Goal: Task Accomplishment & Management: Manage account settings

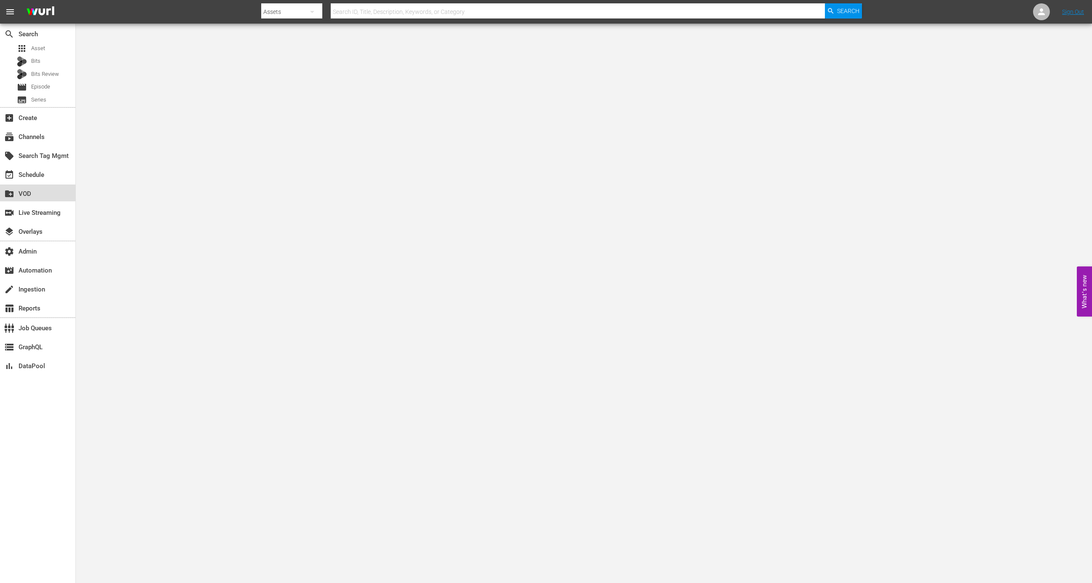
click at [45, 185] on div "create_new_folder VOD" at bounding box center [37, 193] width 75 height 17
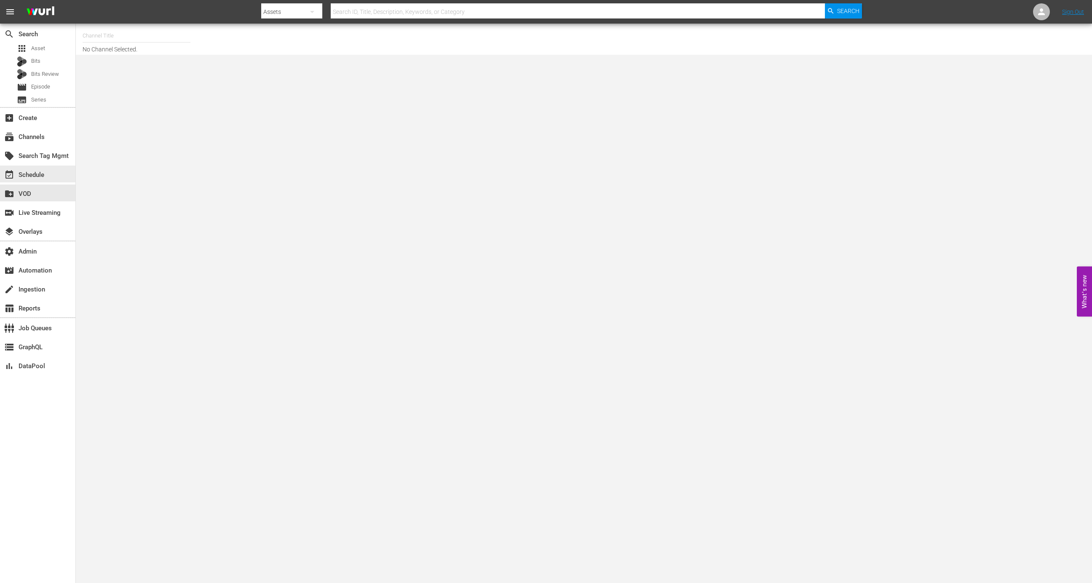
click at [45, 178] on div "event_available Schedule" at bounding box center [37, 174] width 75 height 17
click at [143, 32] on input "text" at bounding box center [137, 36] width 108 height 20
click at [158, 51] on div "MSG SportsZone (1386 - amc_msgsportszone_1)" at bounding box center [198, 59] width 218 height 20
type input "MSG SportsZone (1386 - amc_msgsportszone_1)"
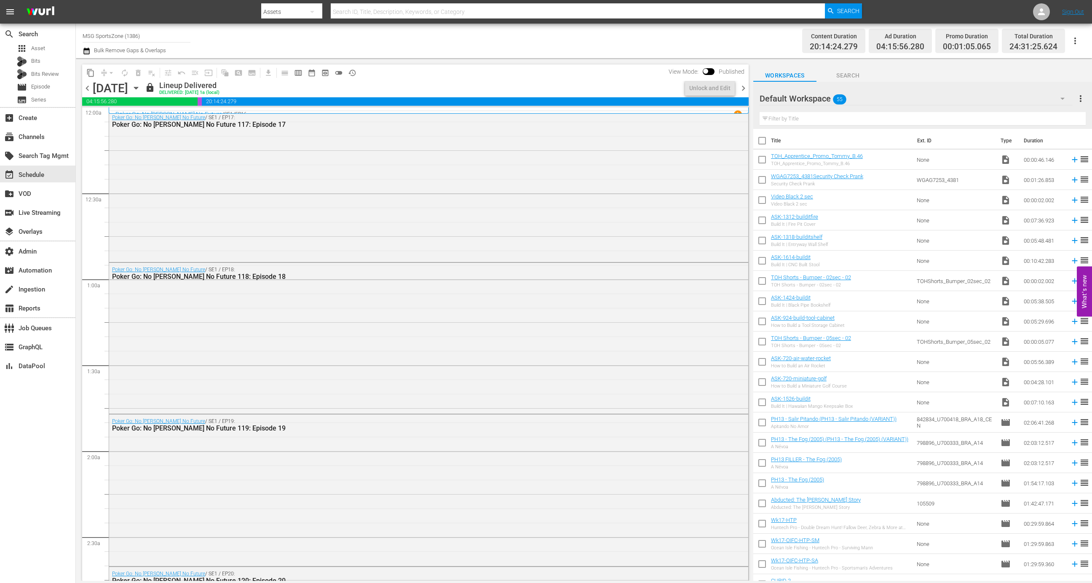
click at [141, 92] on icon "button" at bounding box center [136, 87] width 9 height 9
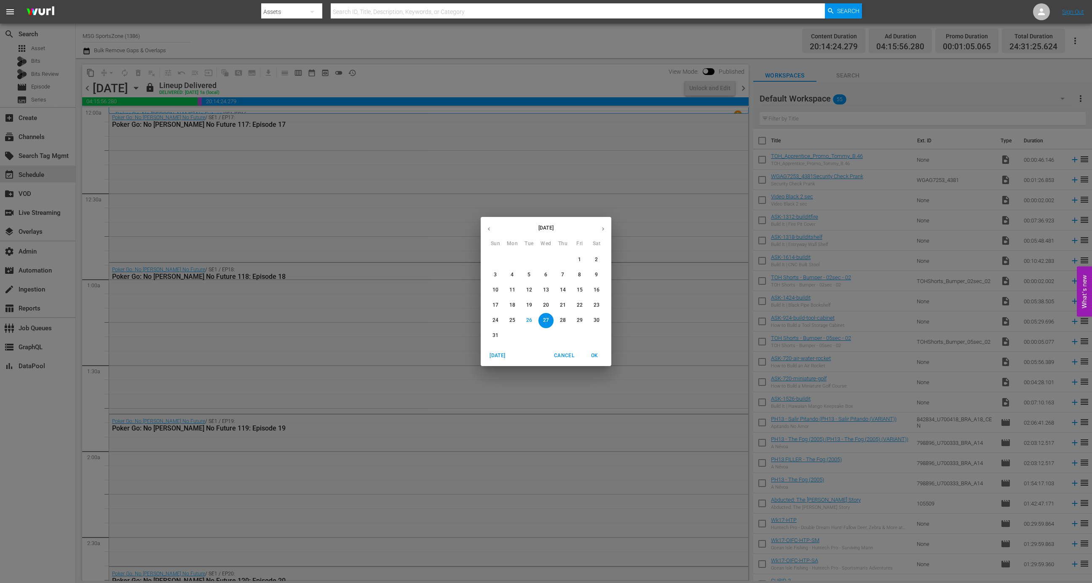
click at [489, 316] on div "24" at bounding box center [495, 320] width 17 height 15
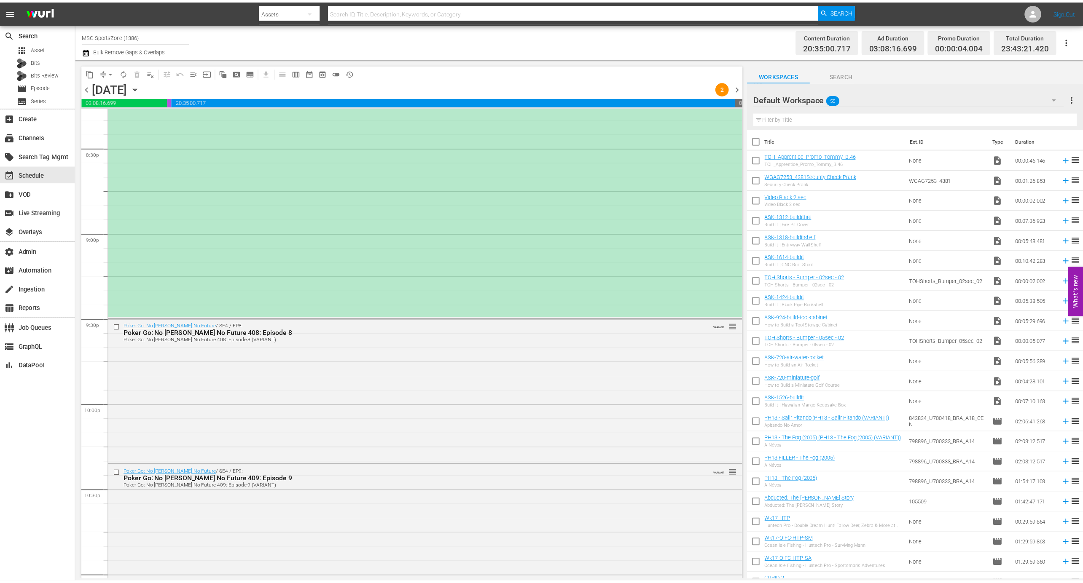
scroll to position [3169, 0]
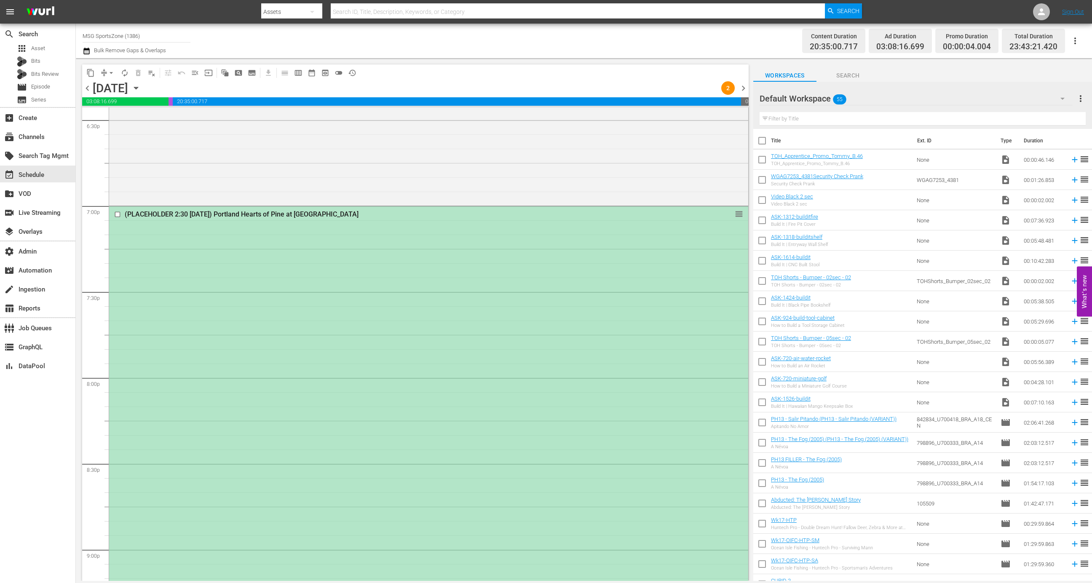
click at [480, 377] on div "(PLACEHOLDER 2:30 - 8/24) Portland Hearts of Pine at Westchester SC reorder" at bounding box center [428, 420] width 639 height 427
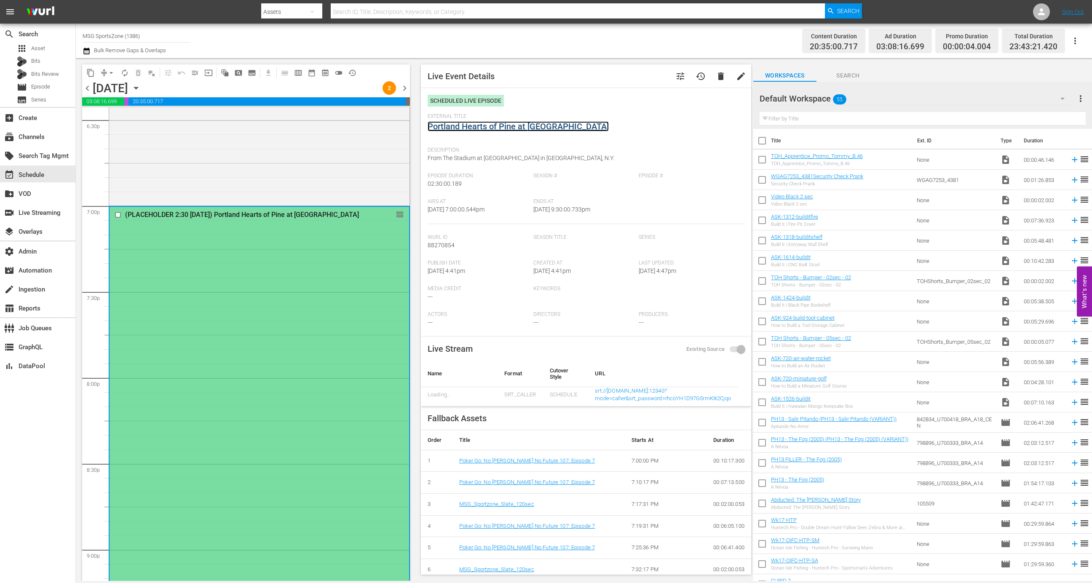
click at [491, 125] on link "Portland Hearts of Pine at Westchester SC" at bounding box center [518, 126] width 181 height 10
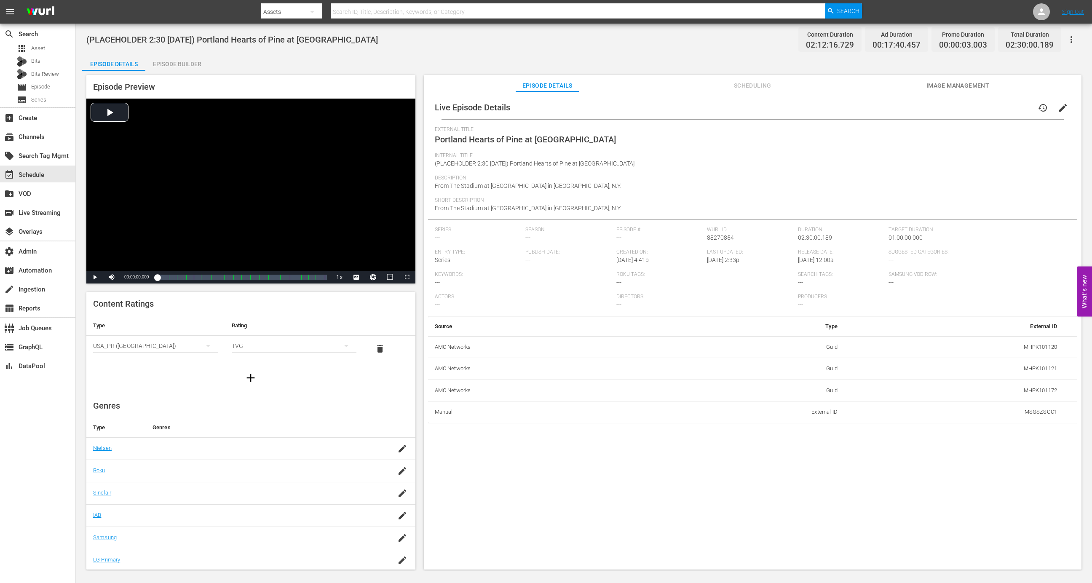
click at [188, 66] on div "Episode Builder" at bounding box center [176, 64] width 63 height 20
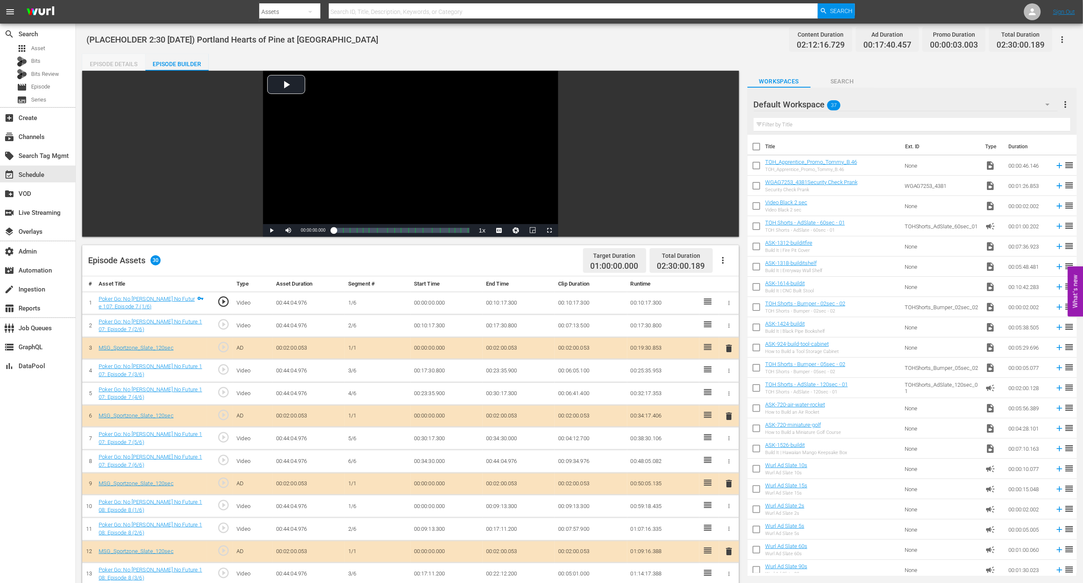
click at [111, 67] on div "Episode Details" at bounding box center [113, 64] width 63 height 20
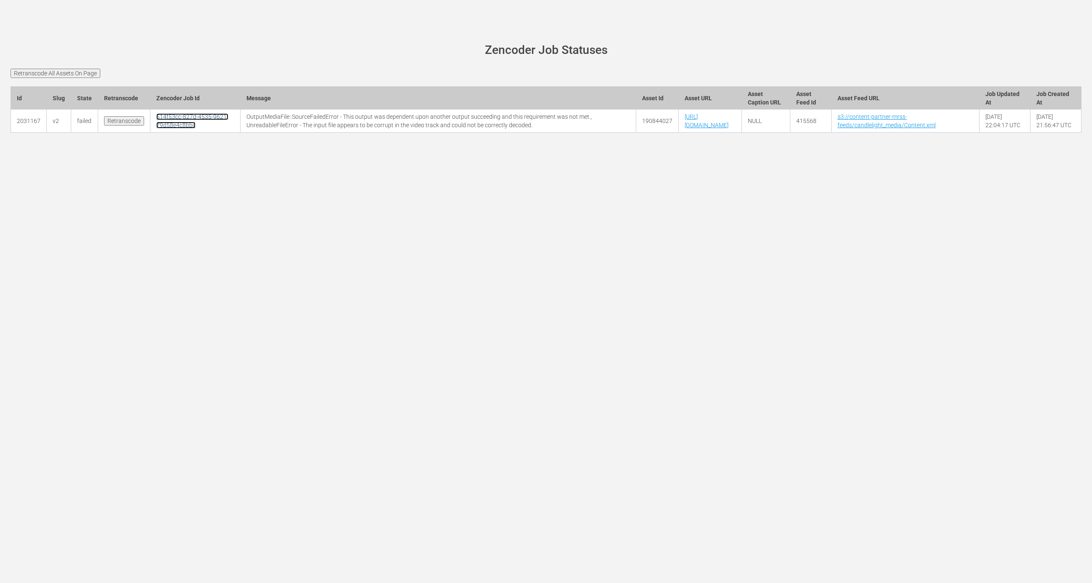
click at [171, 129] on link "514f53cc-827d-4535-9621-79d58e4c8bbc" at bounding box center [192, 120] width 72 height 15
click at [188, 129] on link "514f53cc-827d-4535-9621-79d58e4c8bbc" at bounding box center [192, 120] width 72 height 15
click at [58, 74] on input "Retranscode All Assets On Page" at bounding box center [56, 73] width 90 height 9
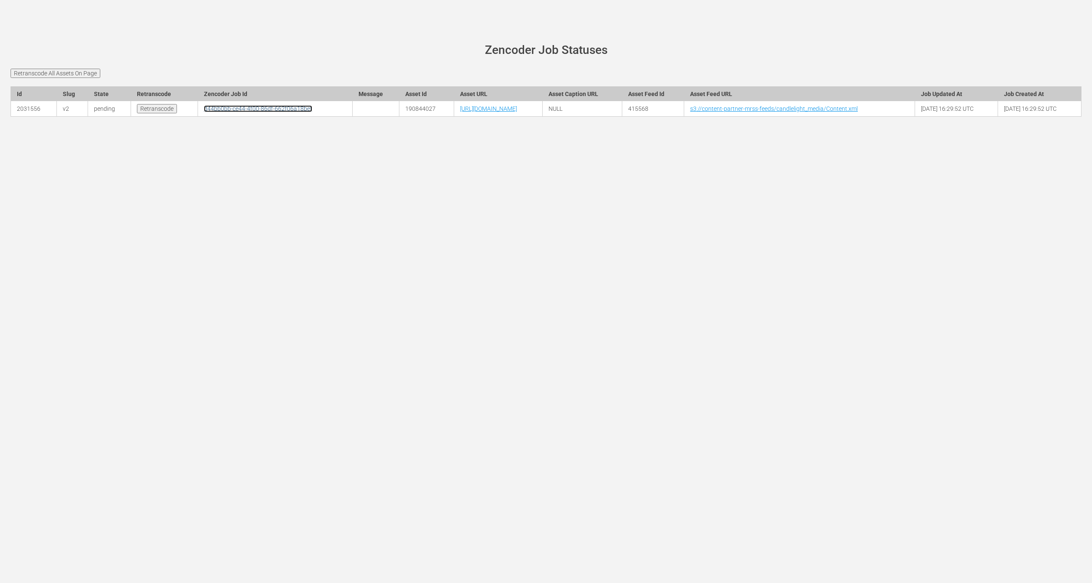
click at [204, 112] on link "d44bb0bb-ce44-4f00-86df-662f06a18bef" at bounding box center [258, 108] width 108 height 7
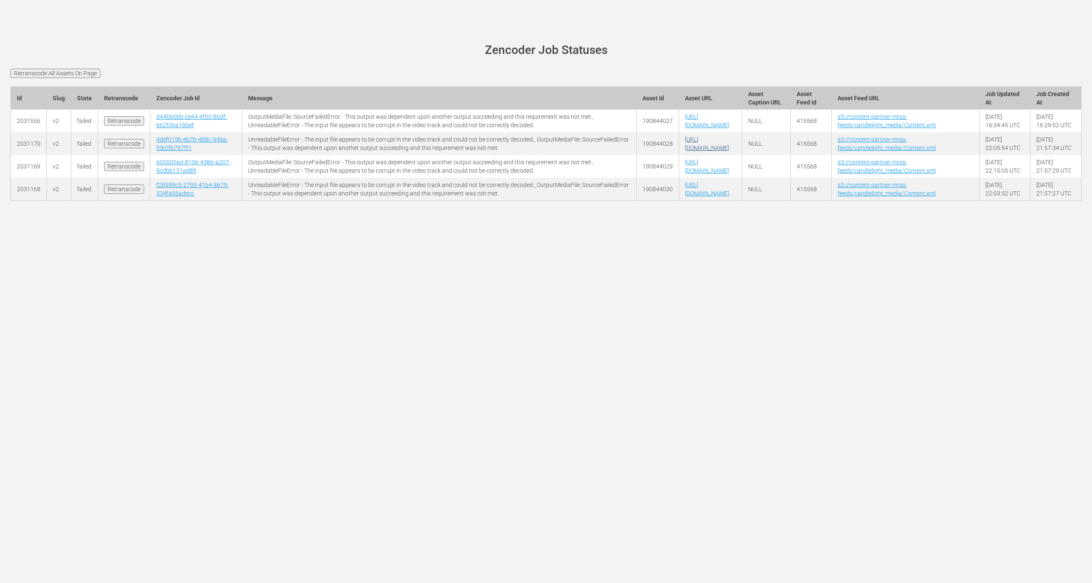
drag, startPoint x: 639, startPoint y: 177, endPoint x: 651, endPoint y: 165, distance: 17.0
click at [679, 155] on td "https://content-partner-mrss-feeds.s3.amazonaws.com/candlelight_media/Importanc…" at bounding box center [710, 143] width 63 height 23
copy link "ImportanceOfBeingMike_Ep7-10_Portuguese_UPDATE.mp4"
drag, startPoint x: 676, startPoint y: 204, endPoint x: 651, endPoint y: 197, distance: 25.8
click at [679, 178] on td "https://content-partner-mrss-feeds.s3.amazonaws.com/candlelight_media/Importanc…" at bounding box center [710, 166] width 63 height 23
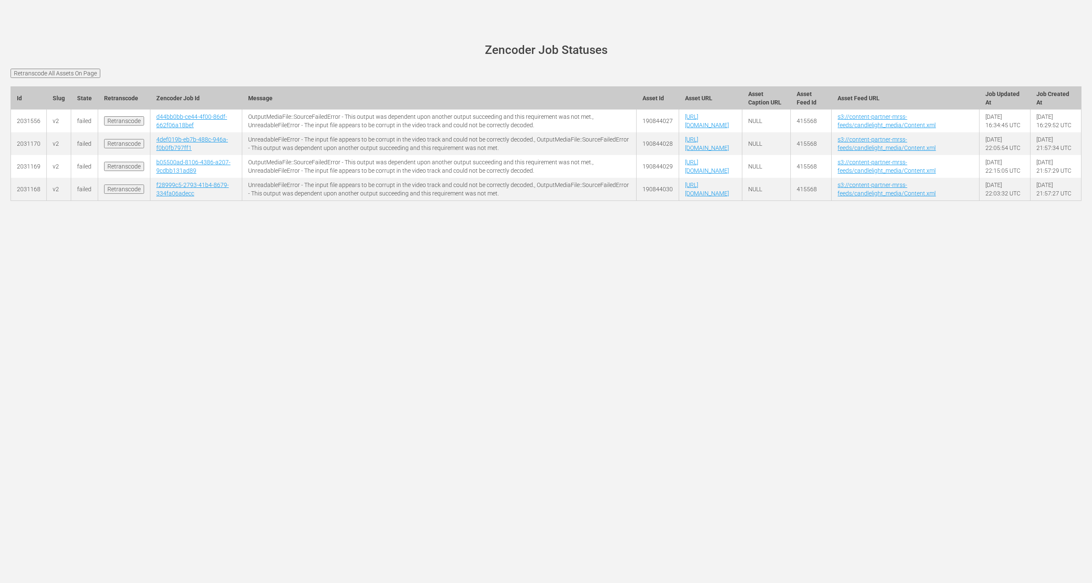
copy link "ImportanceOfMike_Ep1-10_Spanish_UPDATE.mp4"
drag, startPoint x: 671, startPoint y: 231, endPoint x: 650, endPoint y: 228, distance: 21.3
click at [679, 201] on td "https://content-partner-mrss-feeds.s3.amazonaws.com/candlelight_media/Importanc…" at bounding box center [710, 189] width 63 height 23
copy link "ImportanceOfBeingMike_Ep1-3_Spanish_UPDATE.mp4"
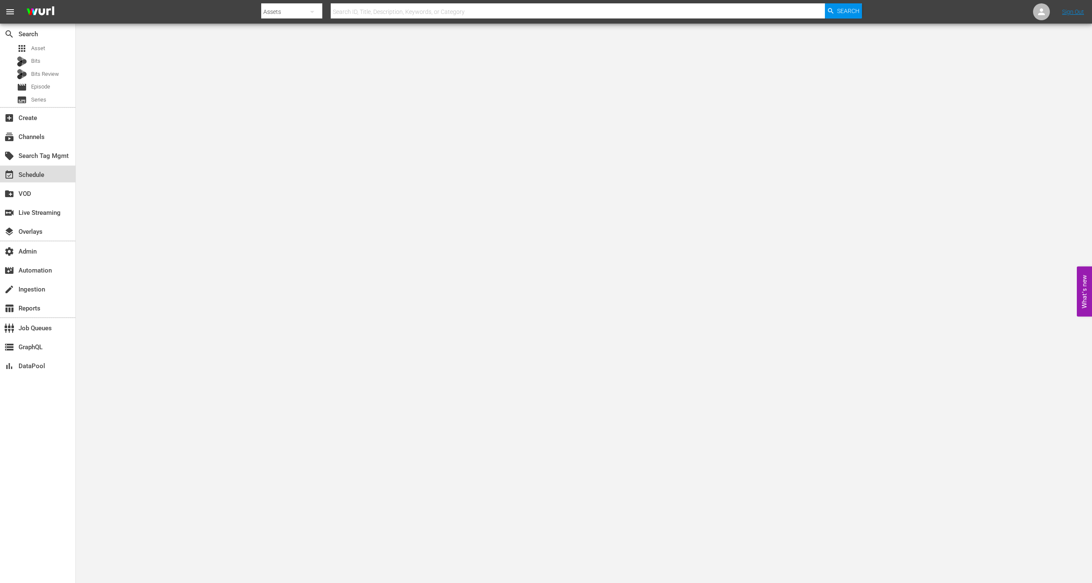
click at [54, 177] on div "event_available Schedule" at bounding box center [37, 174] width 75 height 17
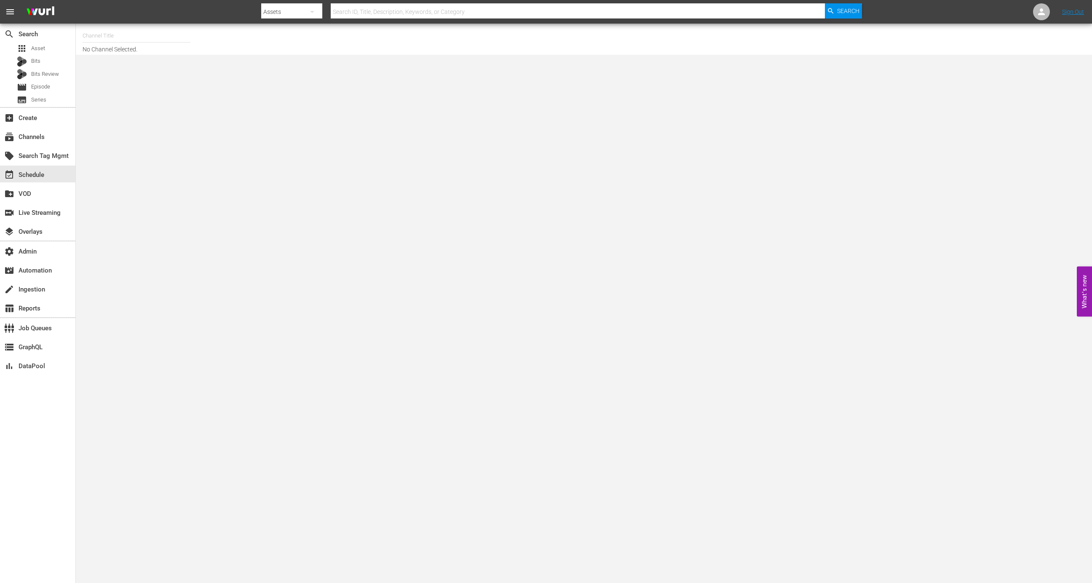
click at [169, 32] on input "text" at bounding box center [137, 36] width 108 height 20
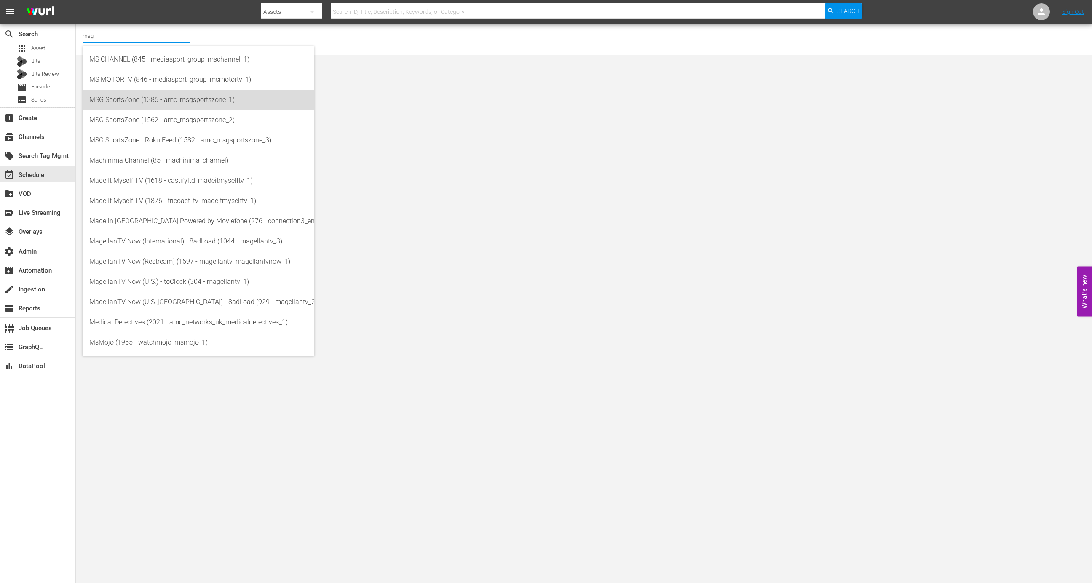
click at [190, 101] on div "MSG SportsZone (1386 - amc_msgsportszone_1)" at bounding box center [198, 100] width 218 height 20
type input "MSG SportsZone (1386 - amc_msgsportszone_1)"
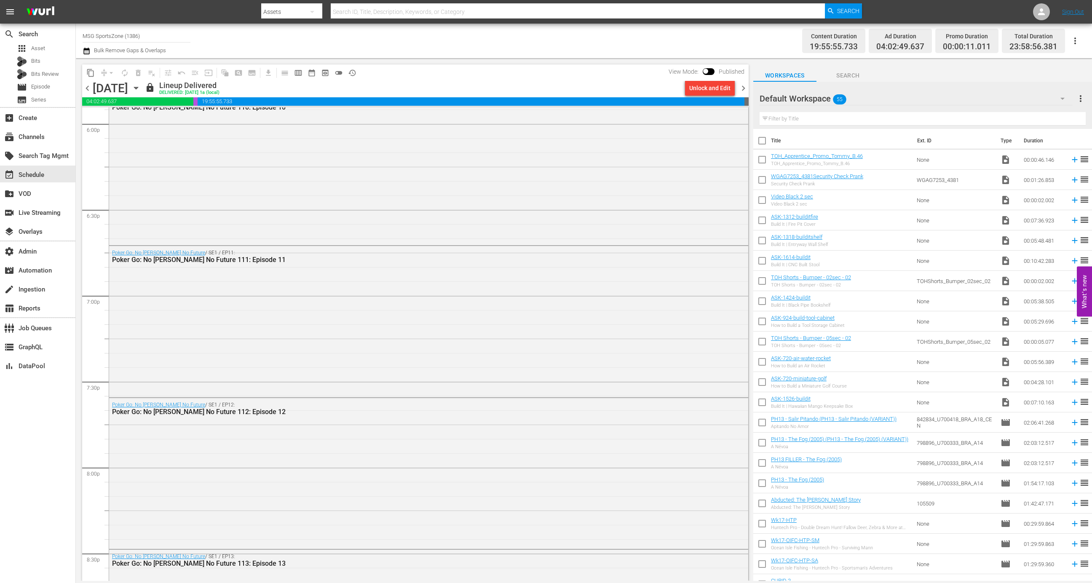
scroll to position [2743, 0]
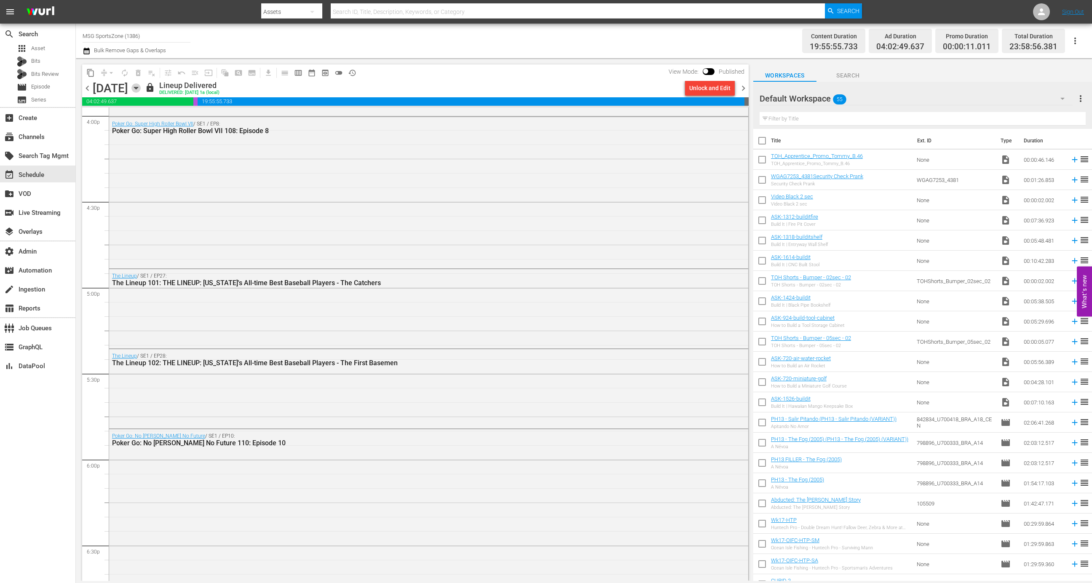
click at [141, 86] on icon "button" at bounding box center [136, 87] width 9 height 9
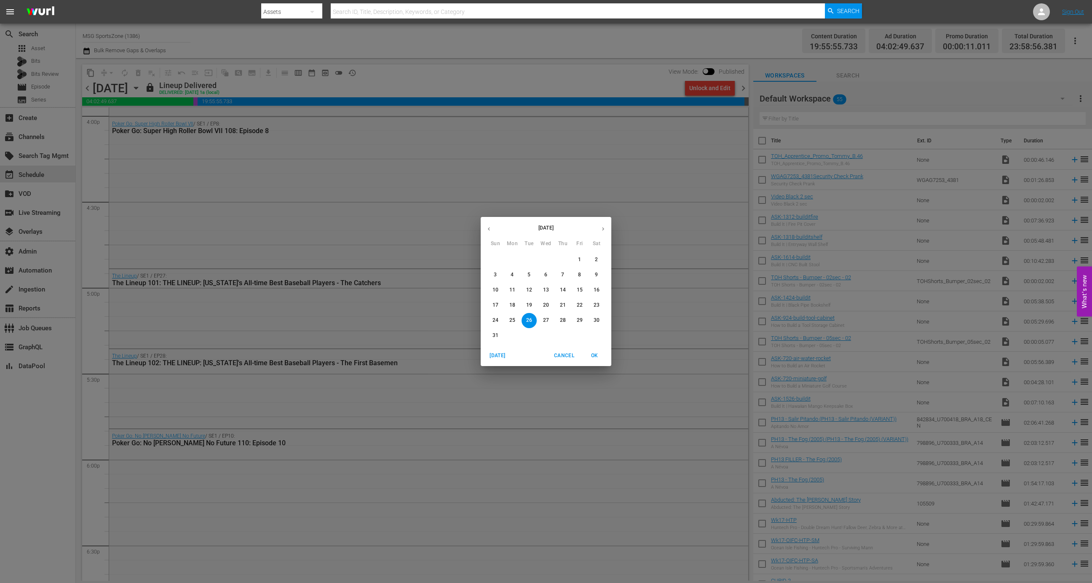
click at [498, 318] on p "24" at bounding box center [496, 320] width 6 height 7
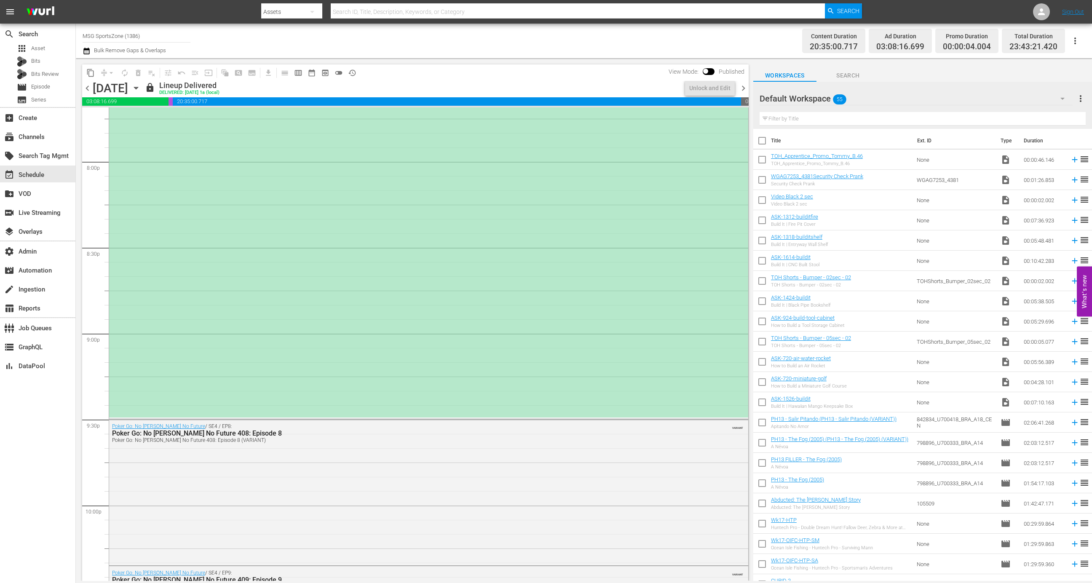
scroll to position [3383, 0]
click at [480, 325] on div "(PLACEHOLDER 2:30 - 8/24) Portland Hearts of Pine at Westchester SC" at bounding box center [428, 205] width 639 height 427
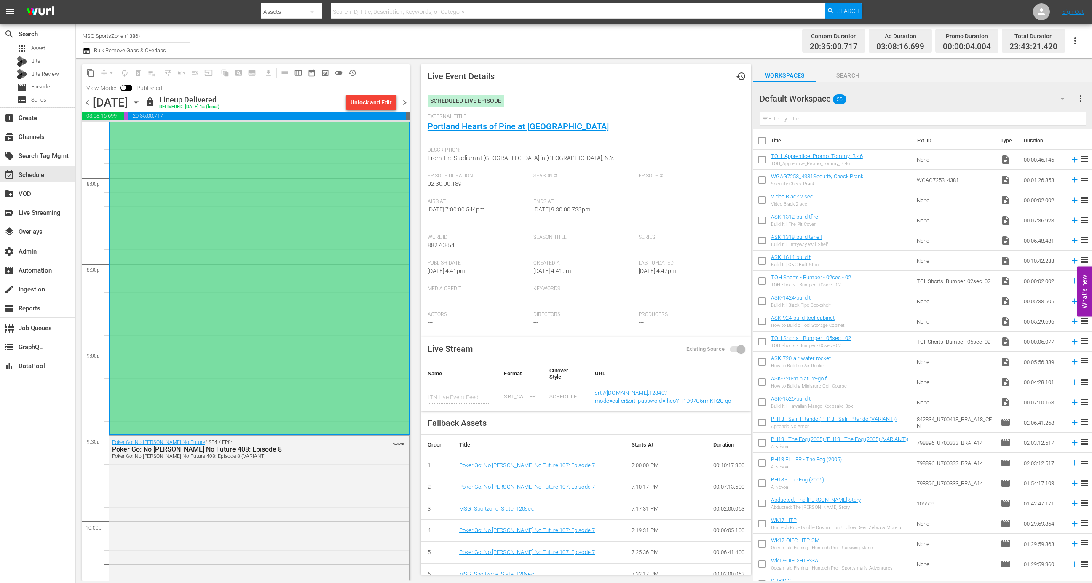
click at [493, 118] on span "External Title" at bounding box center [584, 116] width 313 height 7
click at [493, 126] on link "Portland Hearts of Pine at Westchester SC" at bounding box center [518, 126] width 181 height 10
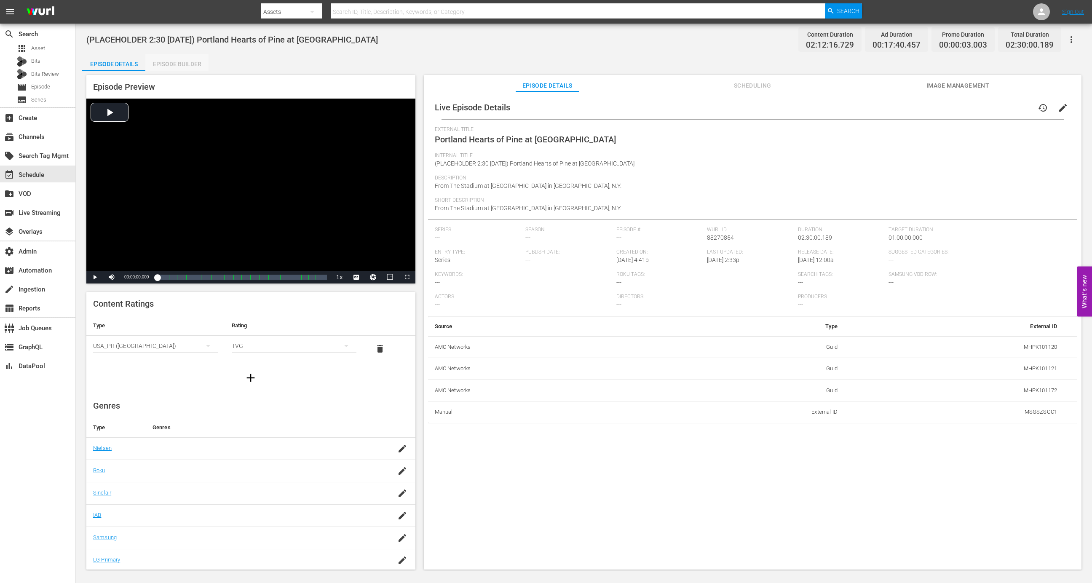
click at [203, 64] on div "Episode Builder" at bounding box center [176, 64] width 63 height 20
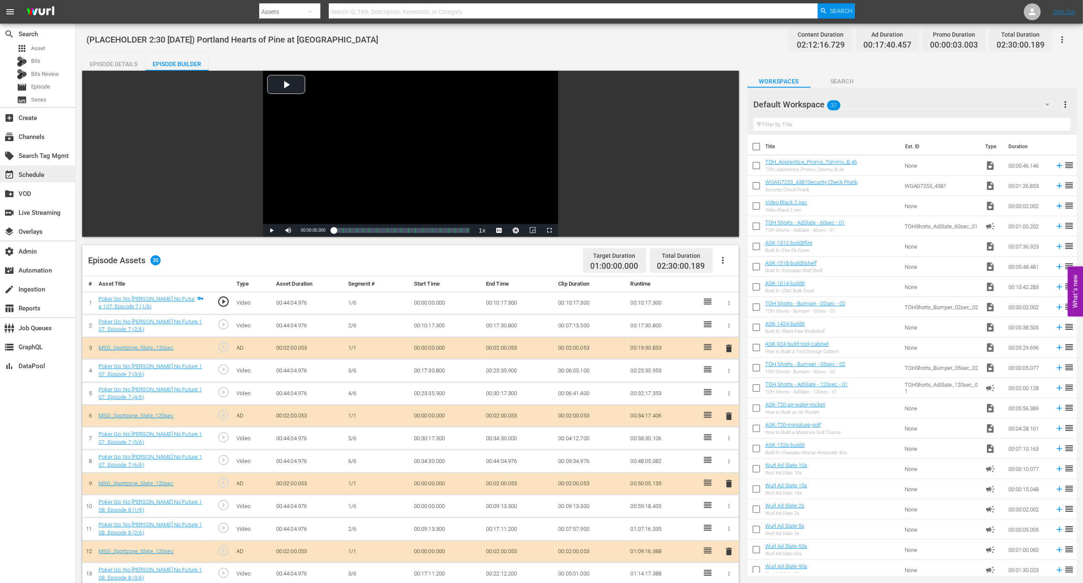
click at [41, 169] on div "event_available Schedule" at bounding box center [37, 174] width 75 height 17
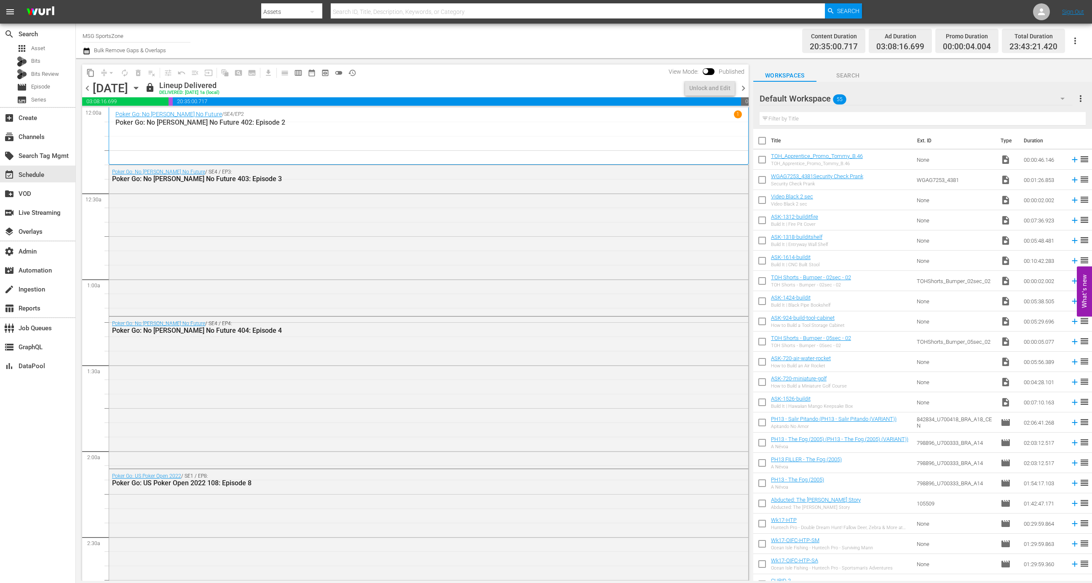
click at [141, 91] on icon "button" at bounding box center [136, 87] width 9 height 9
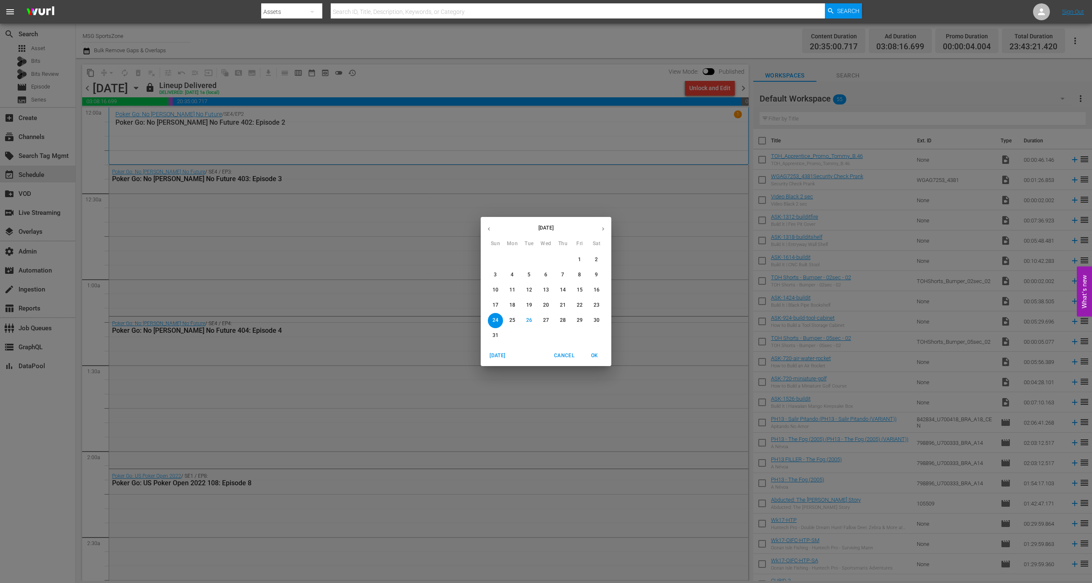
click at [595, 318] on p "30" at bounding box center [597, 320] width 6 height 7
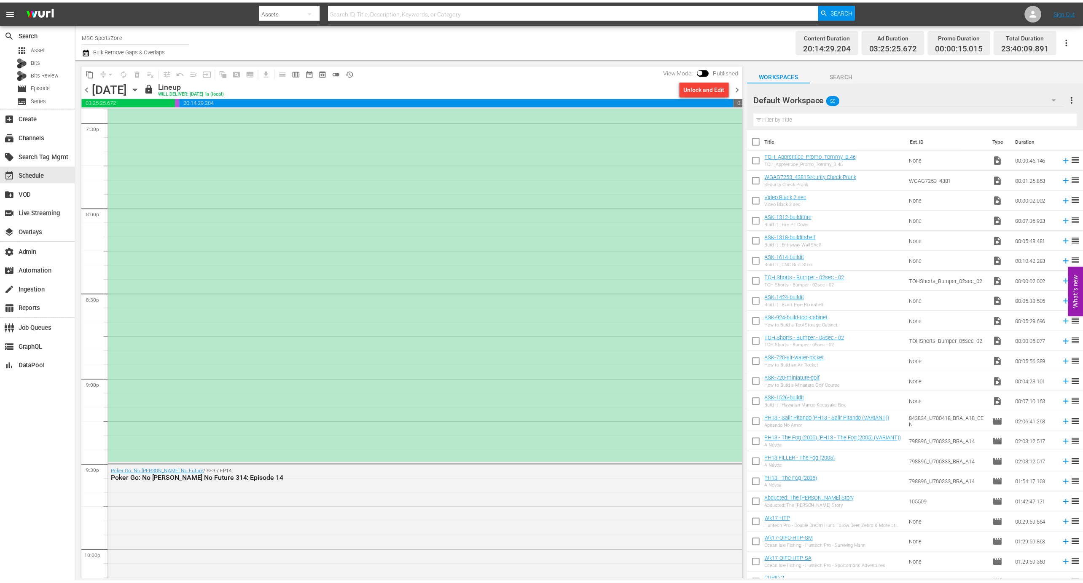
scroll to position [3254, 0]
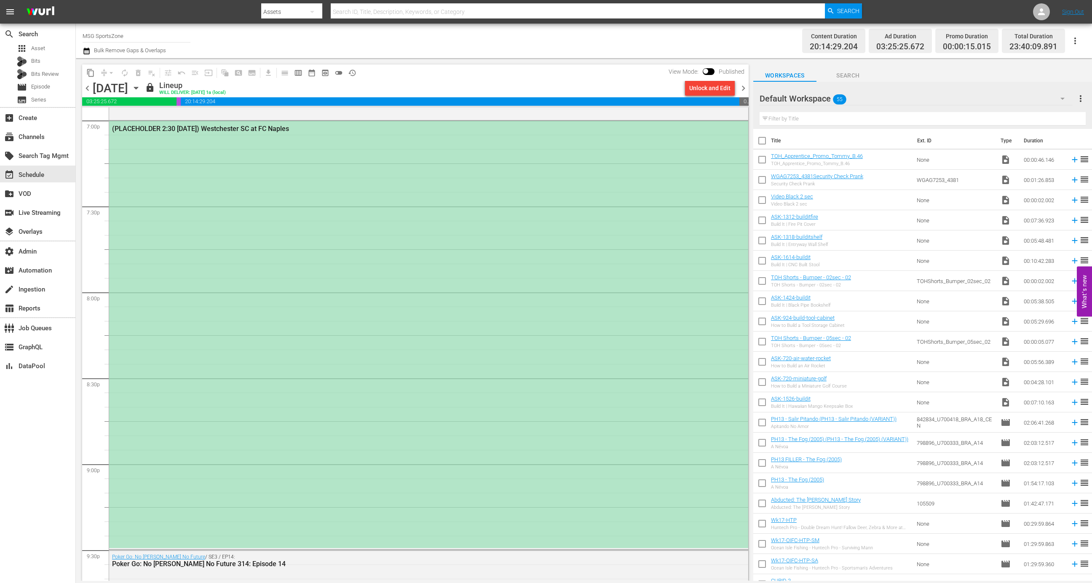
click at [542, 332] on div "(PLACEHOLDER 2:30 [DATE]) Westchester SC at FC Naples" at bounding box center [428, 334] width 639 height 427
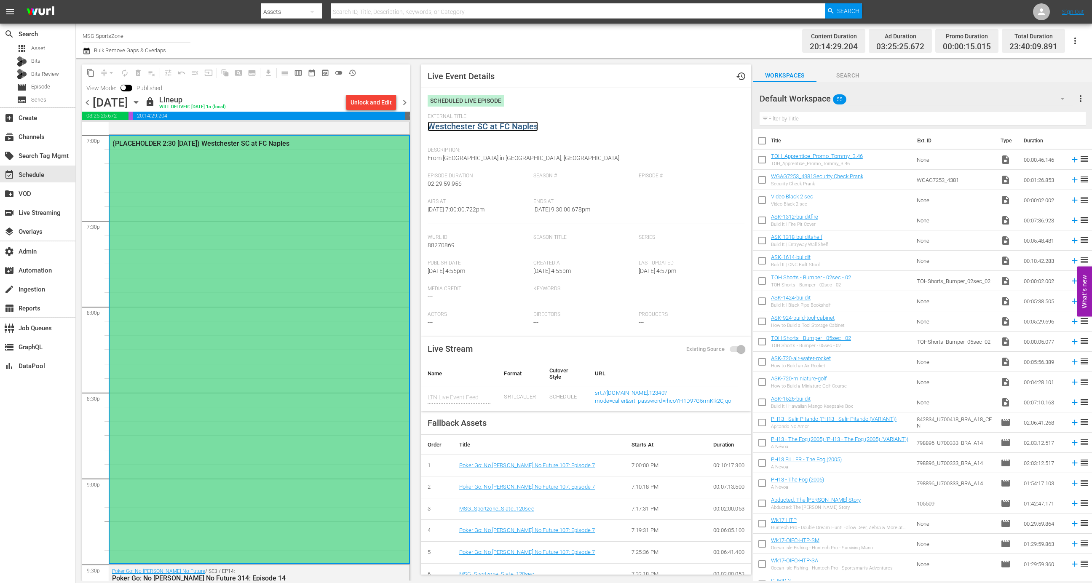
click at [489, 126] on link "Westchester SC at FC Naples" at bounding box center [483, 126] width 110 height 10
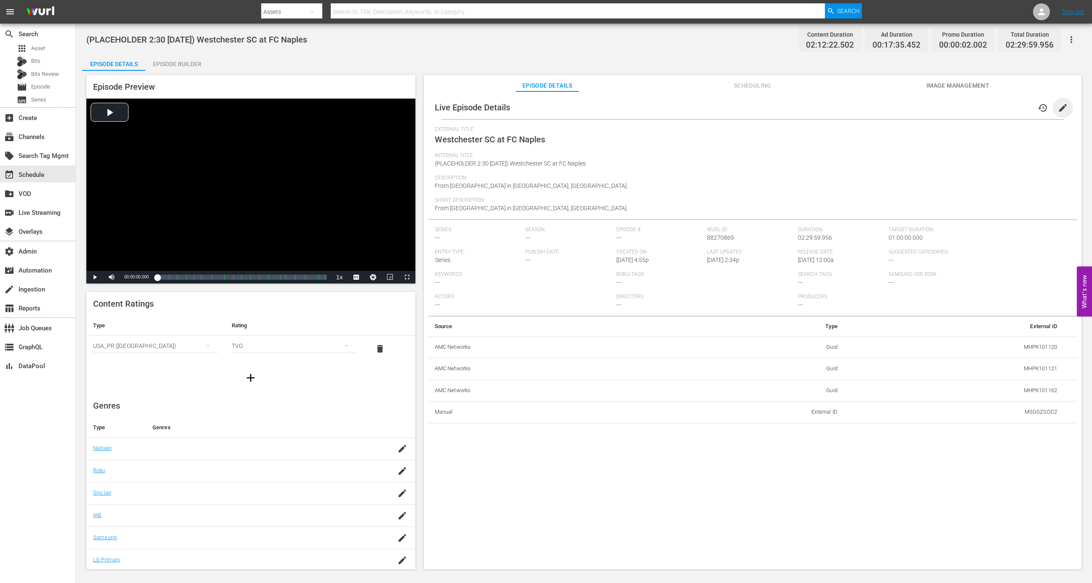
click at [1061, 106] on span "edit" at bounding box center [1063, 108] width 10 height 10
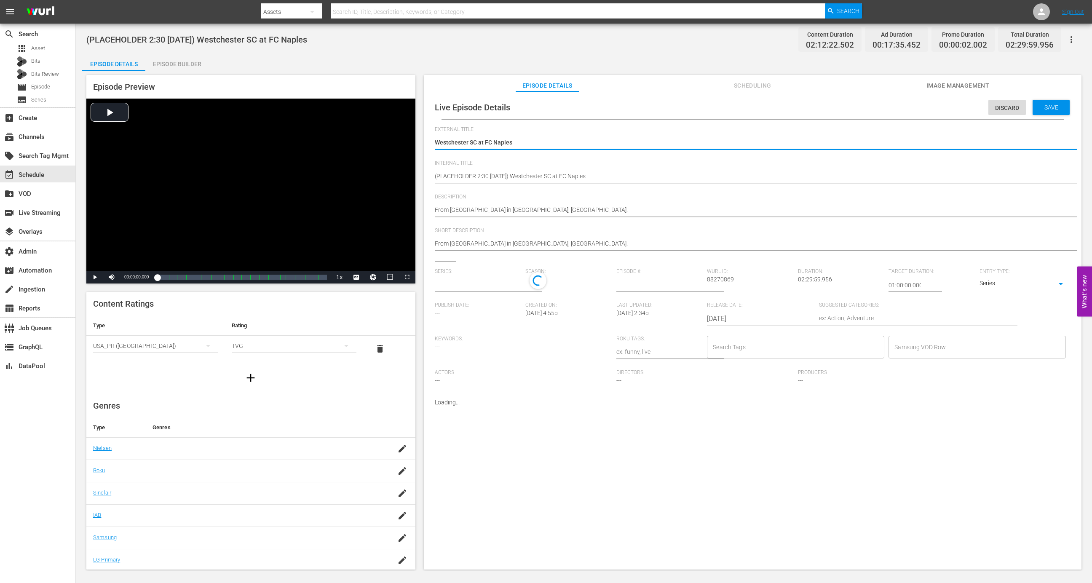
type input "No Series"
click at [1012, 446] on td "MHPK101120" at bounding box center [960, 447] width 145 height 22
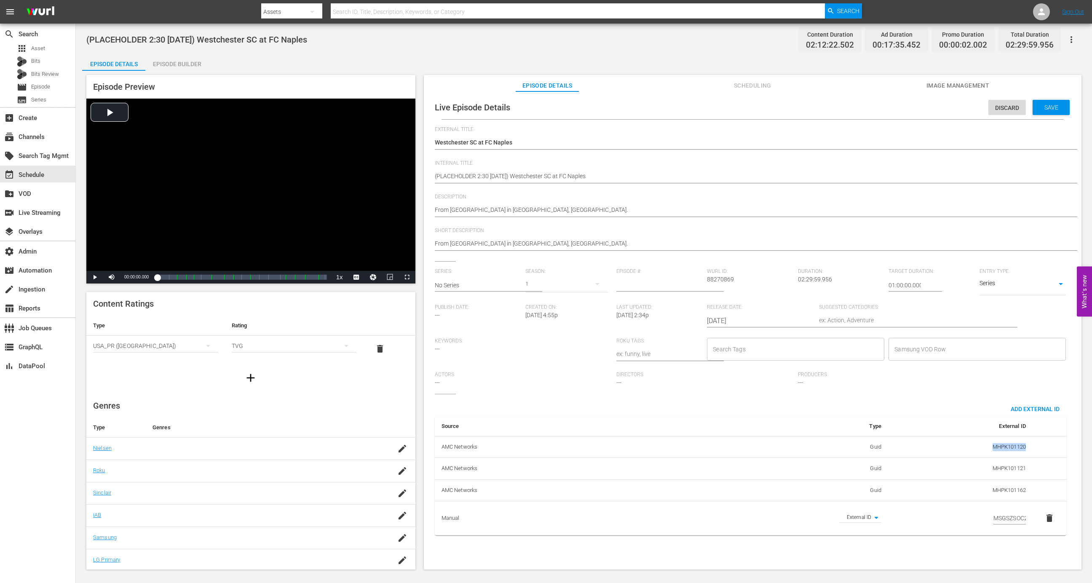
click at [1012, 446] on td "MHPK101120" at bounding box center [960, 447] width 145 height 22
click at [1013, 469] on td "MHPK101121" at bounding box center [960, 469] width 145 height 22
click at [1006, 100] on div "Discard" at bounding box center [1008, 108] width 38 height 16
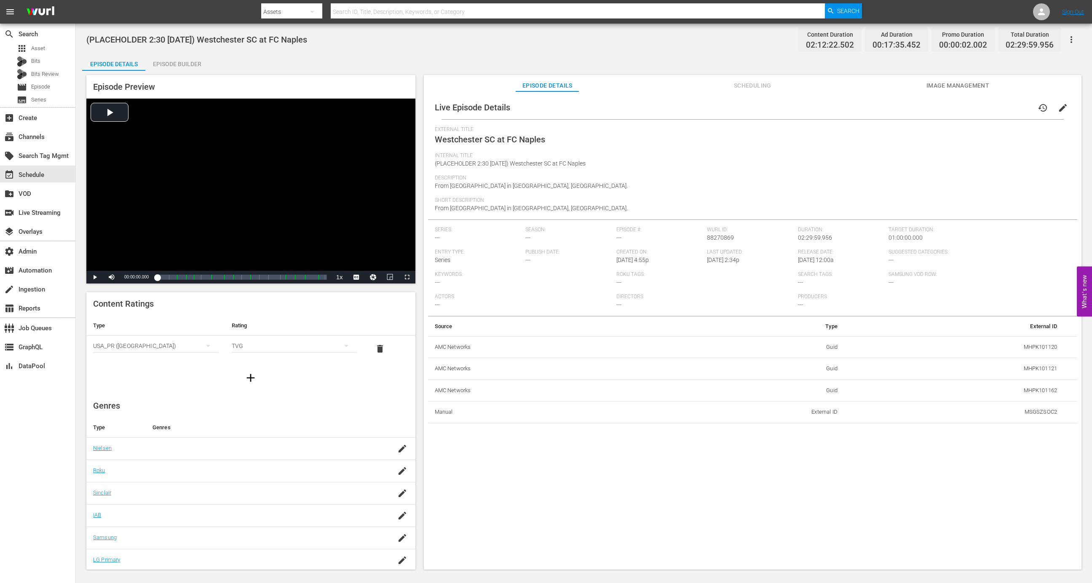
click at [182, 66] on div "Episode Builder" at bounding box center [176, 64] width 63 height 20
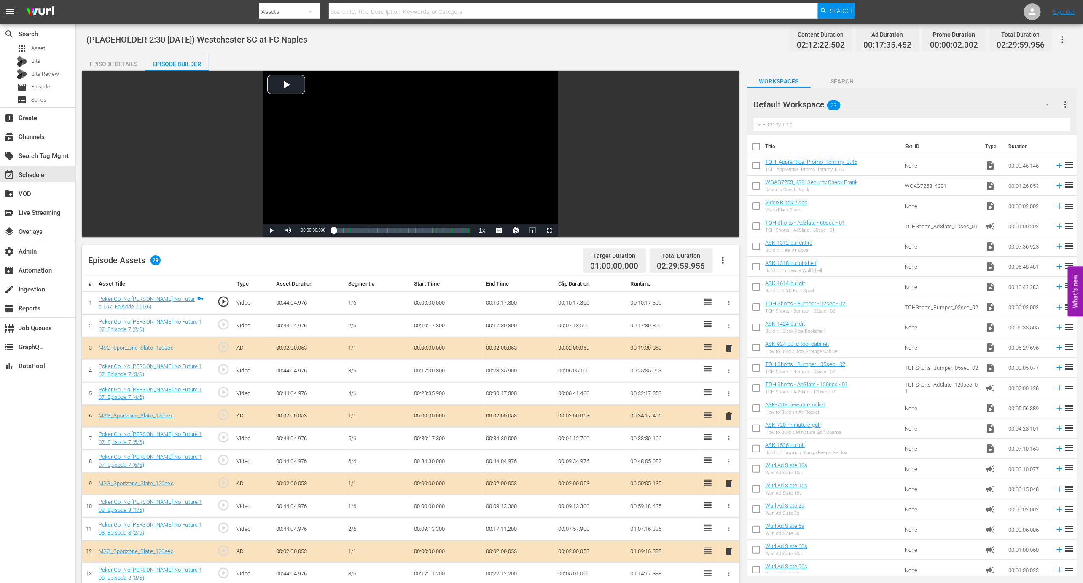
click at [1059, 39] on icon "button" at bounding box center [1062, 40] width 10 height 10
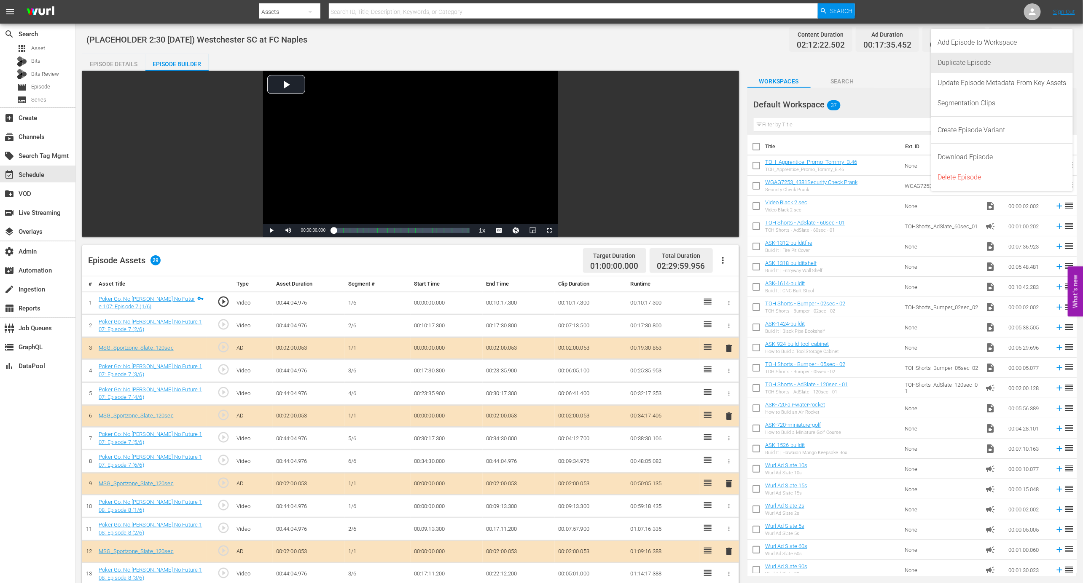
click at [990, 62] on div "Duplicate Episode" at bounding box center [1002, 63] width 129 height 20
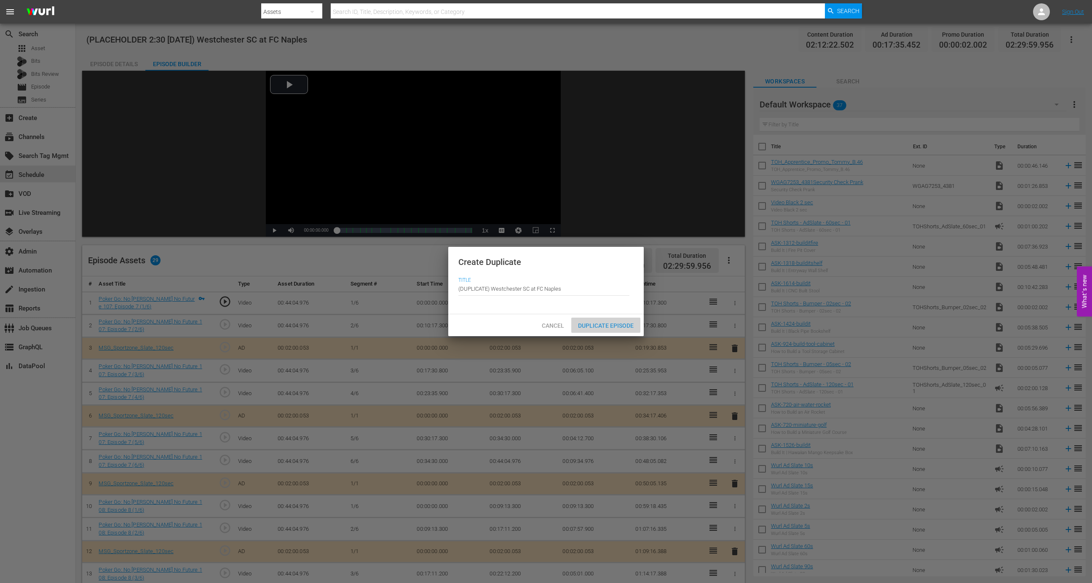
click at [608, 327] on span "Duplicate Episode" at bounding box center [606, 325] width 69 height 7
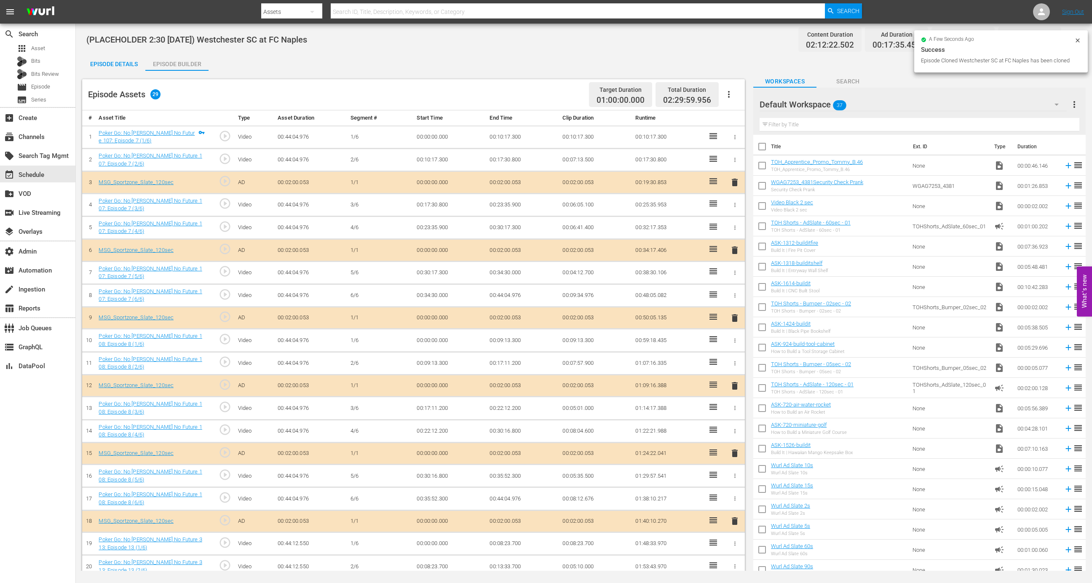
click at [121, 70] on div "Episode Details" at bounding box center [113, 64] width 63 height 20
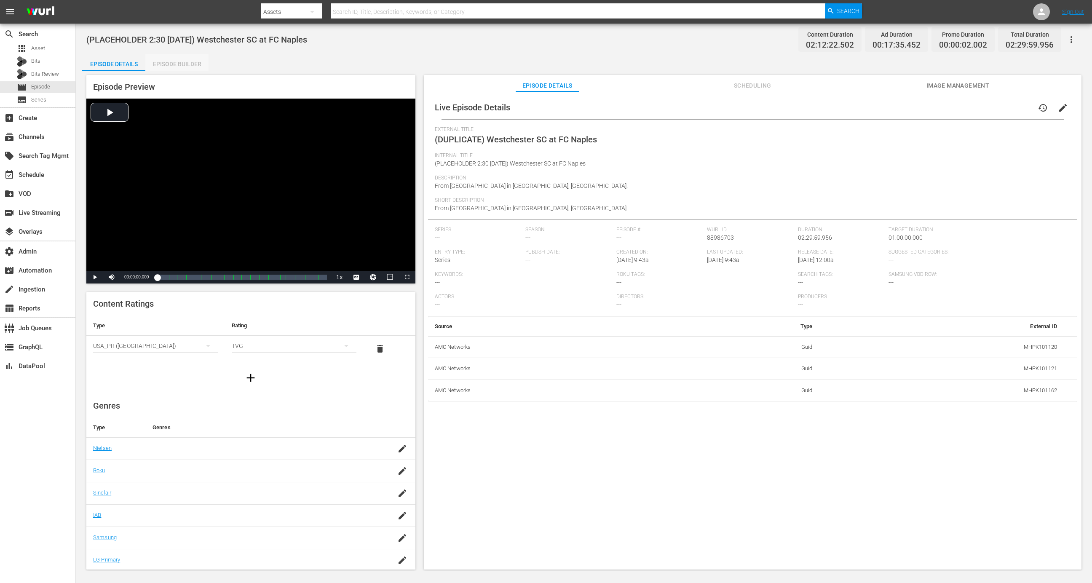
click at [176, 54] on div "Episode Builder" at bounding box center [176, 64] width 63 height 20
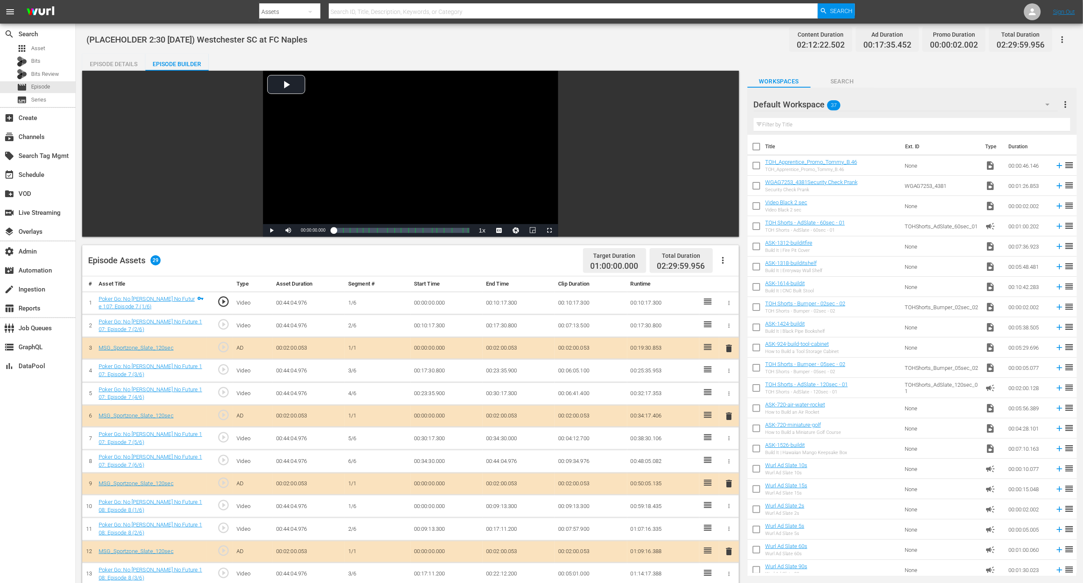
click at [721, 260] on icon "button" at bounding box center [723, 260] width 10 height 10
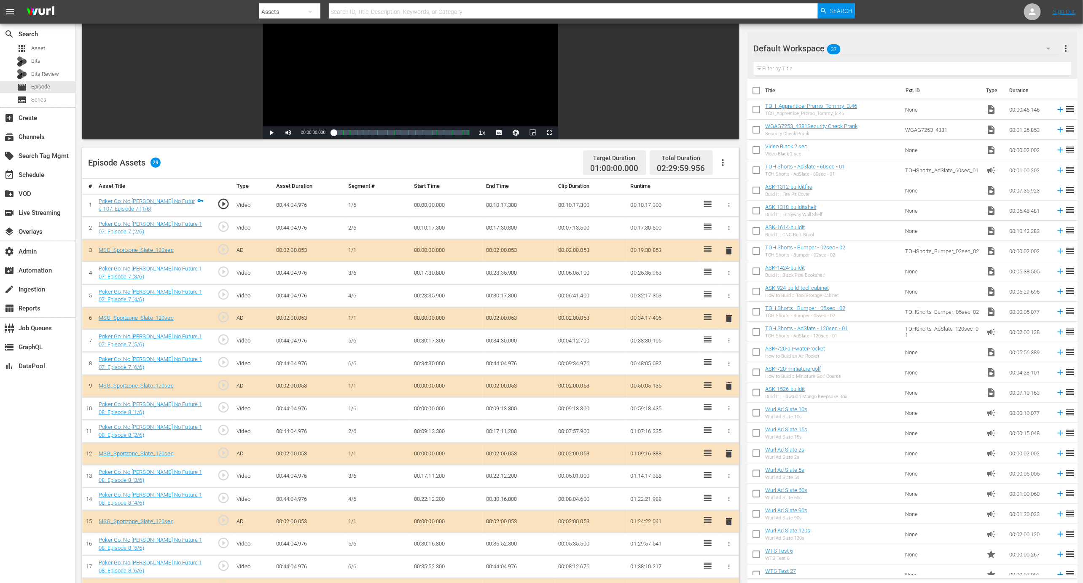
scroll to position [94, 0]
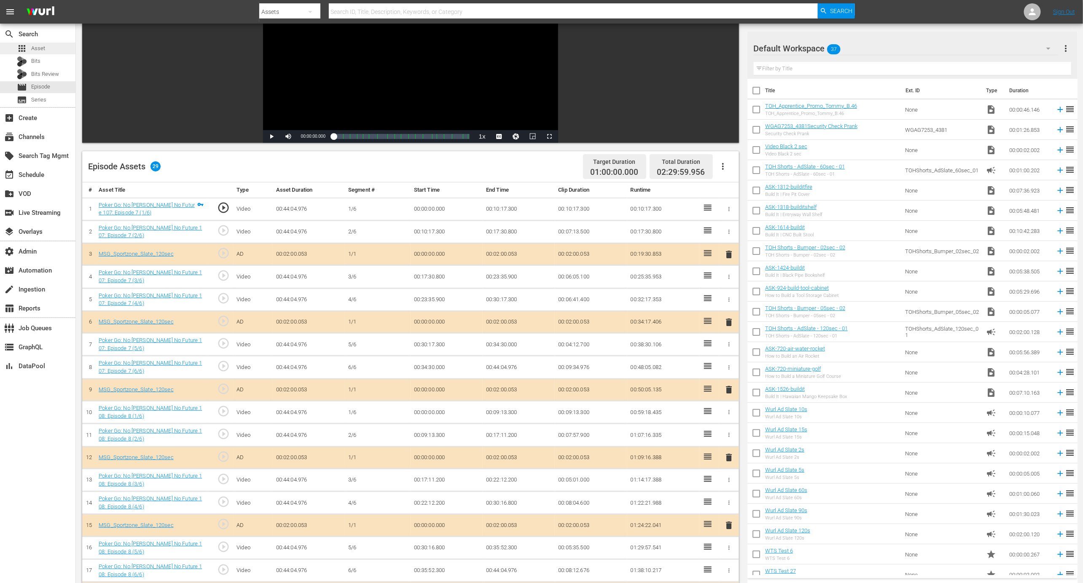
click at [60, 49] on div "apps Asset" at bounding box center [37, 49] width 75 height 12
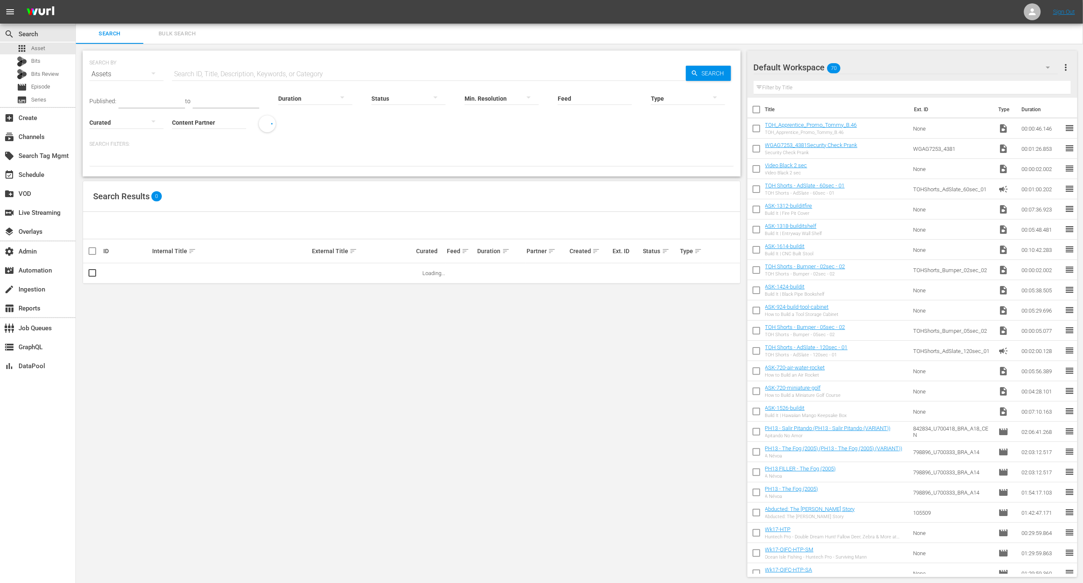
click at [193, 125] on input "Content Partner" at bounding box center [209, 123] width 74 height 30
click at [215, 142] on div "AMC Networks (138)" at bounding box center [240, 146] width 123 height 20
type input "AMC Networks (138)"
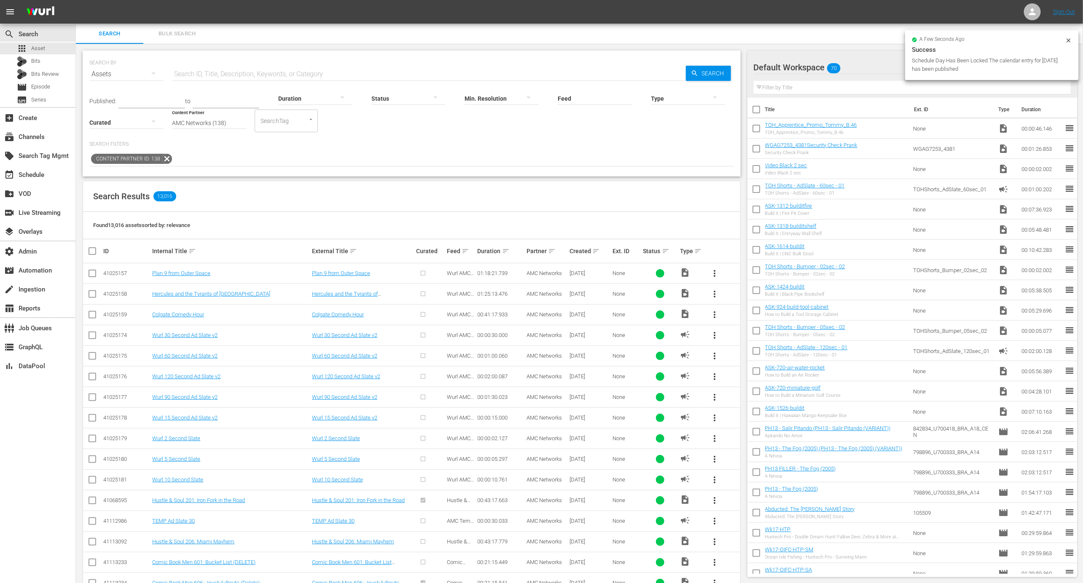
click at [597, 256] on th "Created sort" at bounding box center [589, 251] width 43 height 24
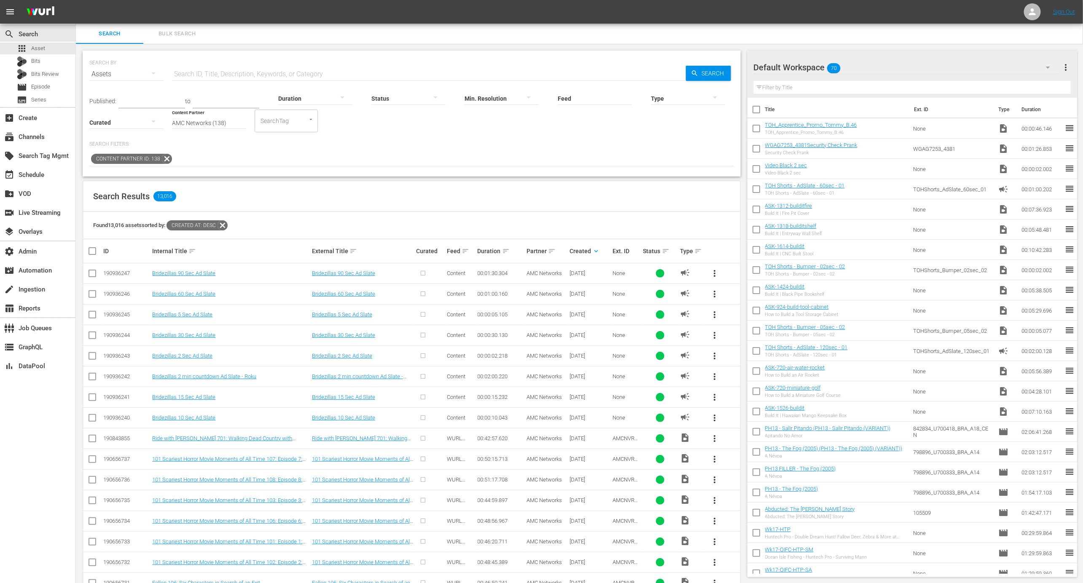
click at [595, 245] on th "Created keyboard_arrow_down" at bounding box center [589, 251] width 43 height 24
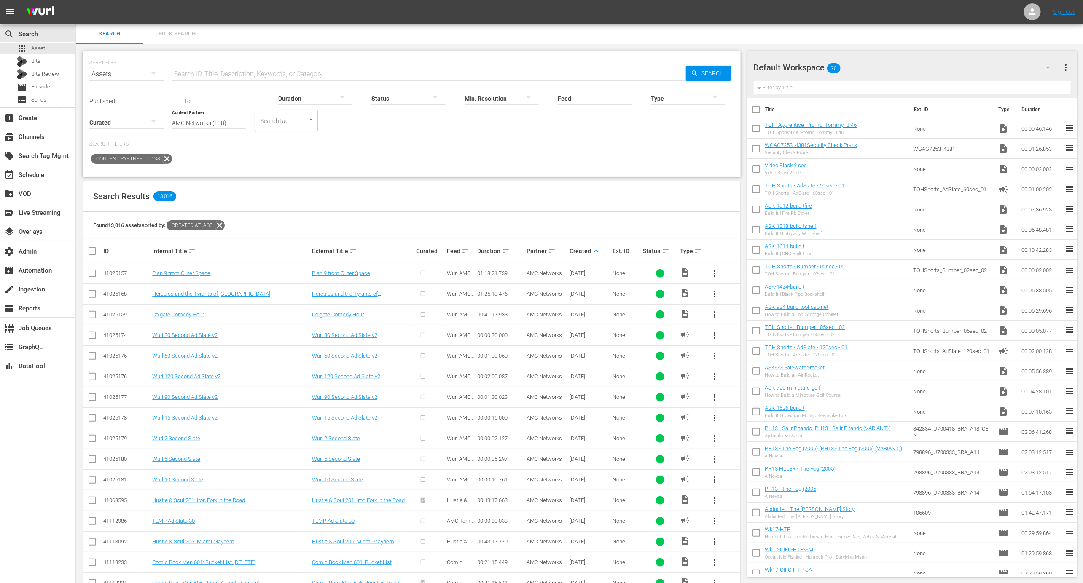
click at [351, 277] on td "Plan 9 from Outer Space" at bounding box center [363, 273] width 104 height 21
click at [347, 273] on link "Plan 9 from Outer Space" at bounding box center [341, 273] width 58 height 6
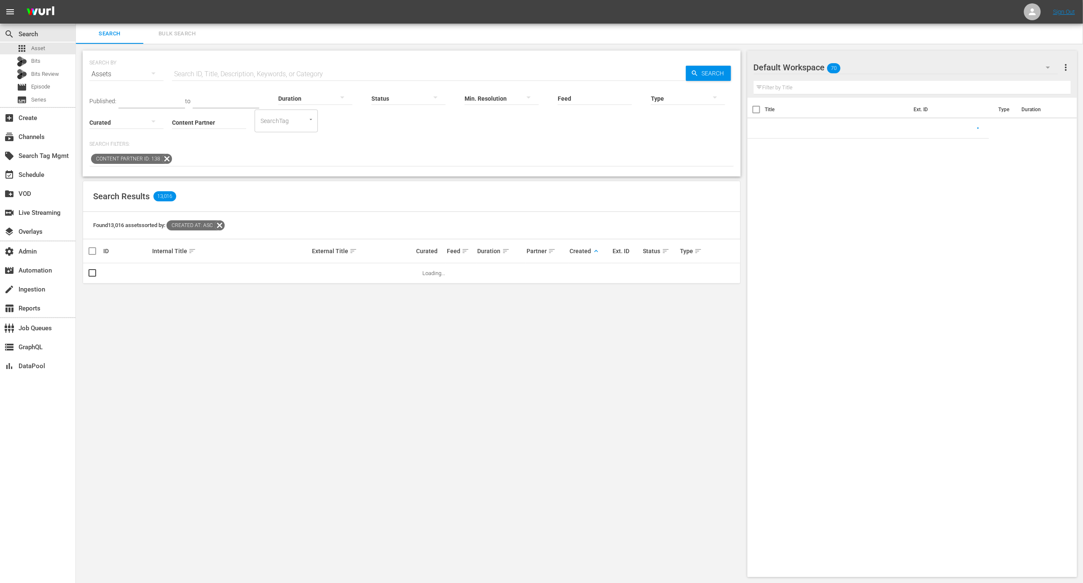
click at [699, 100] on div at bounding box center [688, 98] width 74 height 24
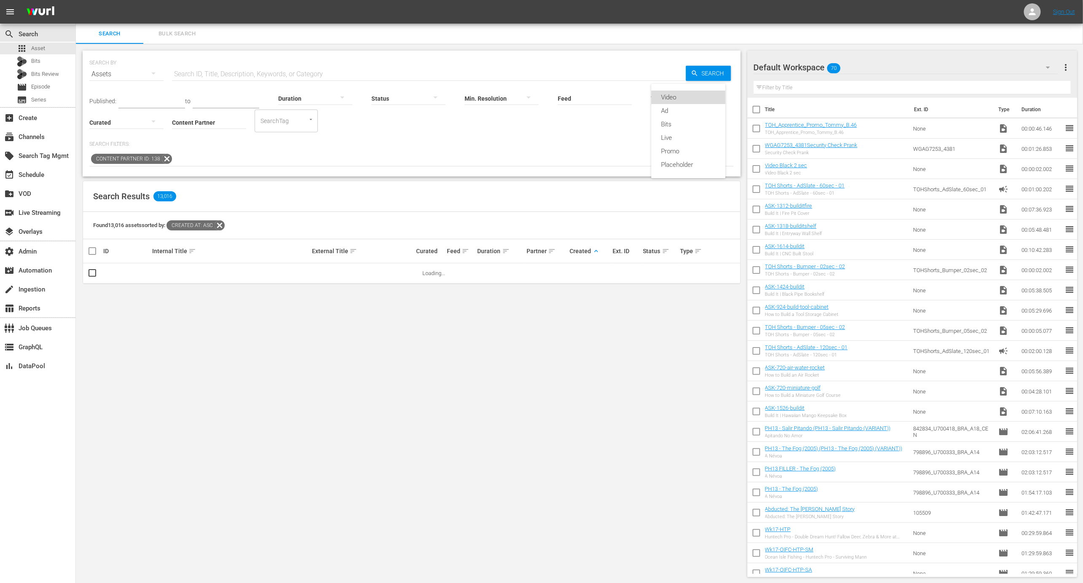
click at [683, 99] on div "Video" at bounding box center [688, 97] width 74 height 13
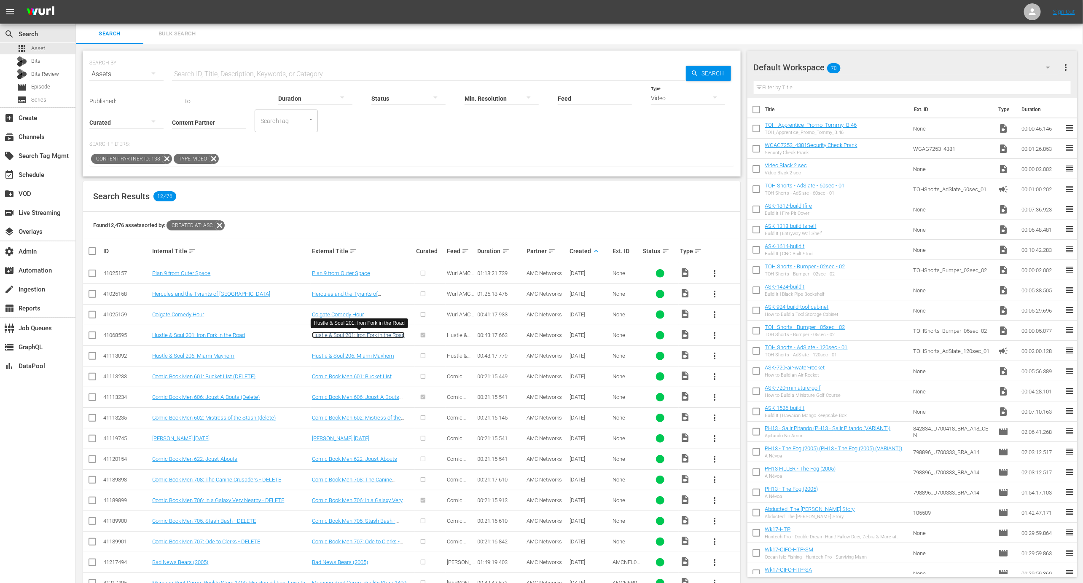
click at [349, 335] on link "Hustle & Soul 201: Iron Fork in the Road" at bounding box center [358, 335] width 93 height 6
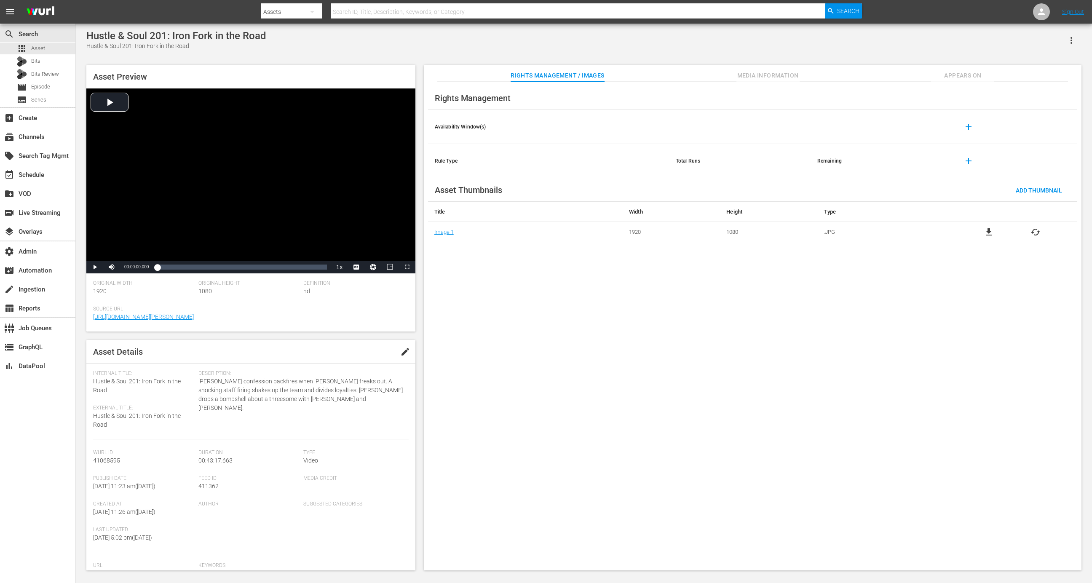
click at [1065, 45] on button "button" at bounding box center [1072, 40] width 20 height 20
click at [1048, 43] on div "Add To Workspace" at bounding box center [1034, 44] width 81 height 20
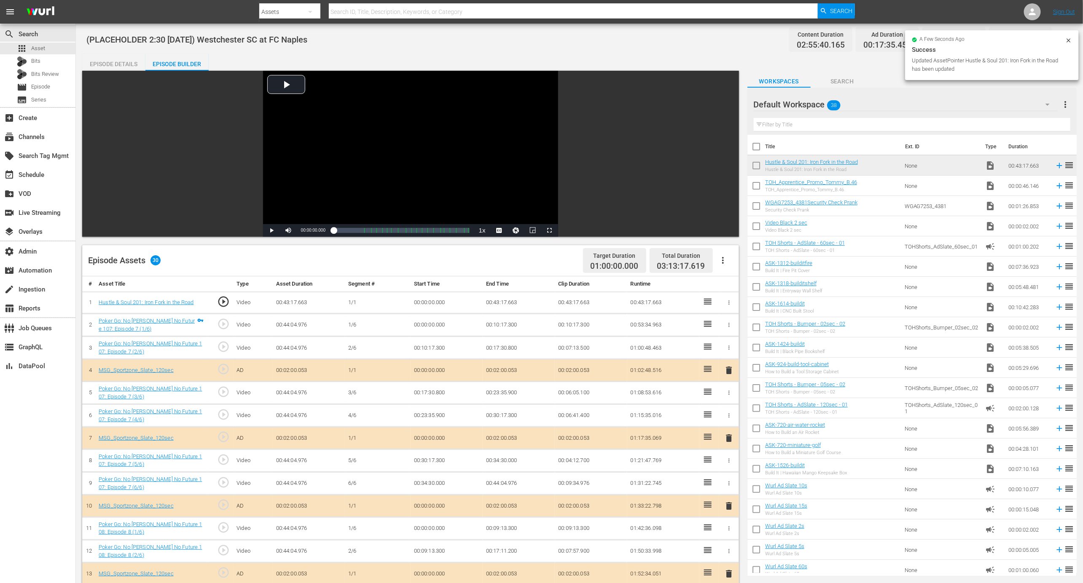
click at [728, 297] on td at bounding box center [729, 303] width 20 height 22
click at [730, 303] on icon "button" at bounding box center [729, 303] width 6 height 6
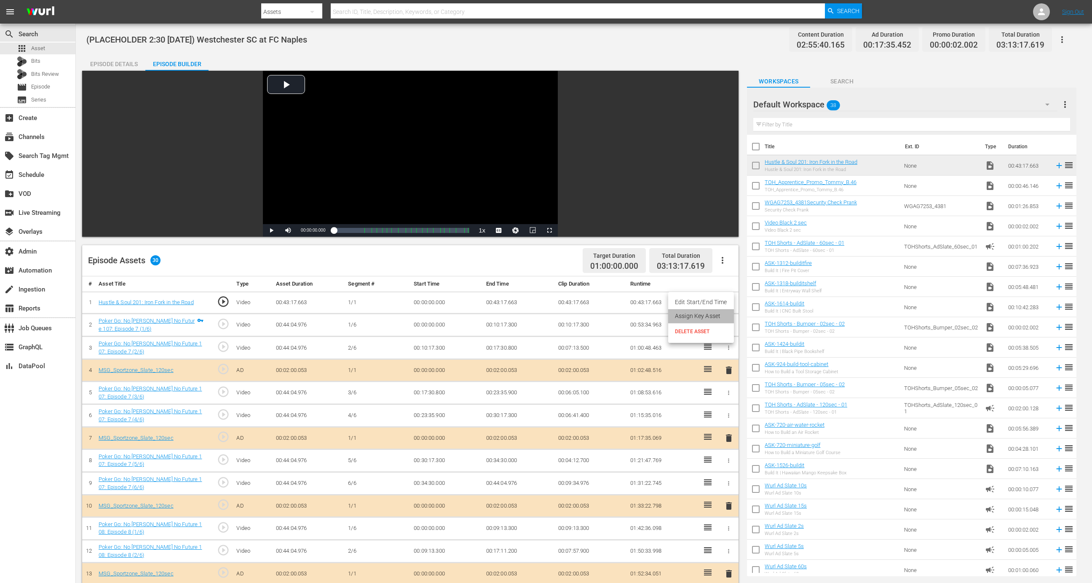
click at [715, 318] on li "Assign Key Asset" at bounding box center [701, 316] width 66 height 14
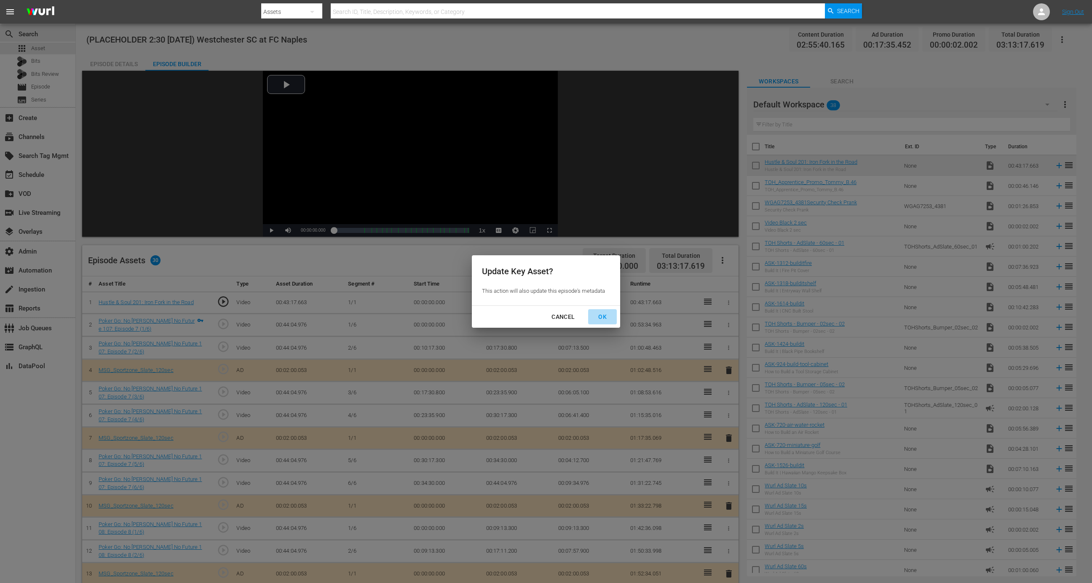
click at [600, 315] on div "OK" at bounding box center [603, 317] width 22 height 11
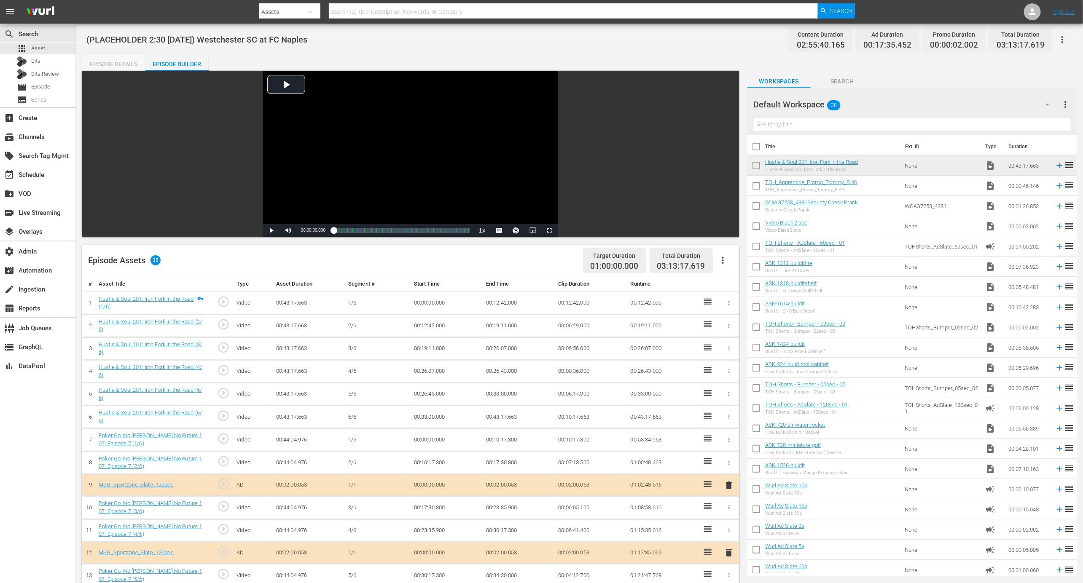
click at [127, 62] on div "Episode Details" at bounding box center [113, 64] width 63 height 20
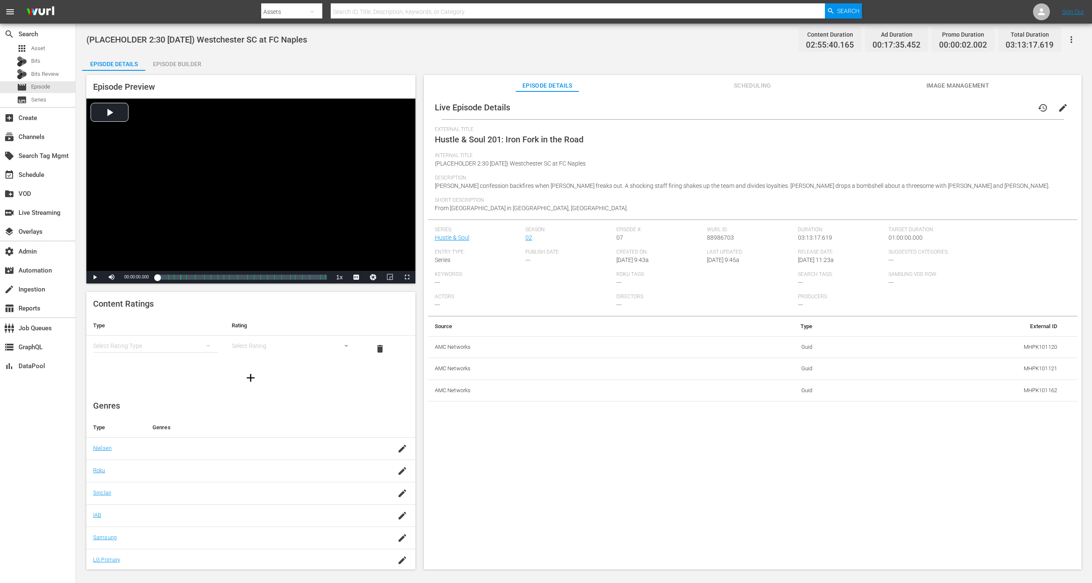
click at [177, 60] on div "Episode Builder" at bounding box center [176, 64] width 63 height 20
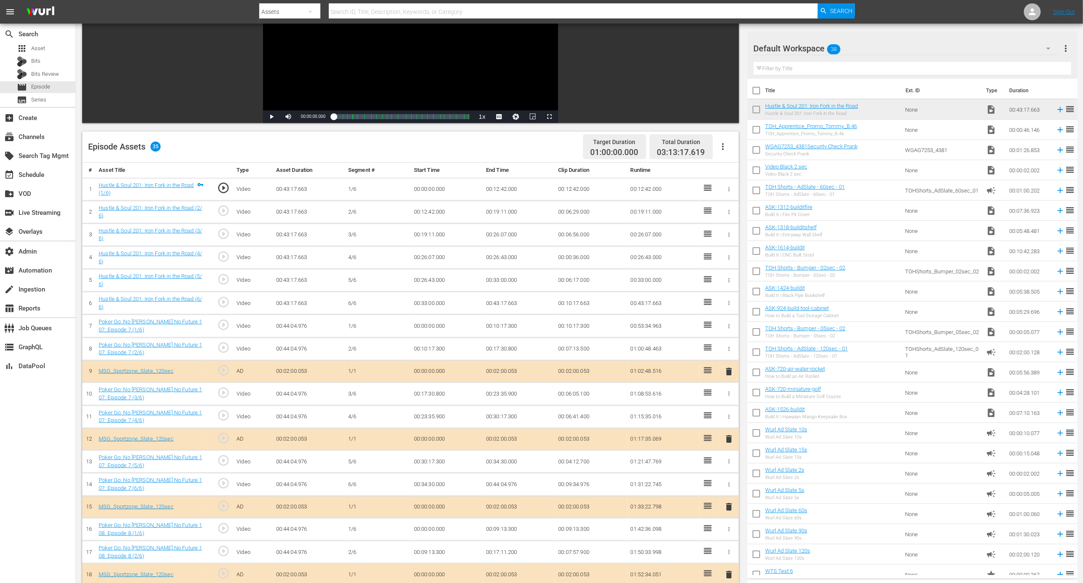
scroll to position [87, 0]
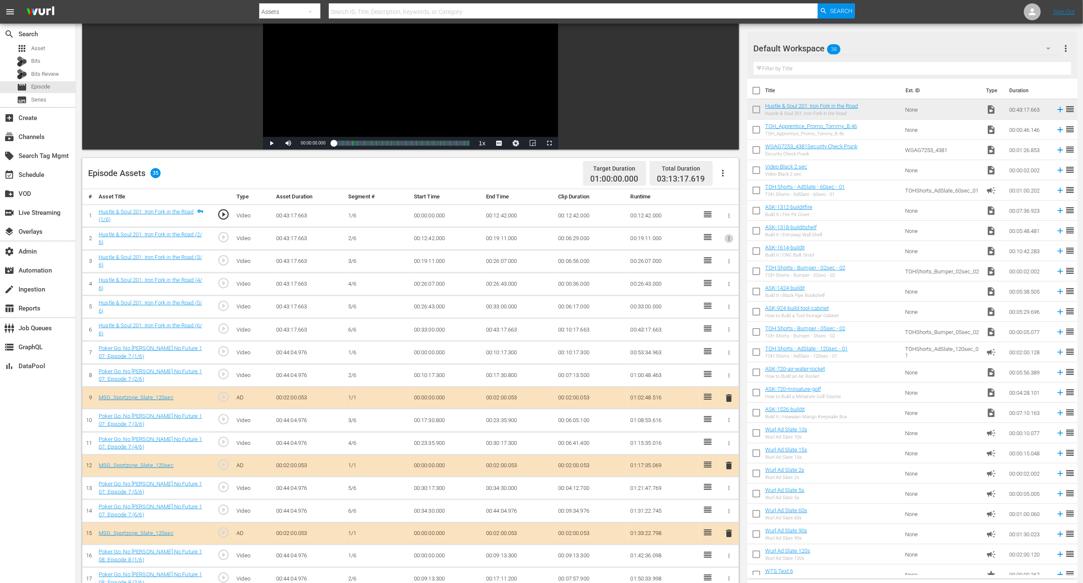
click at [727, 236] on icon "button" at bounding box center [729, 239] width 6 height 6
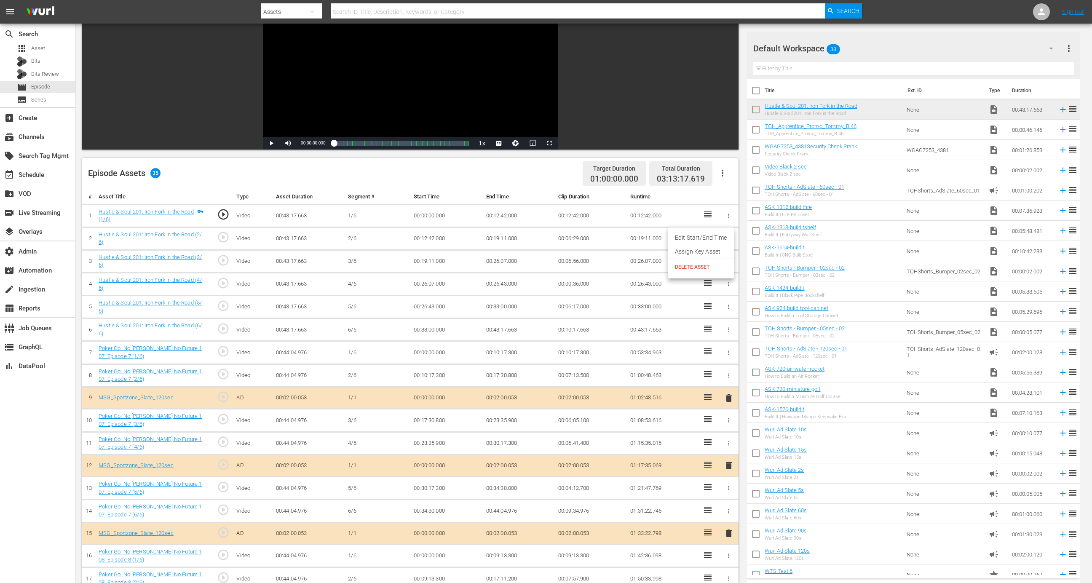
click at [951, 43] on div at bounding box center [546, 291] width 1092 height 583
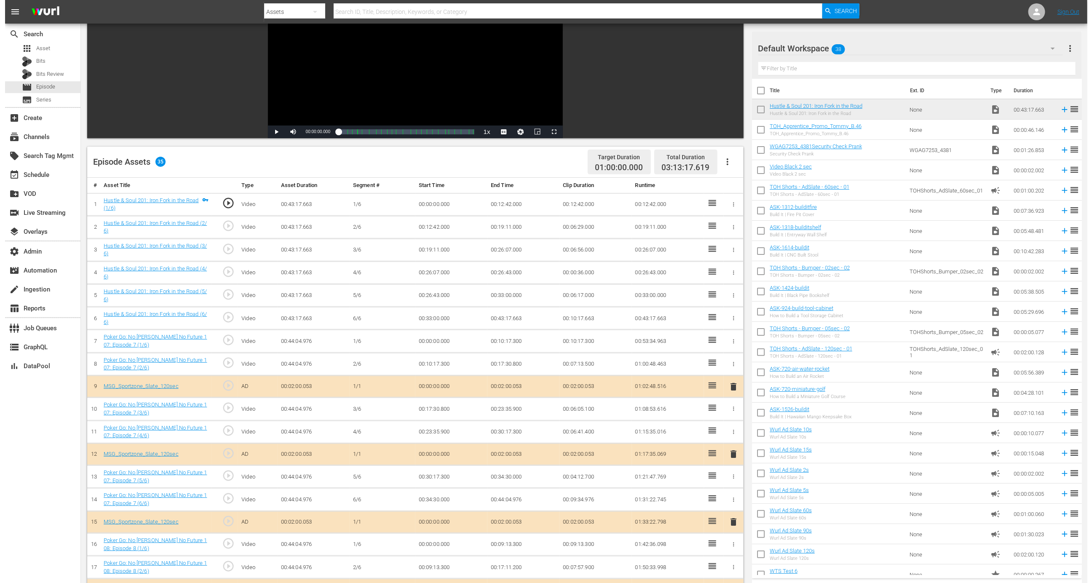
scroll to position [0, 0]
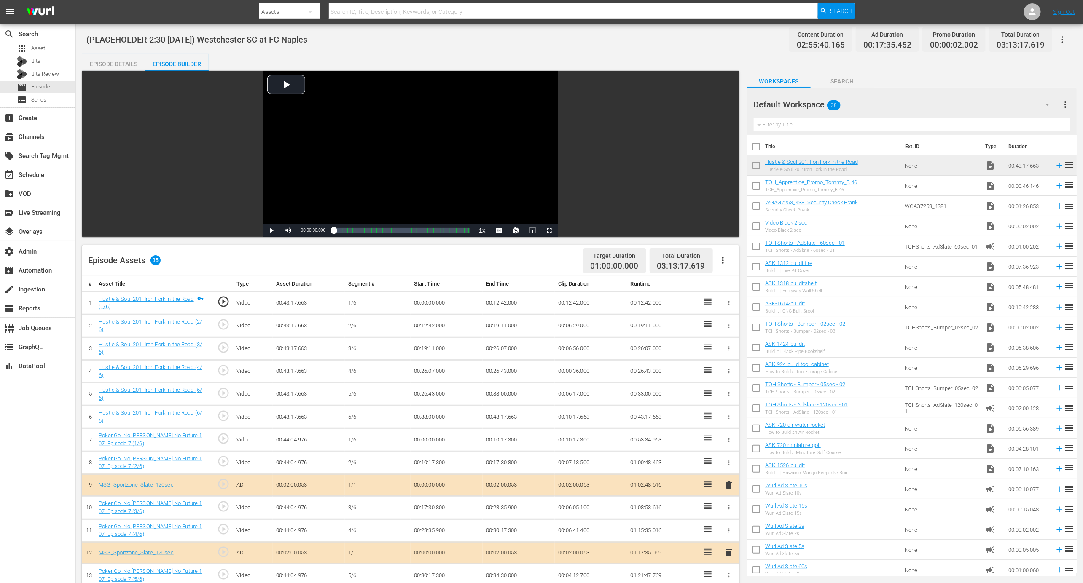
click at [1061, 39] on icon "button" at bounding box center [1062, 39] width 2 height 7
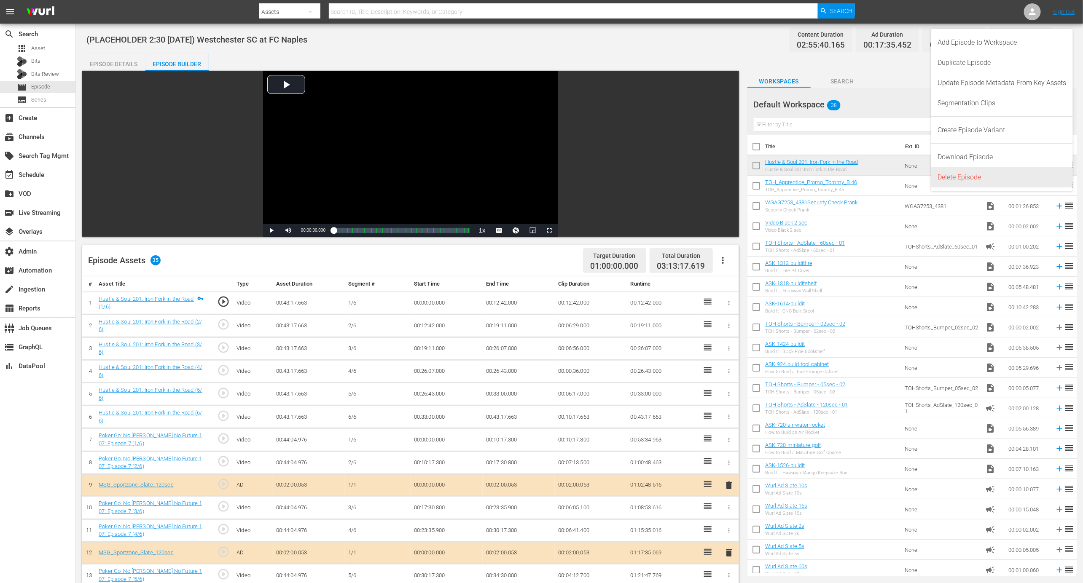
click at [972, 178] on div "Delete Episode" at bounding box center [1002, 177] width 129 height 20
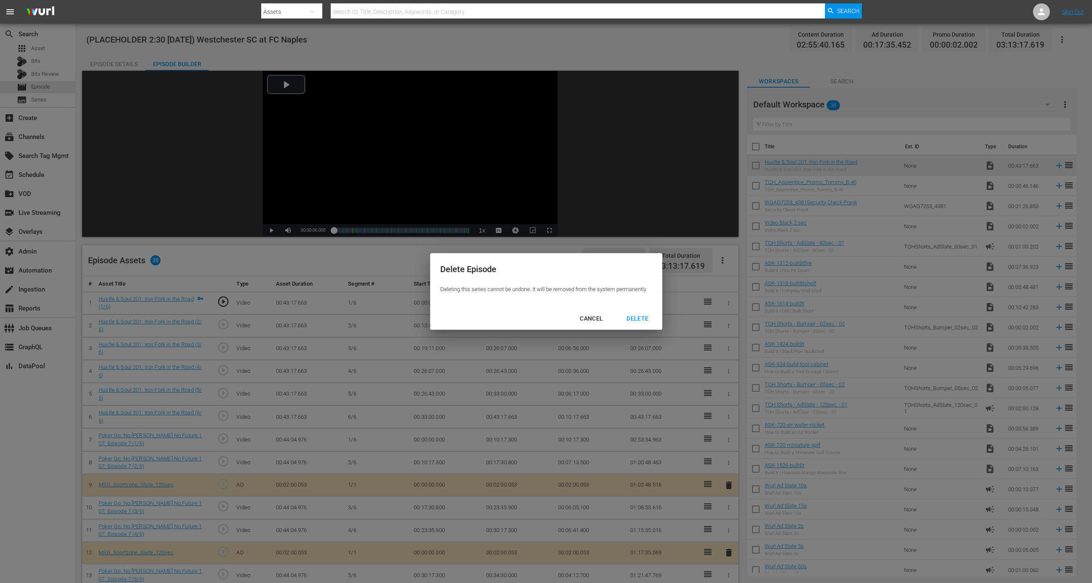
click at [67, 51] on div "Delete Episode Deleting this series cannot be undone. It will be removed from t…" at bounding box center [546, 291] width 1092 height 583
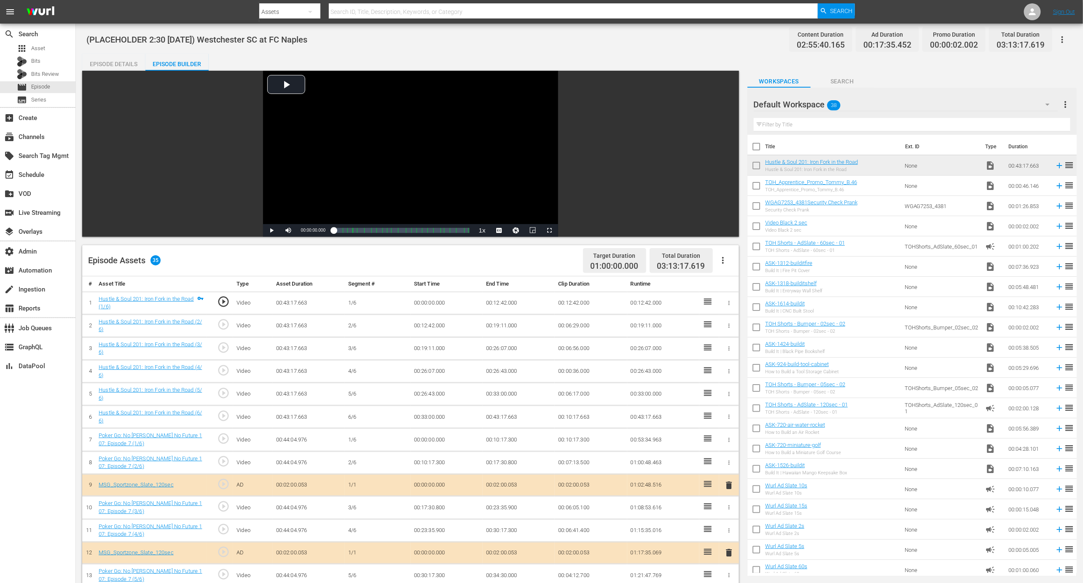
click at [118, 57] on div "Episode Details" at bounding box center [113, 64] width 63 height 20
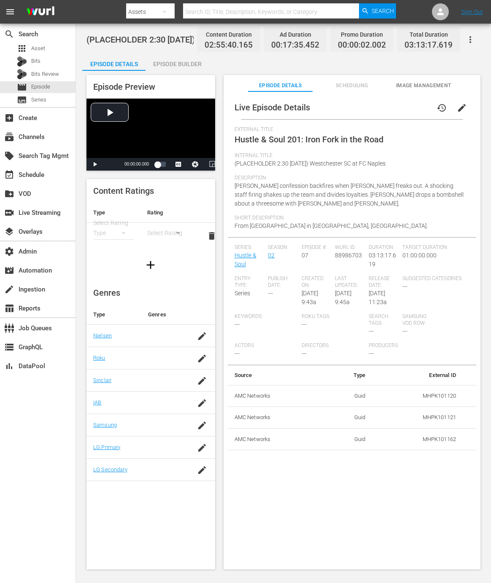
click at [456, 109] on span "edit" at bounding box center [461, 108] width 10 height 10
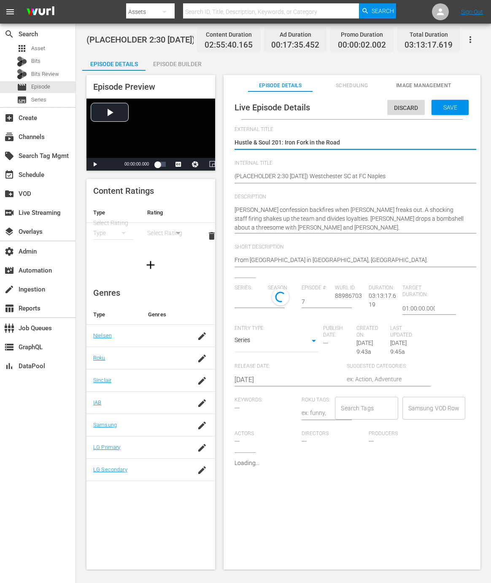
type input "Hustle & Soul"
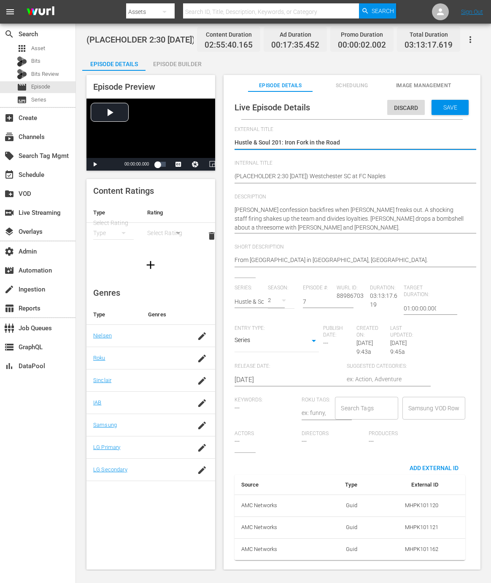
scroll to position [3, 0]
click at [448, 465] on span "Add External Id" at bounding box center [434, 468] width 62 height 7
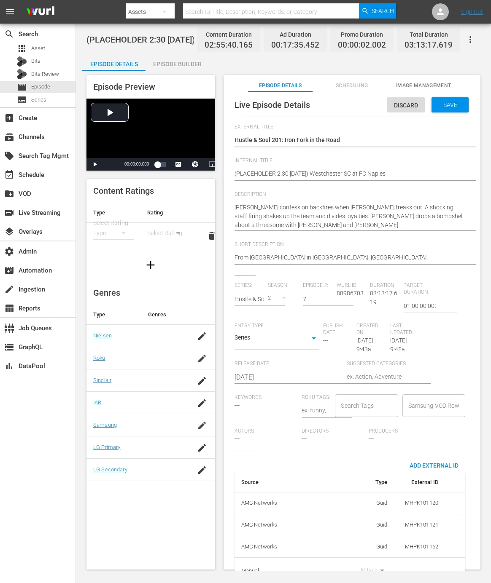
scroll to position [29, 0]
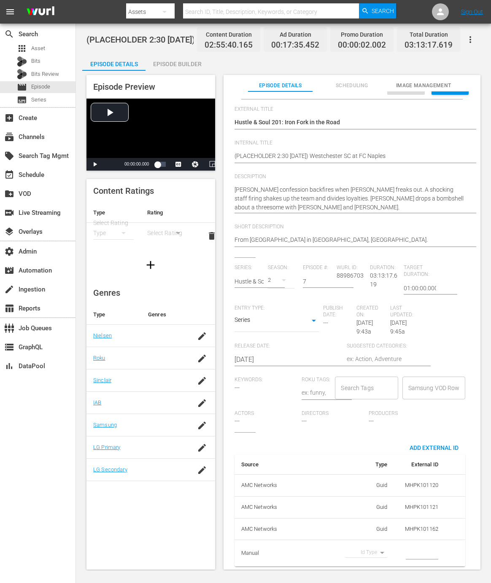
click at [376, 540] on body "menu Search By Assets Search ID, Title, Description, Keywords, or Category Sear…" at bounding box center [245, 291] width 491 height 583
click at [368, 542] on li "External ID" at bounding box center [362, 538] width 42 height 14
type input "episodeExternalId"
click at [410, 550] on input "simple table" at bounding box center [421, 553] width 32 height 13
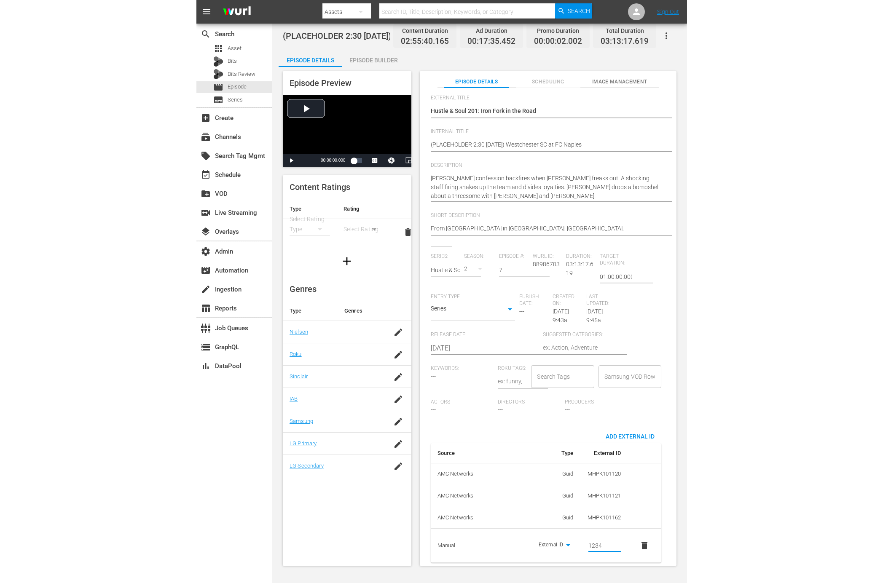
scroll to position [60, 0]
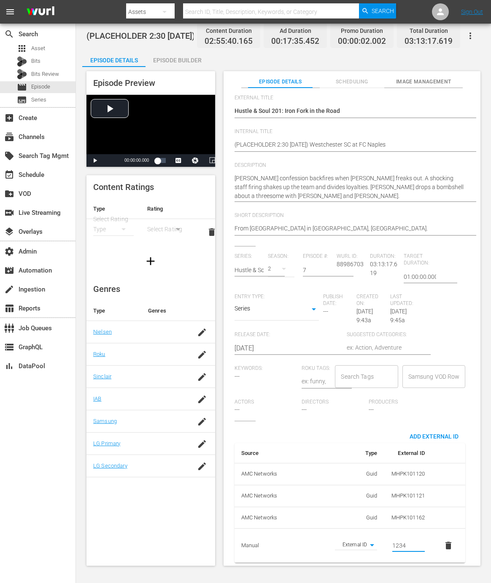
type input "1234"
click at [456, 370] on div "Series: Hustle & Soul Season: 2 Episode #: 7 [PERSON_NAME] ID: 88986703 Duratio…" at bounding box center [351, 337] width 235 height 168
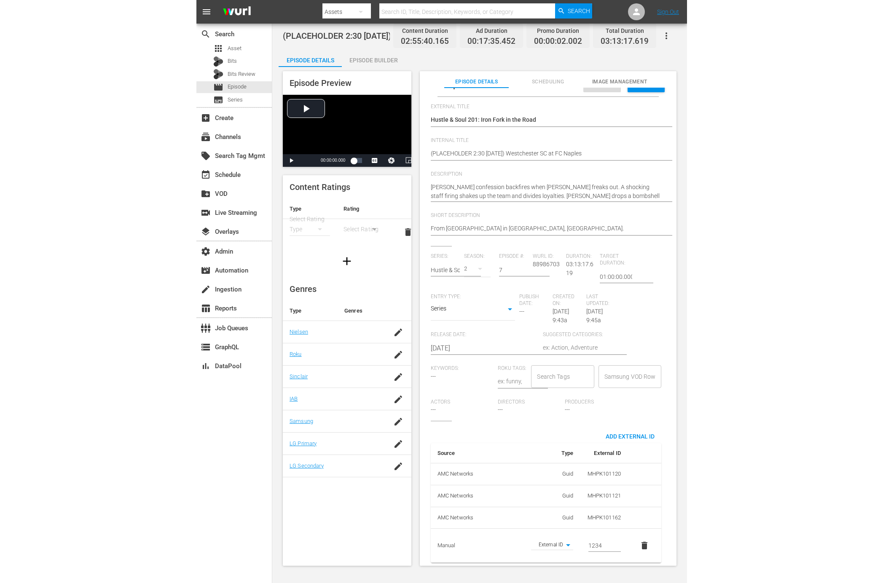
scroll to position [15, 0]
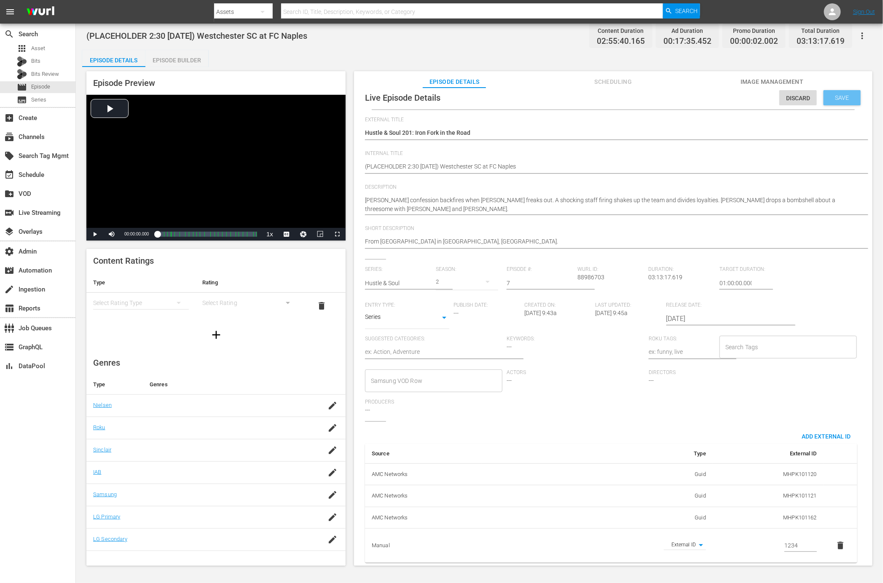
click at [847, 94] on span "Save" at bounding box center [842, 97] width 27 height 7
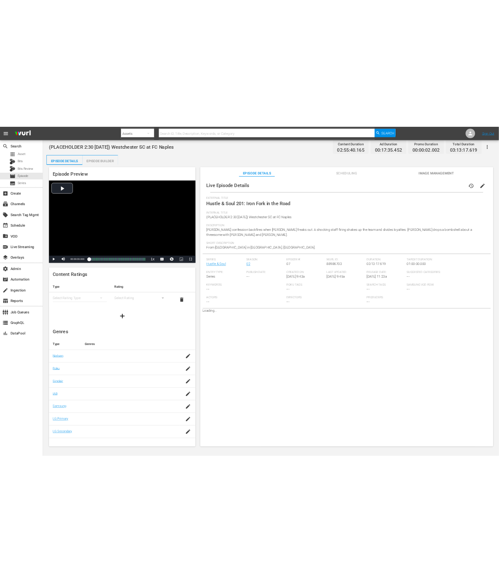
scroll to position [0, 0]
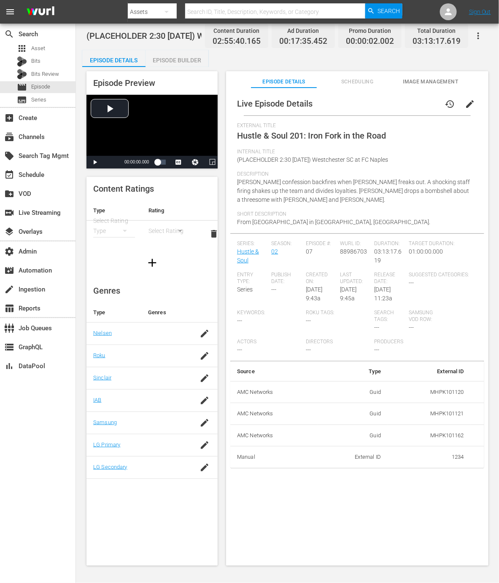
click at [464, 106] on span "edit" at bounding box center [469, 104] width 10 height 10
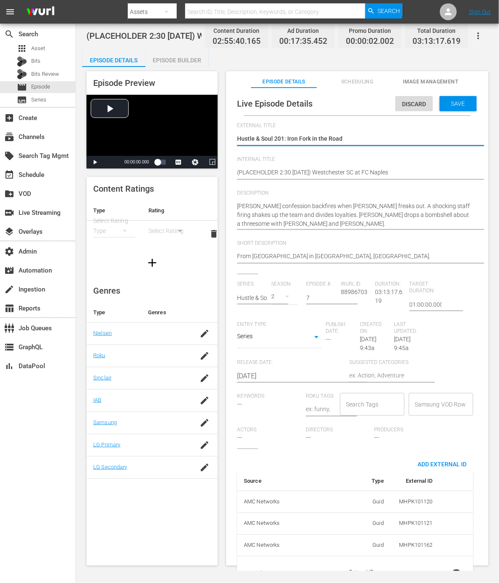
scroll to position [36, 0]
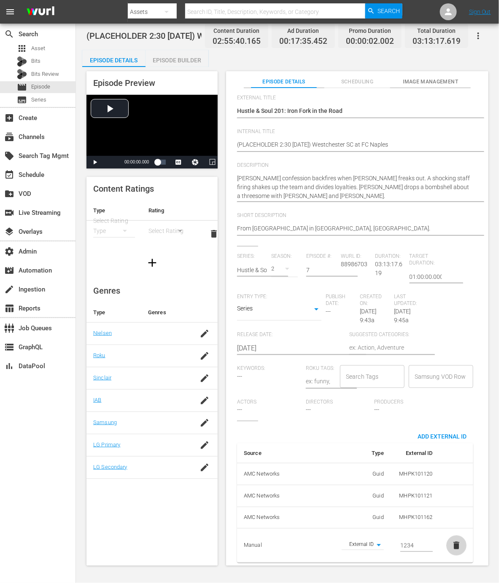
click at [451, 541] on span "delete" at bounding box center [456, 546] width 10 height 10
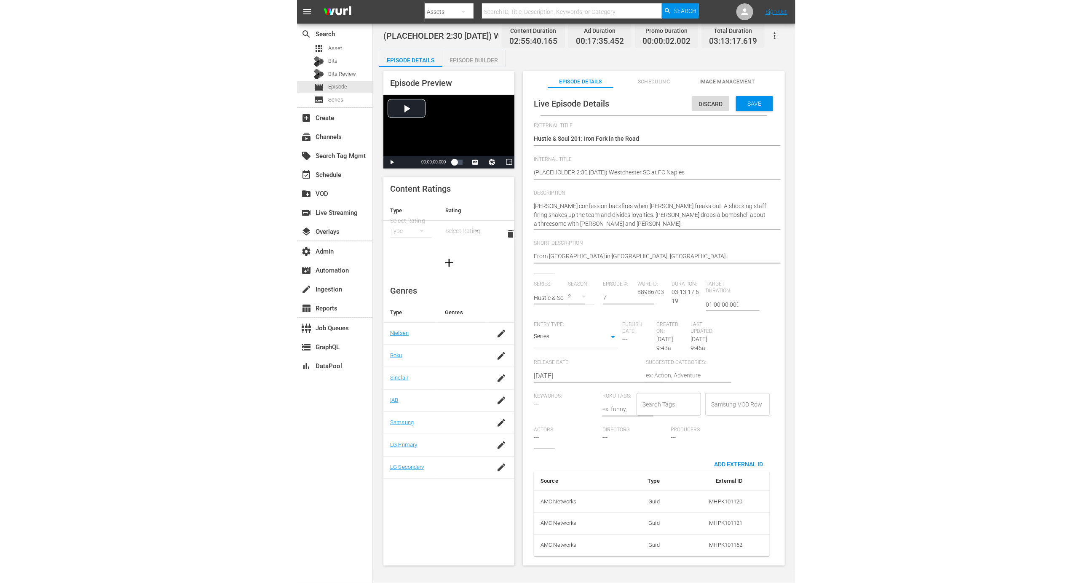
scroll to position [0, 0]
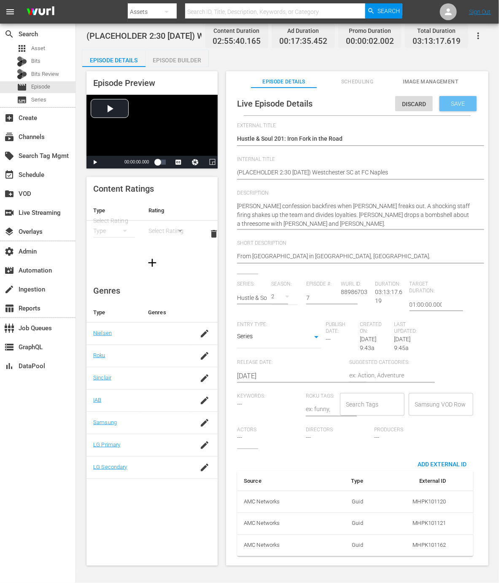
click at [453, 107] on div "Save" at bounding box center [457, 103] width 37 height 15
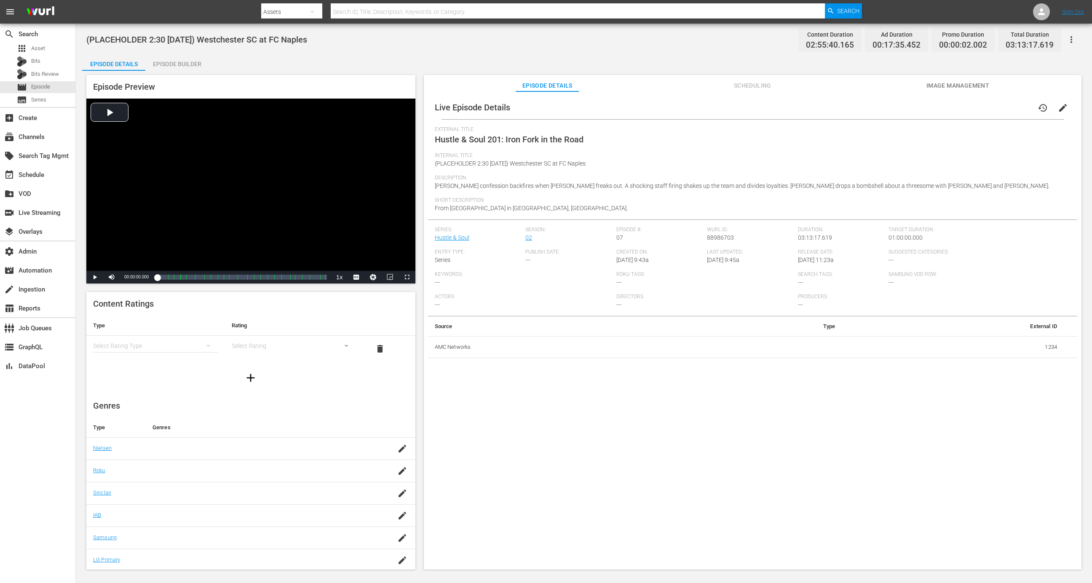
click at [1061, 105] on span "edit" at bounding box center [1063, 108] width 10 height 10
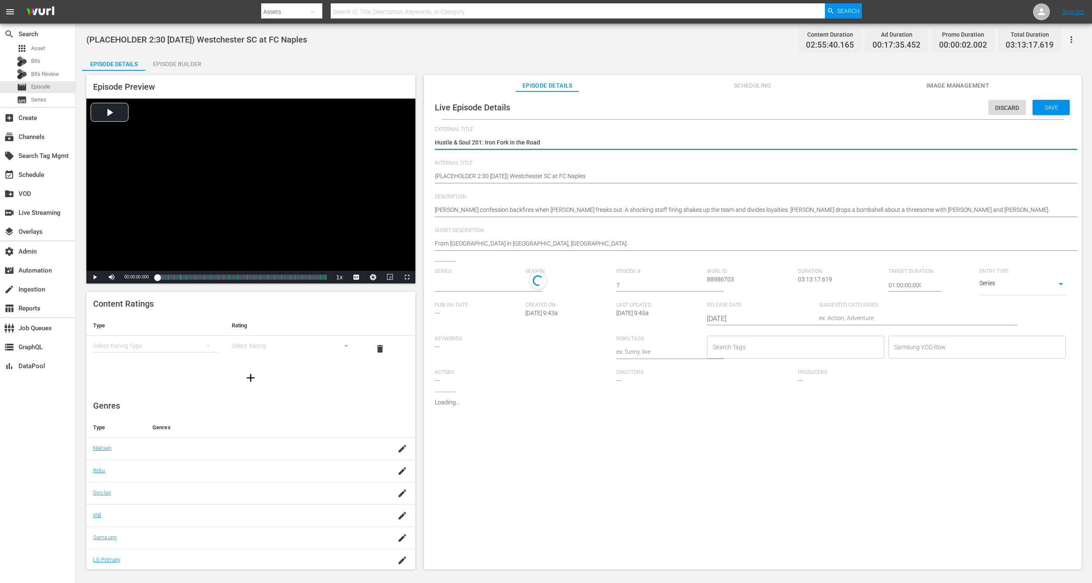
type input "Hustle & Soul"
click at [1030, 410] on span "Add External Id" at bounding box center [1035, 409] width 62 height 7
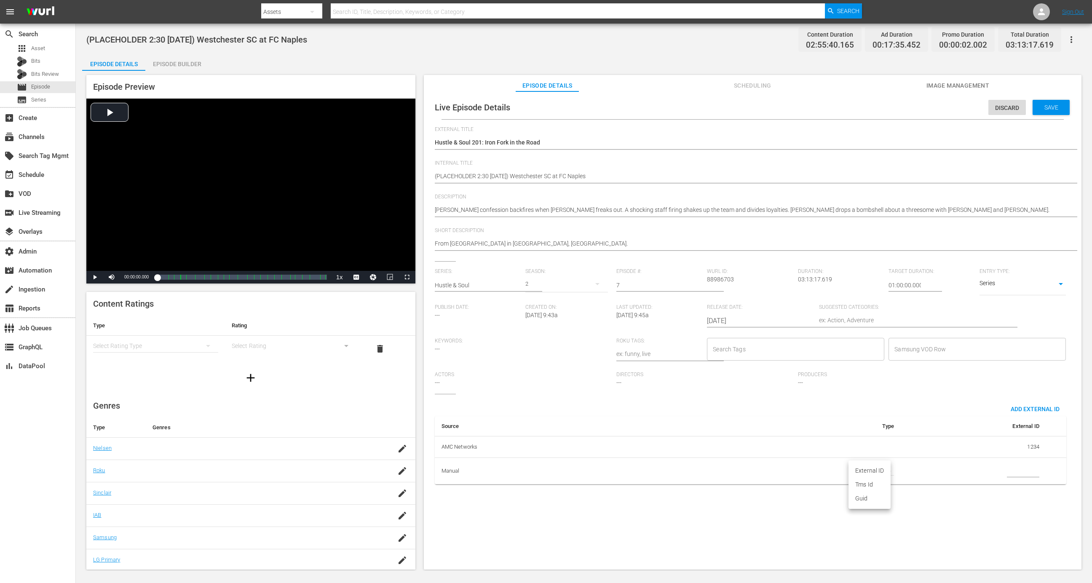
click at [884, 470] on body "menu Search By Assets Search ID, Title, Description, Keywords, or Category Sear…" at bounding box center [546, 291] width 1092 height 583
click at [871, 472] on li "External ID" at bounding box center [870, 471] width 42 height 14
type input "episodeExternalId"
click at [1024, 469] on input "simple table" at bounding box center [1023, 471] width 32 height 13
type input "1234"
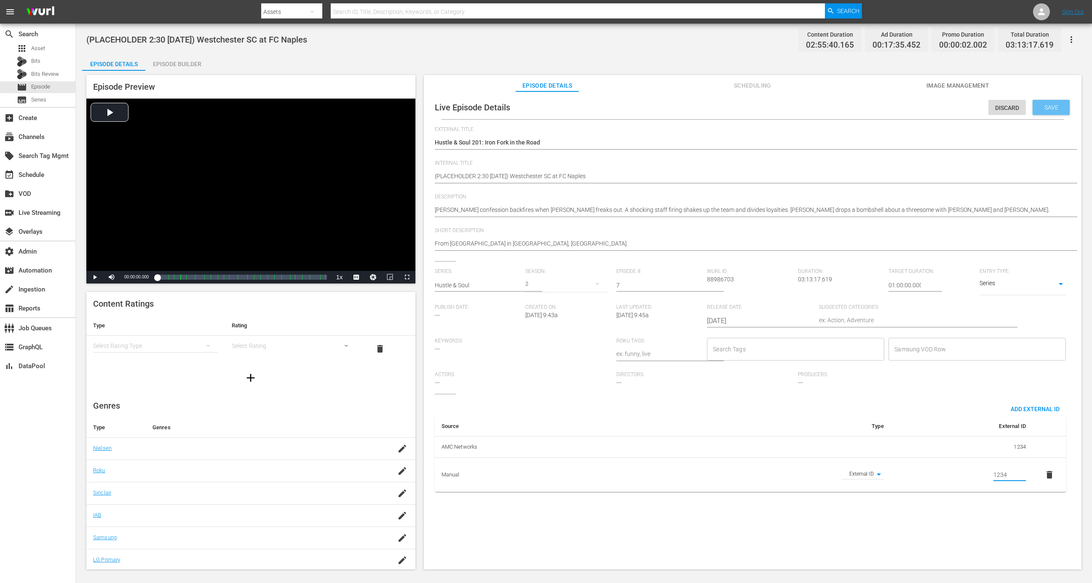
click at [1051, 109] on span "Save" at bounding box center [1051, 107] width 27 height 7
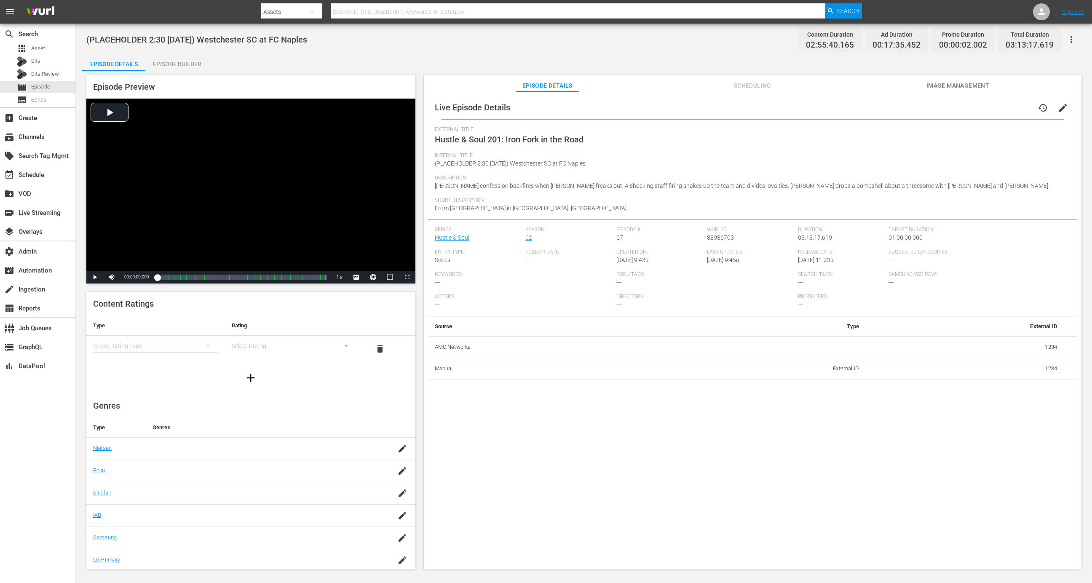
click at [847, 371] on td "External ID" at bounding box center [769, 369] width 194 height 22
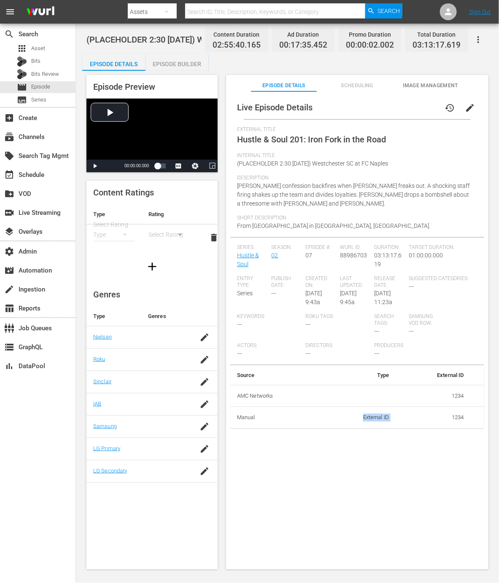
click at [467, 98] on button "edit" at bounding box center [469, 108] width 20 height 20
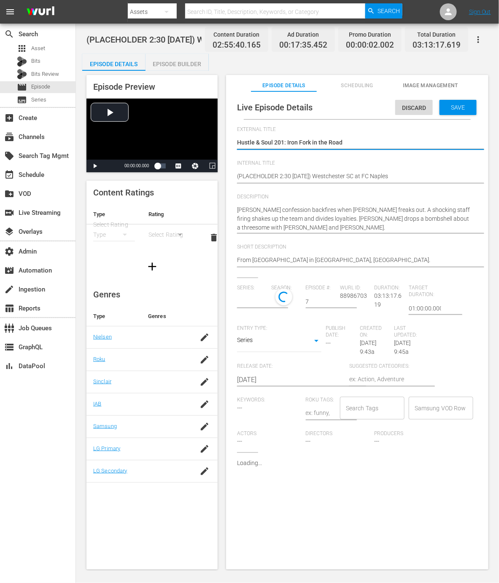
type input "Hustle & Soul"
click at [436, 468] on span "Add External Id" at bounding box center [442, 468] width 62 height 7
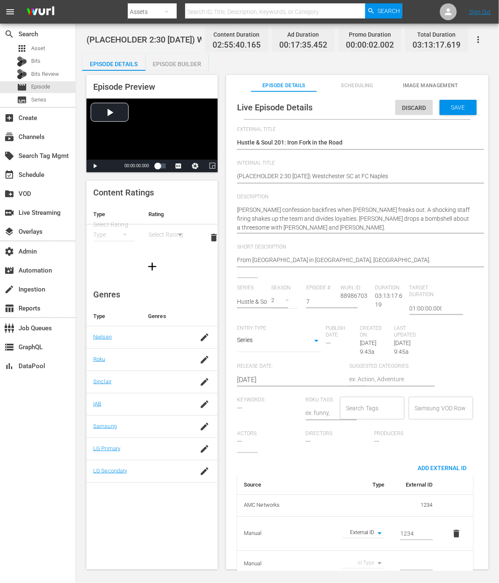
scroll to position [19, 0]
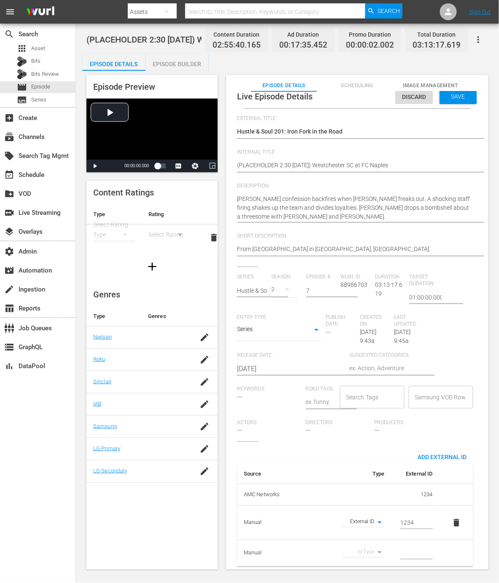
click at [367, 543] on body "menu Search By Assets Search ID, Title, Description, Keywords, or Category Sear…" at bounding box center [249, 291] width 499 height 583
click at [366, 539] on li "External ID" at bounding box center [360, 538] width 42 height 14
type input "episodeExternalId"
click at [414, 547] on input "simple table" at bounding box center [416, 553] width 32 height 13
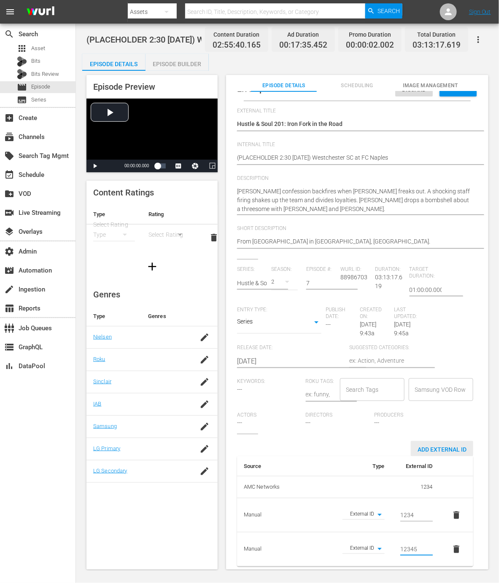
type input "12345"
click at [442, 441] on div "Add External Id" at bounding box center [442, 449] width 62 height 16
click at [456, 94] on div "Save" at bounding box center [457, 88] width 37 height 15
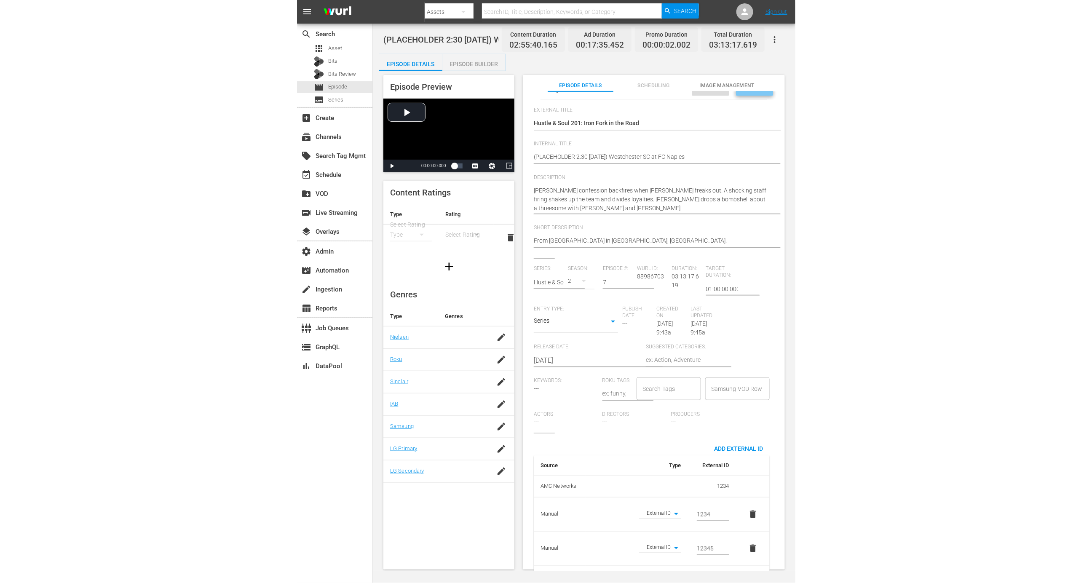
scroll to position [0, 0]
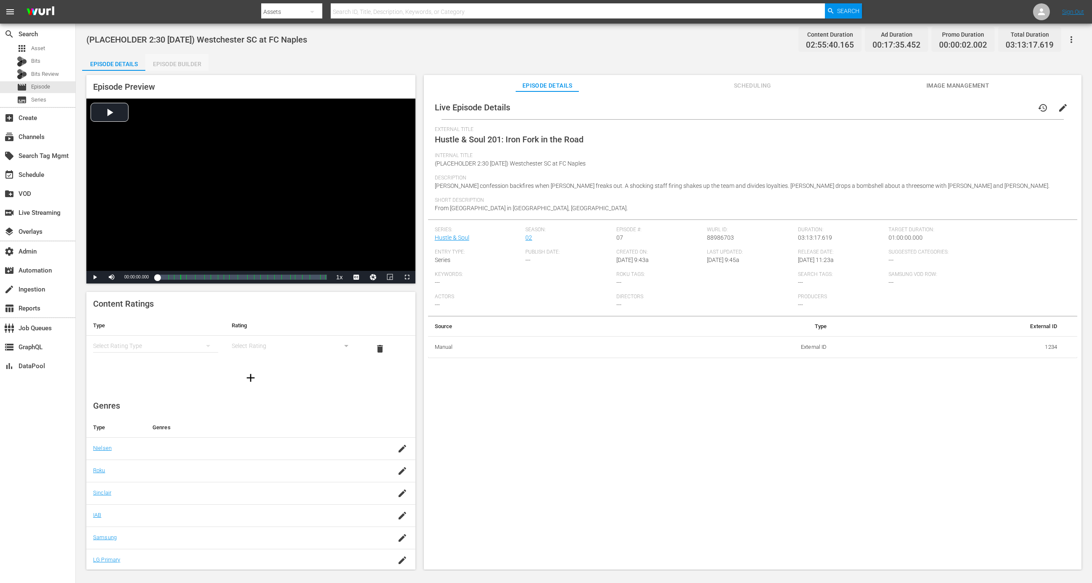
click at [192, 62] on div "Episode Builder" at bounding box center [176, 64] width 63 height 20
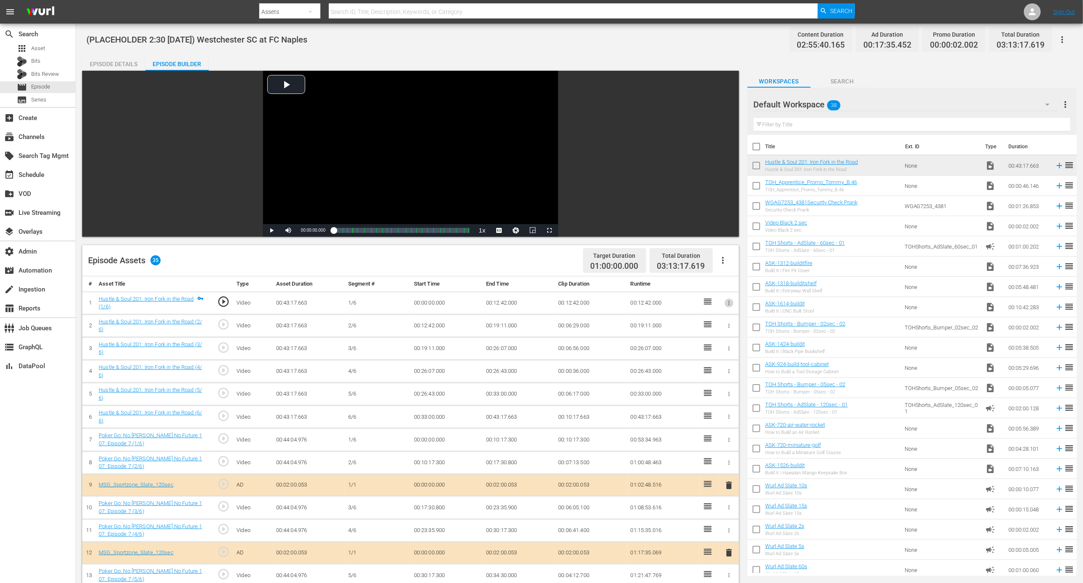
click at [727, 303] on icon "button" at bounding box center [729, 303] width 6 height 6
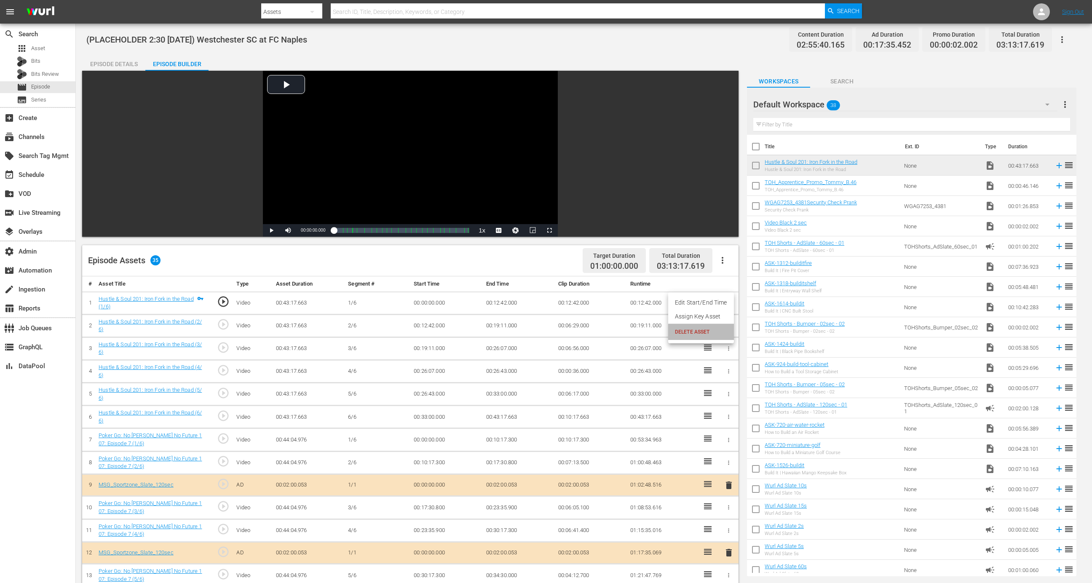
click at [716, 334] on span "DELETE ASSET" at bounding box center [701, 332] width 52 height 8
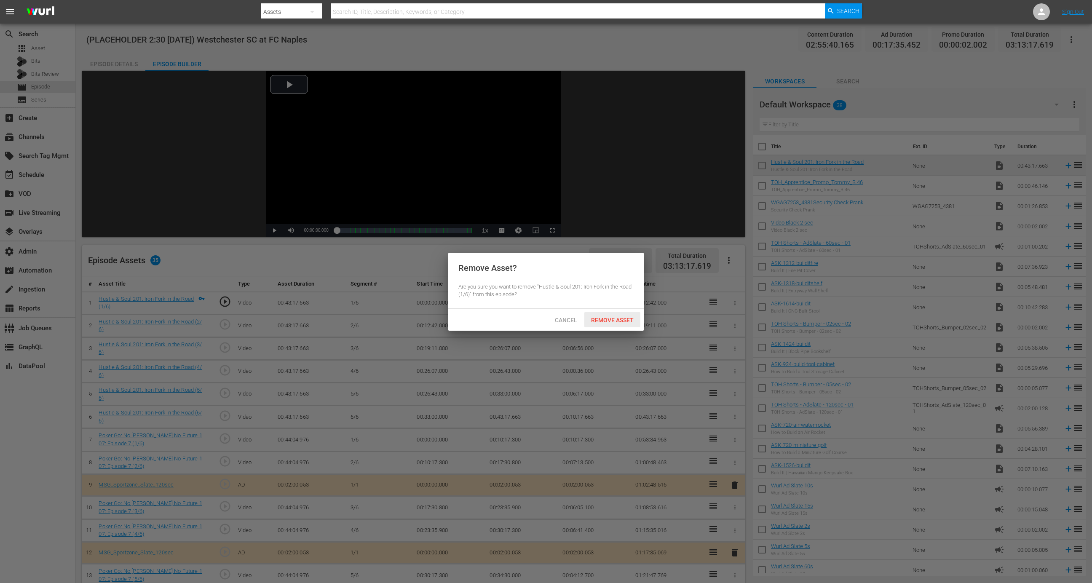
click at [615, 317] on span "Remove Asset" at bounding box center [613, 320] width 56 height 7
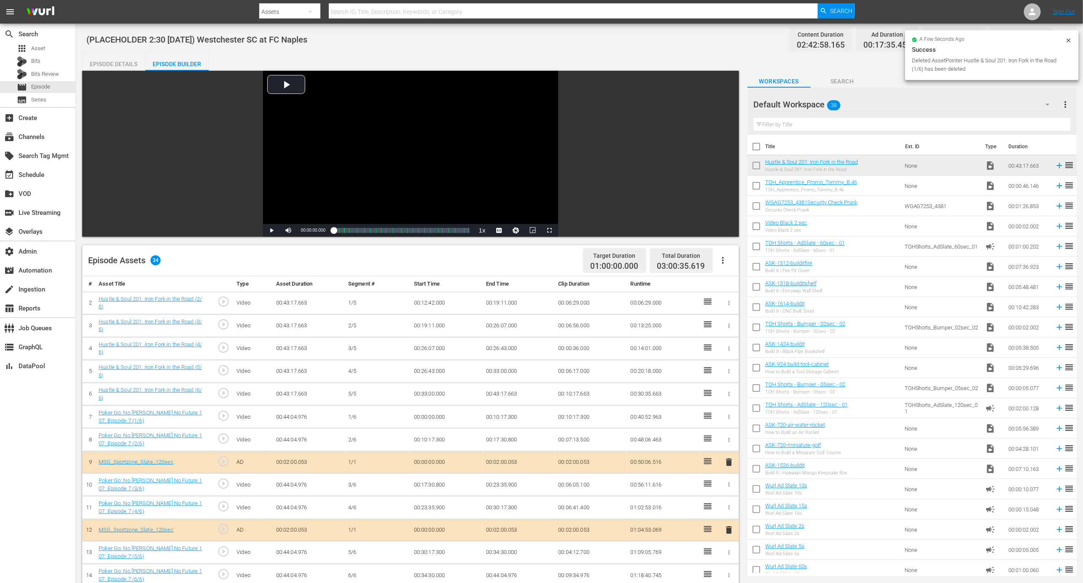
click at [732, 301] on icon "button" at bounding box center [729, 303] width 6 height 6
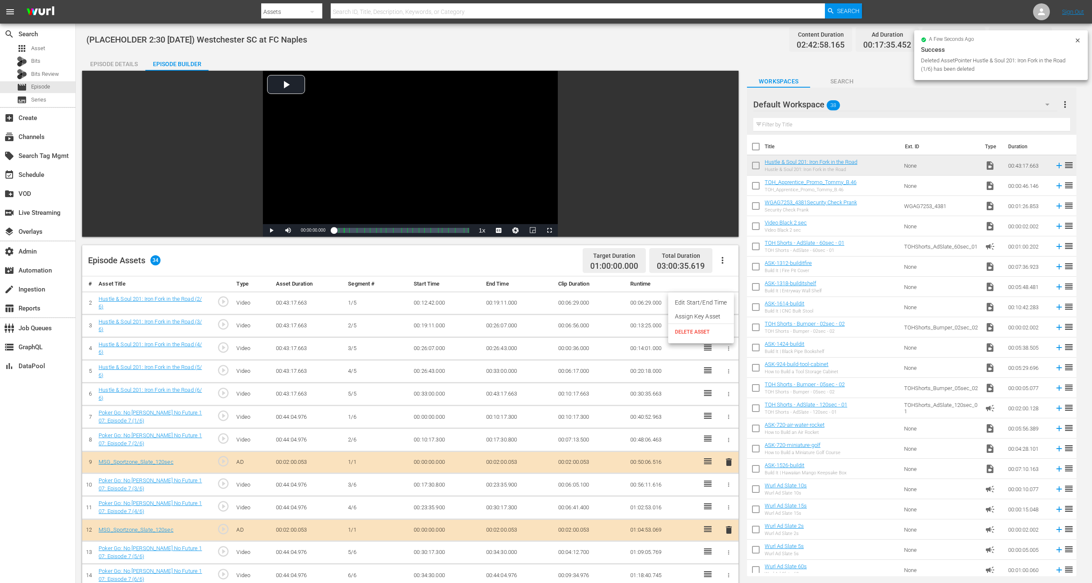
click at [705, 341] on ul "Edit Start/End Time Assign Key Asset DELETE ASSET" at bounding box center [701, 318] width 66 height 51
click at [705, 339] on li "DELETE ASSET" at bounding box center [701, 332] width 66 height 16
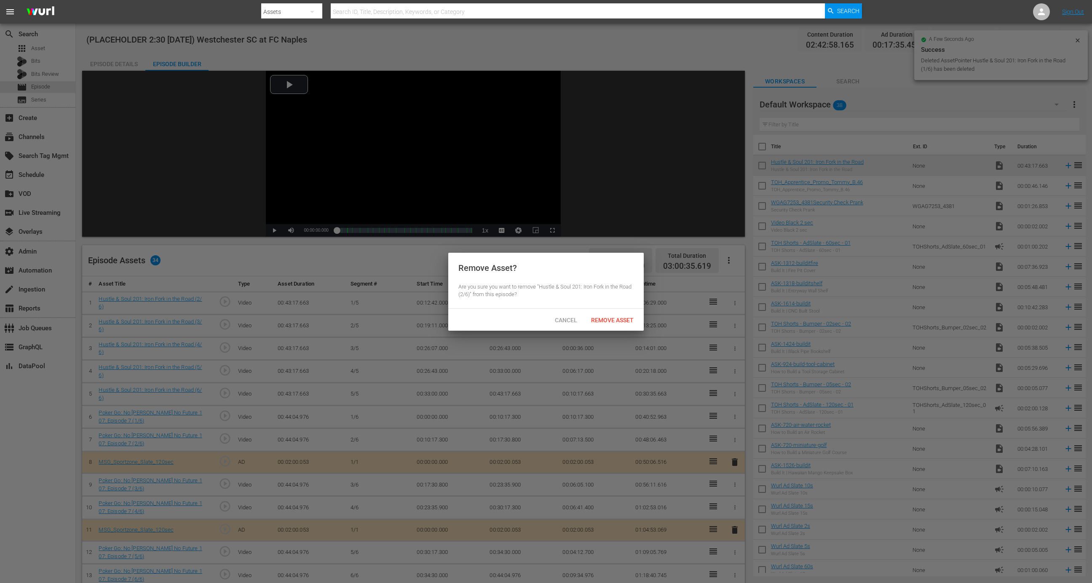
click at [588, 307] on div "Remove Asset? Are you sure you want to remove "Hustle & Soul 201: Iron Fork in …" at bounding box center [546, 281] width 196 height 56
click at [605, 312] on div "Remove Asset" at bounding box center [613, 320] width 56 height 16
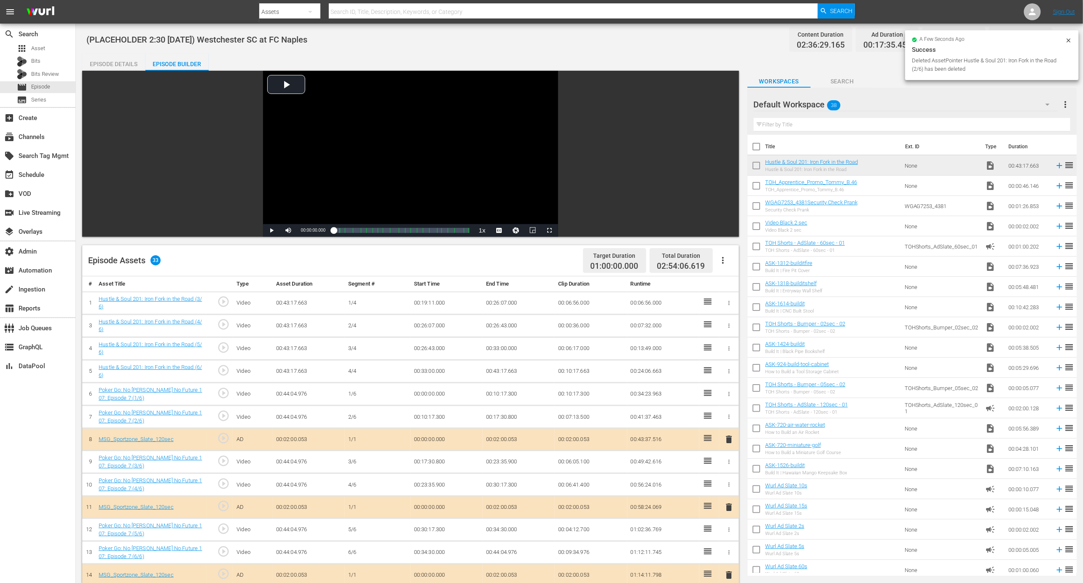
click at [728, 301] on icon "button" at bounding box center [729, 303] width 6 height 6
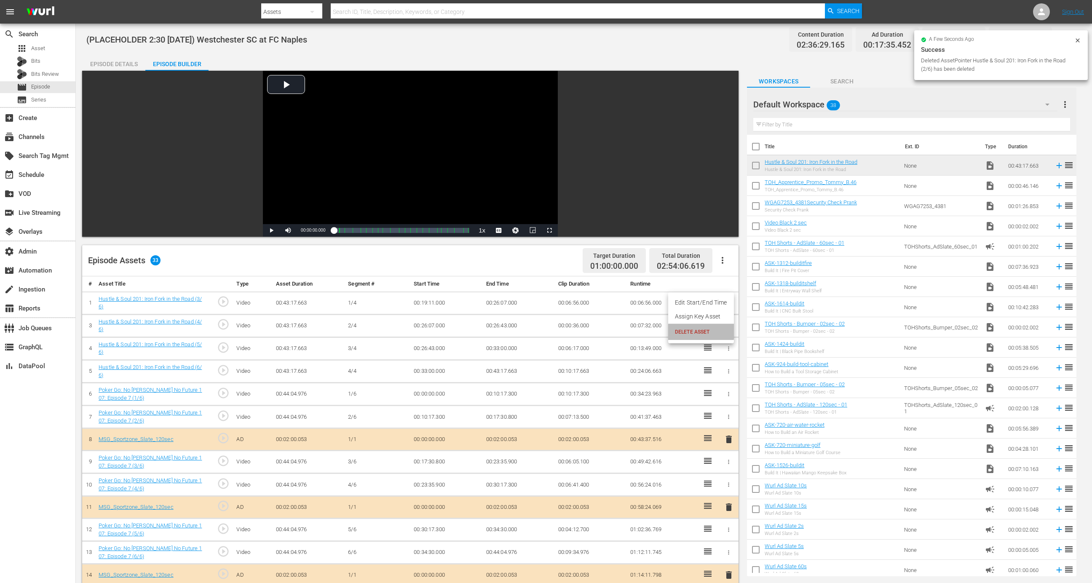
click at [695, 329] on span "DELETE ASSET" at bounding box center [701, 332] width 52 height 8
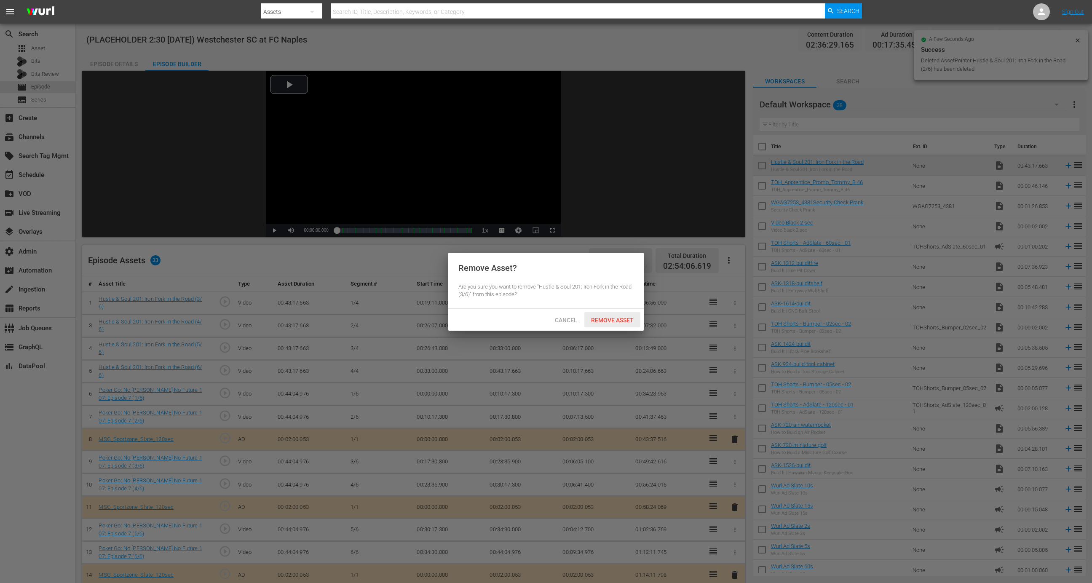
click at [612, 312] on div "Remove Asset" at bounding box center [613, 320] width 56 height 16
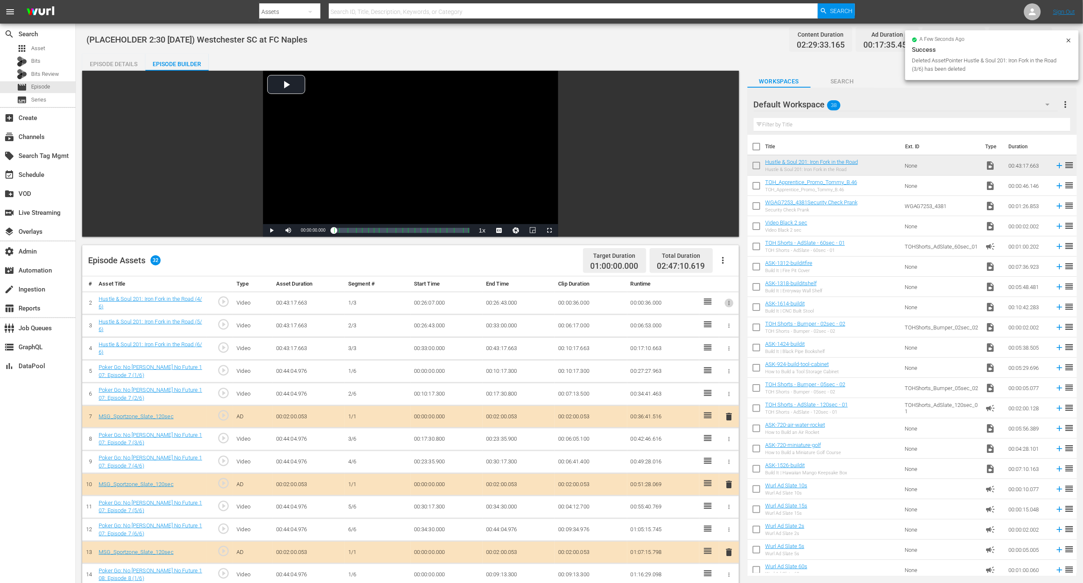
click at [730, 300] on icon "button" at bounding box center [729, 303] width 6 height 6
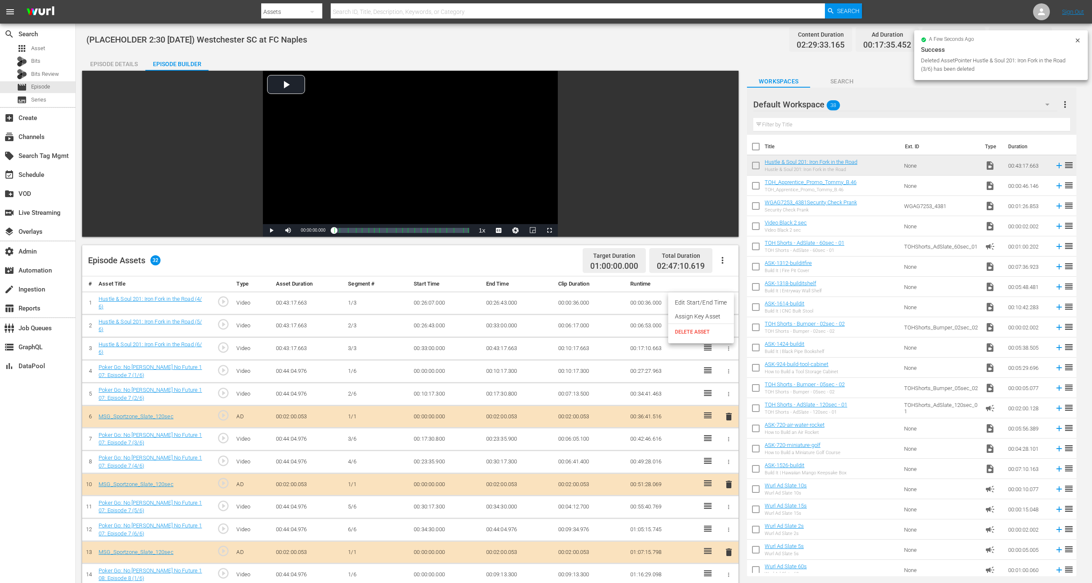
click at [704, 332] on span "DELETE ASSET" at bounding box center [701, 332] width 52 height 8
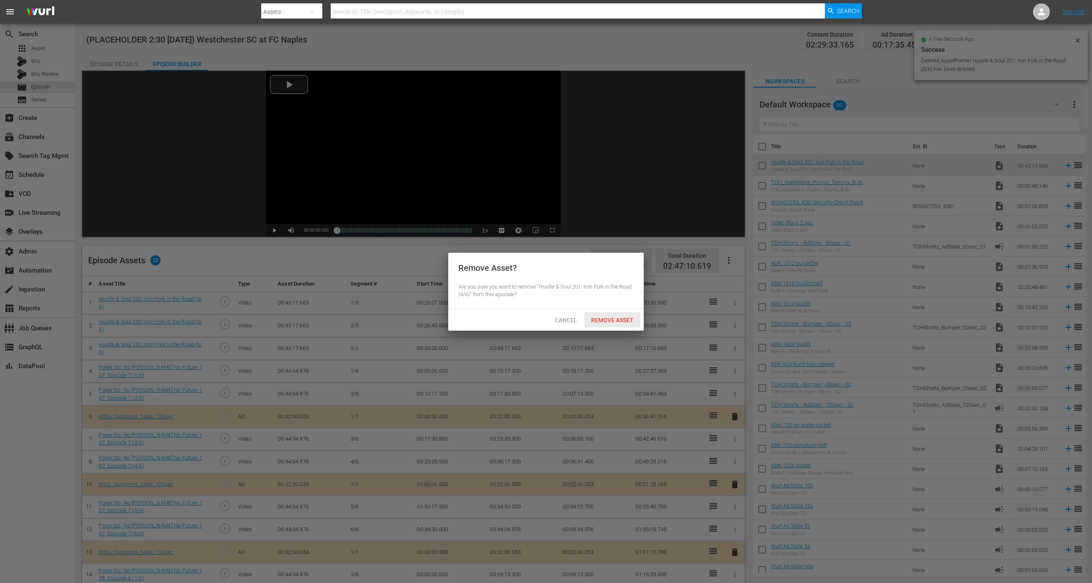
click at [609, 321] on span "Remove Asset" at bounding box center [613, 320] width 56 height 7
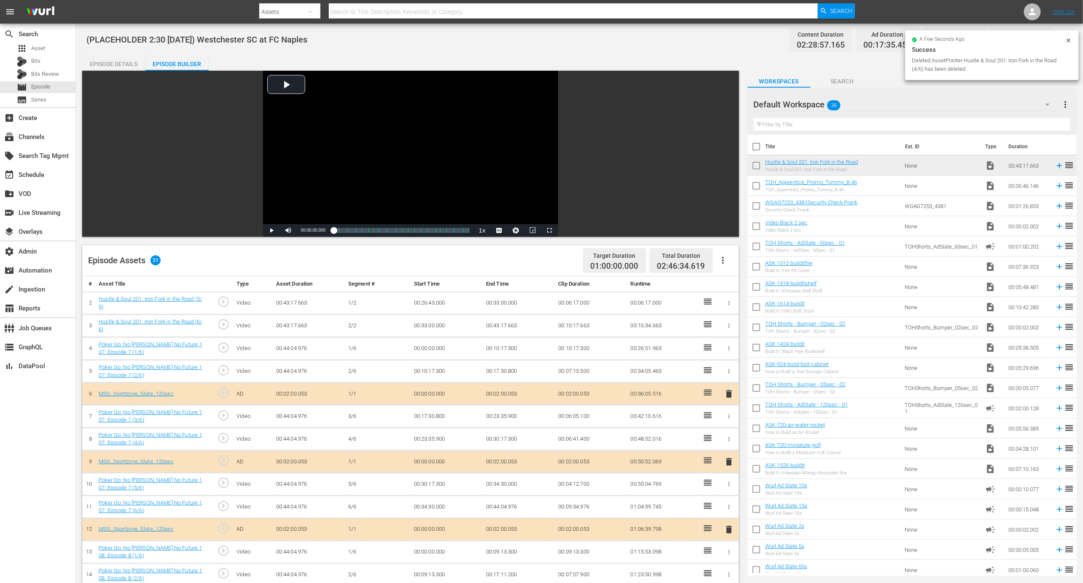
click at [728, 301] on icon "button" at bounding box center [729, 303] width 6 height 6
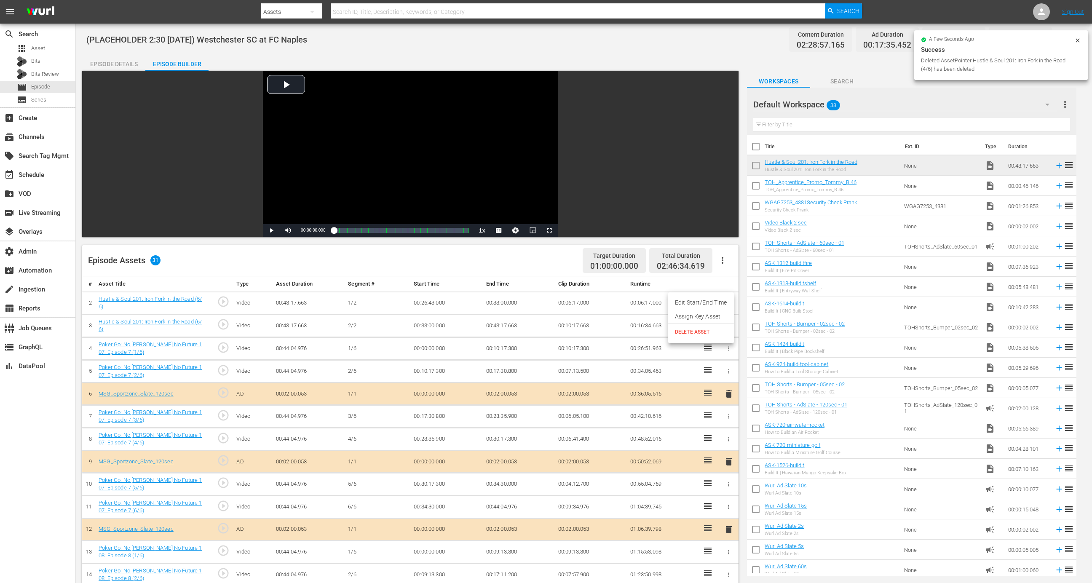
click at [690, 337] on li "DELETE ASSET" at bounding box center [701, 332] width 66 height 16
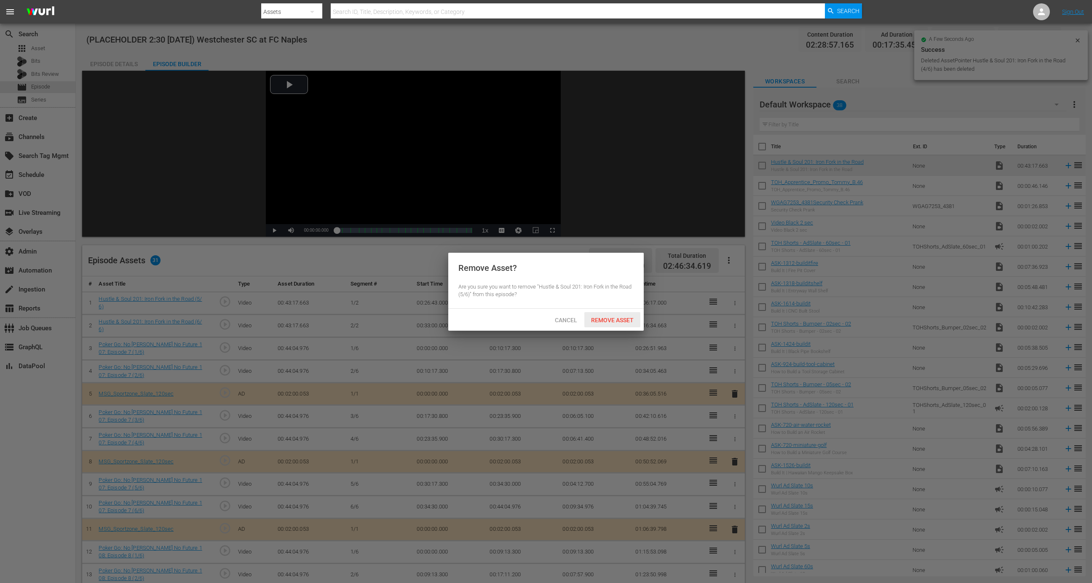
click at [605, 320] on span "Remove Asset" at bounding box center [613, 320] width 56 height 7
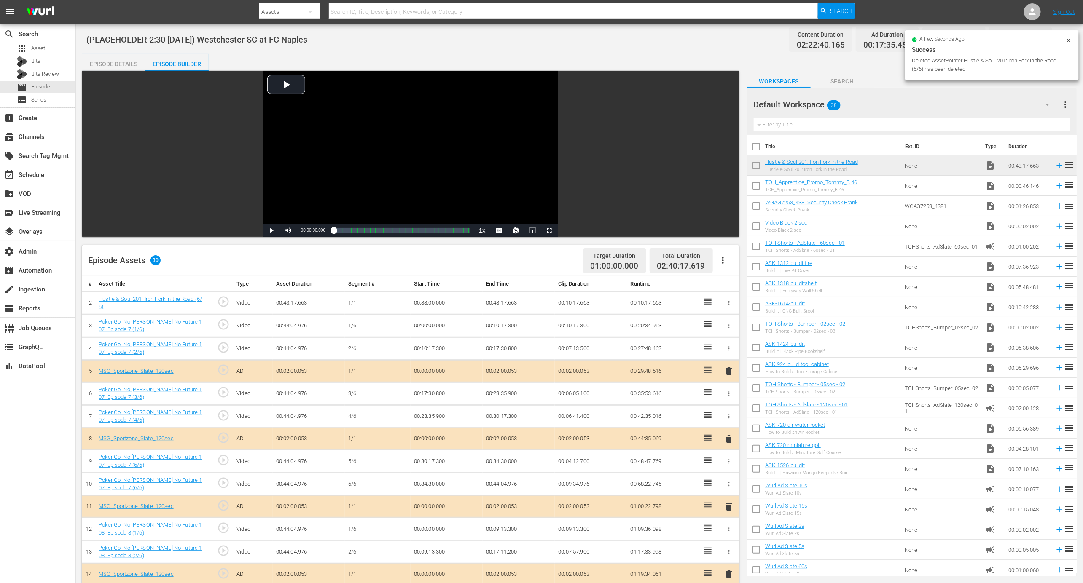
click at [730, 305] on icon "button" at bounding box center [729, 303] width 6 height 6
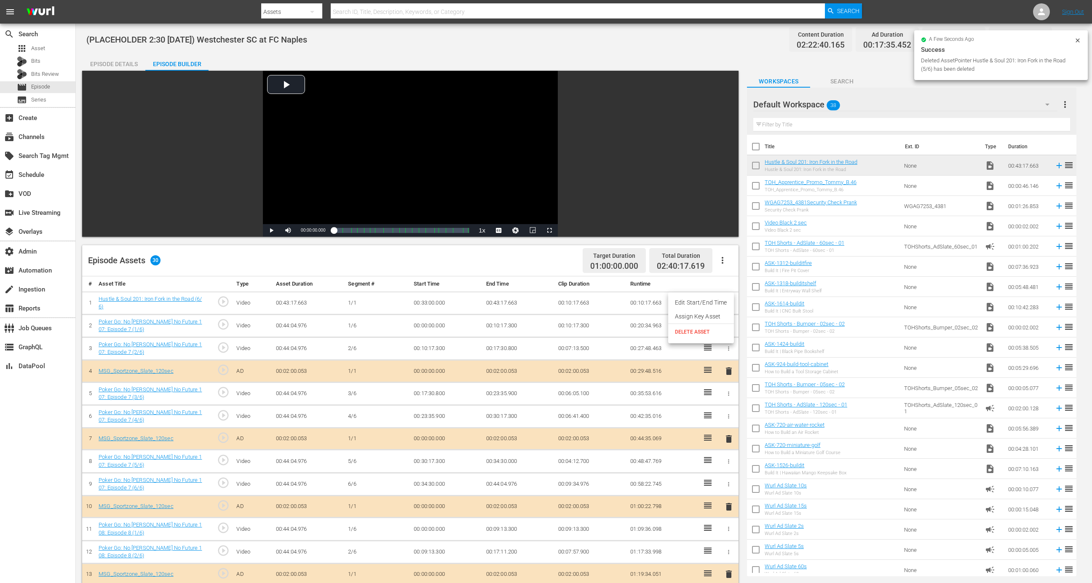
click at [692, 338] on li "DELETE ASSET" at bounding box center [701, 332] width 66 height 16
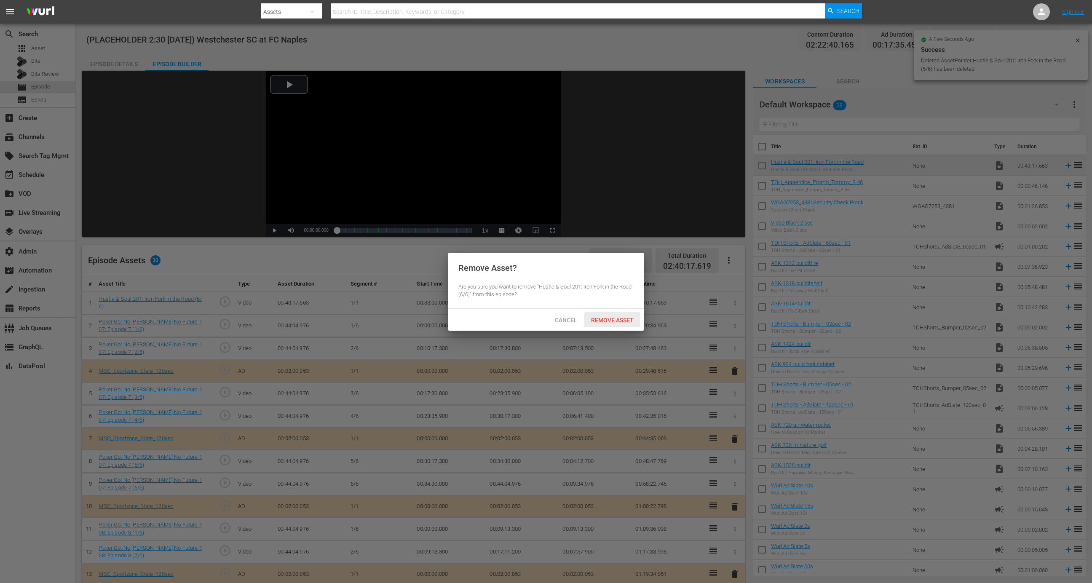
click at [600, 322] on span "Remove Asset" at bounding box center [613, 320] width 56 height 7
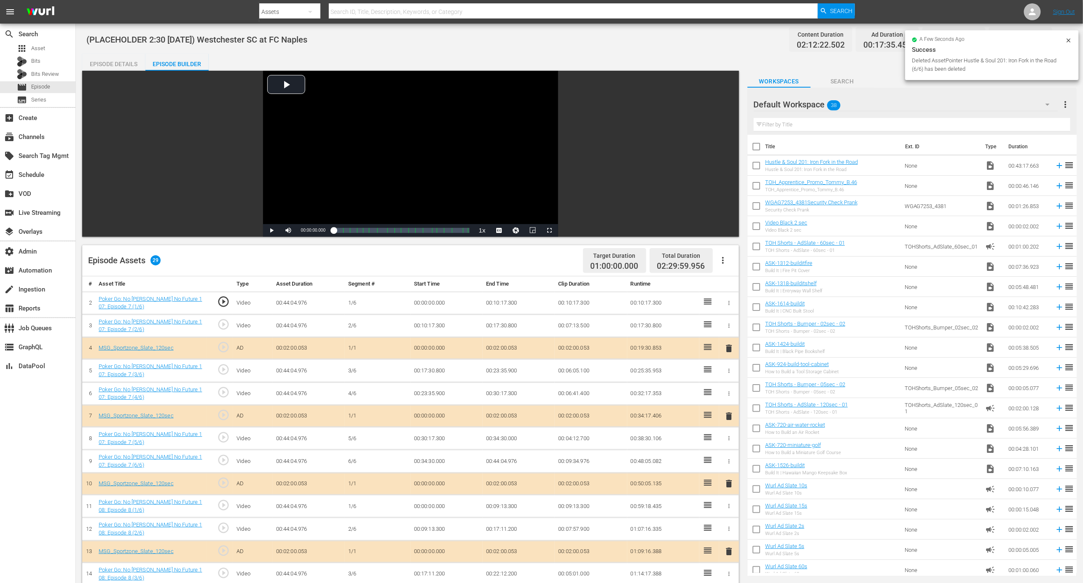
click at [722, 301] on div at bounding box center [728, 303] width 13 height 9
click at [729, 303] on icon "button" at bounding box center [729, 303] width 6 height 6
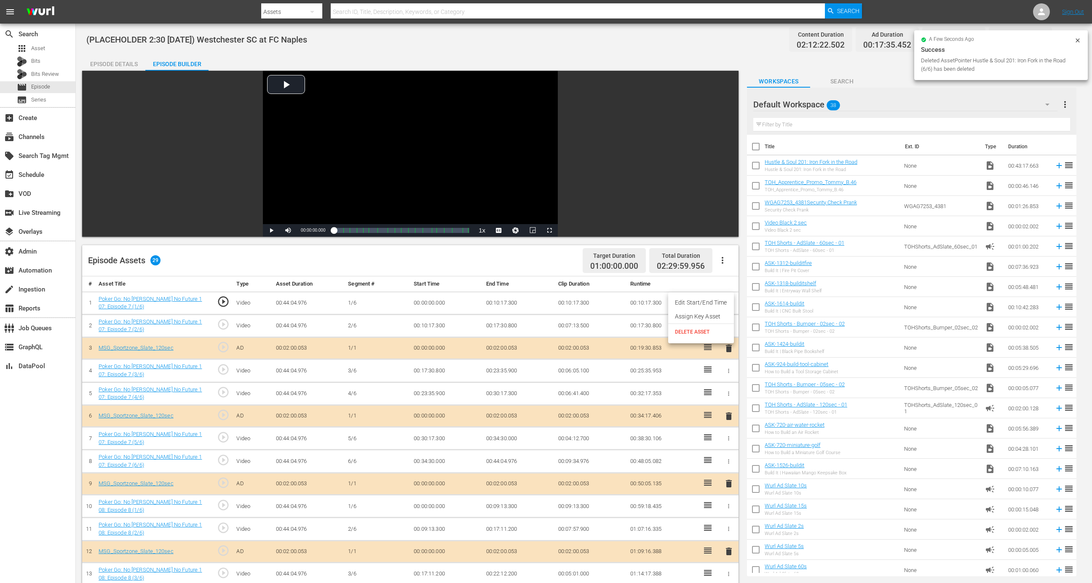
click at [722, 318] on li "Assign Key Asset" at bounding box center [701, 317] width 66 height 14
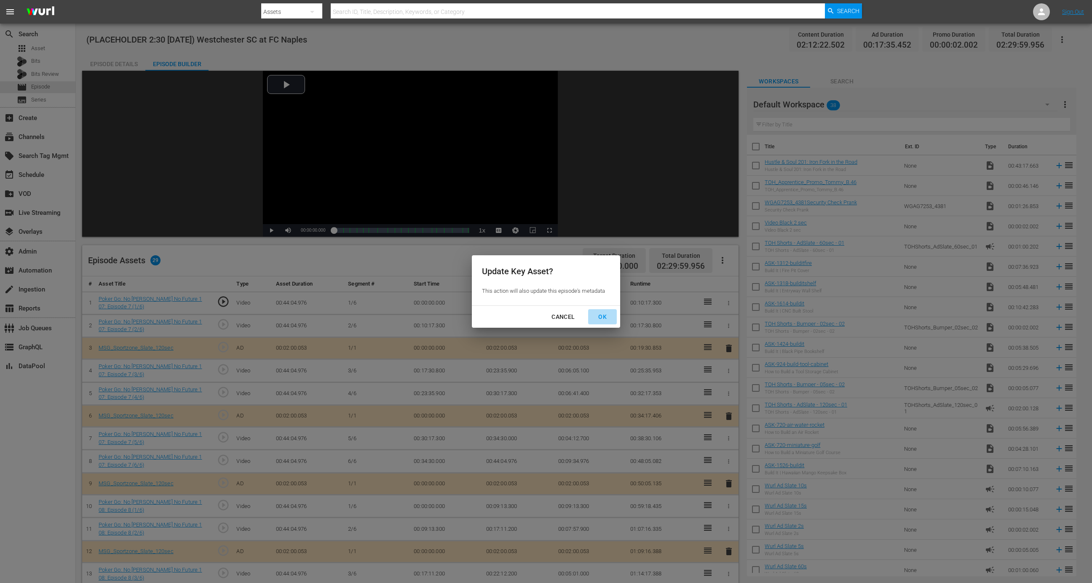
click at [607, 321] on div "OK" at bounding box center [603, 317] width 22 height 11
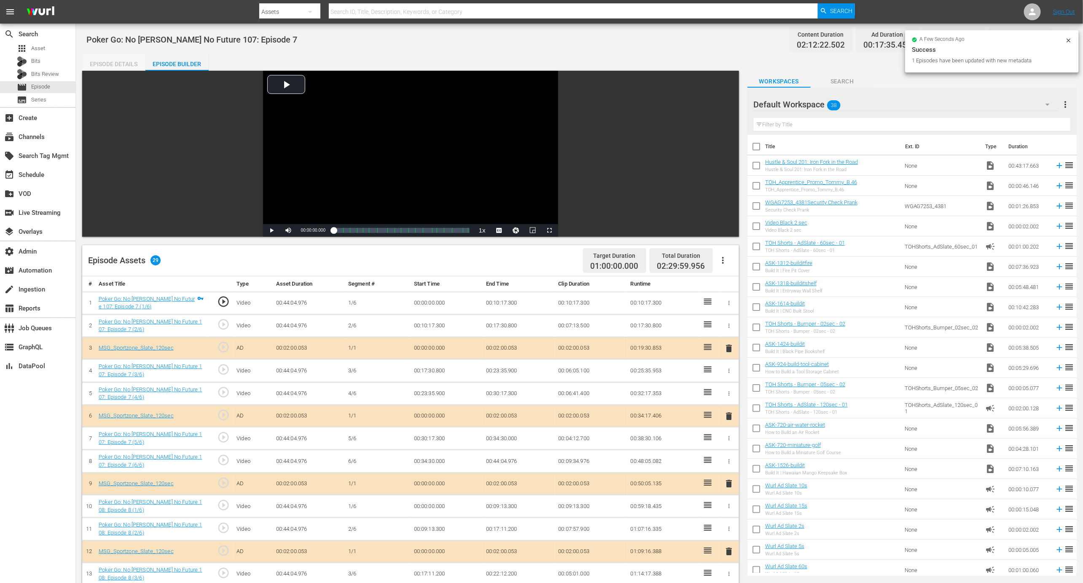
click at [129, 58] on div "Episode Details" at bounding box center [113, 64] width 63 height 20
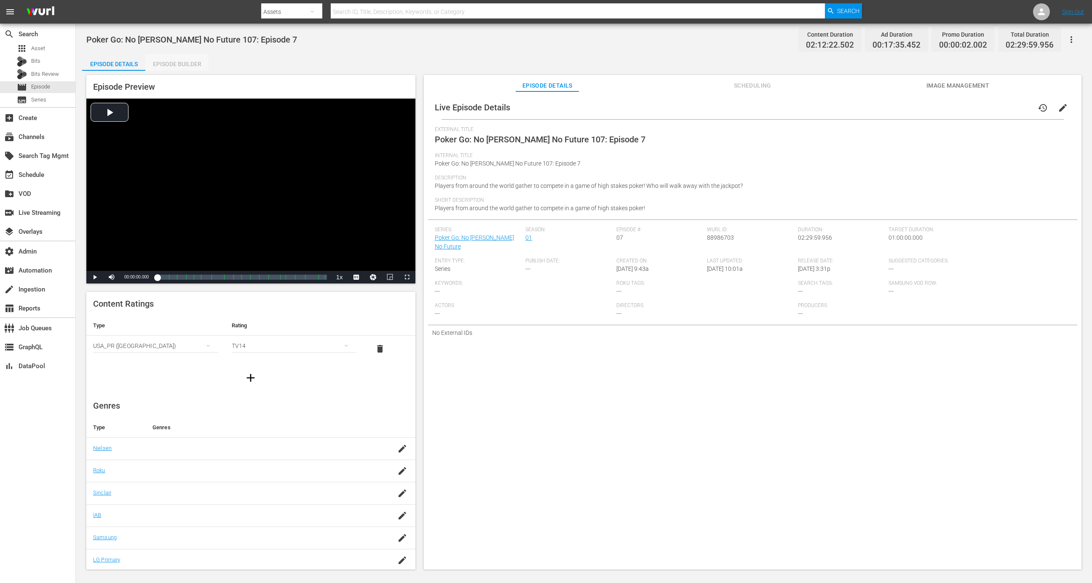
click at [187, 66] on div "Episode Builder" at bounding box center [176, 64] width 63 height 20
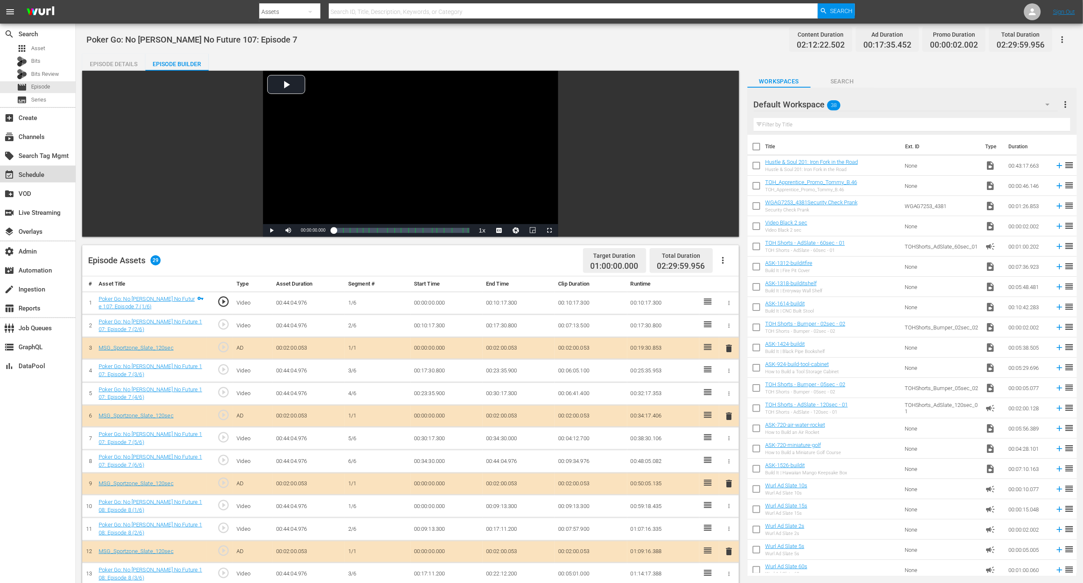
click at [30, 174] on div "event_available Schedule" at bounding box center [23, 174] width 47 height 8
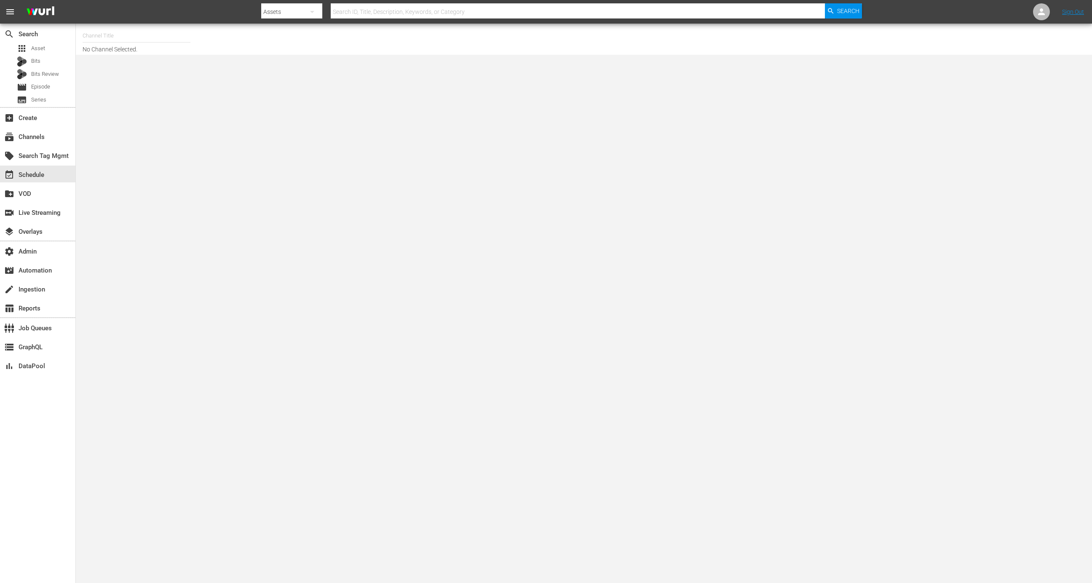
click at [154, 37] on input "text" at bounding box center [137, 36] width 108 height 20
click at [203, 61] on div "MSG SportsZone (1386 - amc_msgsportszone_1)" at bounding box center [198, 59] width 218 height 20
type input "MSG SportsZone (1386 - amc_msgsportszone_1)"
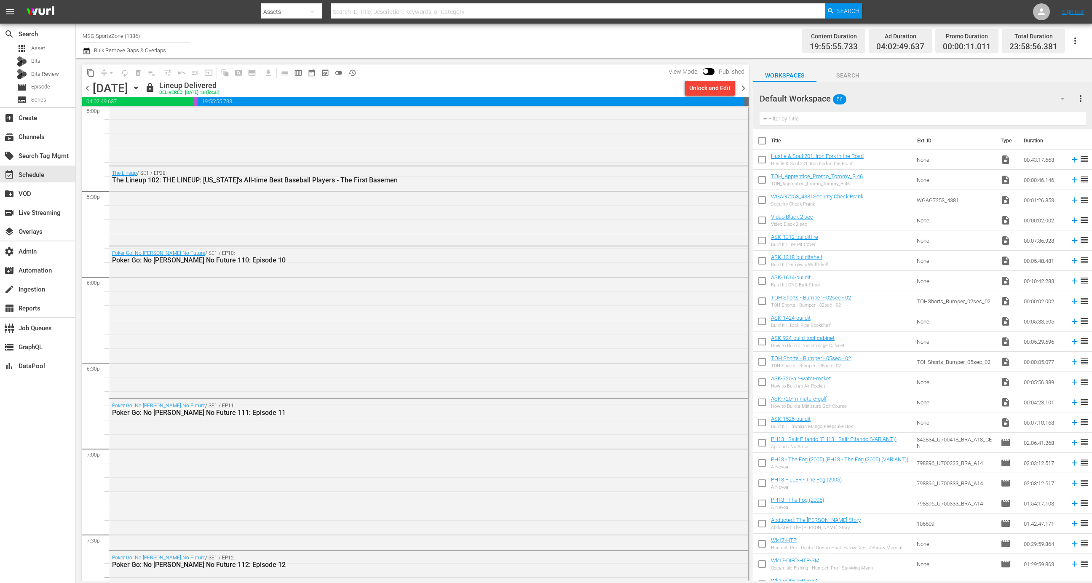
scroll to position [2783, 0]
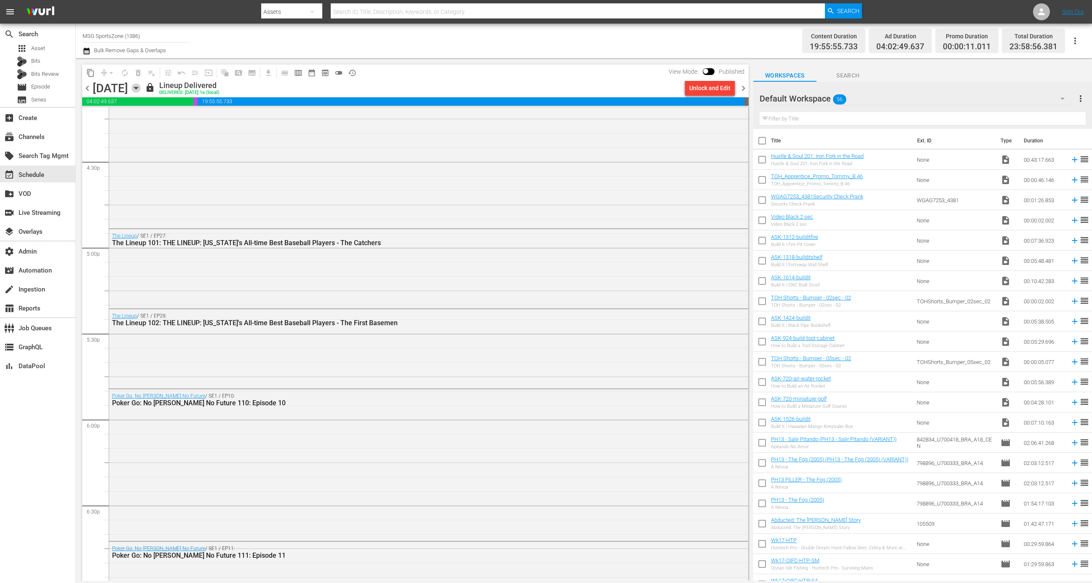
click at [141, 88] on icon "button" at bounding box center [136, 87] width 9 height 9
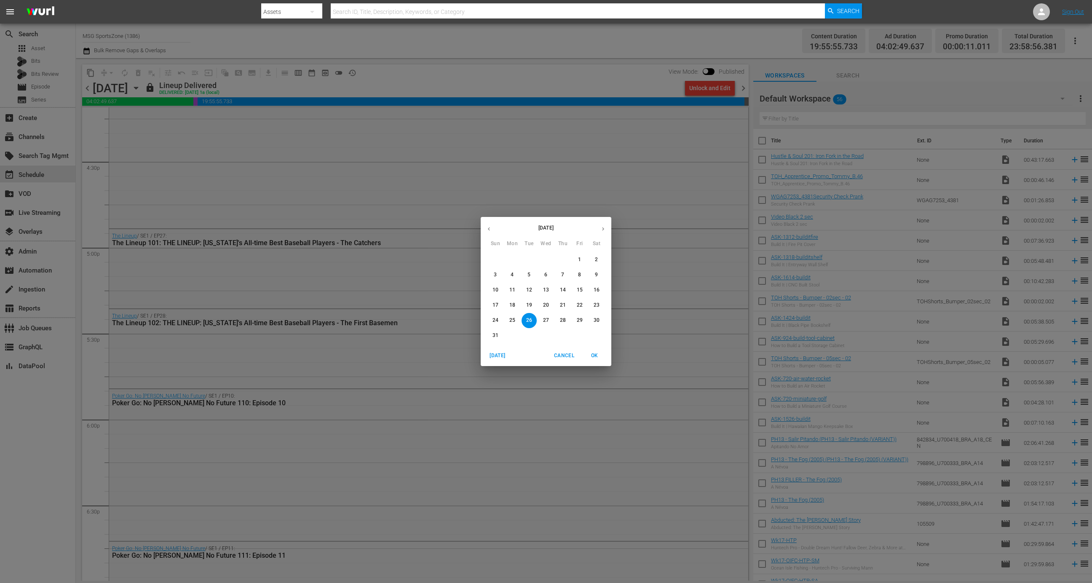
click at [595, 320] on p "30" at bounding box center [597, 320] width 6 height 7
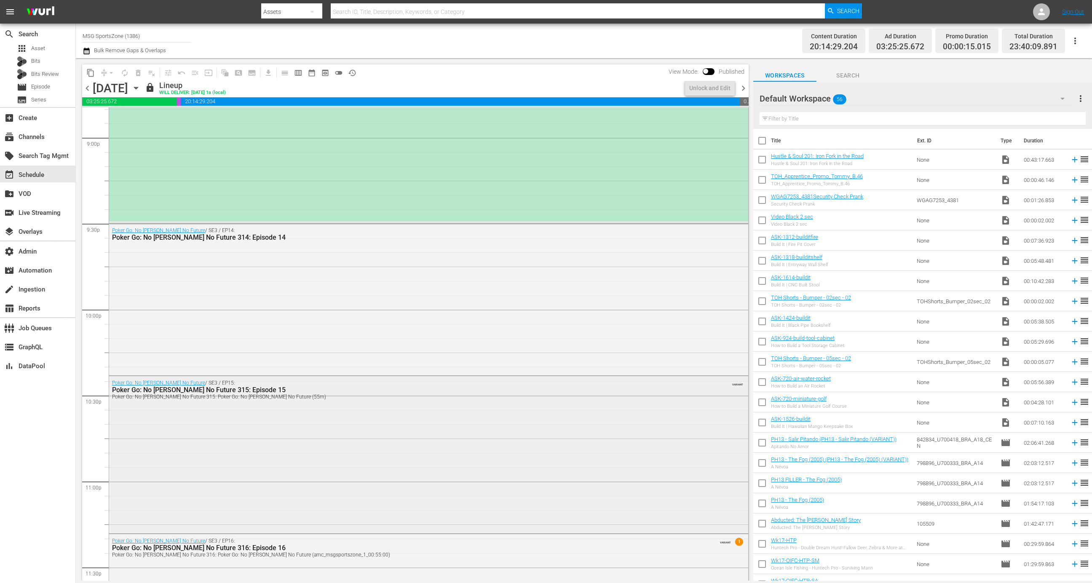
scroll to position [3420, 0]
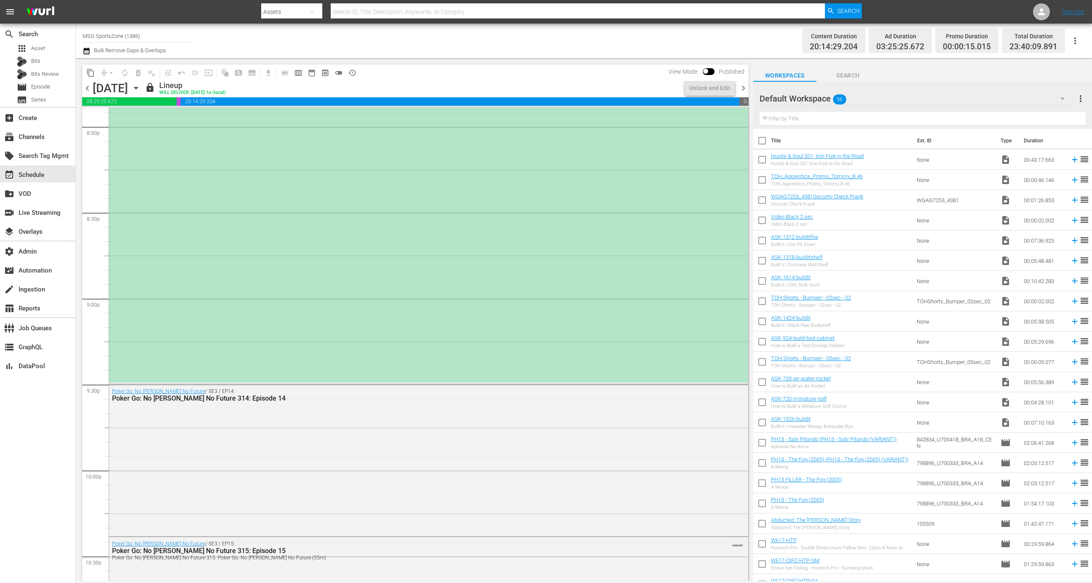
click at [464, 290] on div "(PLACEHOLDER 2:30 [DATE]) Westchester SC at FC Naples" at bounding box center [428, 168] width 639 height 427
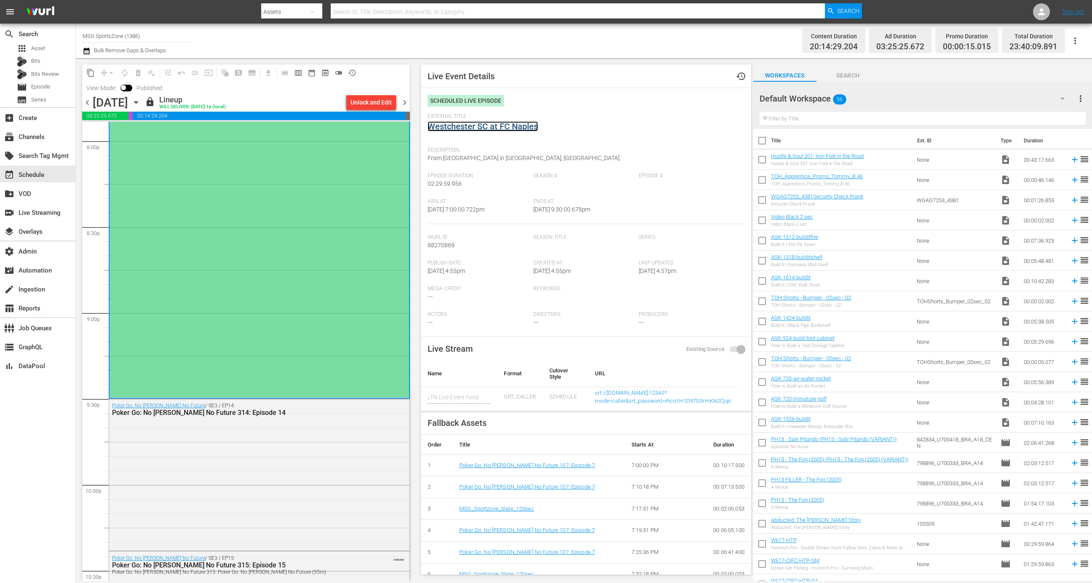
click at [470, 124] on link "Westchester SC at FC Naples" at bounding box center [483, 126] width 110 height 10
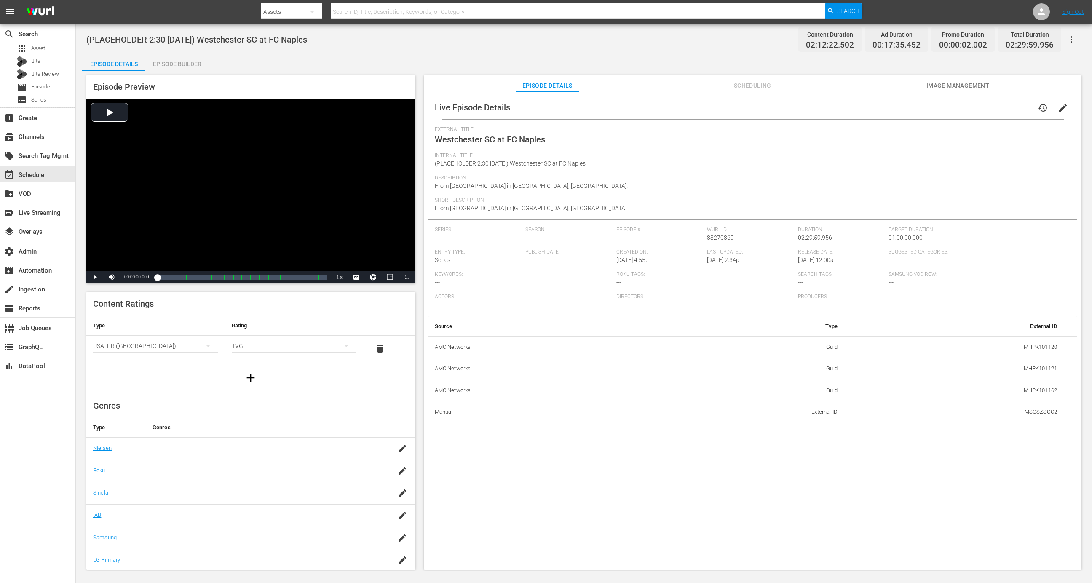
click at [526, 138] on span "Westchester SC at FC Naples" at bounding box center [490, 139] width 110 height 10
copy span "Westchester SC at FC Naples"
click at [44, 85] on span "Episode" at bounding box center [40, 87] width 19 height 8
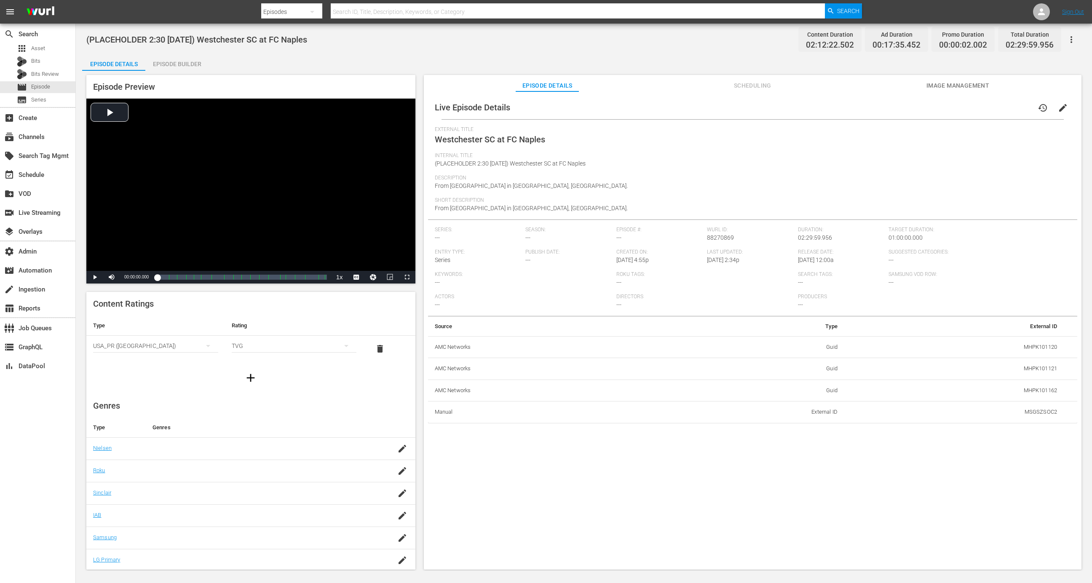
click at [180, 68] on div "Episode Builder" at bounding box center [176, 64] width 63 height 20
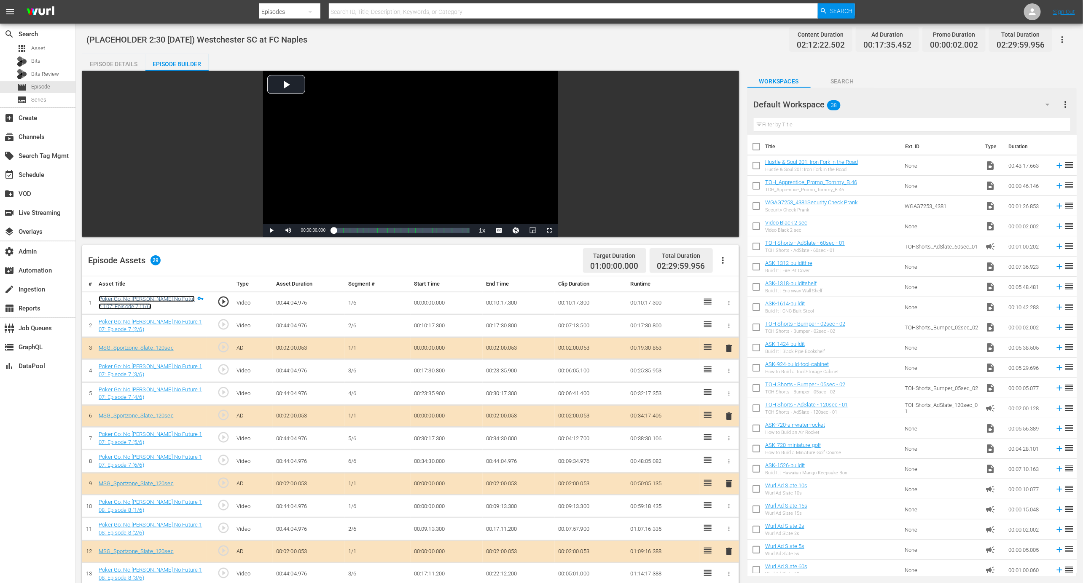
click at [153, 298] on link "Poker Go: No [PERSON_NAME] No Future 107: Episode 7 (1/6)" at bounding box center [147, 303] width 96 height 14
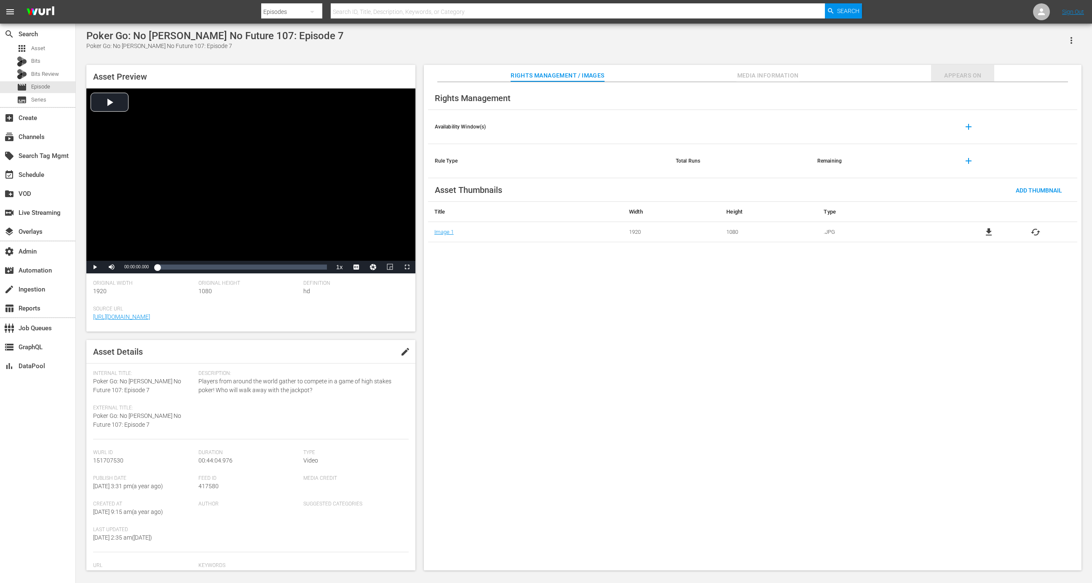
click at [962, 78] on span "Appears On" at bounding box center [962, 75] width 63 height 11
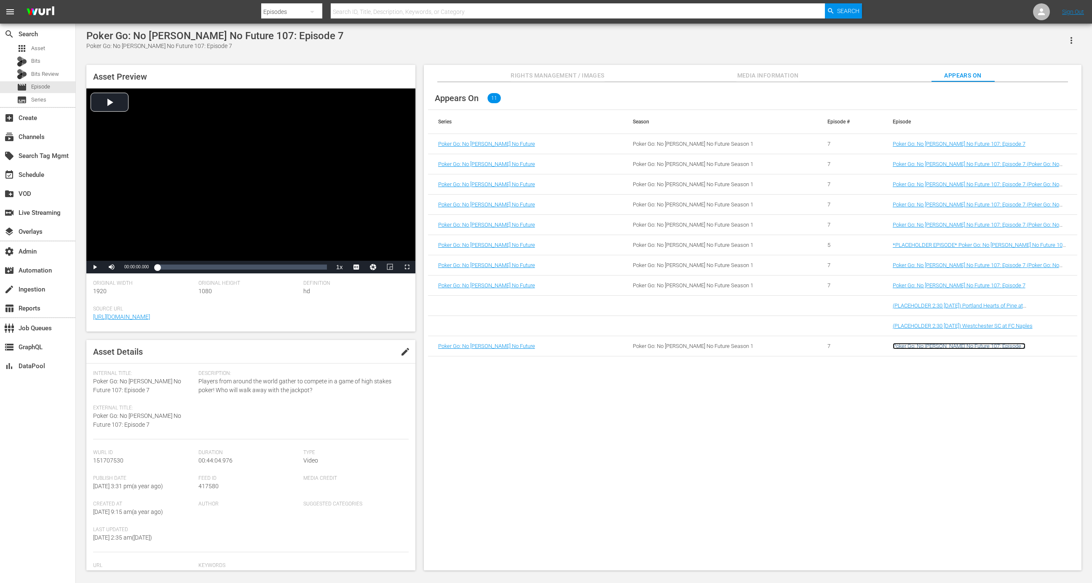
click at [932, 349] on link "Poker Go: No [PERSON_NAME] No Future 107: Episode 7" at bounding box center [959, 346] width 133 height 6
click at [934, 325] on link "(PLACEHOLDER 2:30 [DATE]) Westchester SC at FC Naples" at bounding box center [963, 326] width 140 height 6
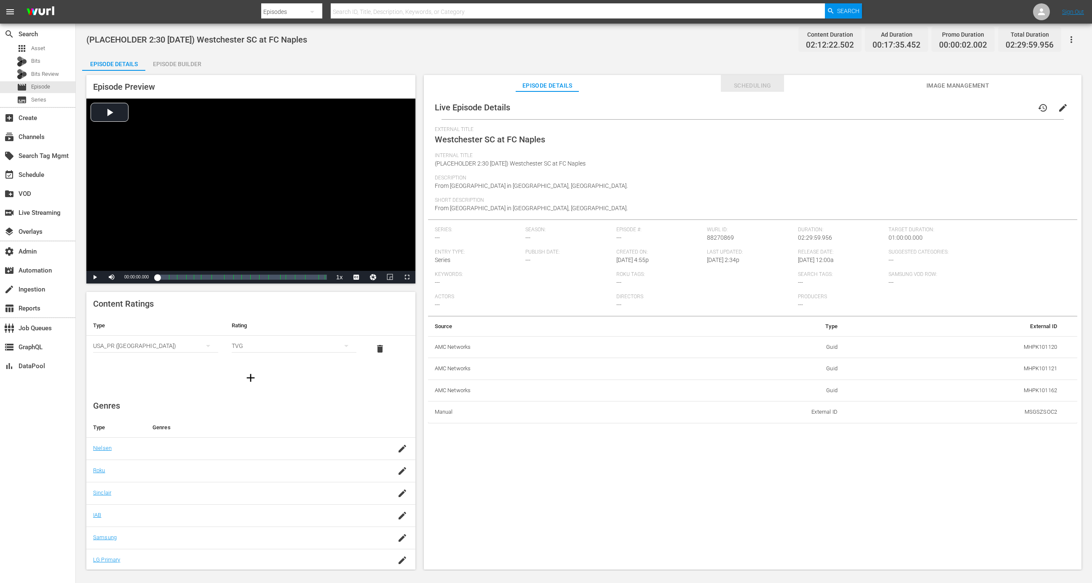
click at [745, 79] on button "Scheduling" at bounding box center [752, 83] width 63 height 17
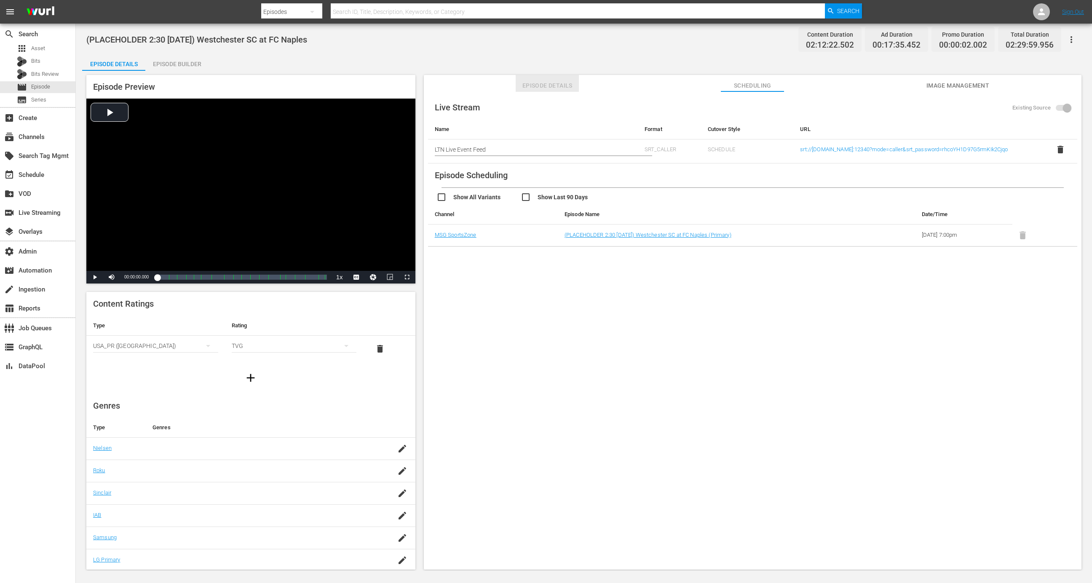
click at [542, 83] on span "Episode Details" at bounding box center [547, 86] width 63 height 11
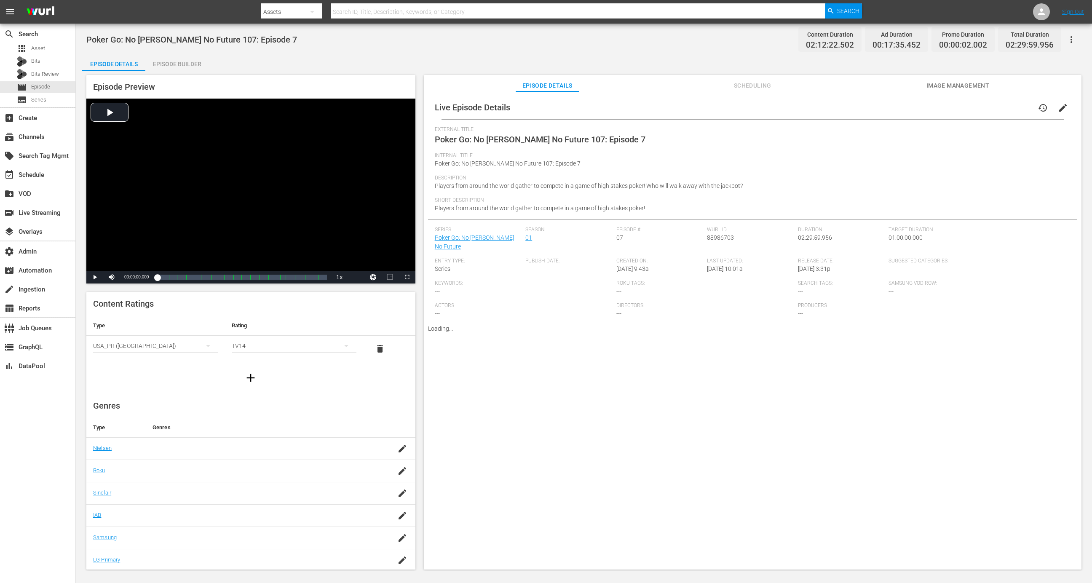
click at [187, 61] on div "Episode Builder" at bounding box center [176, 64] width 63 height 20
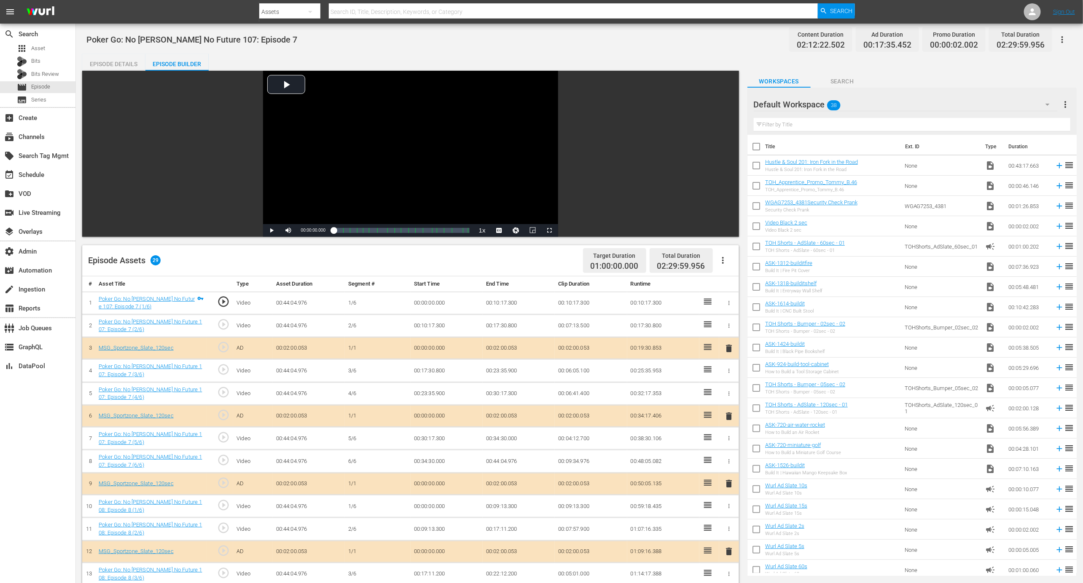
click at [130, 59] on div "Episode Details" at bounding box center [113, 64] width 63 height 20
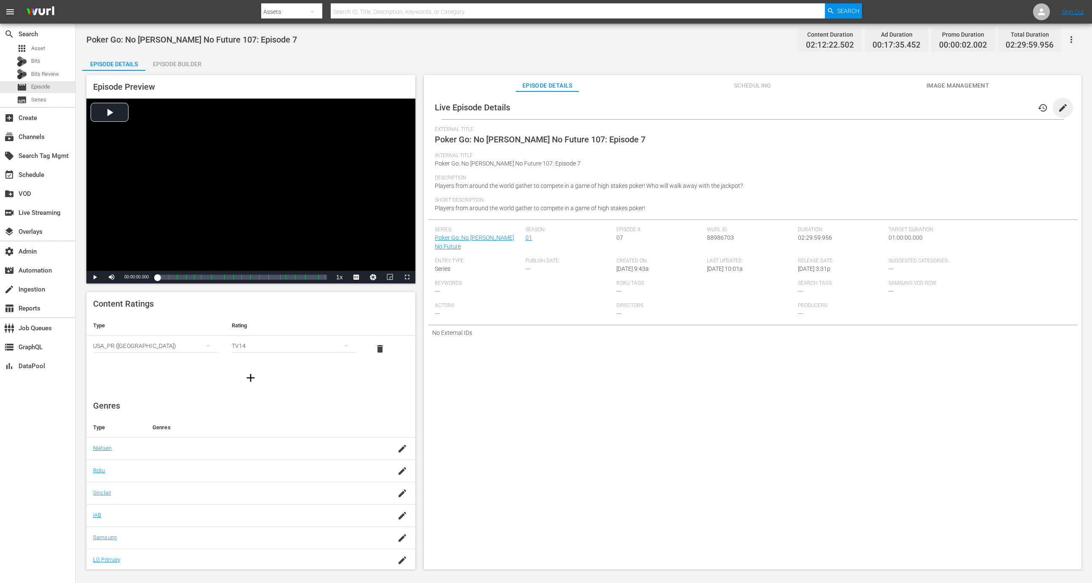
click at [1058, 104] on span "edit" at bounding box center [1063, 108] width 10 height 10
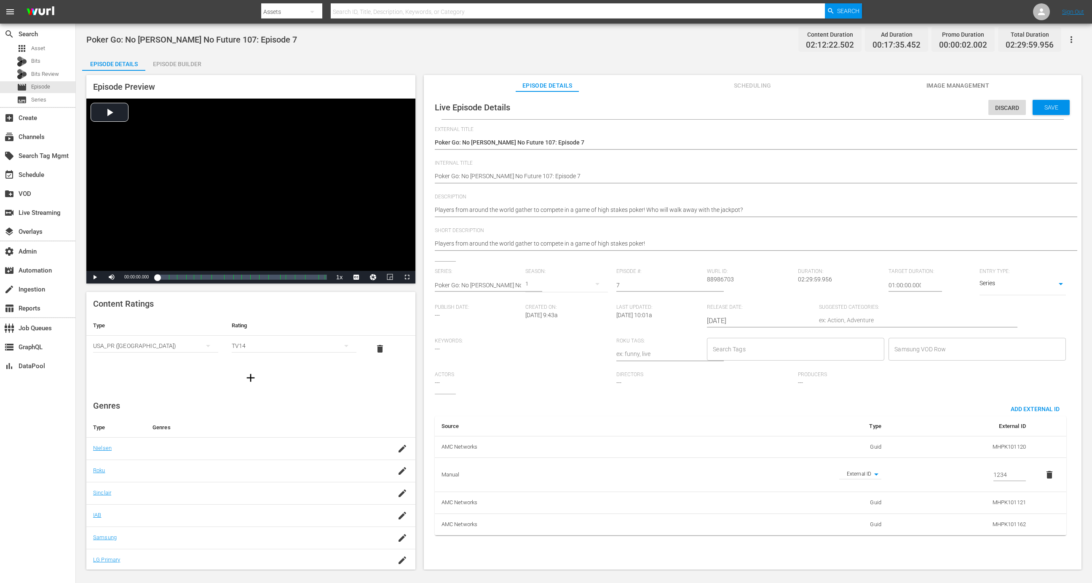
click at [816, 136] on div "Poker Go: No Gamble No Future 107: Episode 7 Poker Go: No Gamble No Future 107:…" at bounding box center [751, 143] width 632 height 20
click at [816, 137] on div "Poker Go: No Gamble No Future 107: Episode 7 Poker Go: No Gamble No Future 107:…" at bounding box center [751, 143] width 632 height 20
click at [816, 142] on textarea "Poker Go: No [PERSON_NAME] No Future 107: Episode 7" at bounding box center [751, 143] width 632 height 10
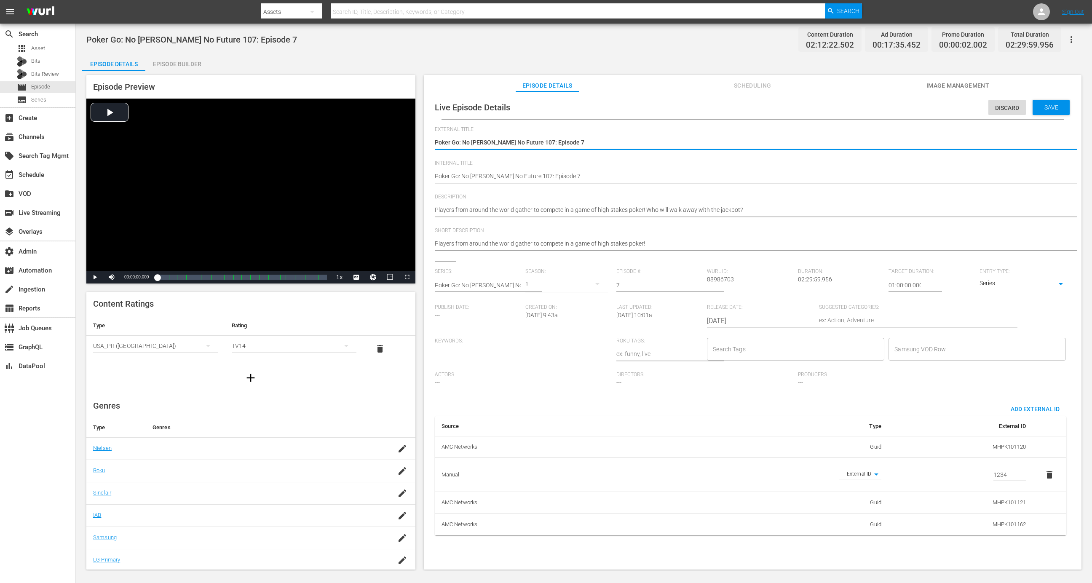
paste textarea "Westchester SC at FC Naples"
type textarea "Westchester SC at FC Naples"
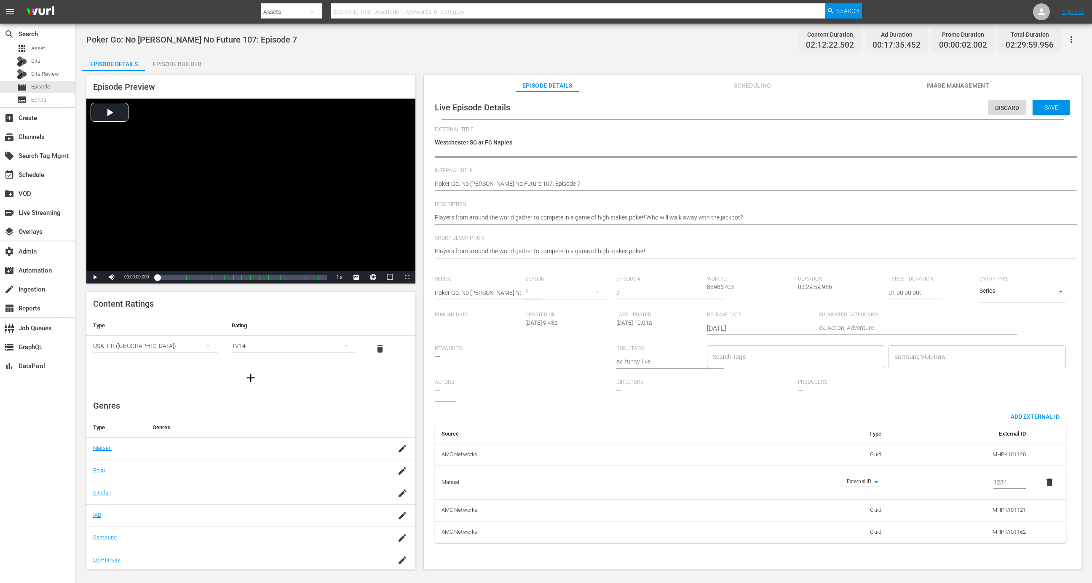
type textarea "Westchester SC at FC Naples"
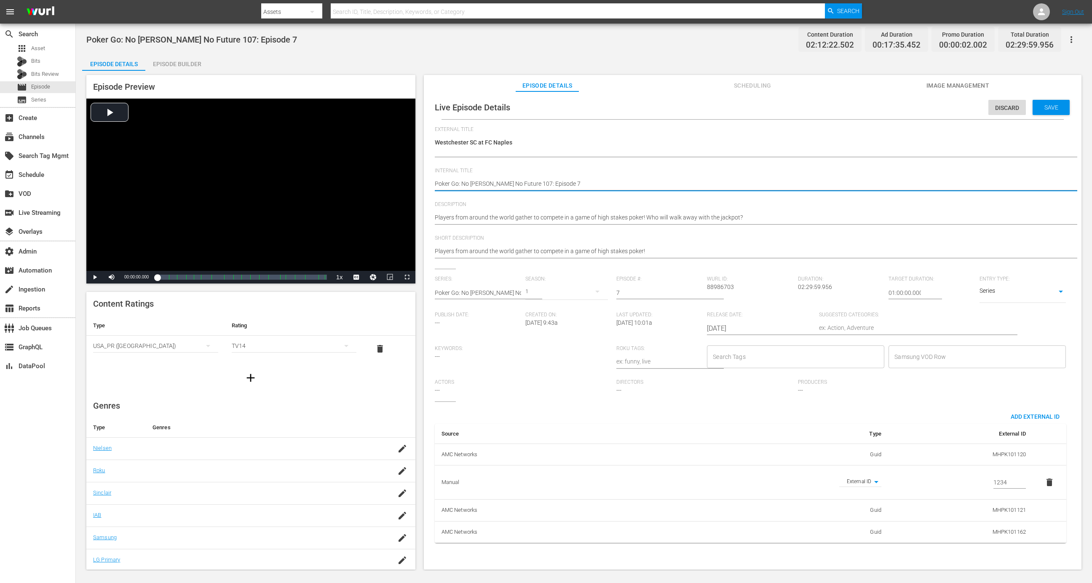
click at [778, 157] on hr at bounding box center [761, 157] width 653 height 1
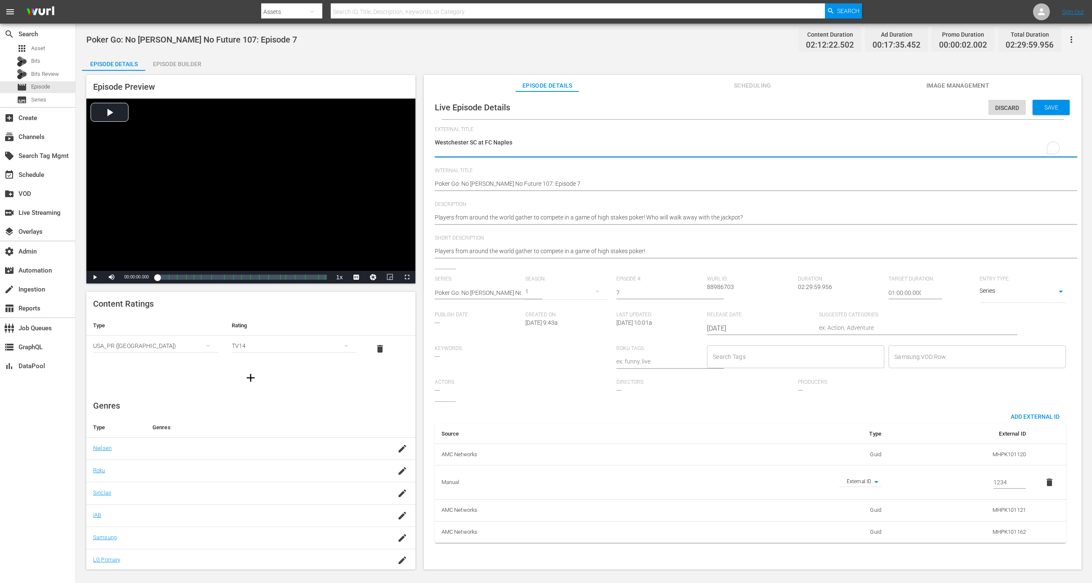
type textarea "Westchester SC at FC Naples"
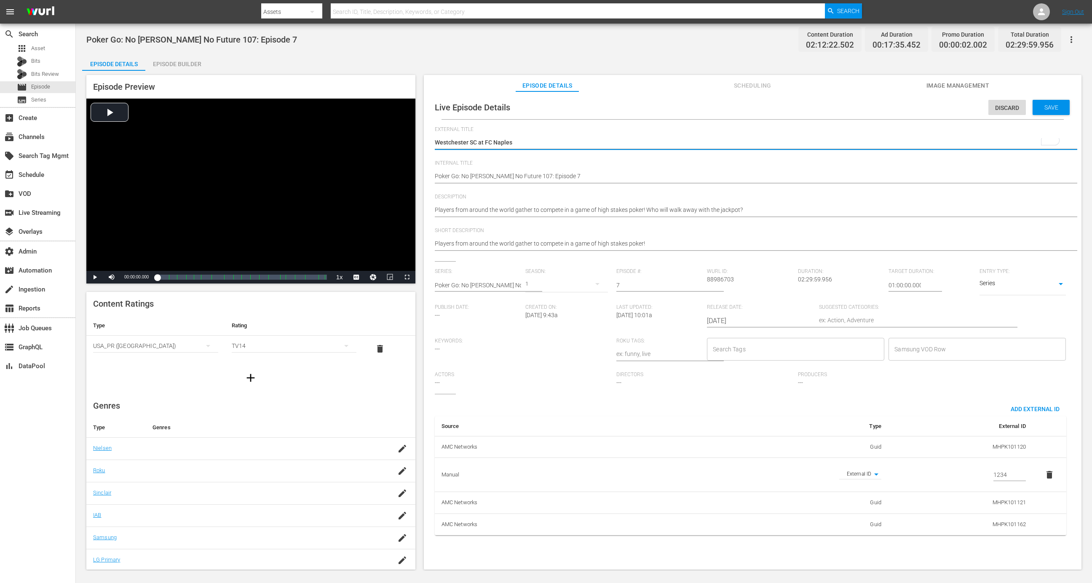
type textarea "Westchester SC at FC Naples"
click at [724, 174] on textarea "Poker Go: No [PERSON_NAME] No Future 107: Episode 7" at bounding box center [751, 177] width 632 height 10
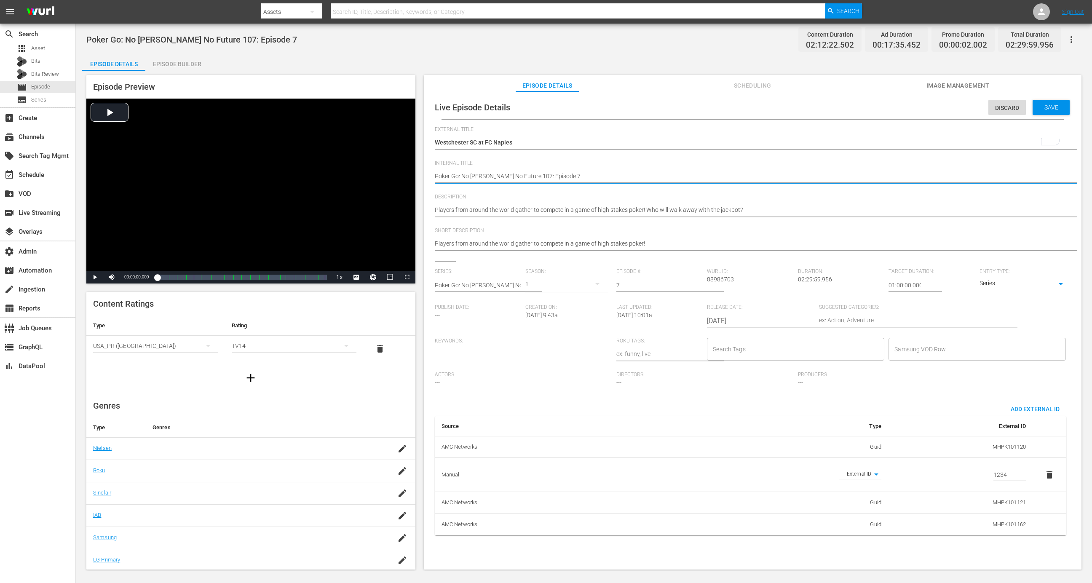
click at [724, 174] on textarea "Poker Go: No [PERSON_NAME] No Future 107: Episode 7" at bounding box center [751, 177] width 632 height 10
type textarea "O"
type textarea "OP"
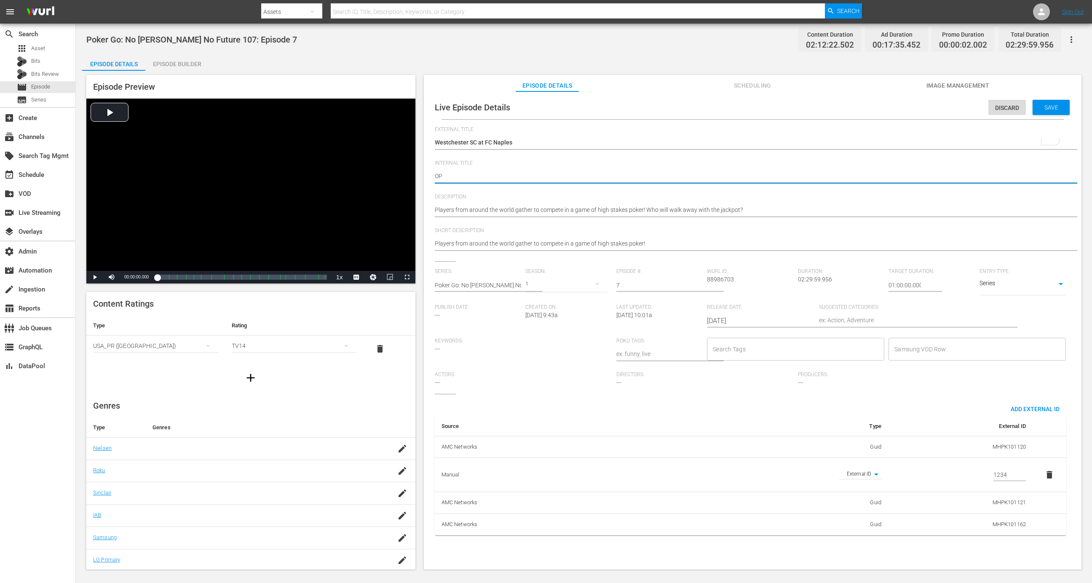
type textarea "O"
type textarea "("
type textarea "()"
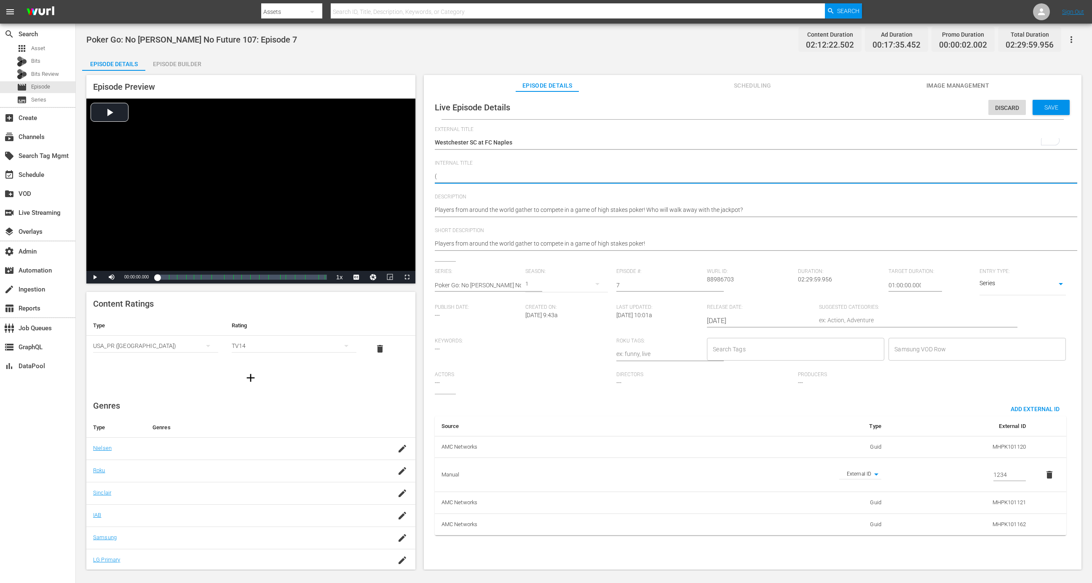
type textarea "()"
type textarea "(P)"
type textarea "(Pl)"
type textarea "(Pla)"
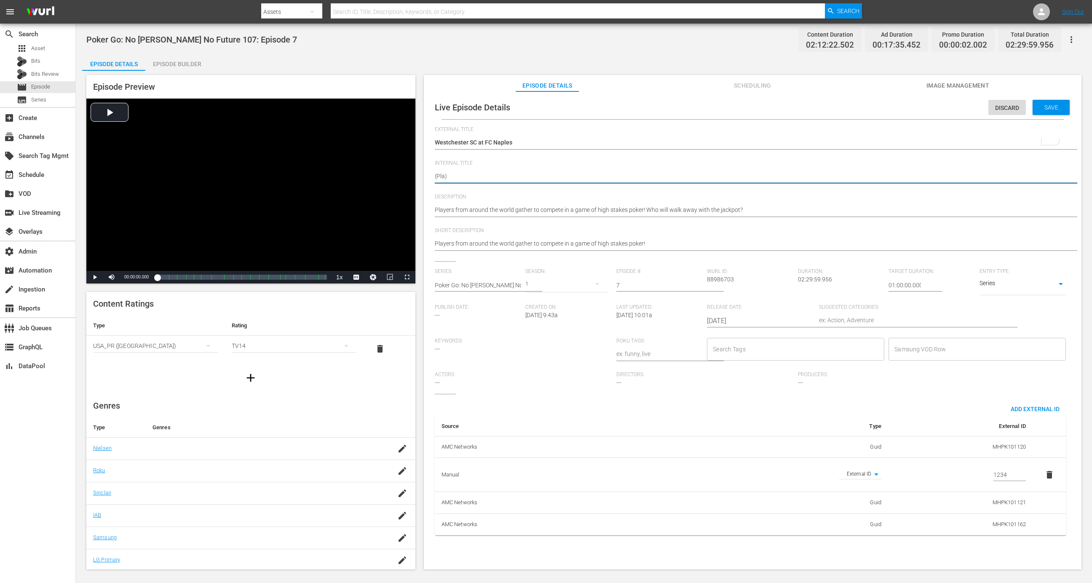
type textarea "(Pl)"
type textarea "(Pla)"
type textarea "(Plac)"
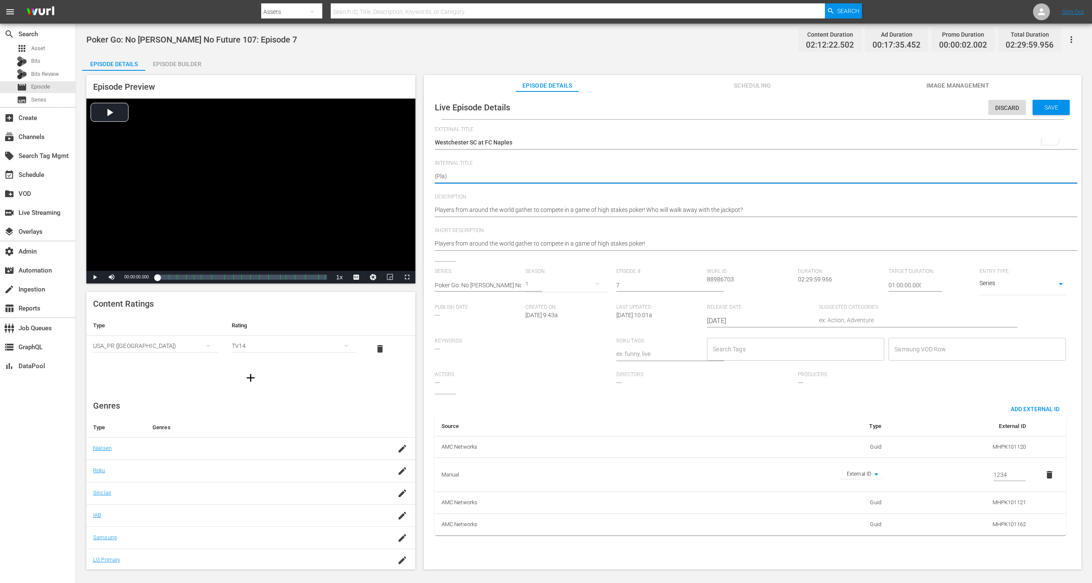
type textarea "(Plac)"
type textarea "(Place)"
type textarea "(Placeh)"
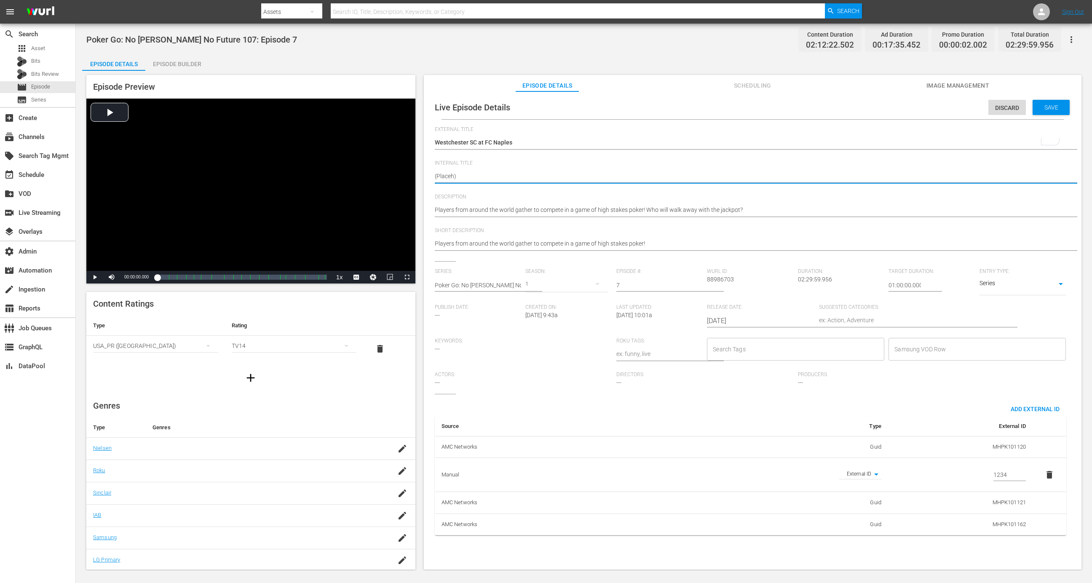
type textarea "(Placeho)"
type textarea "(Placehol)"
type textarea "(Placehold)"
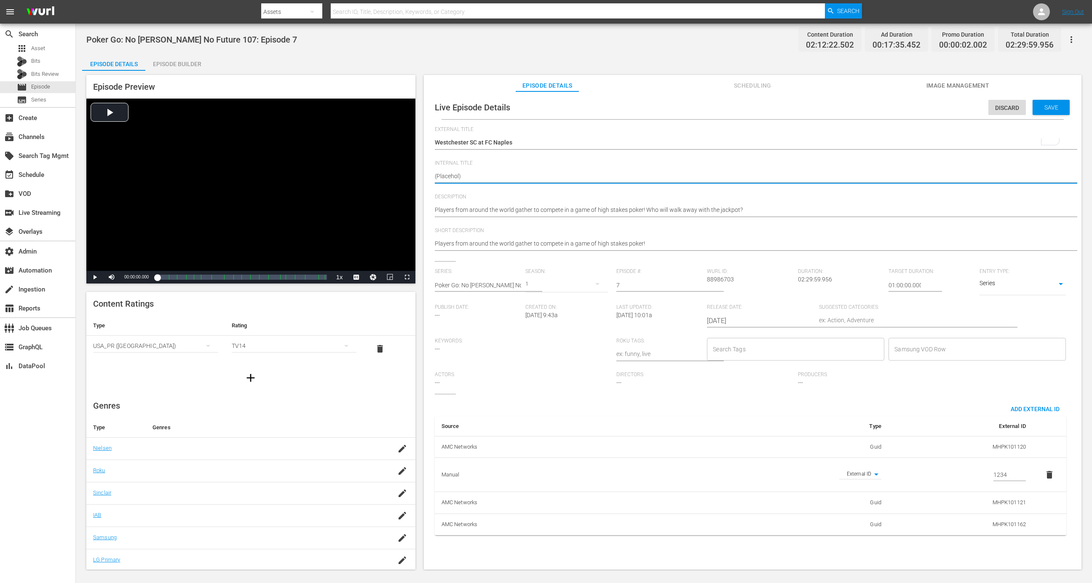
type textarea "(Placehold)"
type textarea "(Placeholde)"
type textarea "(Placeholder)"
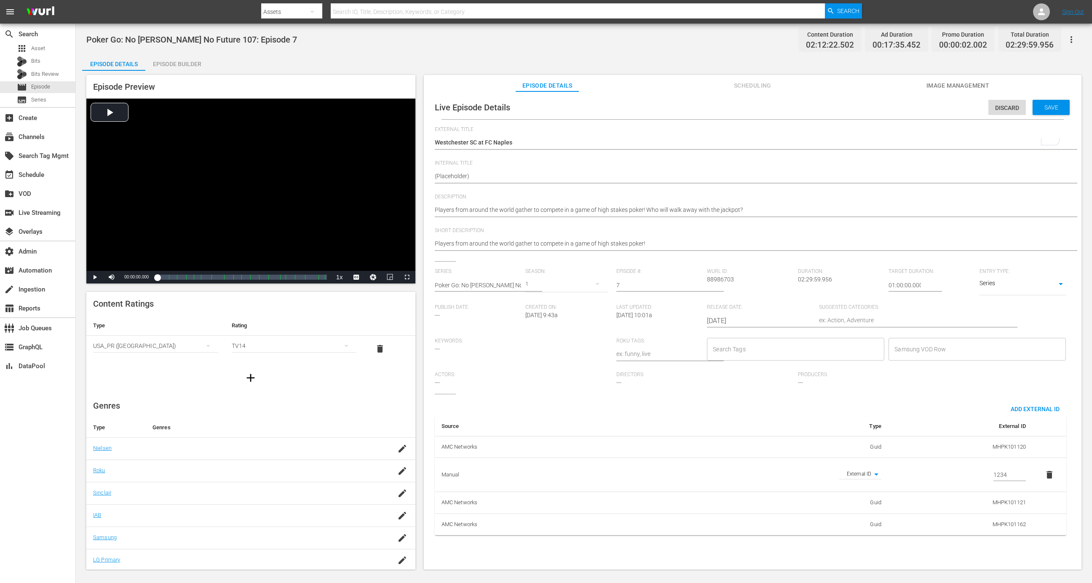
click at [682, 186] on div "Poker Go: No Gamble No Future 107: Episode 7 Poker Go: No Gamble No Future 107:…" at bounding box center [751, 177] width 632 height 20
type textarea "(Placeholder)"
paste textarea "Westchester SC at FC Naples"
type textarea "(Placeholder) Westchester SC at FC Naples"
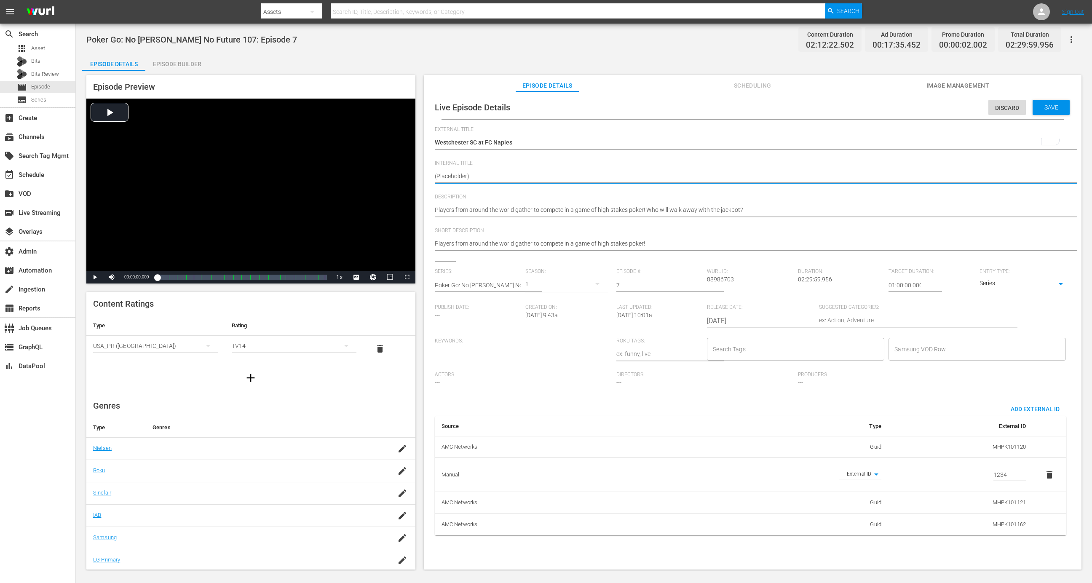
type textarea "(Placeholder) Westchester SC at FC Naples"
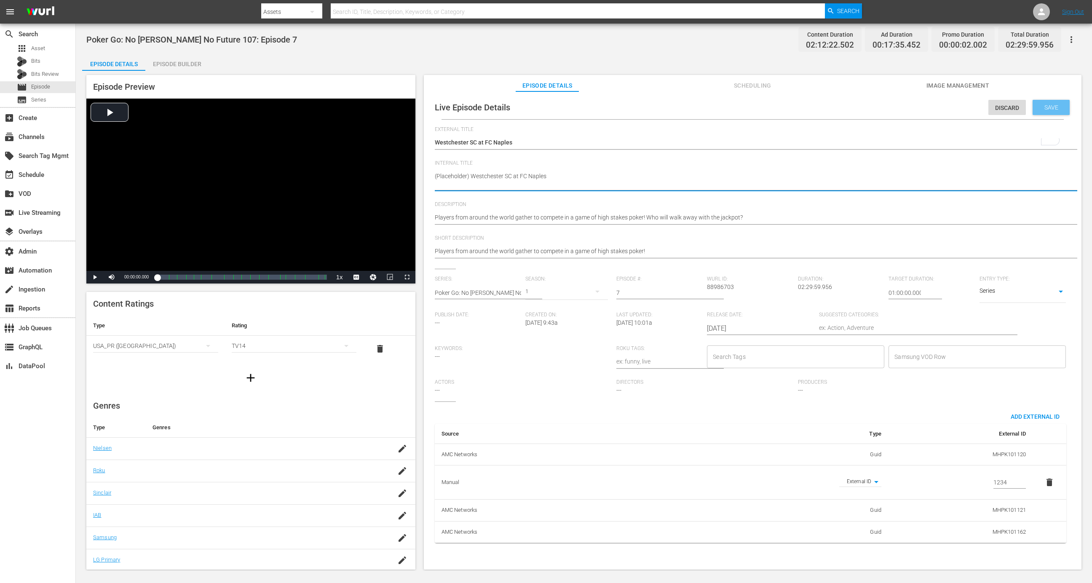
type textarea "(Placeholder) Westchester SC at FC Naples"
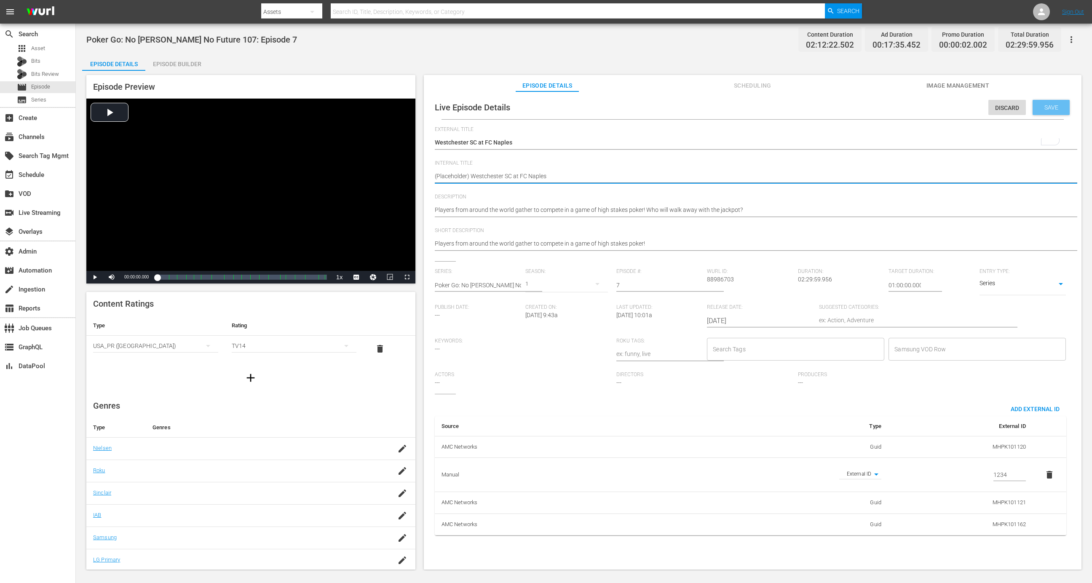
type textarea "(Placeholder) Westchester SC at FC Naples"
click at [1052, 102] on div "Save" at bounding box center [1051, 107] width 37 height 15
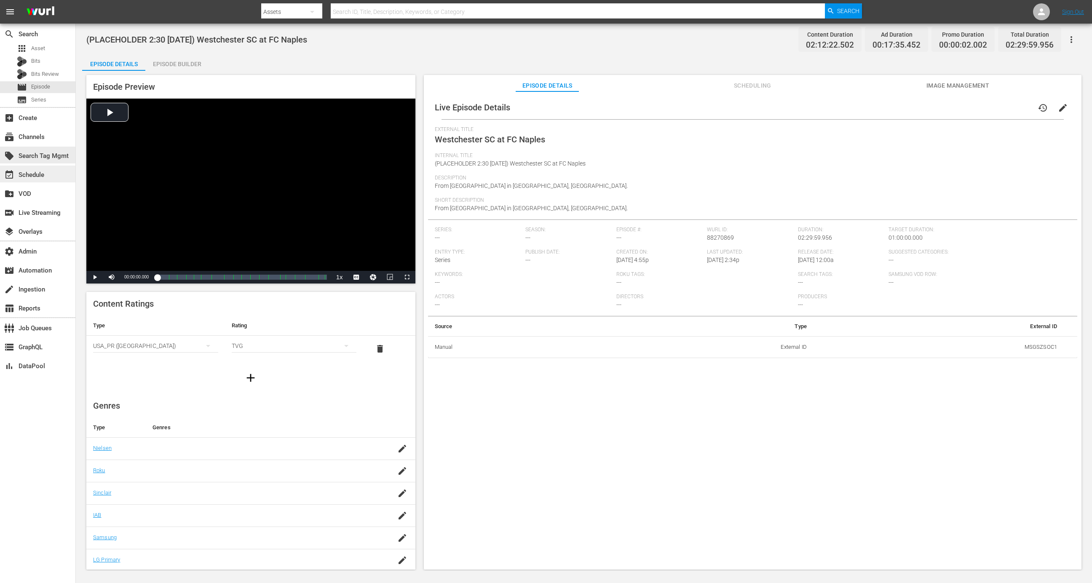
click at [52, 168] on div "event_available Schedule" at bounding box center [37, 174] width 75 height 17
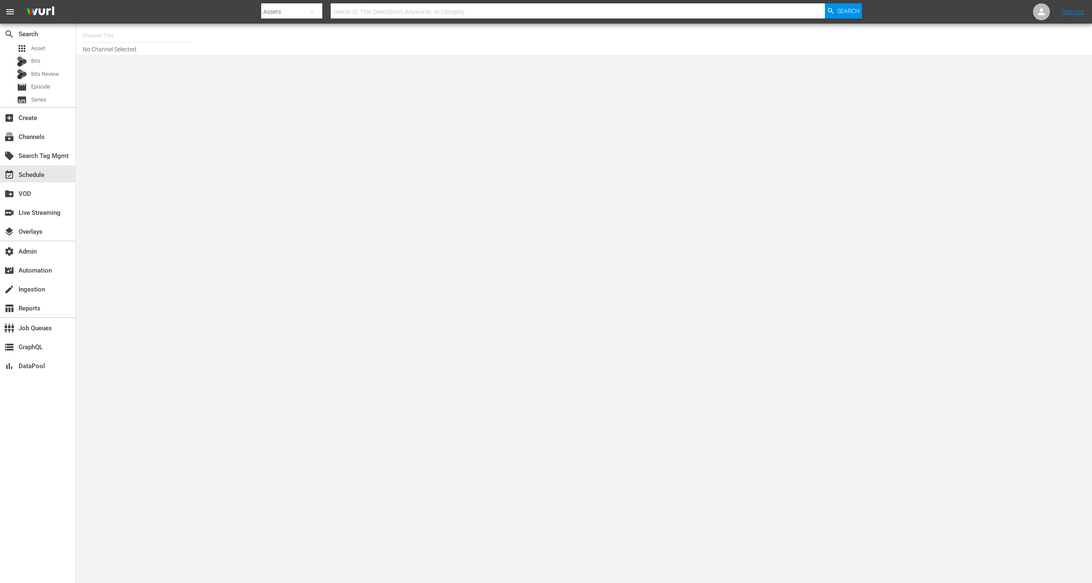
click at [161, 40] on input "text" at bounding box center [137, 36] width 108 height 20
click at [204, 62] on div "MSG SportsZone (1386 - amc_msgsportszone_1)" at bounding box center [198, 59] width 218 height 20
type input "MSG SportsZone (1386 - amc_msgsportszone_1)"
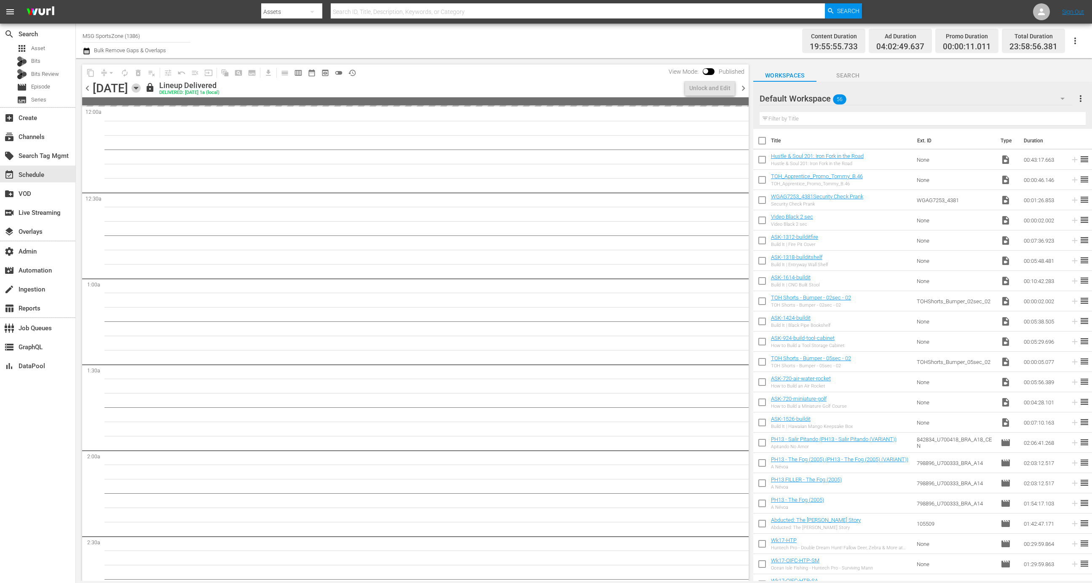
click at [141, 86] on icon "button" at bounding box center [136, 87] width 9 height 9
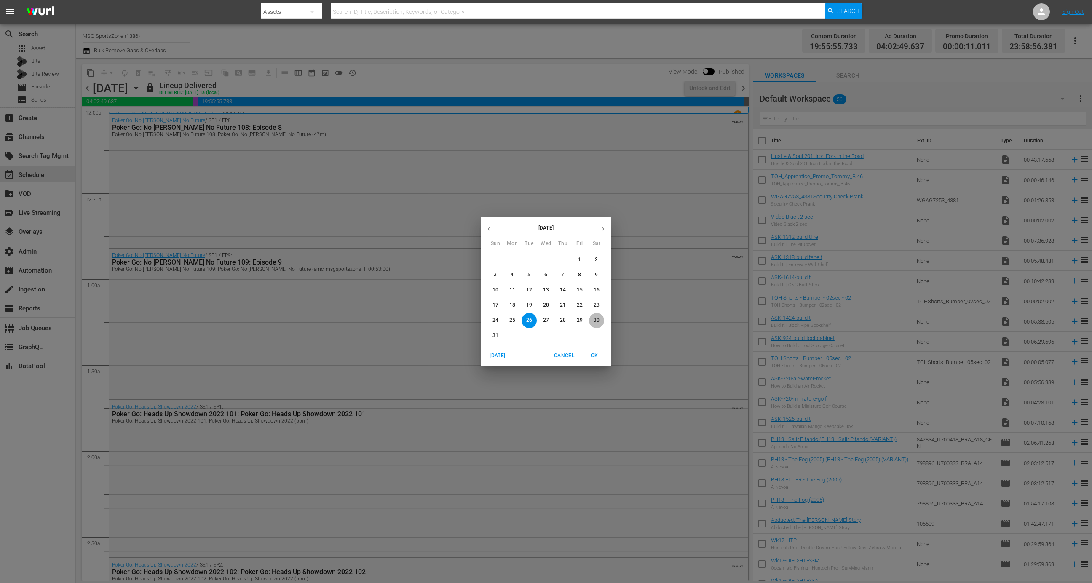
click at [597, 314] on button "30" at bounding box center [596, 320] width 15 height 15
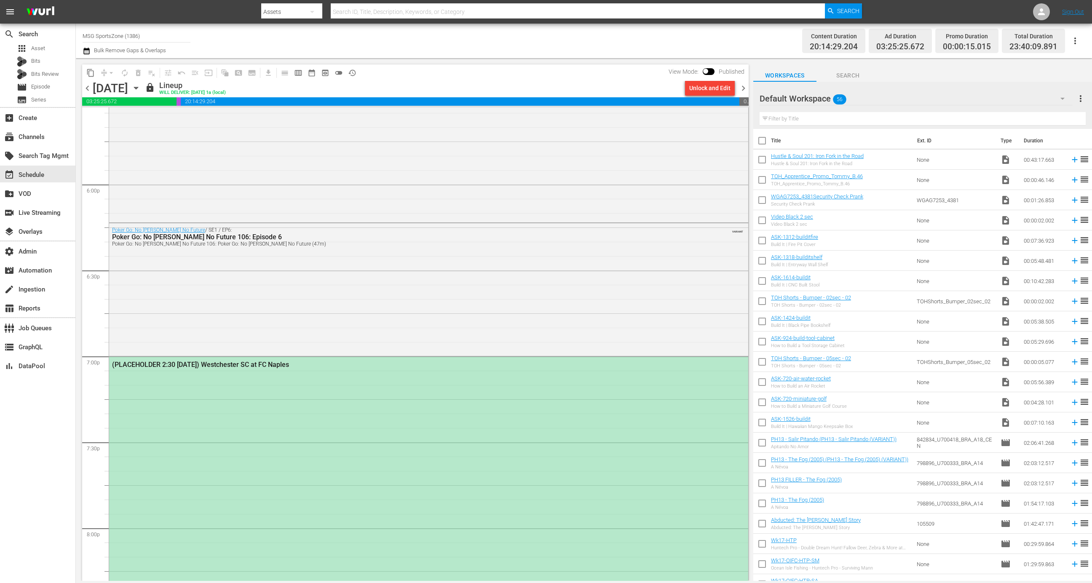
scroll to position [3238, 0]
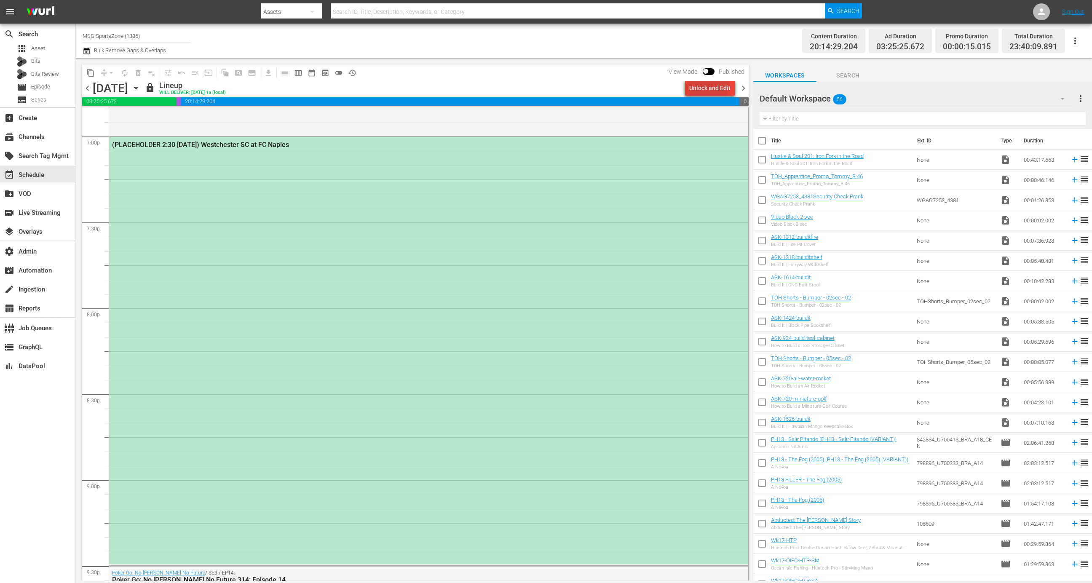
click at [707, 83] on div "Unlock and Edit" at bounding box center [710, 88] width 41 height 15
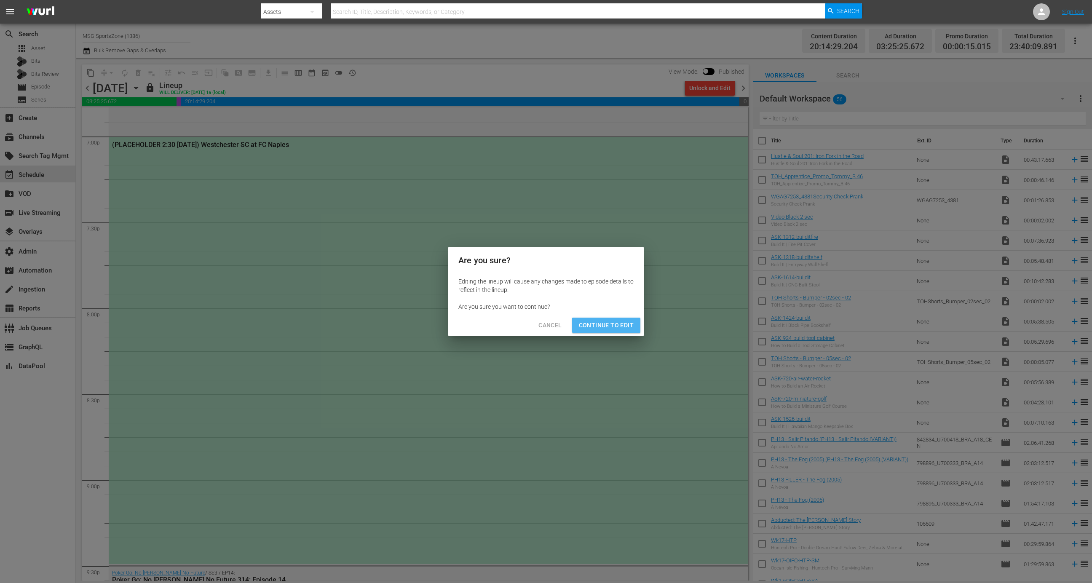
click at [615, 319] on button "Continue to Edit" at bounding box center [606, 326] width 68 height 16
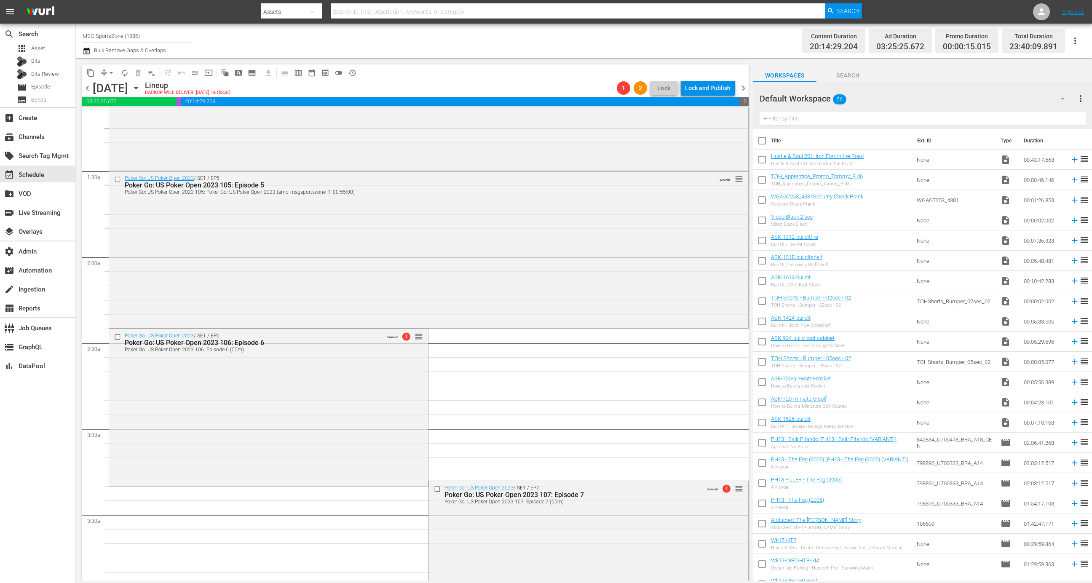
scroll to position [365, 0]
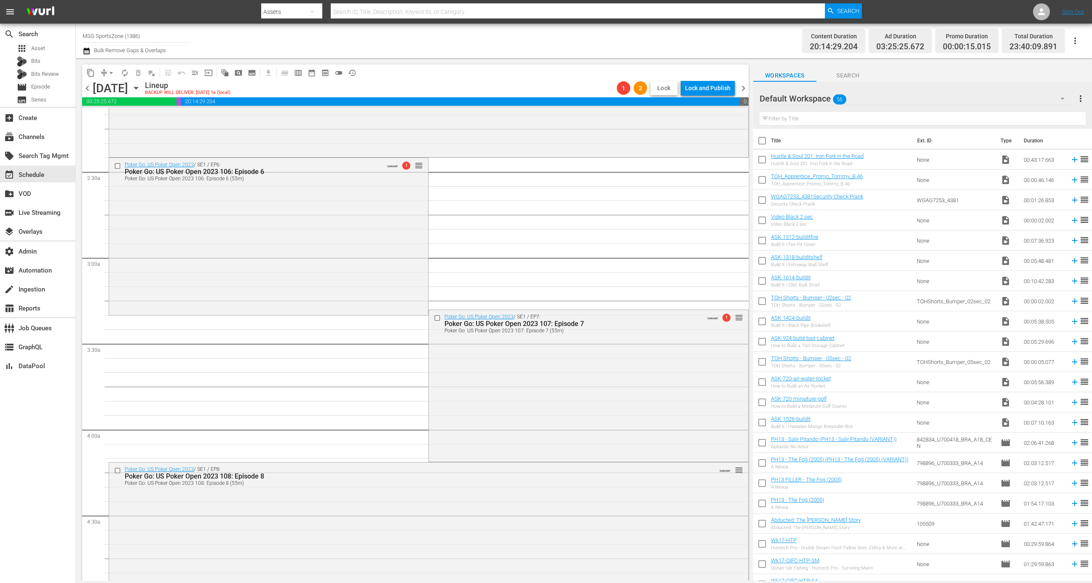
click at [665, 87] on span "Lock" at bounding box center [664, 88] width 20 height 9
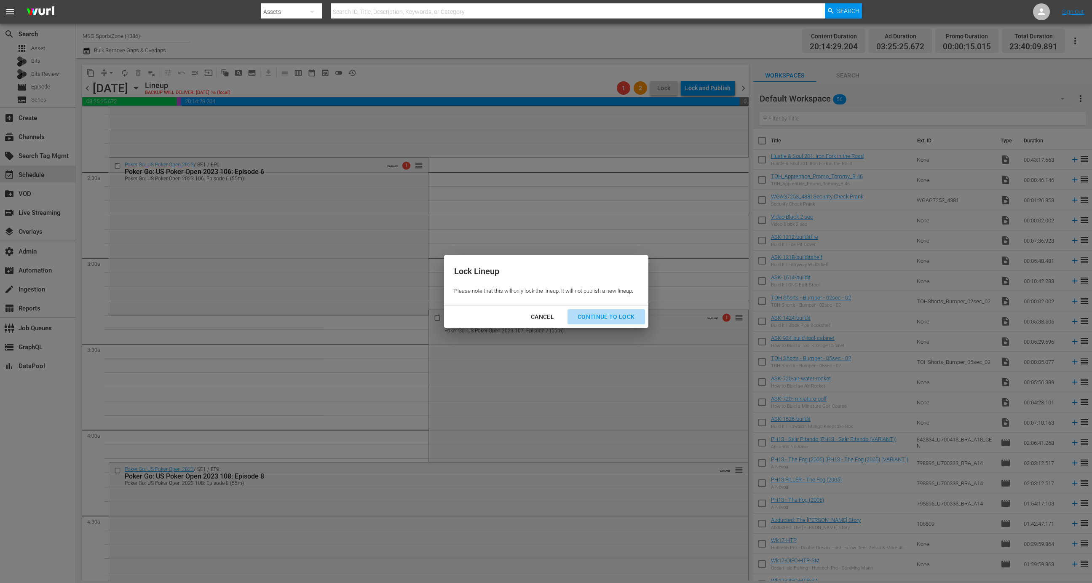
click at [611, 318] on div "Continue to lock" at bounding box center [606, 317] width 71 height 11
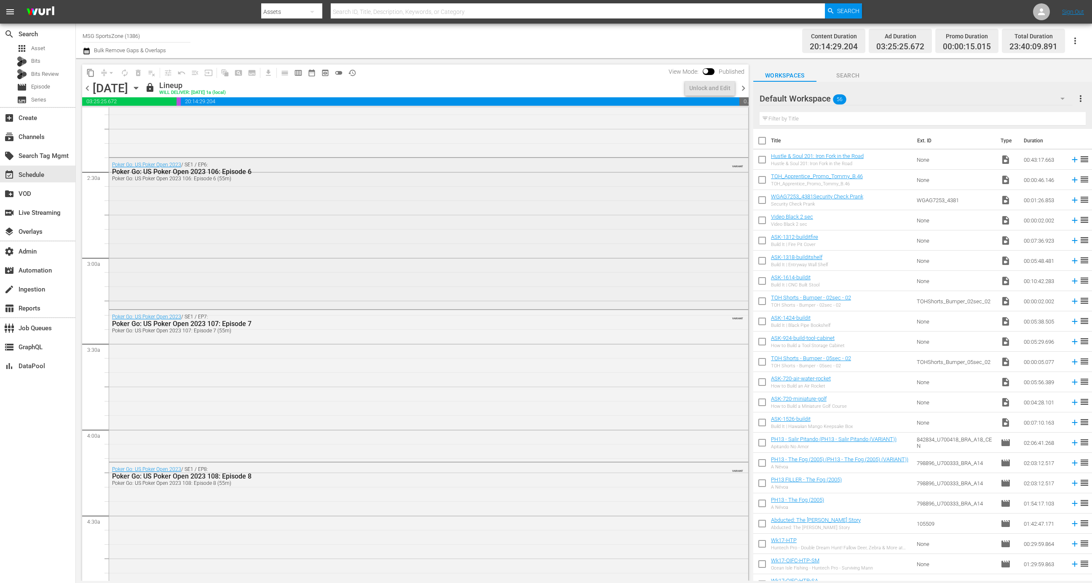
click at [649, 219] on div "Poker Go: US Poker Open 2023 / SE1 / EP6: Poker Go: US Poker Open 2023 106: Epi…" at bounding box center [428, 233] width 639 height 150
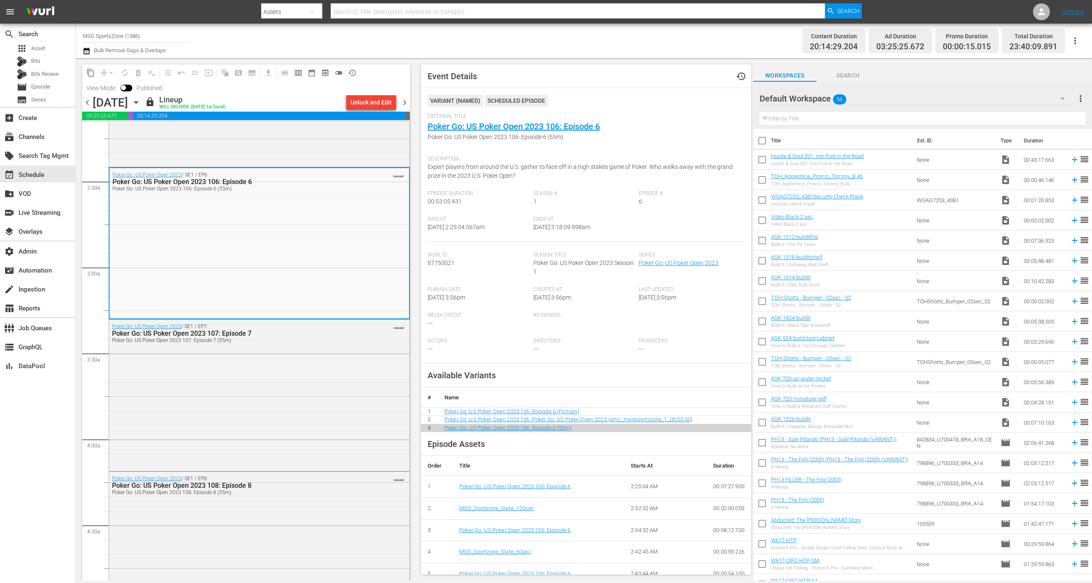
scroll to position [161, 0]
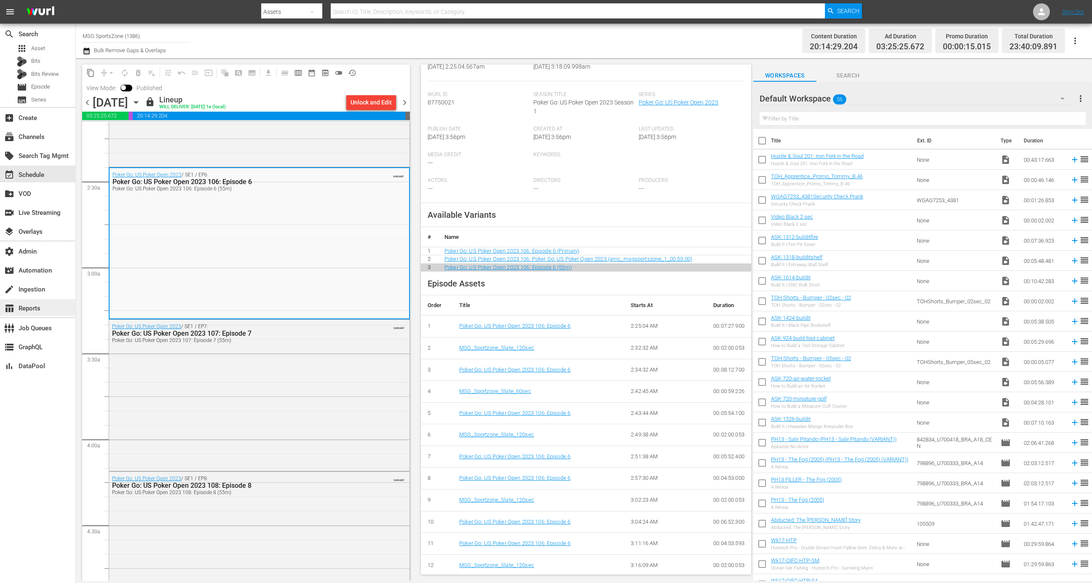
click at [42, 309] on div "table_chart Reports" at bounding box center [23, 307] width 47 height 8
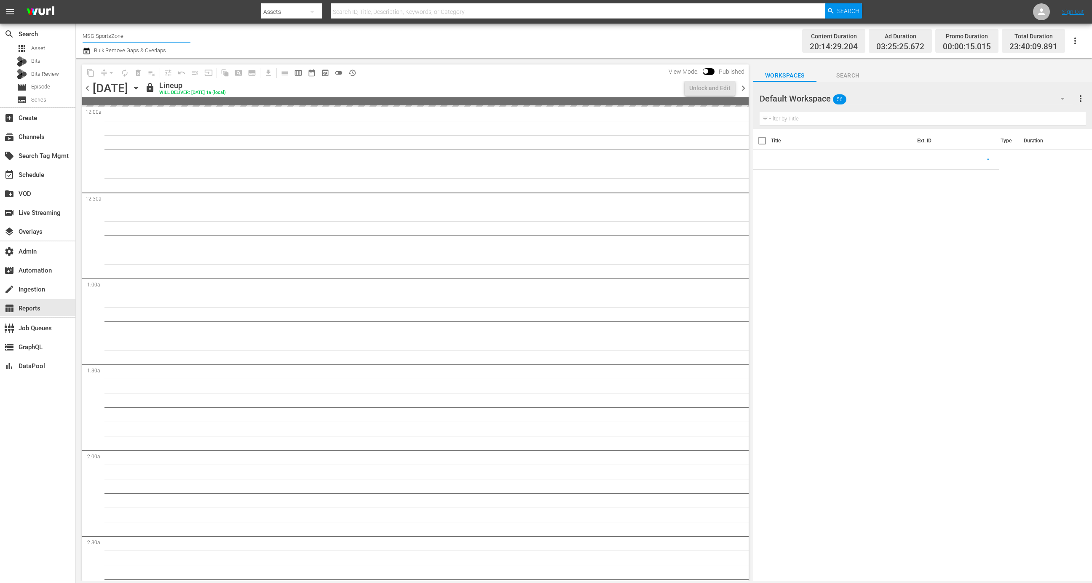
click at [144, 36] on input "MSG SportsZone" at bounding box center [137, 36] width 108 height 20
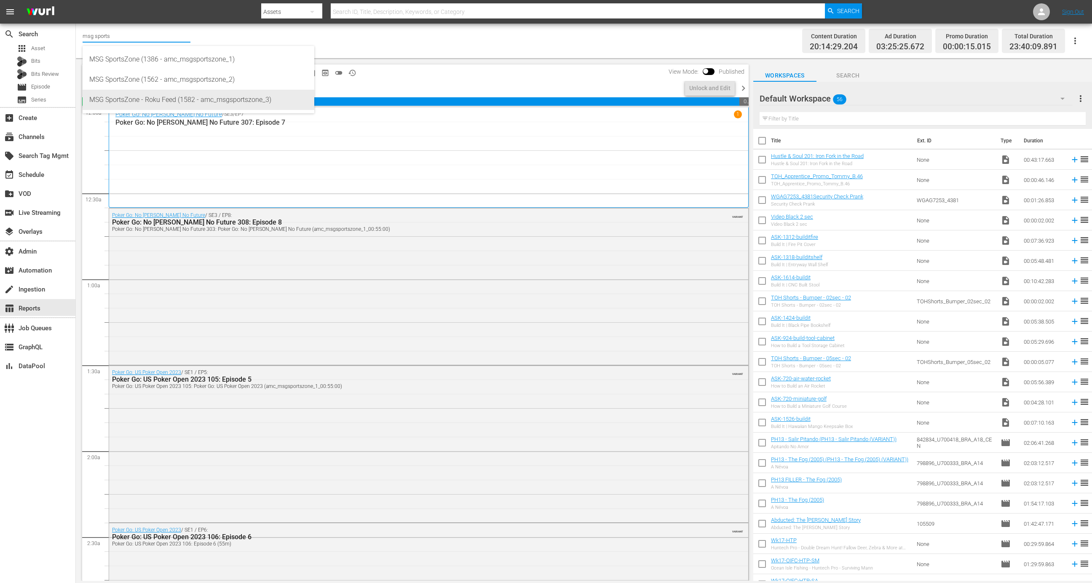
click at [190, 100] on div "MSG SportsZone - Roku Feed (1582 - amc_msgsportszone_3)" at bounding box center [198, 100] width 218 height 20
type input "MSG SportsZone - Roku Feed (1582 - amc_msgsportszone_3)"
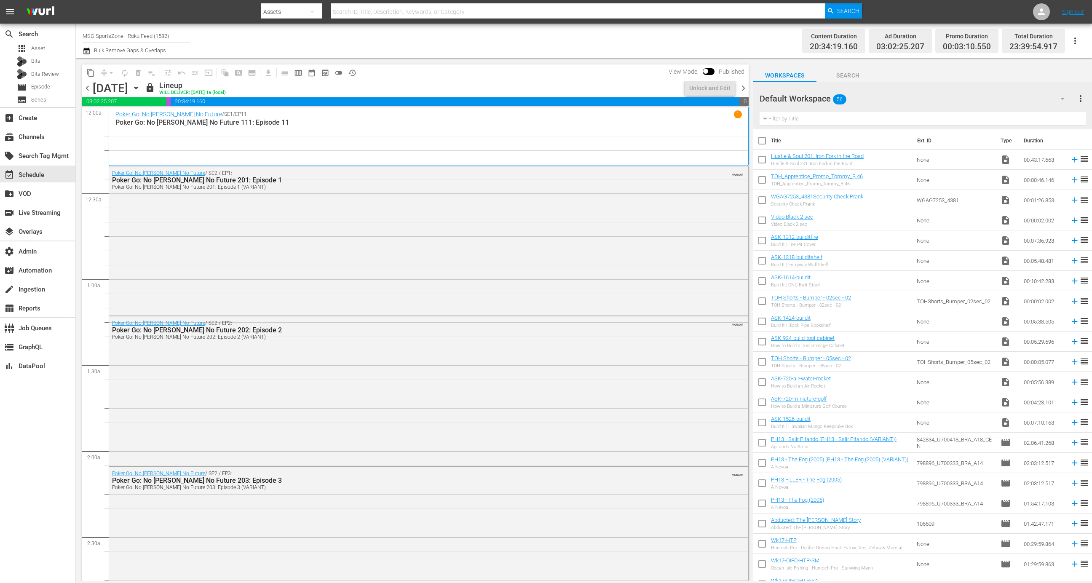
scroll to position [5, 0]
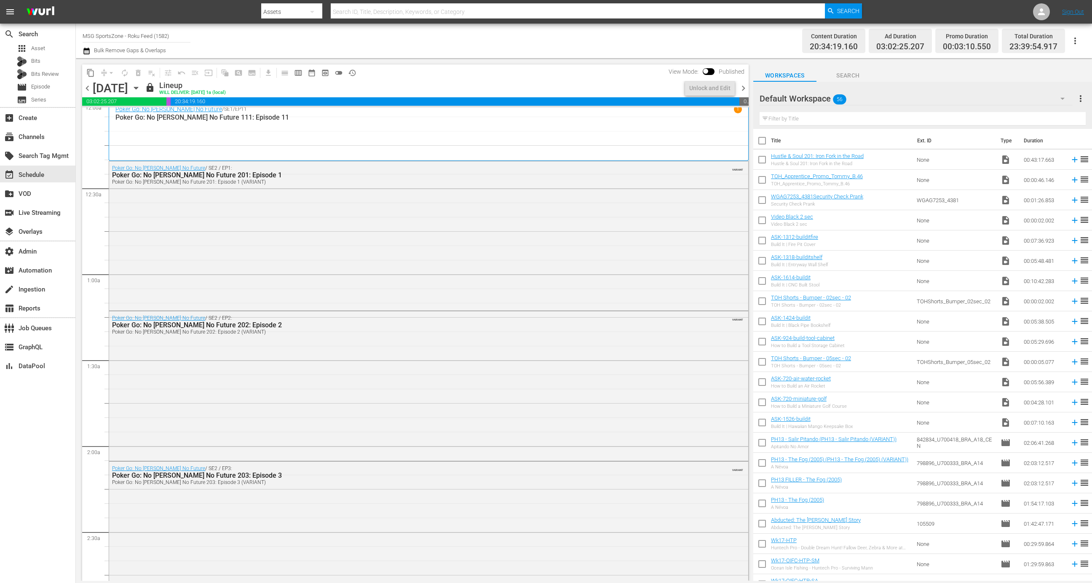
click at [703, 73] on span "View Mode:" at bounding box center [684, 71] width 38 height 7
click at [707, 72] on input "checkbox" at bounding box center [706, 73] width 18 height 6
checkbox input "true"
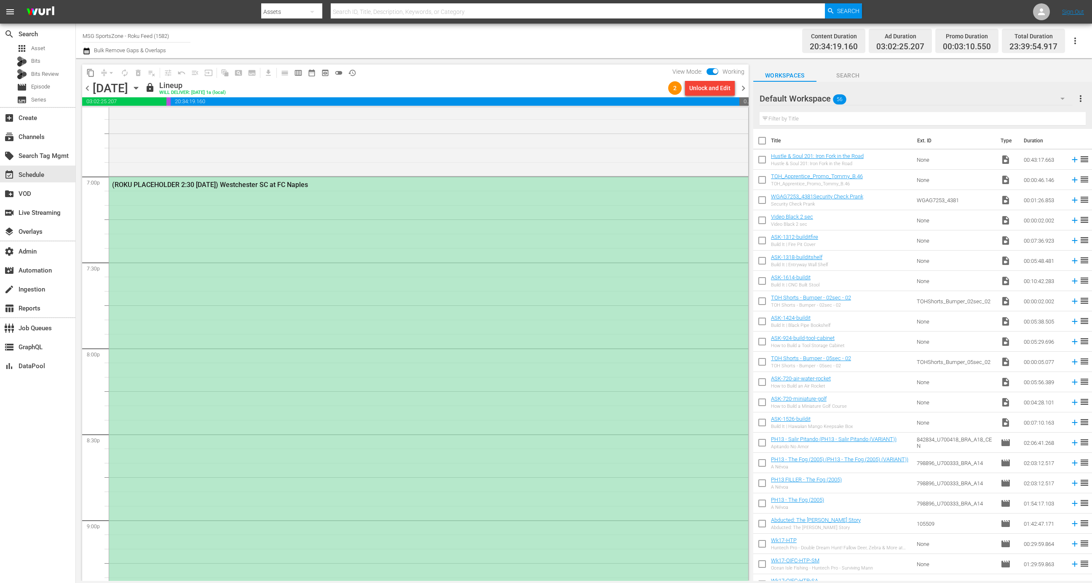
scroll to position [3236, 0]
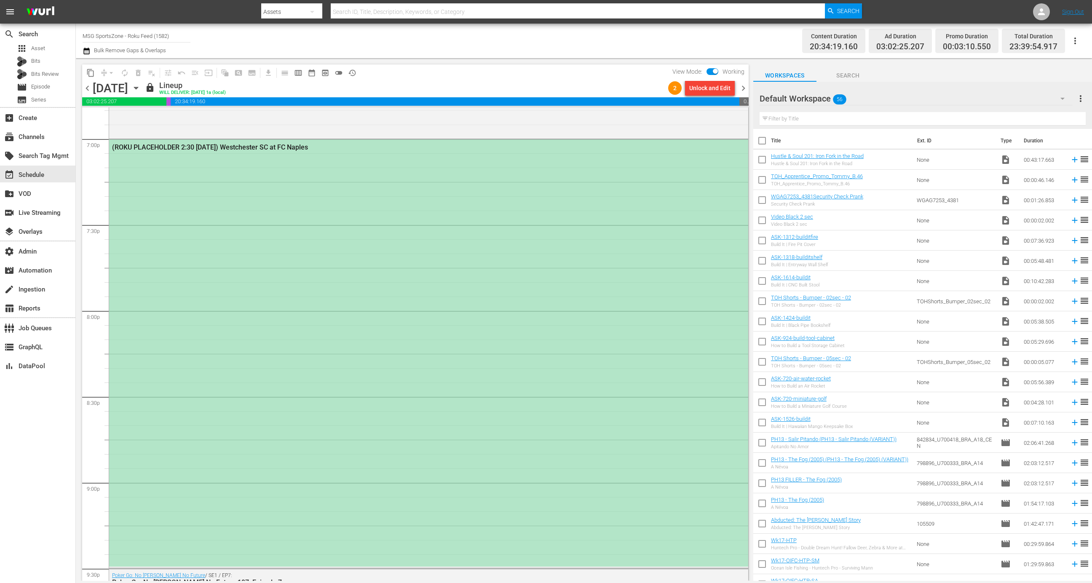
click at [650, 279] on div "(ROKU PLACEHOLDER 2:30 - 8/30) Westchester SC at FC Naples" at bounding box center [428, 353] width 639 height 427
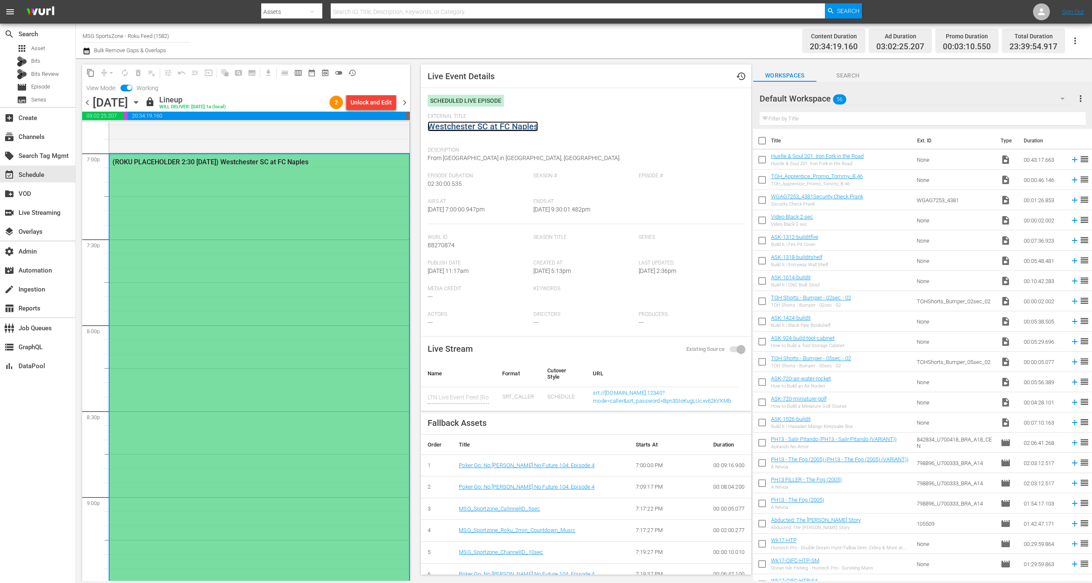
click at [499, 131] on link "Westchester SC at FC Naples" at bounding box center [483, 126] width 110 height 10
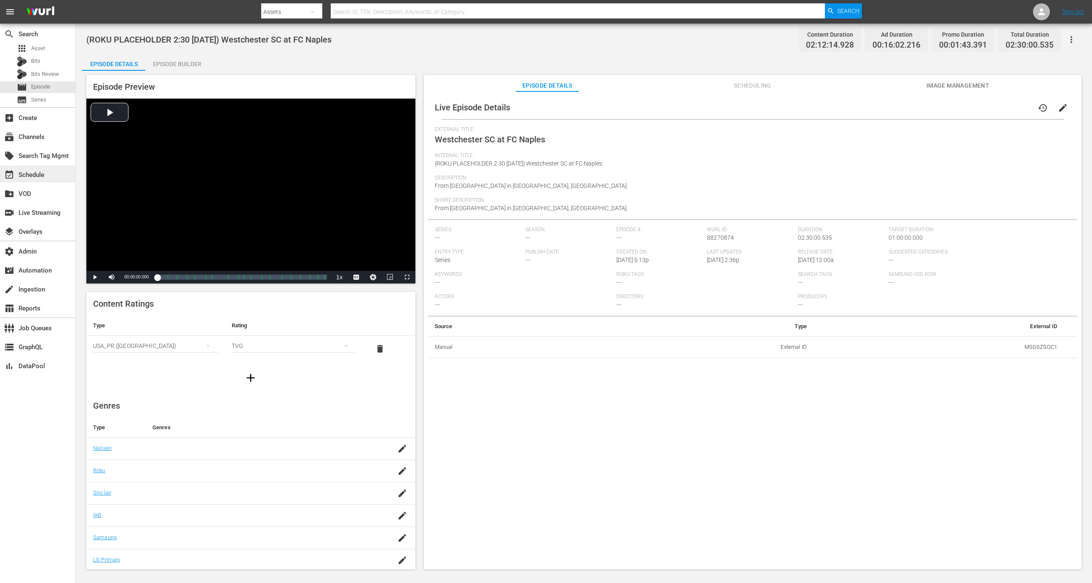
click at [32, 181] on div "event_available Schedule" at bounding box center [37, 174] width 75 height 17
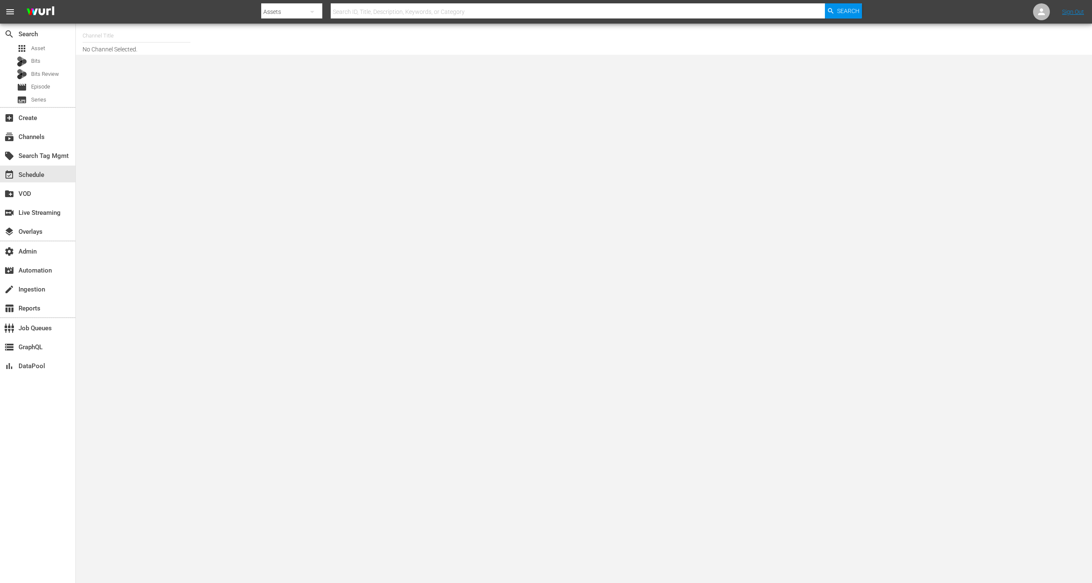
click at [144, 28] on input "text" at bounding box center [137, 36] width 108 height 20
click at [210, 103] on div "MSG SportsZone - Roku Feed (1582 - amc_msgsportszone_3)" at bounding box center [198, 100] width 218 height 20
type input "MSG SportsZone - Roku Feed (1582 - amc_msgsportszone_3)"
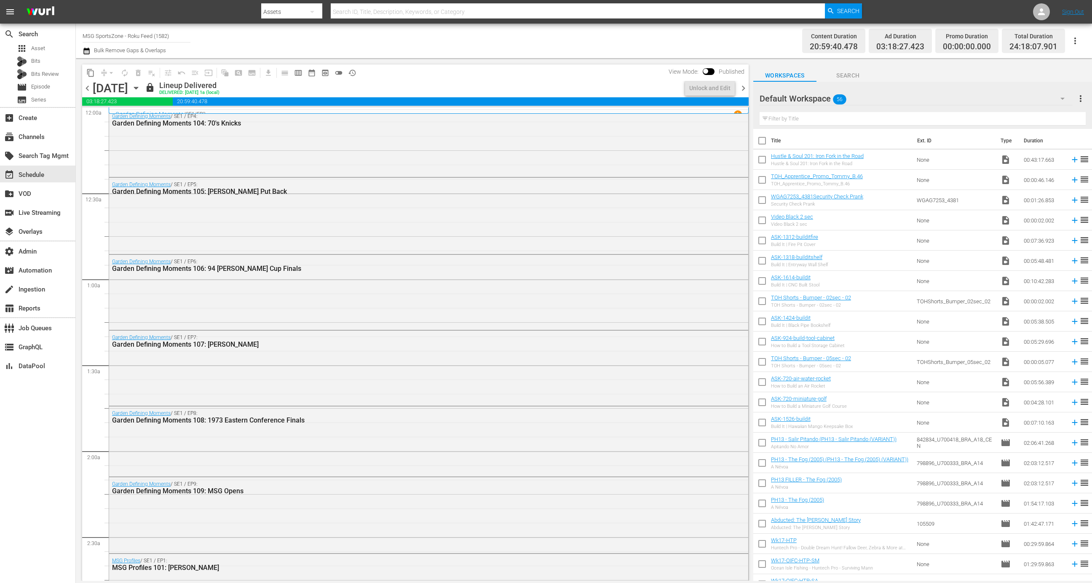
click at [141, 90] on icon "button" at bounding box center [136, 87] width 9 height 9
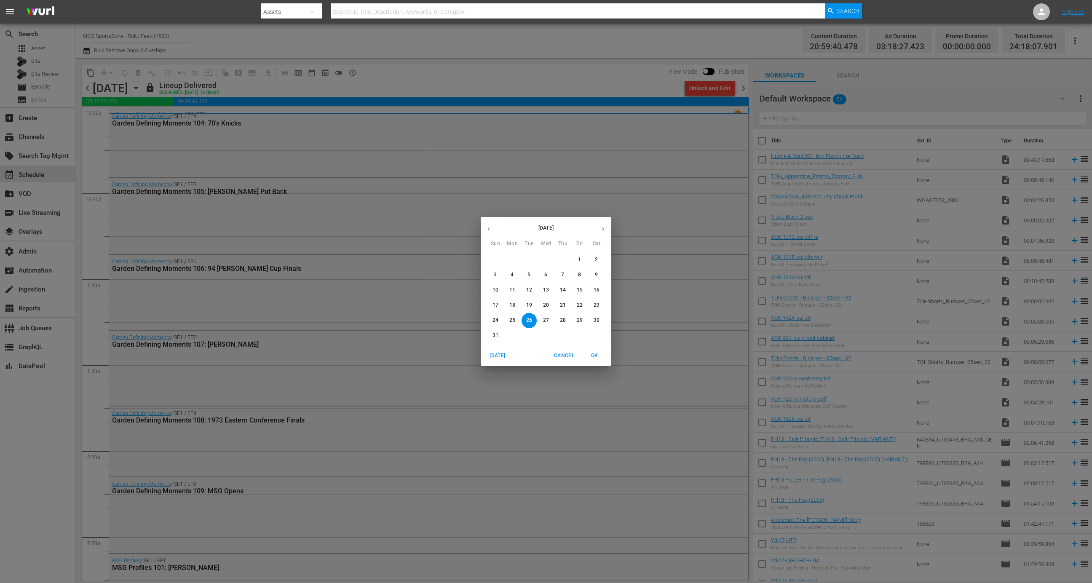
click at [600, 320] on span "30" at bounding box center [596, 320] width 15 height 7
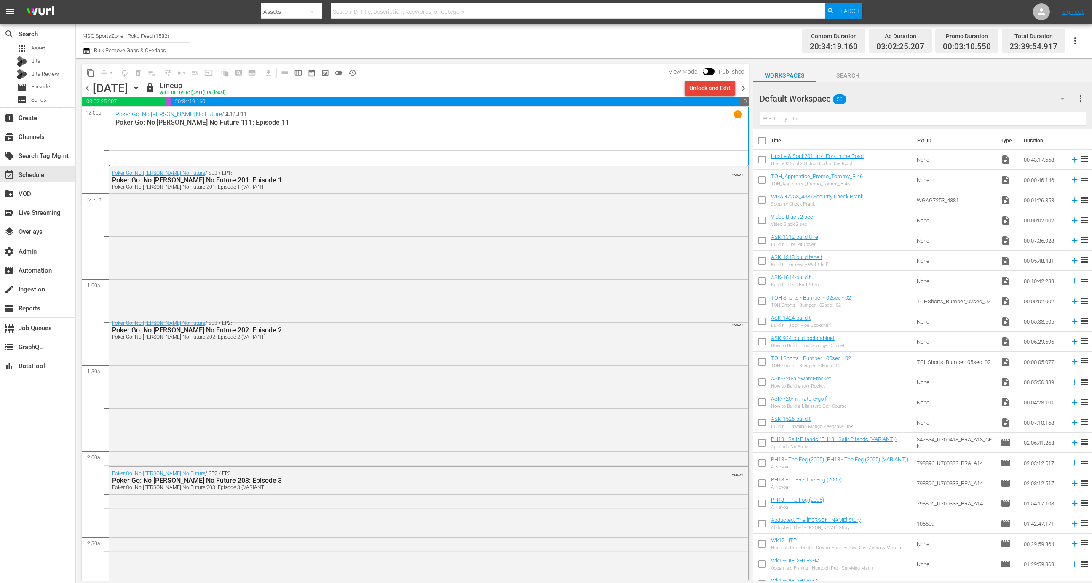
click at [703, 90] on div "Unlock and Edit" at bounding box center [710, 88] width 41 height 15
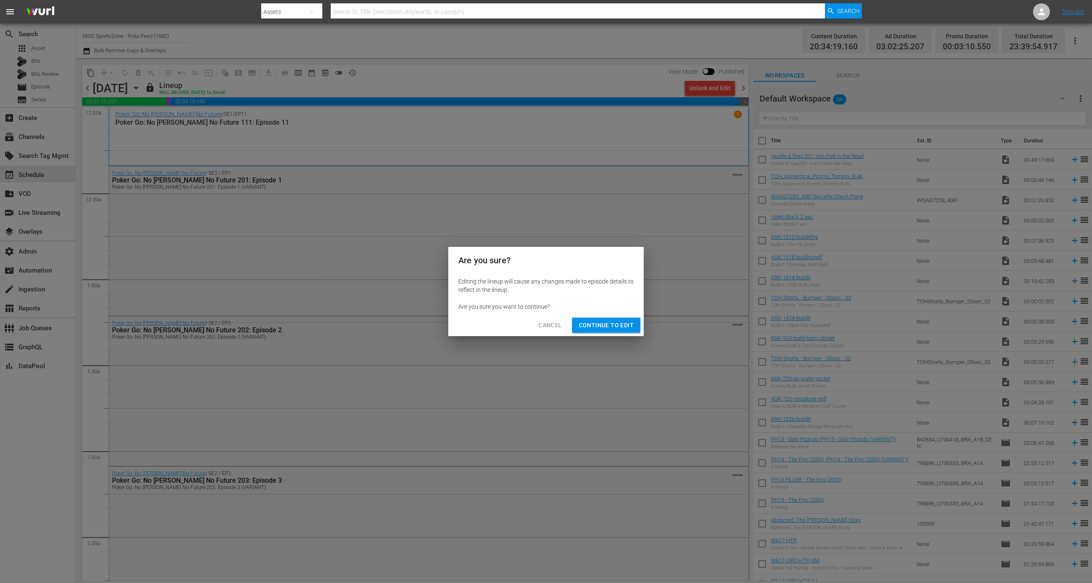
click at [629, 324] on span "Continue to Edit" at bounding box center [606, 325] width 55 height 11
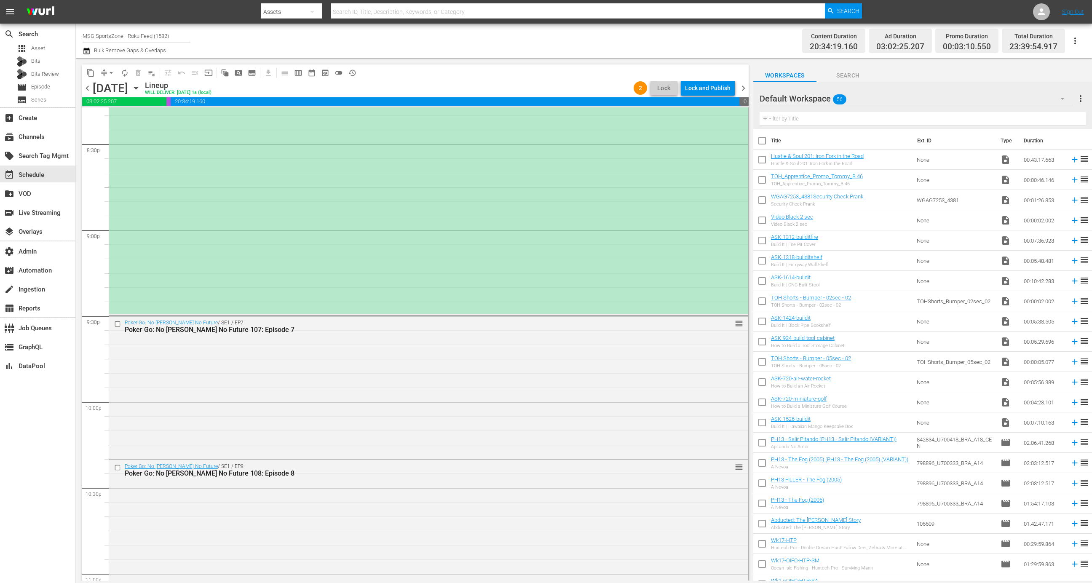
scroll to position [3654, 0]
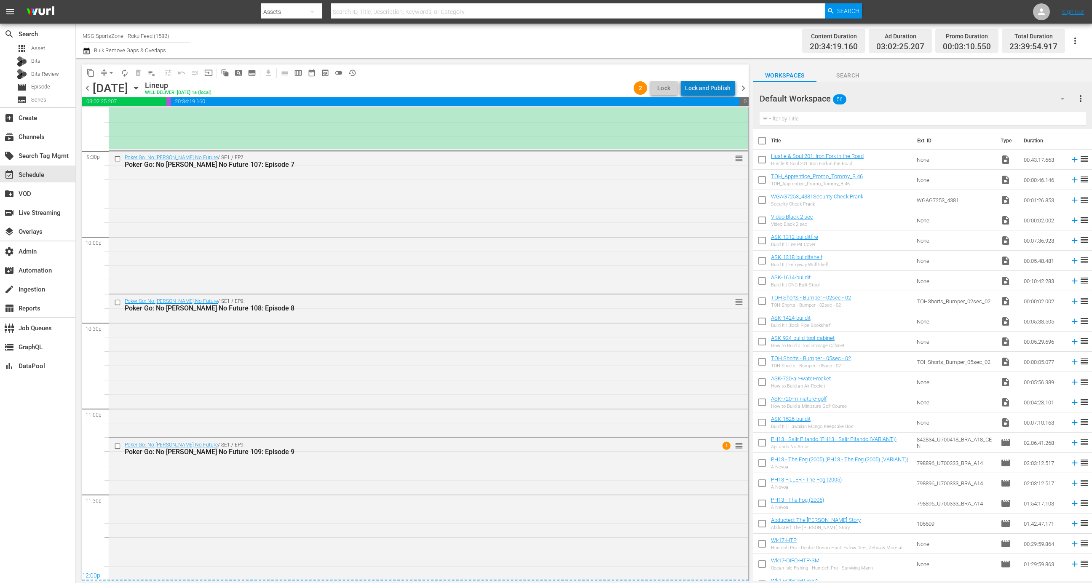
click at [712, 89] on div "Lock and Publish" at bounding box center [708, 88] width 46 height 15
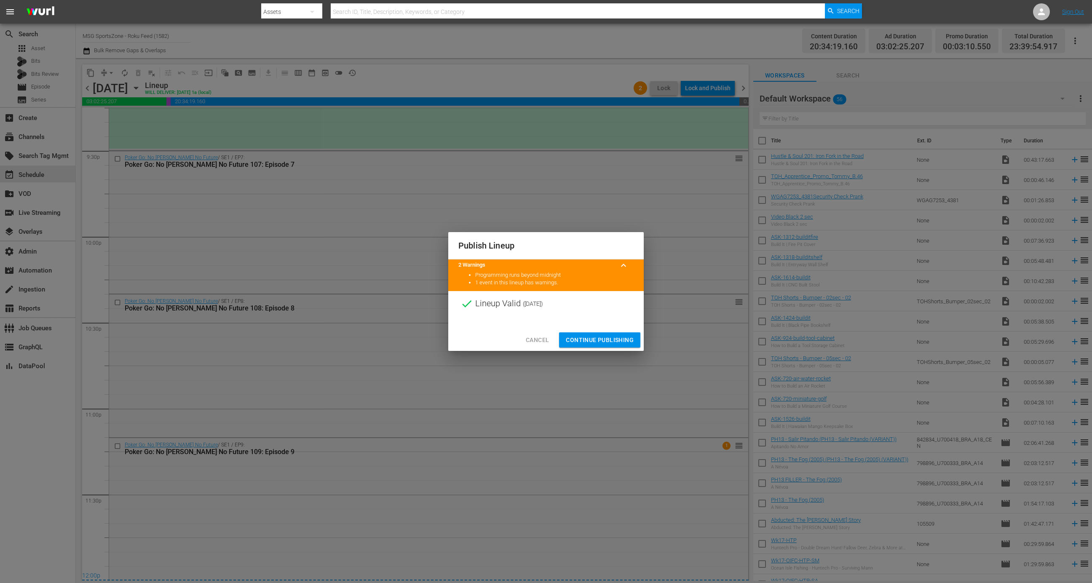
click at [609, 342] on span "Continue Publishing" at bounding box center [600, 340] width 68 height 11
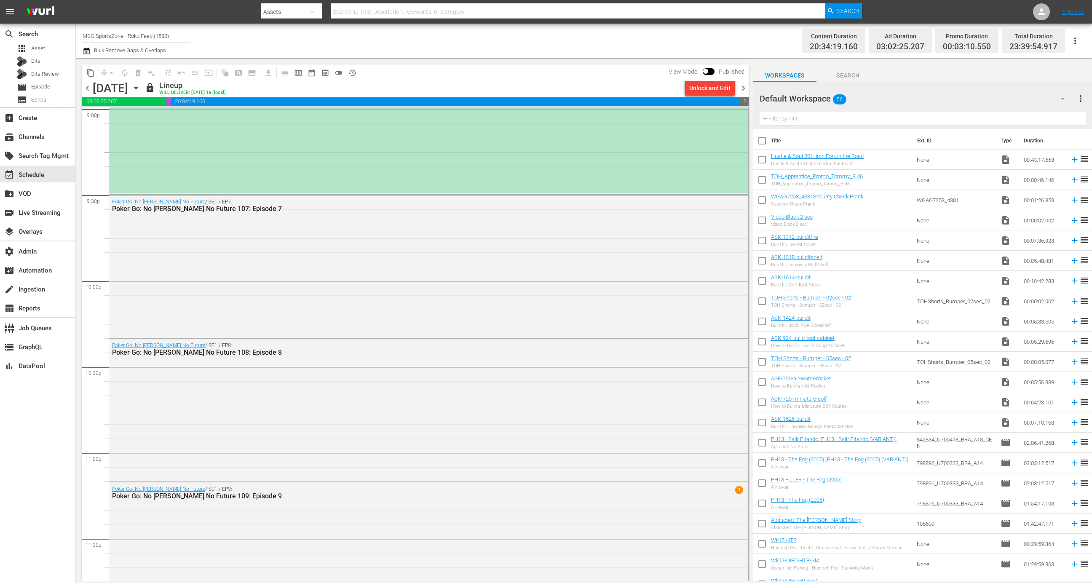
scroll to position [3606, 0]
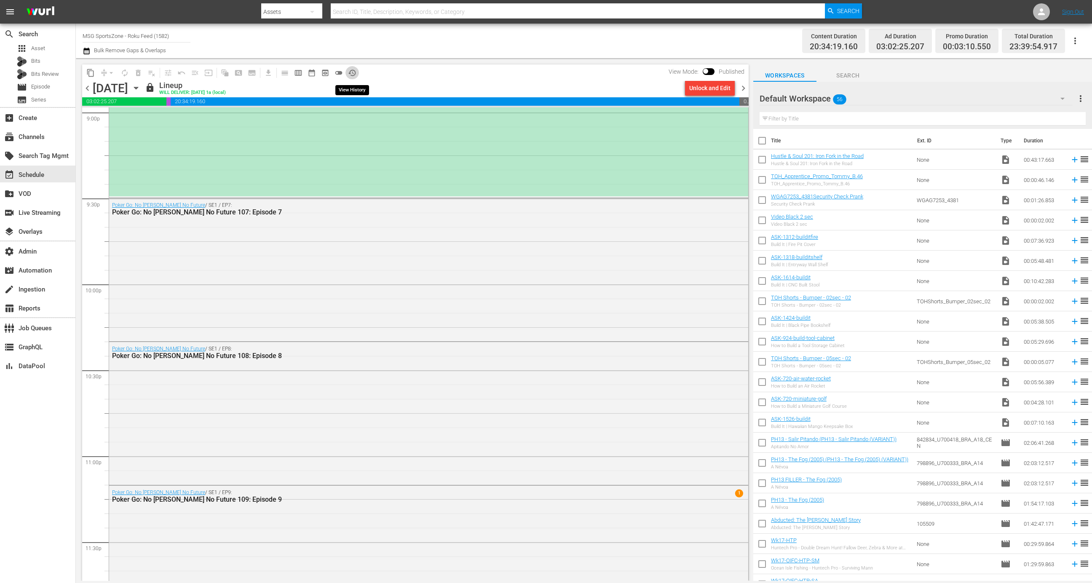
click at [350, 67] on button "history_outlined" at bounding box center [352, 72] width 13 height 13
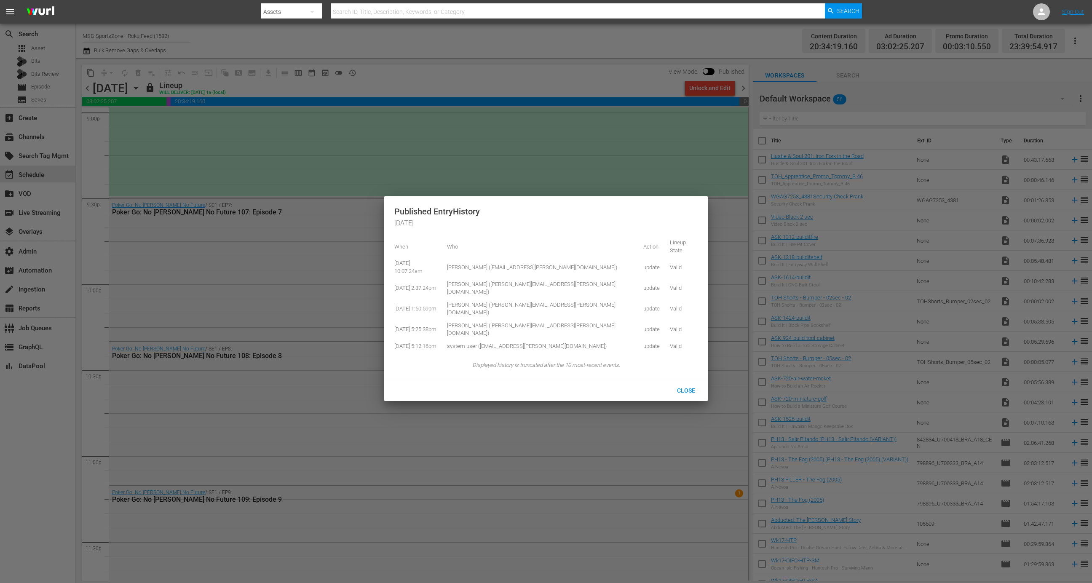
click at [305, 217] on div at bounding box center [546, 291] width 1092 height 583
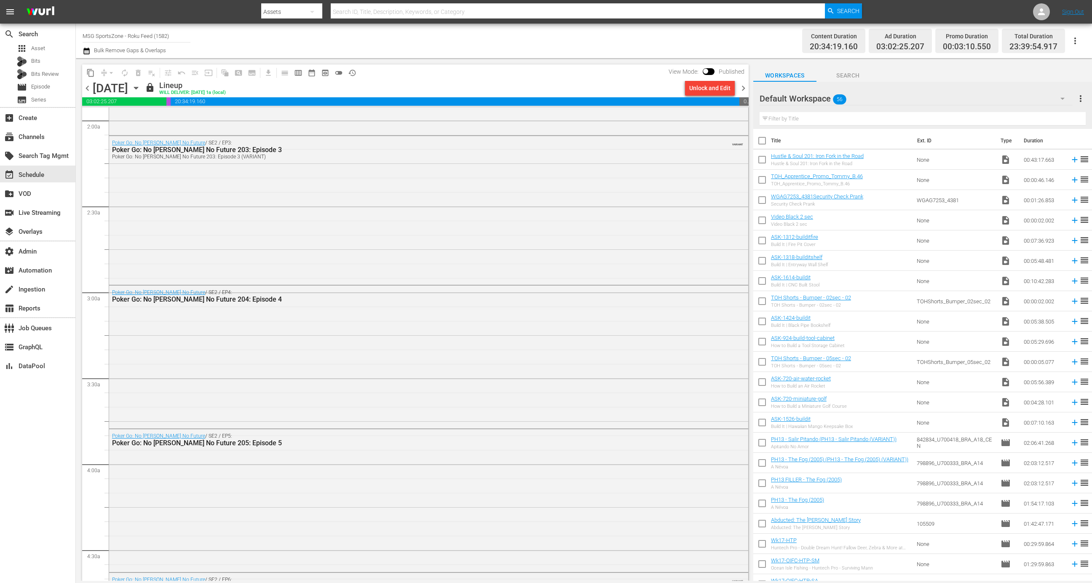
scroll to position [0, 0]
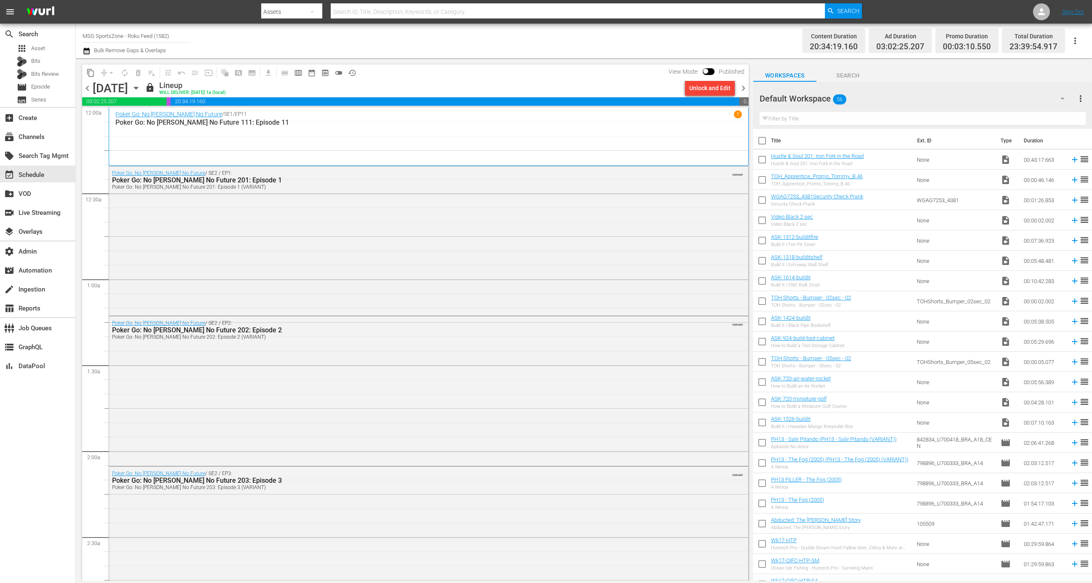
click at [140, 29] on input "MSG SportsZone - Roku Feed (1582)" at bounding box center [137, 36] width 108 height 20
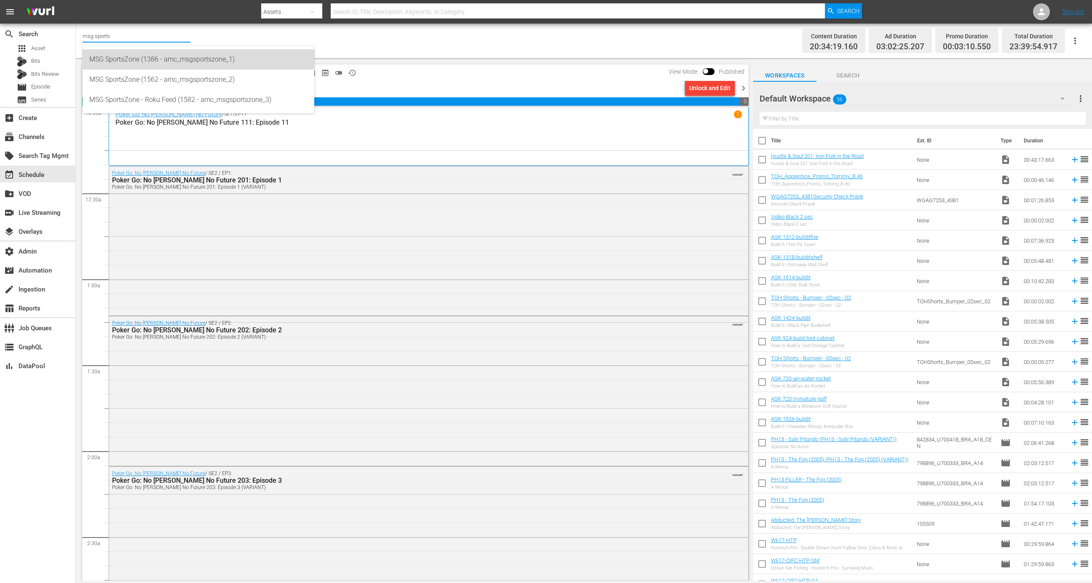
click at [169, 59] on div "MSG SportsZone (1386 - amc_msgsportszone_1)" at bounding box center [198, 59] width 218 height 20
type input "MSG SportsZone (1386 - amc_msgsportszone_1)"
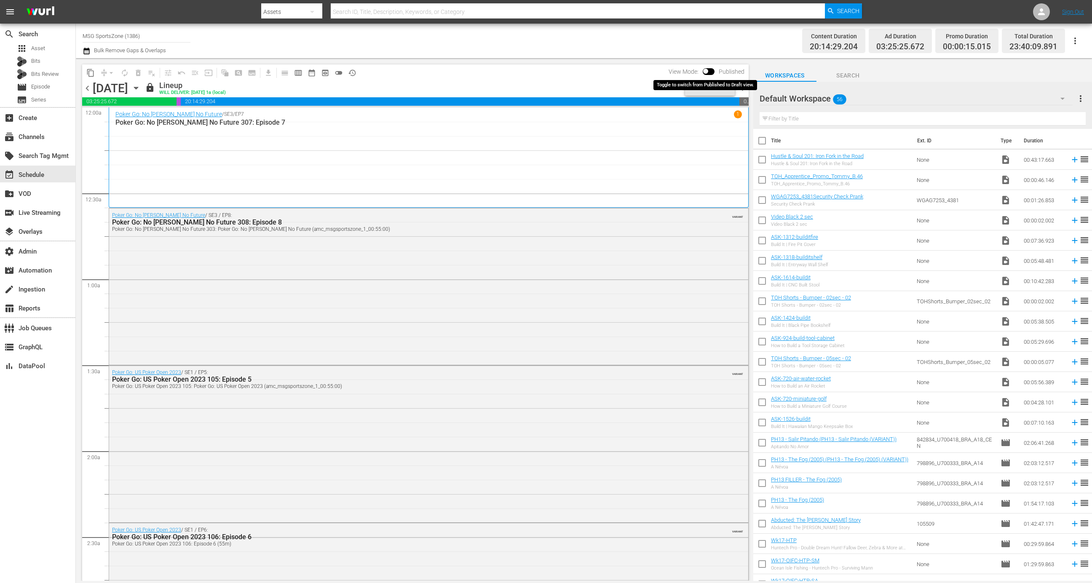
click at [707, 72] on input "checkbox" at bounding box center [706, 73] width 18 height 6
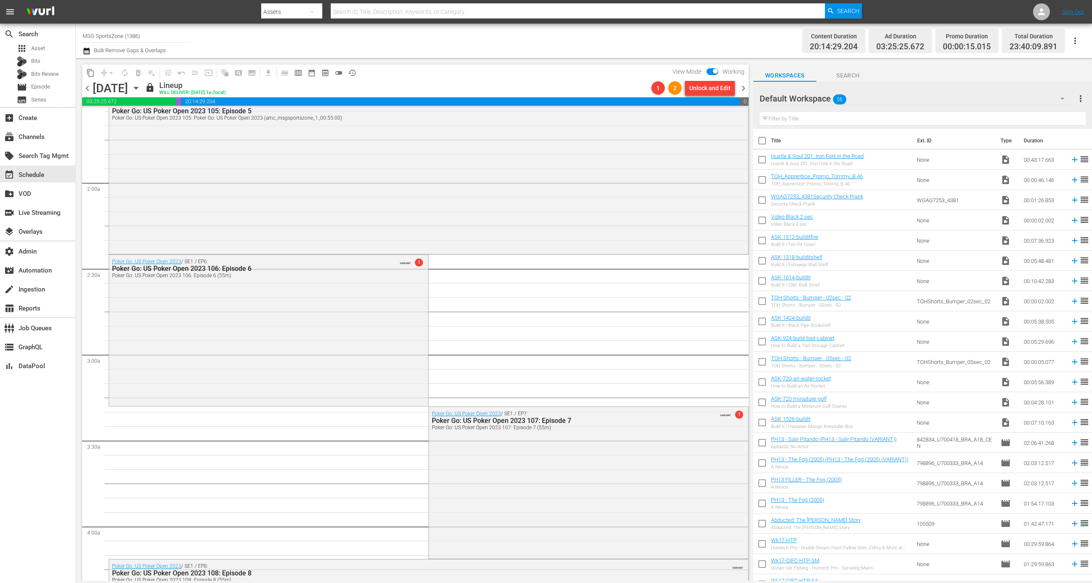
scroll to position [277, 0]
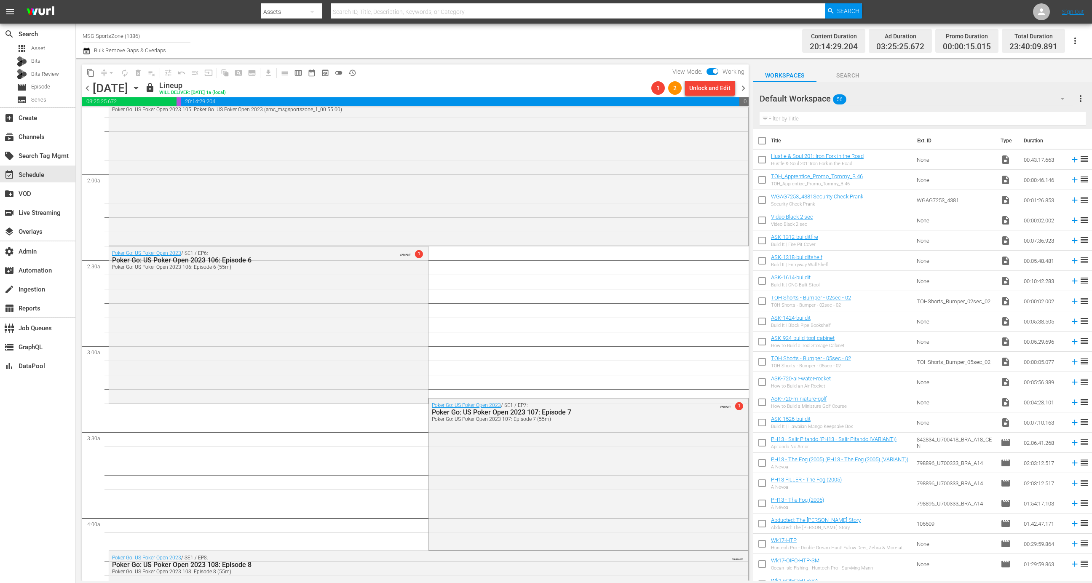
click at [397, 326] on div "Poker Go: US Poker Open 2023 / SE1 / EP6: Poker Go: US Poker Open 2023 106: Epi…" at bounding box center [268, 325] width 319 height 156
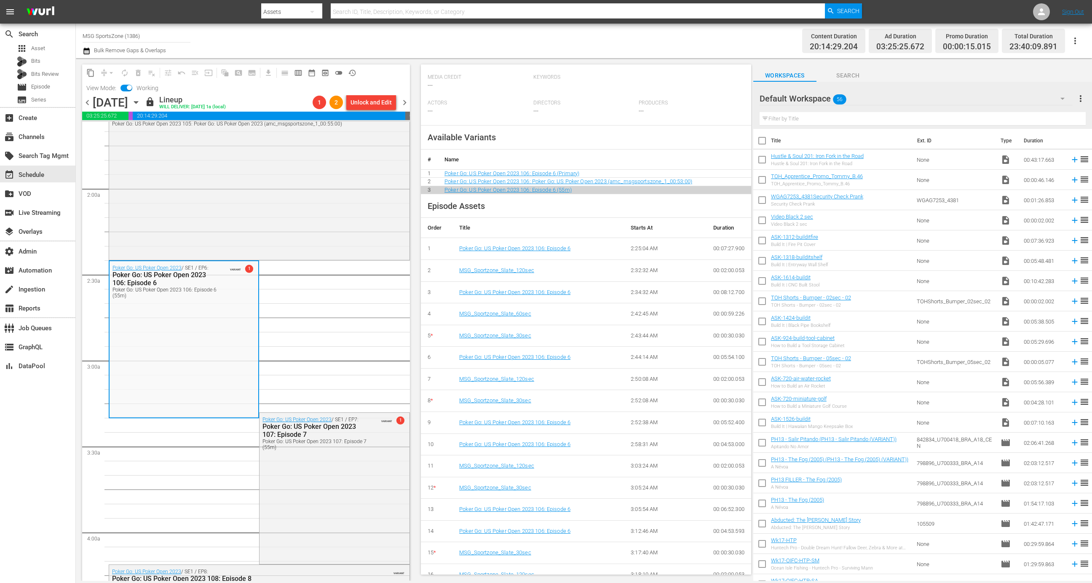
scroll to position [269, 0]
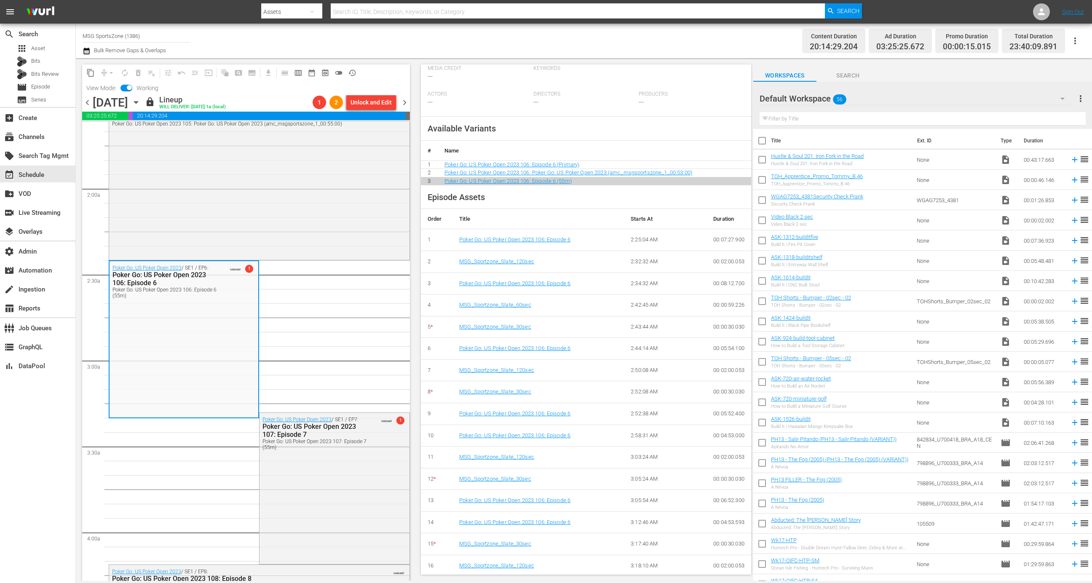
click at [128, 89] on input "checkbox" at bounding box center [130, 89] width 18 height 6
checkbox input "false"
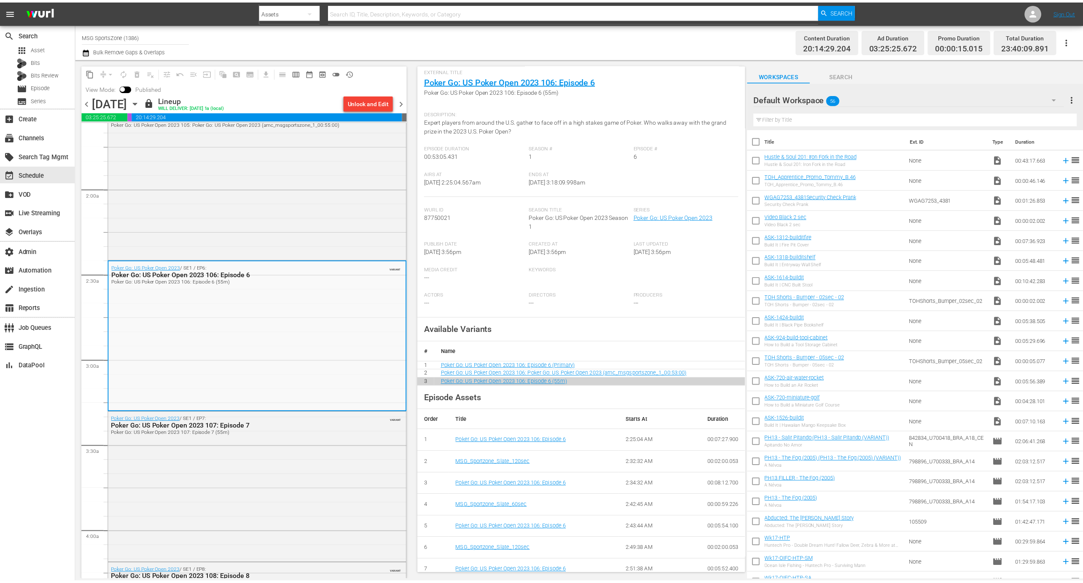
scroll to position [0, 0]
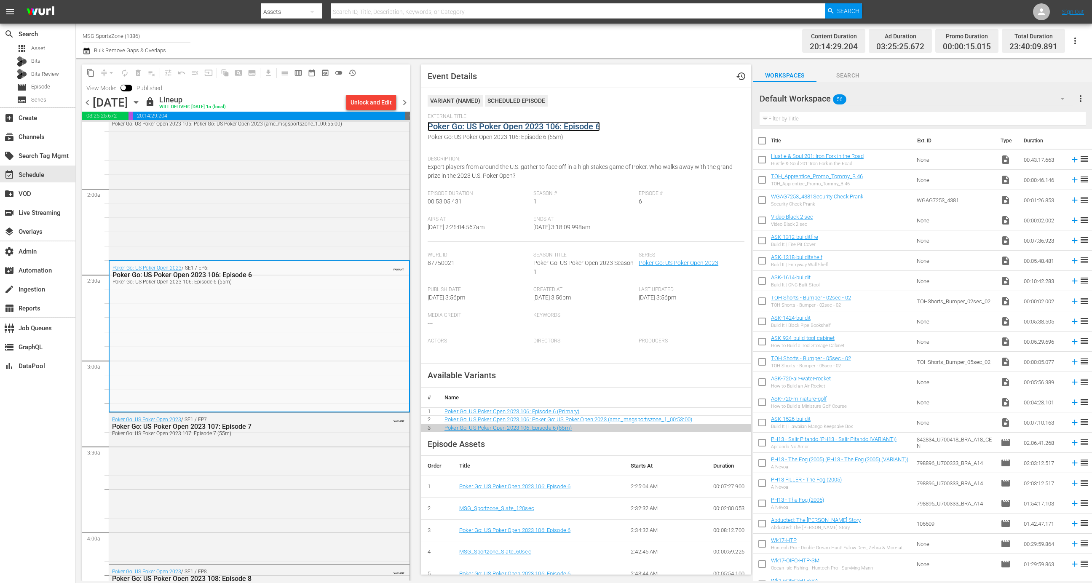
click at [494, 129] on link "Poker Go: US Poker Open 2023 106: Episode 6" at bounding box center [514, 126] width 172 height 10
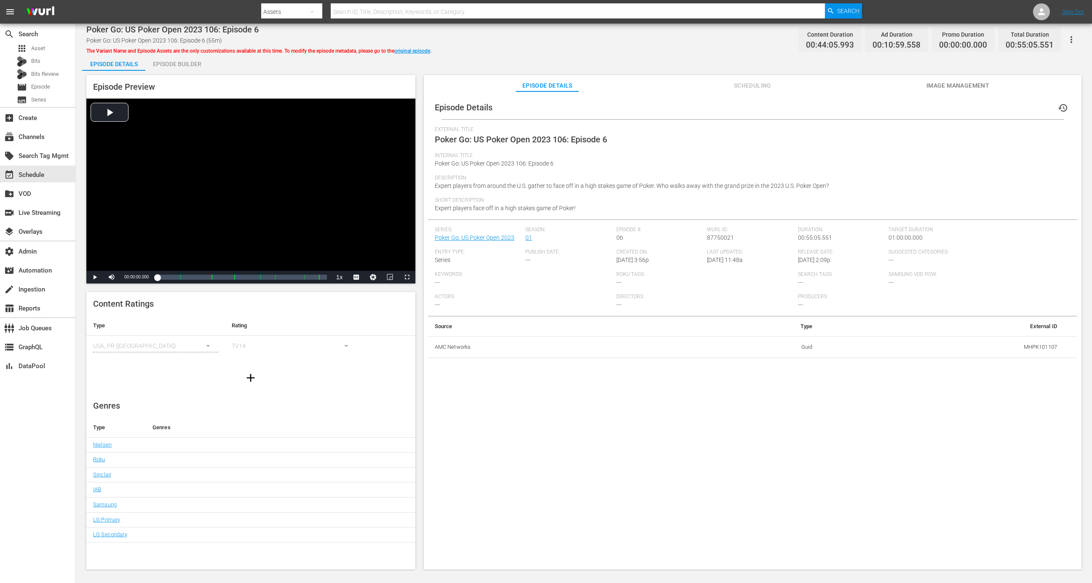
click at [175, 71] on div "Episode Preview Video Player is loading. Play Video Play Mute Current Time 00:0…" at bounding box center [584, 324] width 1004 height 506
click at [175, 68] on div "Episode Builder" at bounding box center [176, 64] width 63 height 20
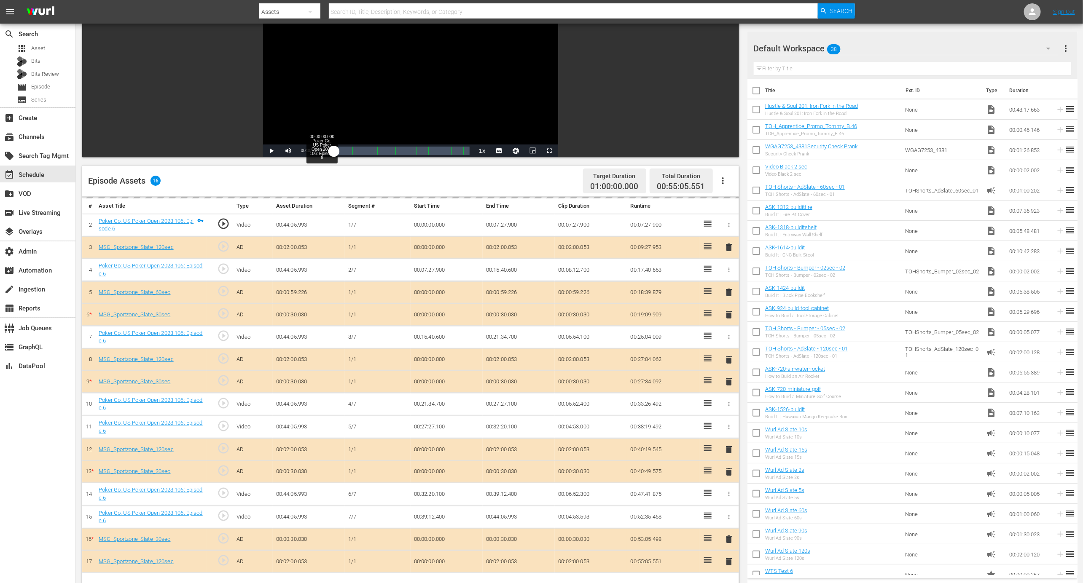
scroll to position [219, 0]
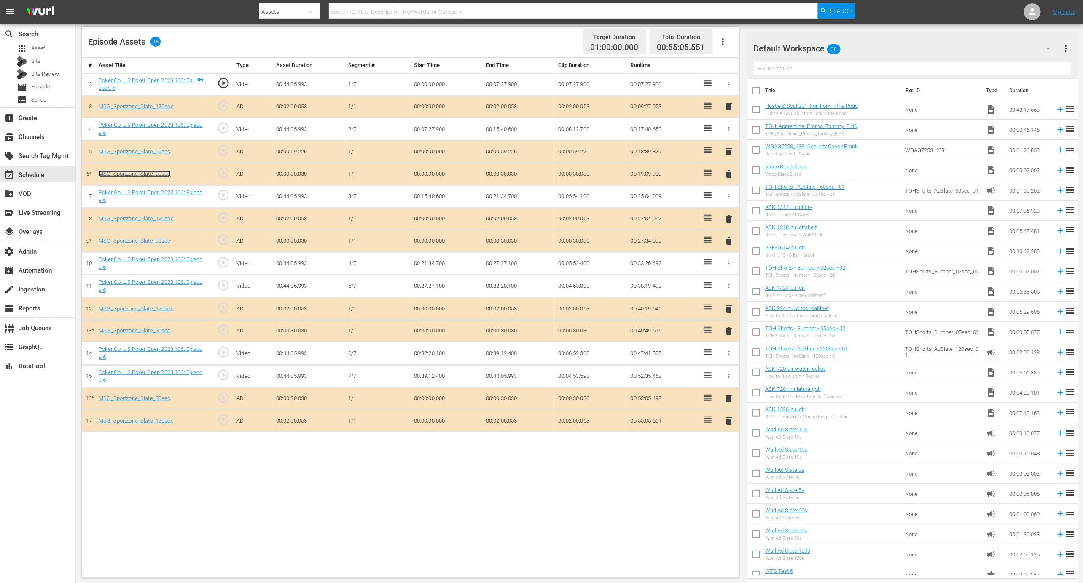
click at [111, 171] on link "MSG_Sportzone_Slate_30sec" at bounding box center [135, 174] width 72 height 6
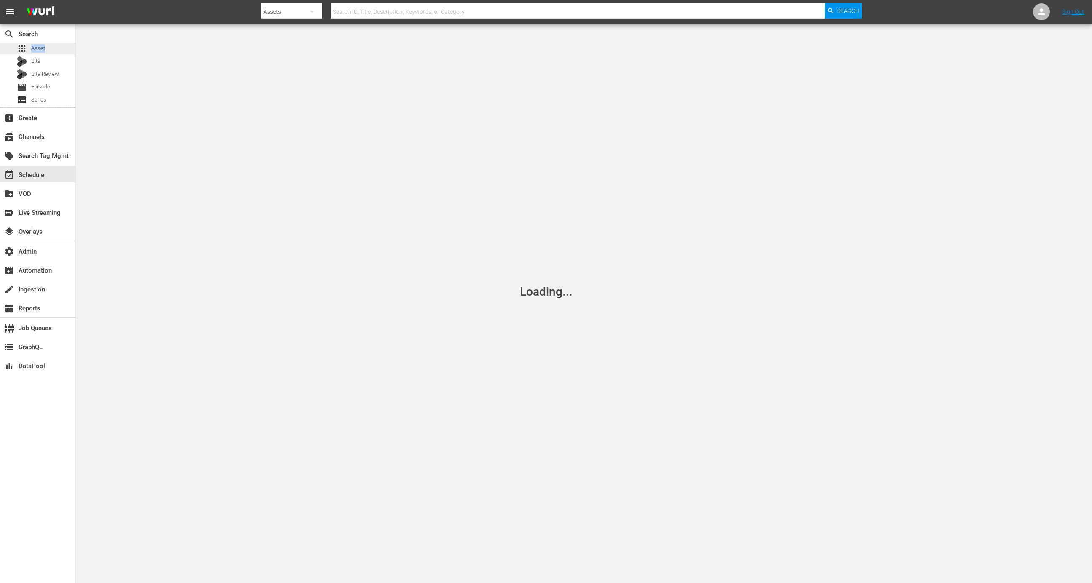
click at [52, 46] on div "apps Asset" at bounding box center [37, 49] width 75 height 12
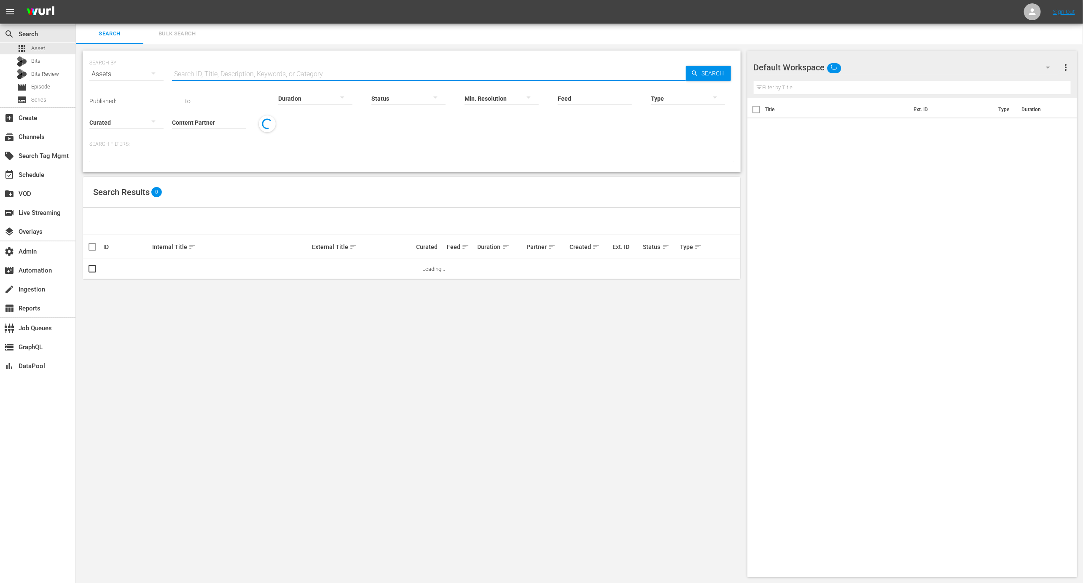
click at [249, 67] on input "text" at bounding box center [429, 74] width 514 height 20
paste input "105274948"
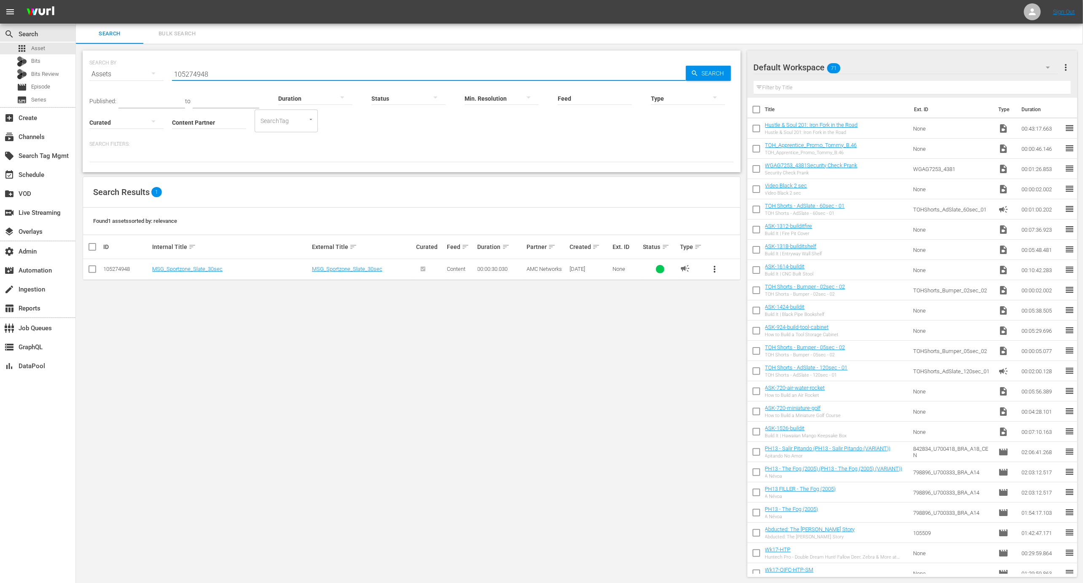
type input "105274948"
click at [717, 268] on span "more_vert" at bounding box center [714, 269] width 10 height 10
click at [739, 287] on div "Workspace" at bounding box center [772, 292] width 81 height 20
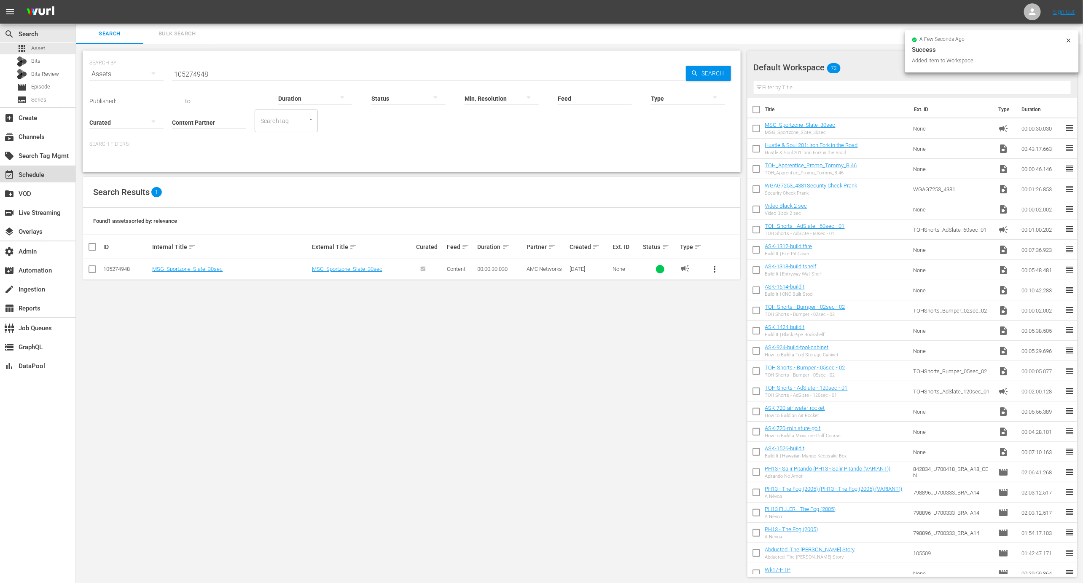
click at [54, 177] on div "event_available Schedule" at bounding box center [37, 174] width 75 height 17
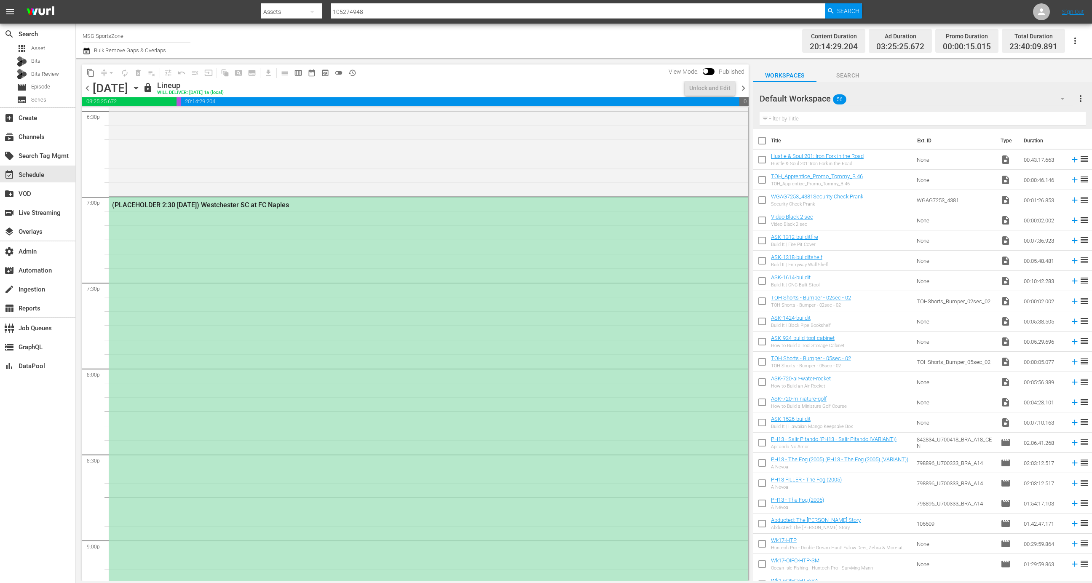
scroll to position [3293, 0]
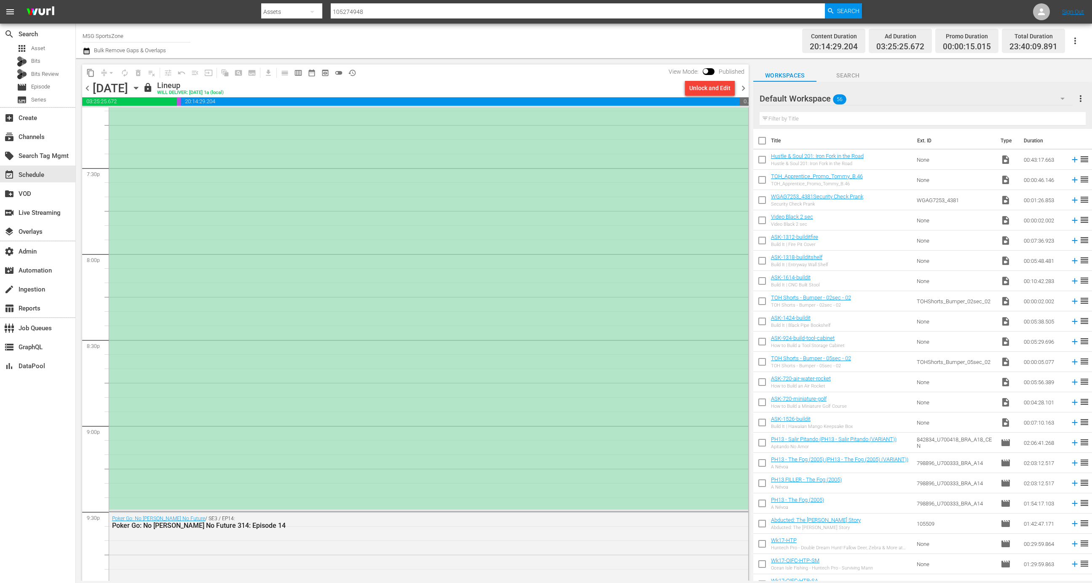
click at [653, 166] on div "(PLACEHOLDER 2:30 [DATE]) Westchester SC at FC Naples" at bounding box center [428, 296] width 639 height 427
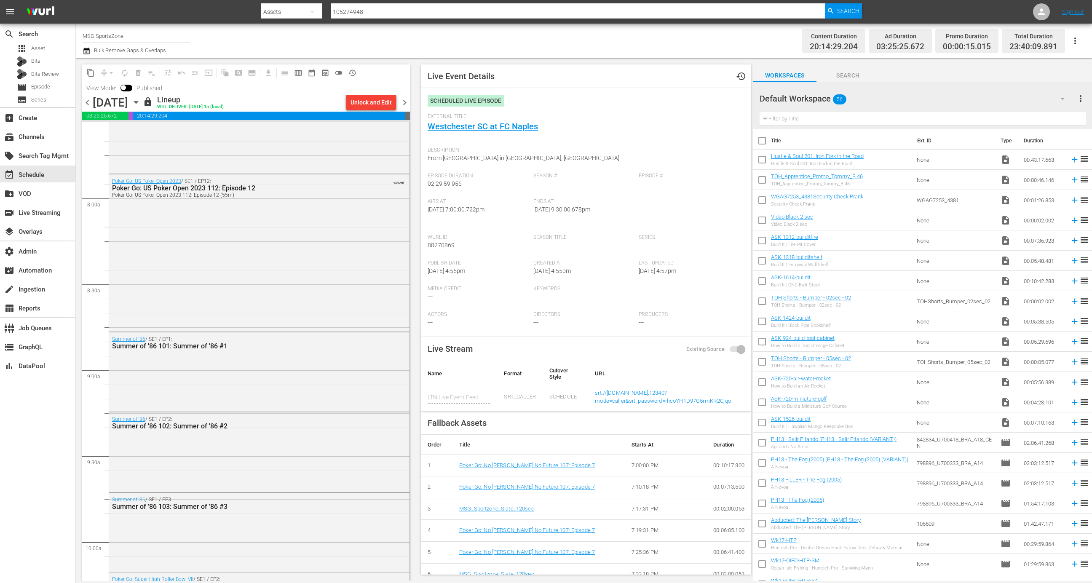
scroll to position [983, 0]
click at [129, 86] on span at bounding box center [127, 88] width 12 height 7
click at [120, 88] on span "View Mode:" at bounding box center [101, 88] width 38 height 7
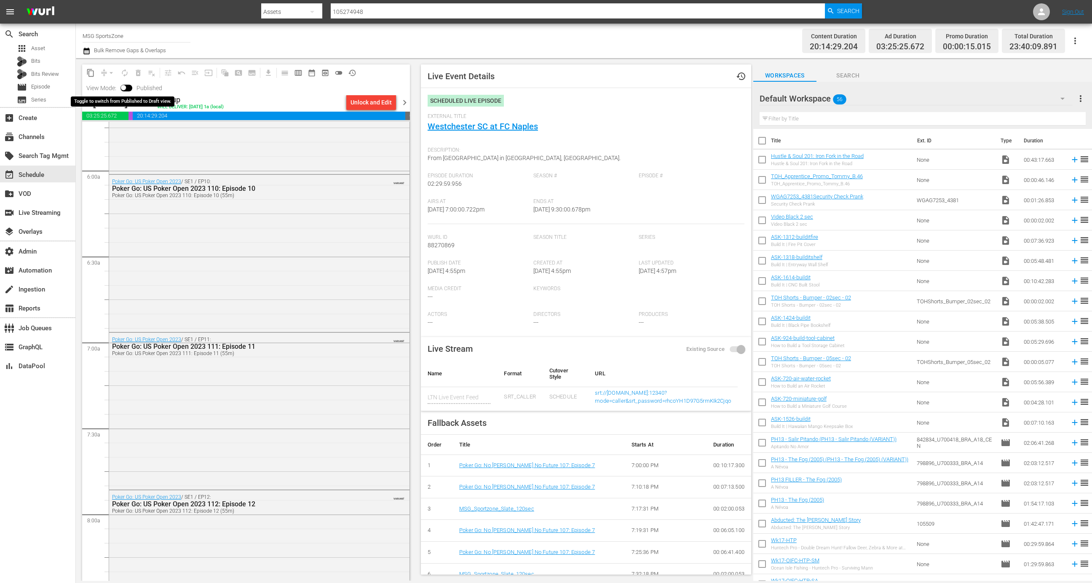
click at [126, 87] on input "checkbox" at bounding box center [124, 89] width 18 height 6
checkbox input "true"
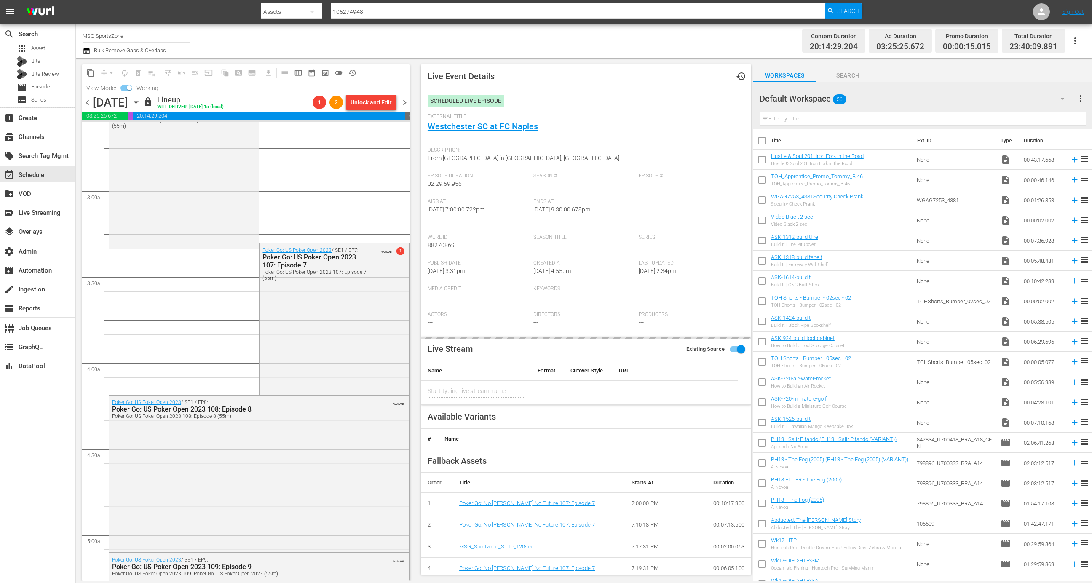
scroll to position [416, 0]
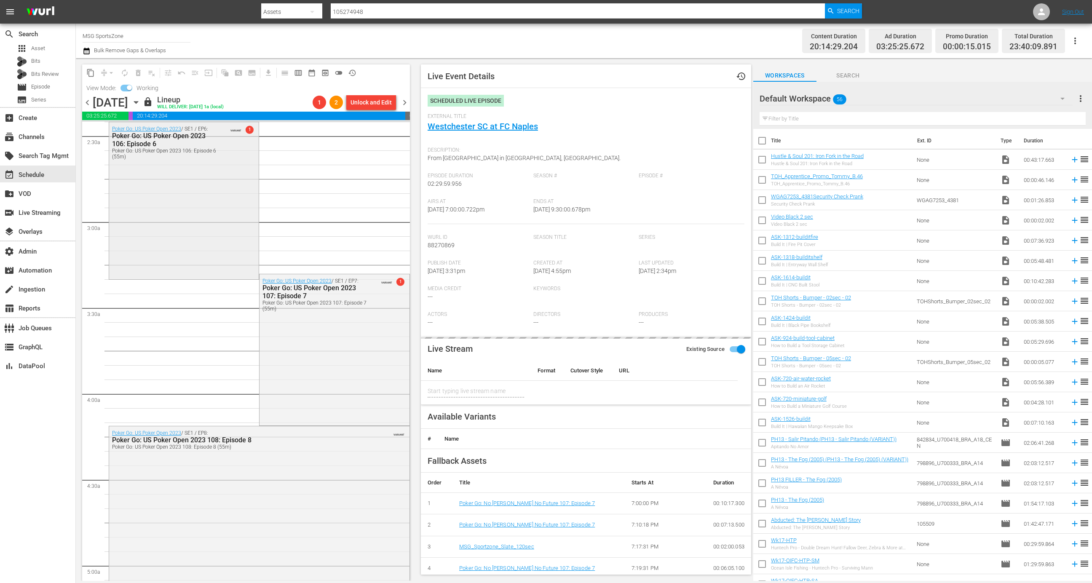
click at [201, 227] on div "Poker Go: US Poker Open 2023 / SE1 / EP6: Poker Go: US Poker Open 2023 106: Epi…" at bounding box center [184, 200] width 150 height 156
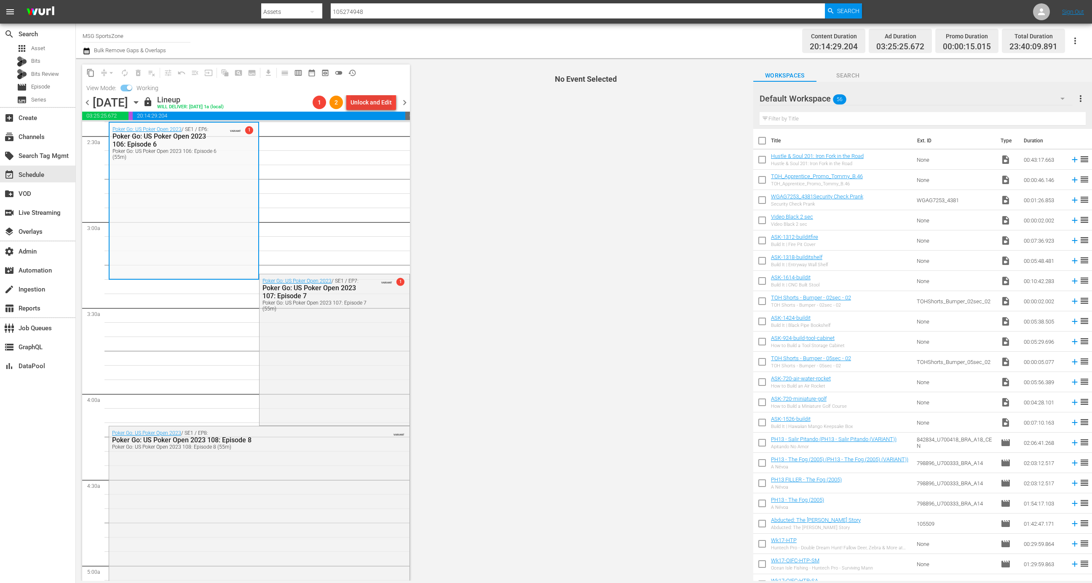
click at [369, 100] on div "Unlock and Edit" at bounding box center [371, 102] width 41 height 15
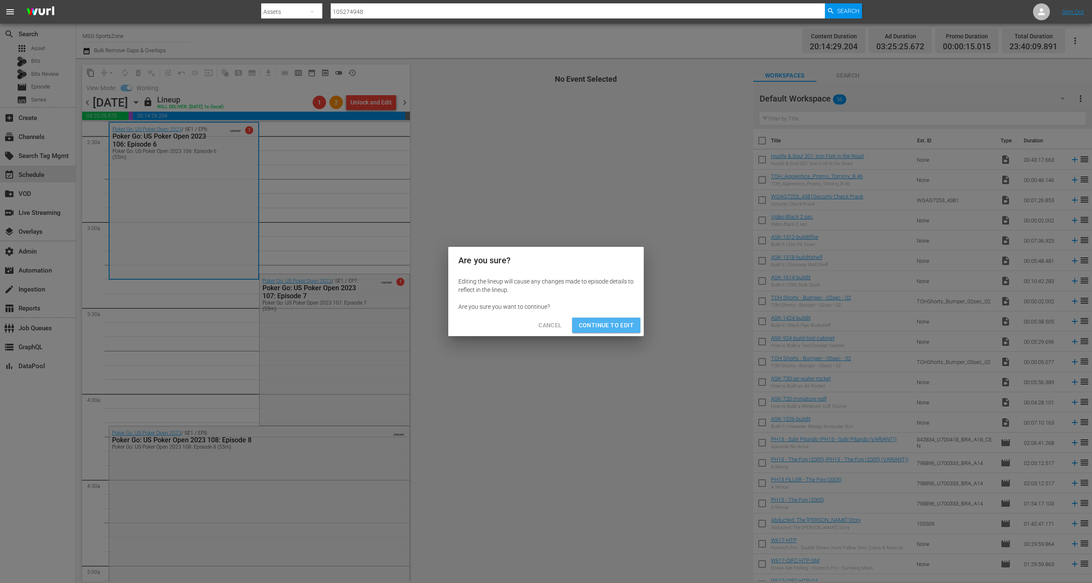
click at [604, 325] on span "Continue to Edit" at bounding box center [606, 325] width 55 height 11
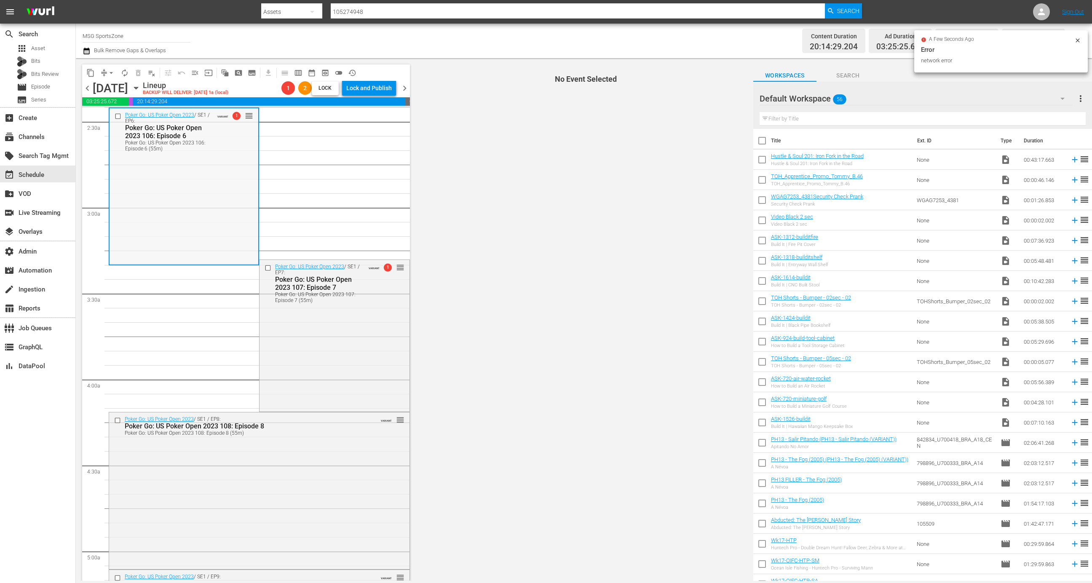
click at [213, 196] on div "Poker Go: US Poker Open 2023 / SE1 / EP6: Poker Go: US Poker Open 2023 106: Epi…" at bounding box center [184, 186] width 149 height 156
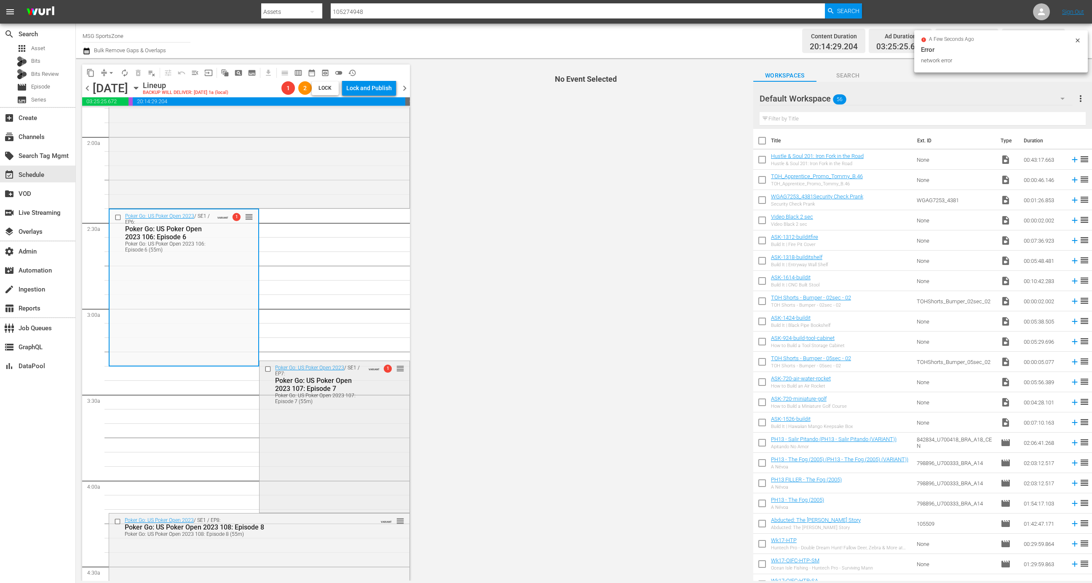
scroll to position [243, 0]
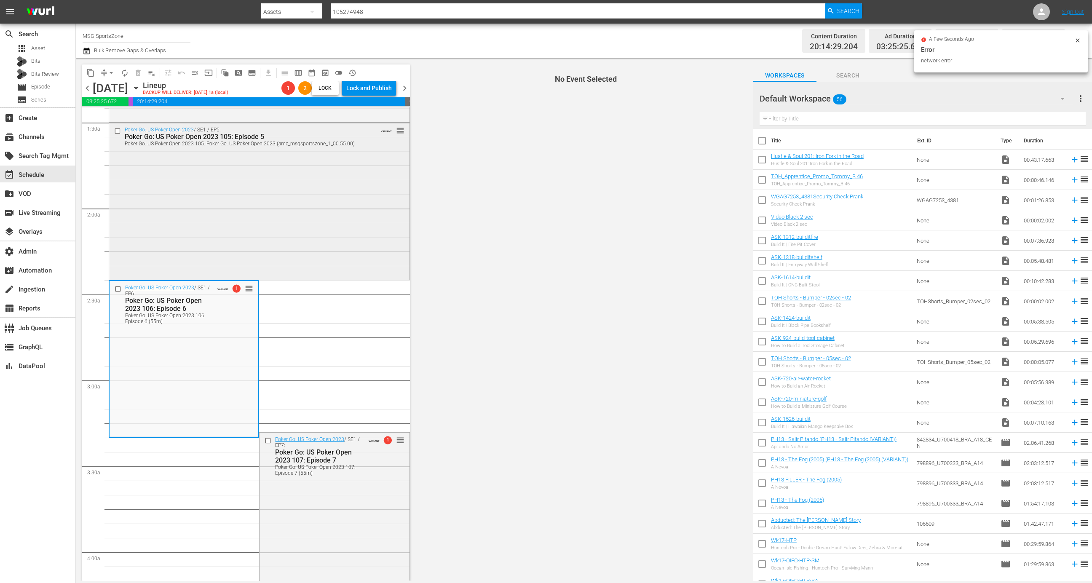
click at [266, 225] on div "Poker Go: US Poker Open 2023 / SE1 / EP5: Poker Go: US Poker Open 2023 105: Epi…" at bounding box center [259, 200] width 301 height 155
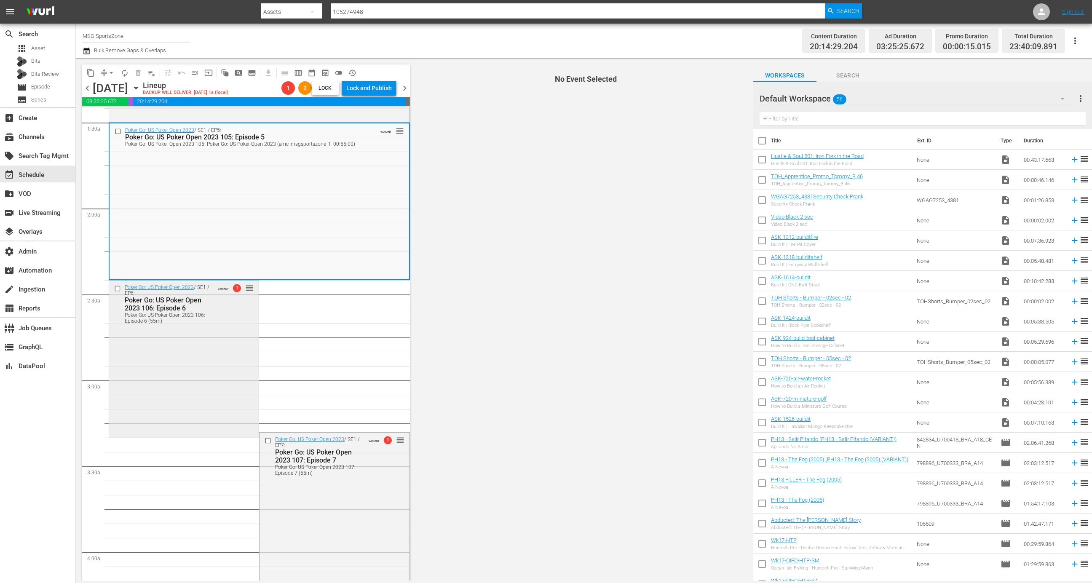
click at [209, 344] on div "Poker Go: US Poker Open 2023 / SE1 / EP6: Poker Go: US Poker Open 2023 106: Epi…" at bounding box center [184, 359] width 150 height 156
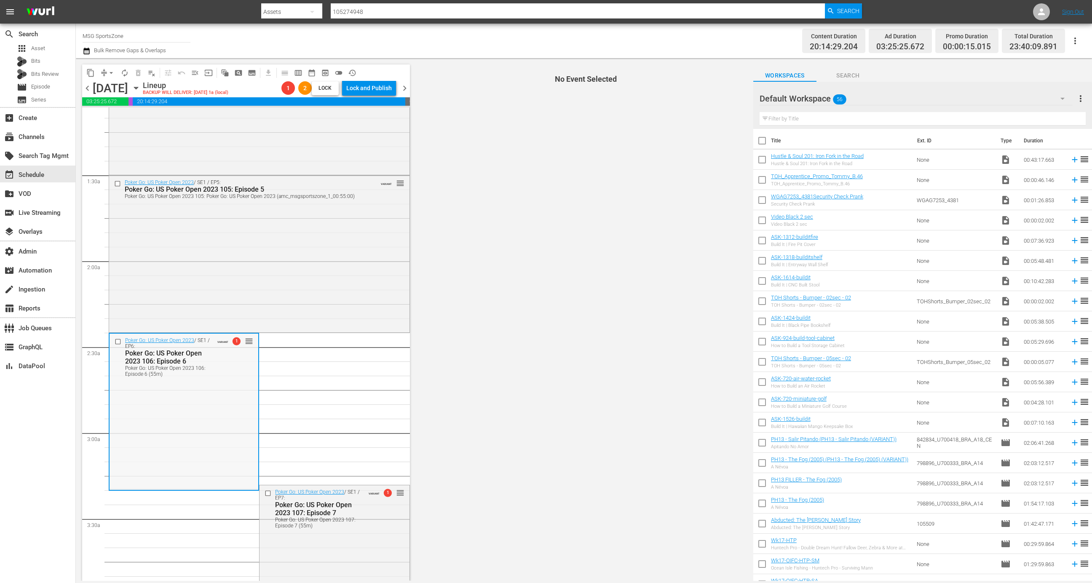
scroll to position [219, 0]
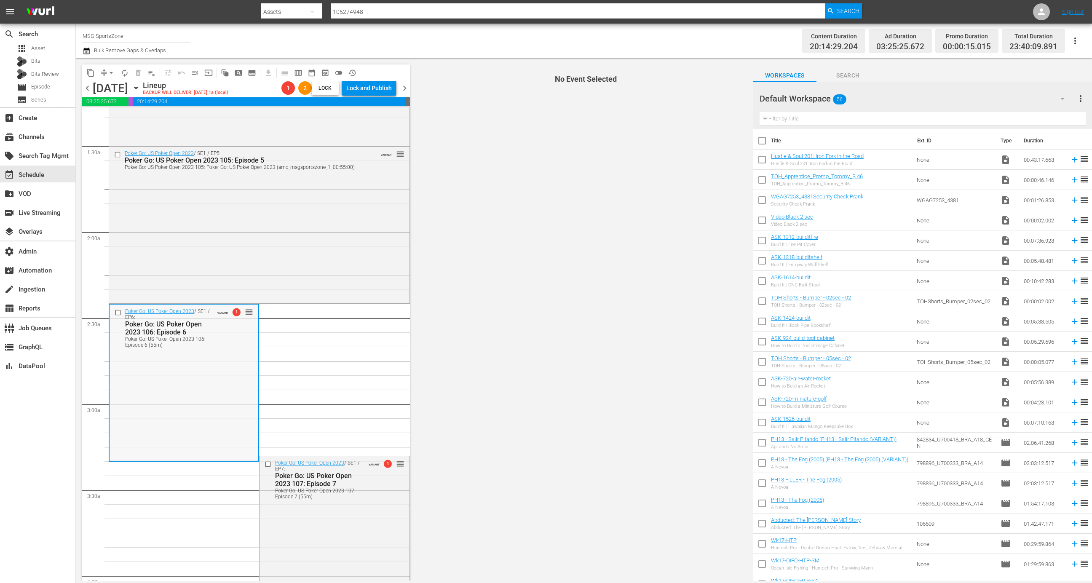
click at [203, 346] on div "Poker Go: US Poker Open 2023 106: Episode 6 (55m)" at bounding box center [169, 342] width 88 height 12
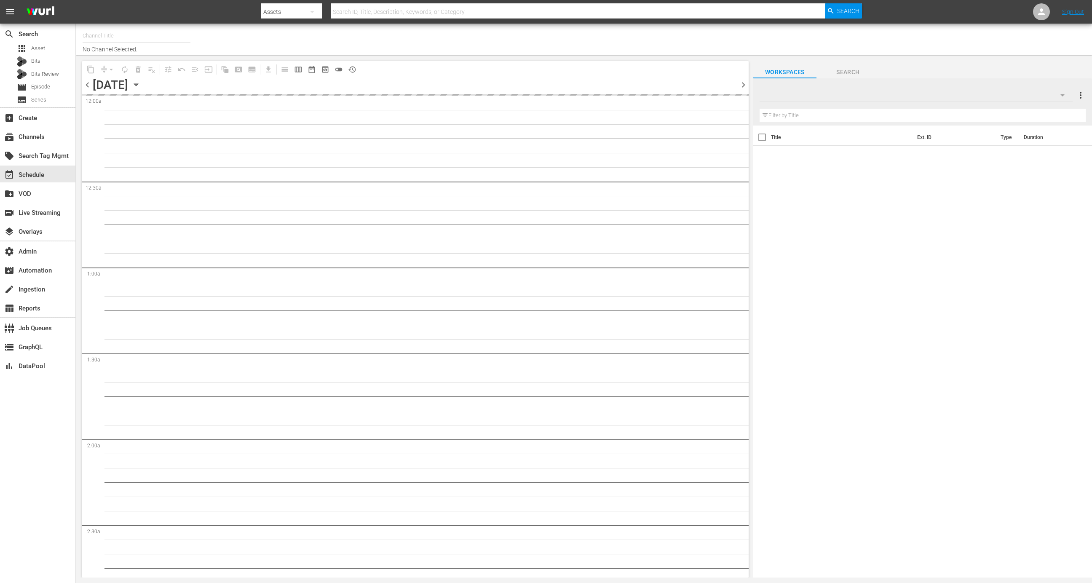
type input "MSG SportsZone (1386)"
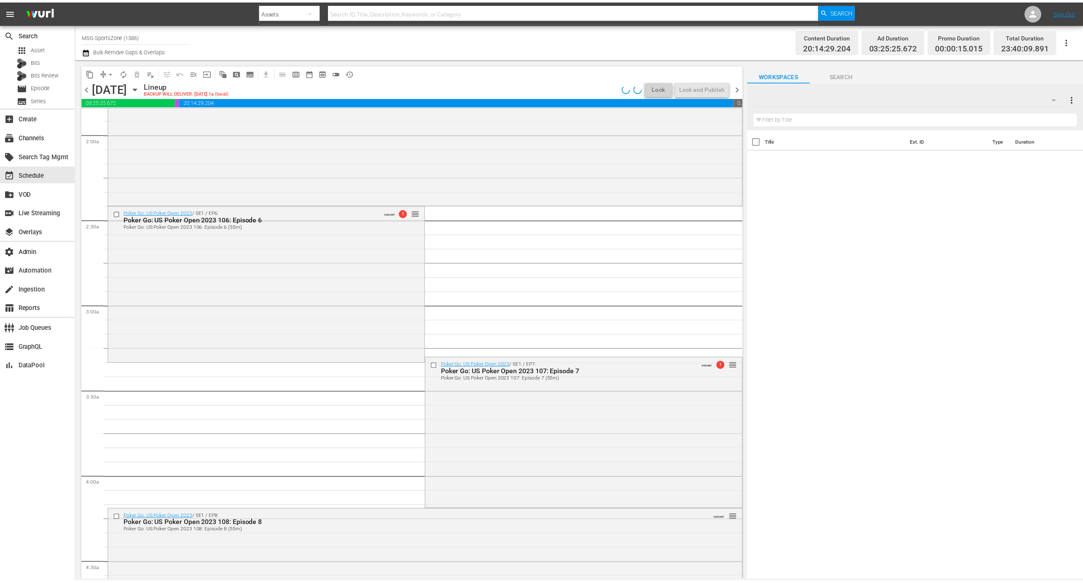
scroll to position [329, 0]
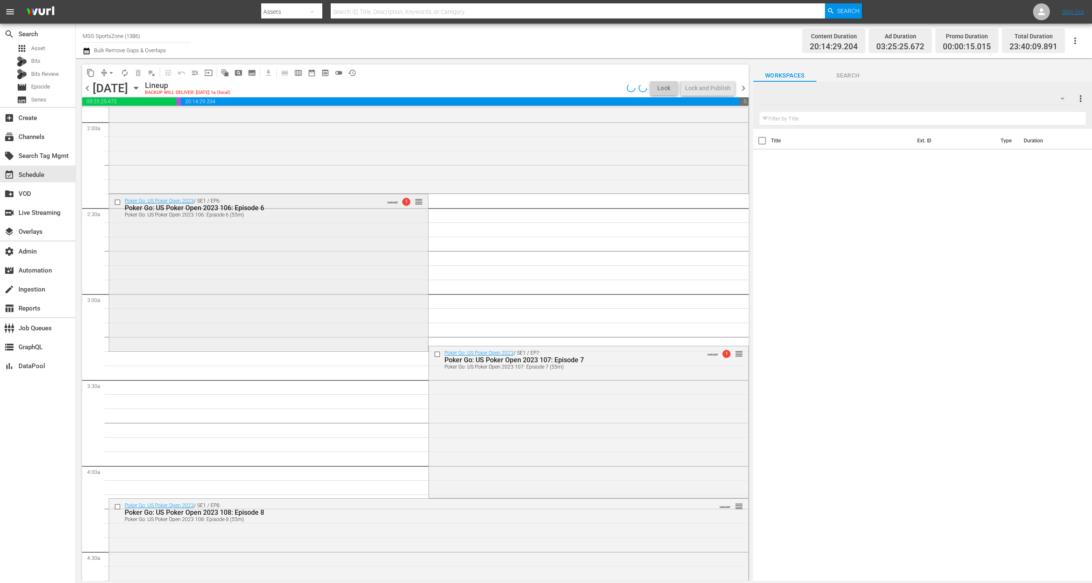
click at [325, 266] on div "Poker Go: US Poker Open 2023 / SE1 / EP6: Poker Go: US Poker Open 2023 106: Epi…" at bounding box center [268, 272] width 319 height 156
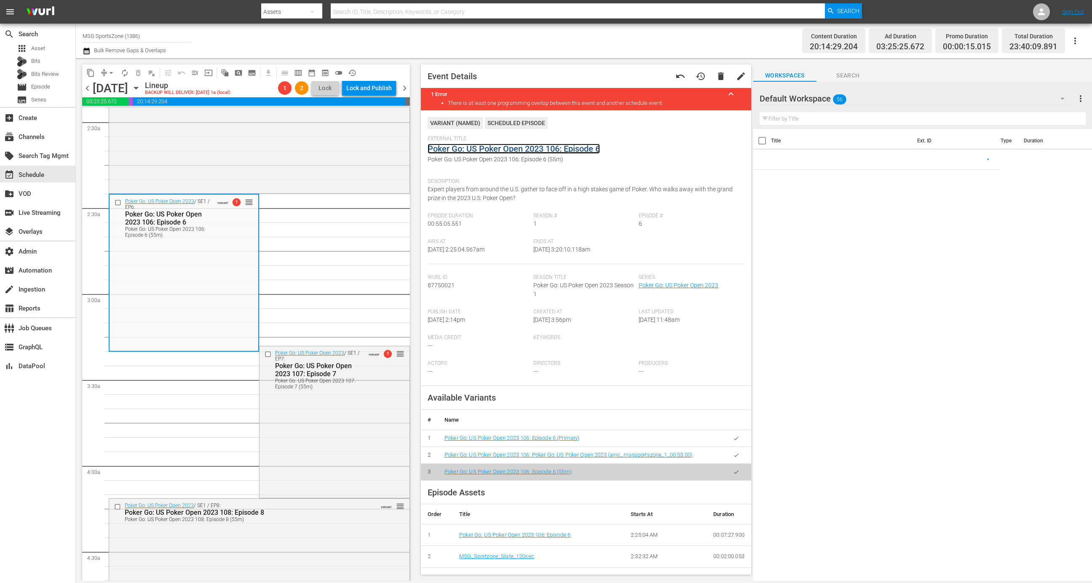
click at [490, 145] on link "Poker Go: US Poker Open 2023 106: Episode 6" at bounding box center [514, 149] width 172 height 10
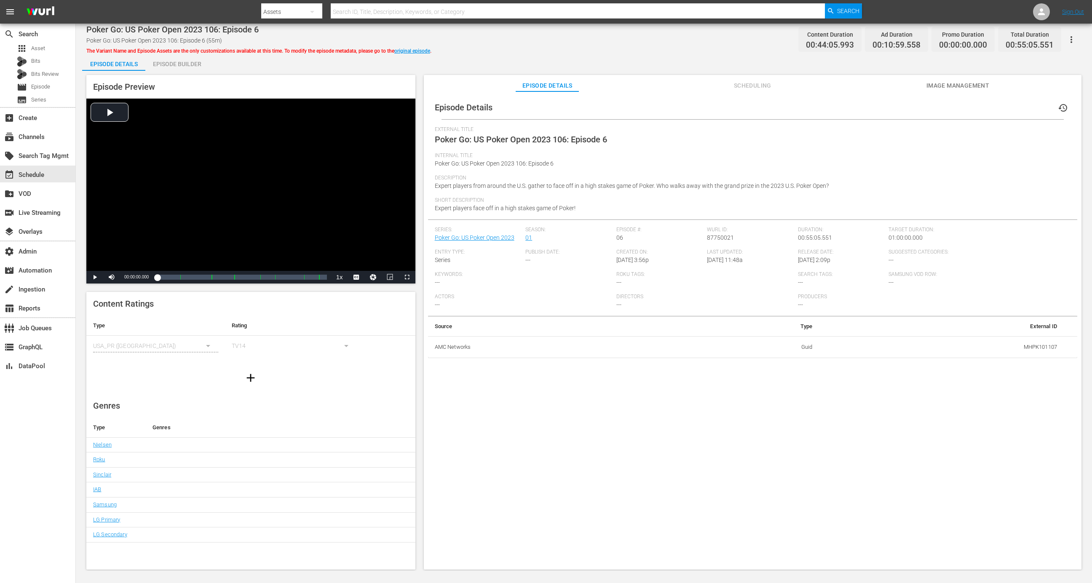
click at [185, 65] on div "Episode Builder" at bounding box center [176, 64] width 63 height 20
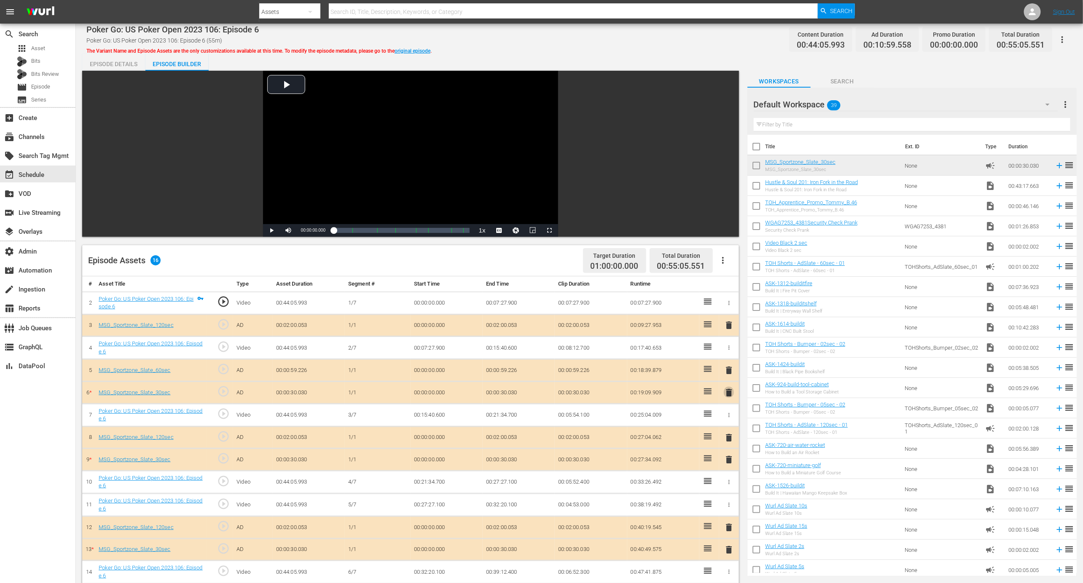
click at [728, 386] on button "delete" at bounding box center [729, 392] width 10 height 12
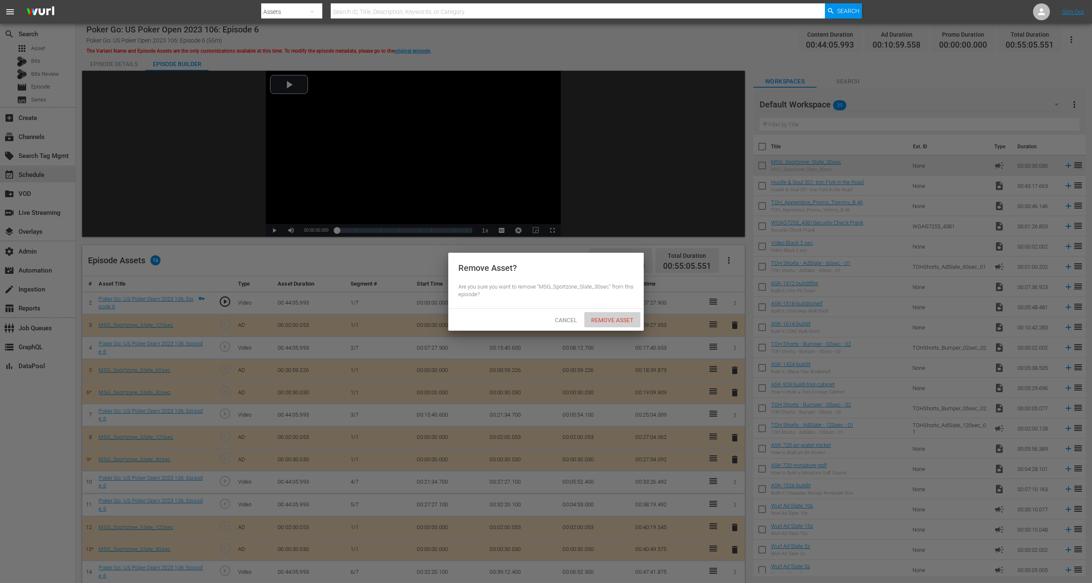
click at [631, 317] on span "Remove Asset" at bounding box center [613, 320] width 56 height 7
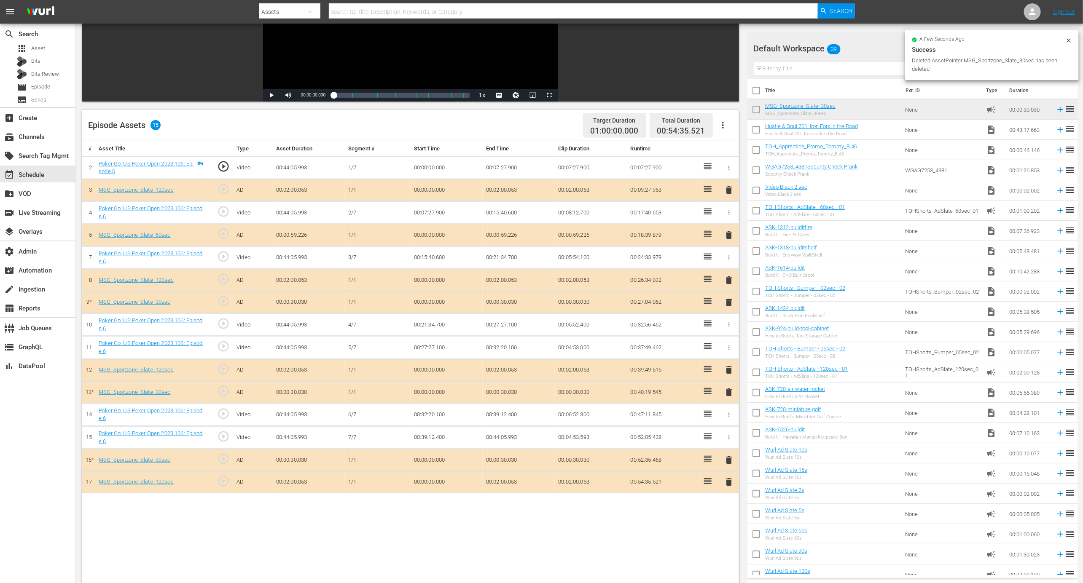
scroll to position [219, 0]
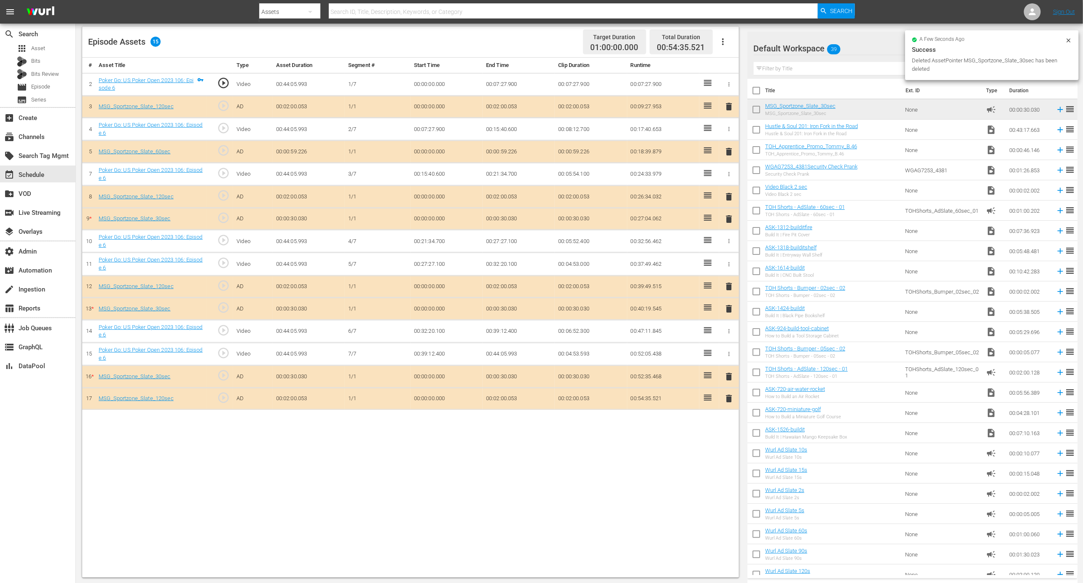
click at [732, 214] on span "delete" at bounding box center [729, 219] width 10 height 10
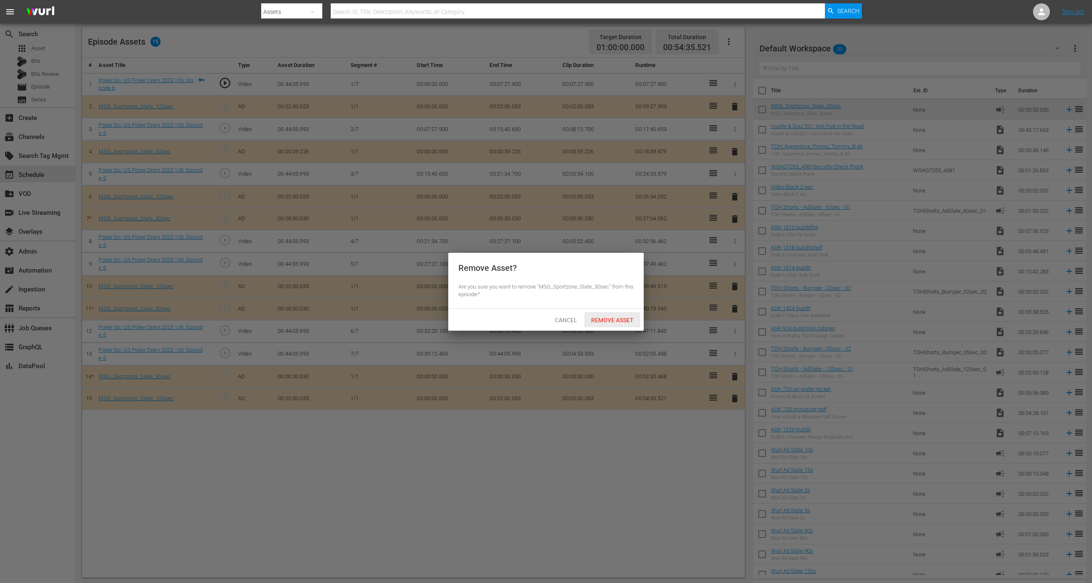
click at [609, 315] on div "Remove Asset" at bounding box center [613, 320] width 56 height 16
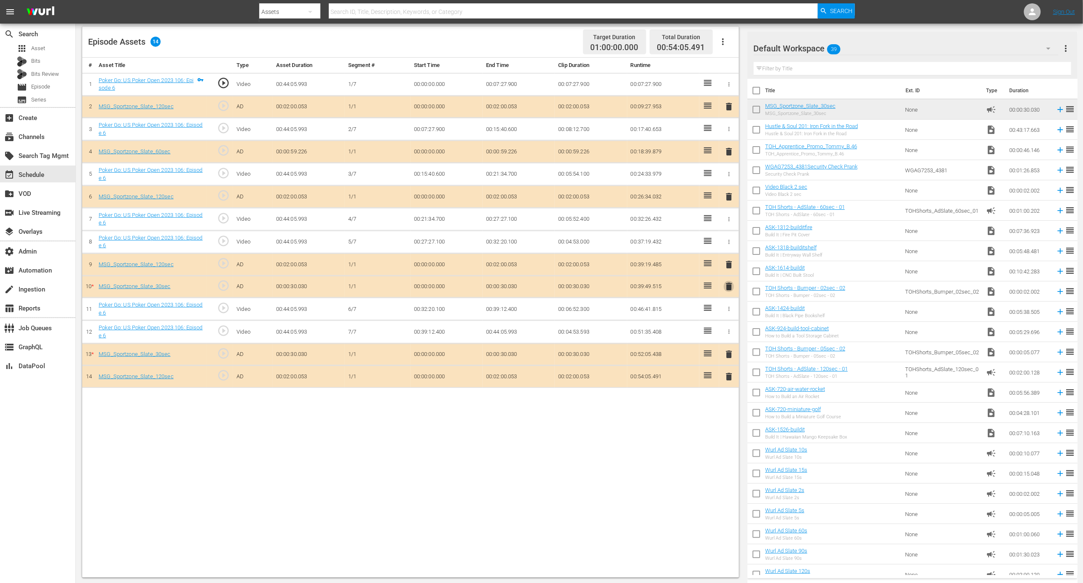
click at [728, 287] on span "delete" at bounding box center [729, 287] width 10 height 10
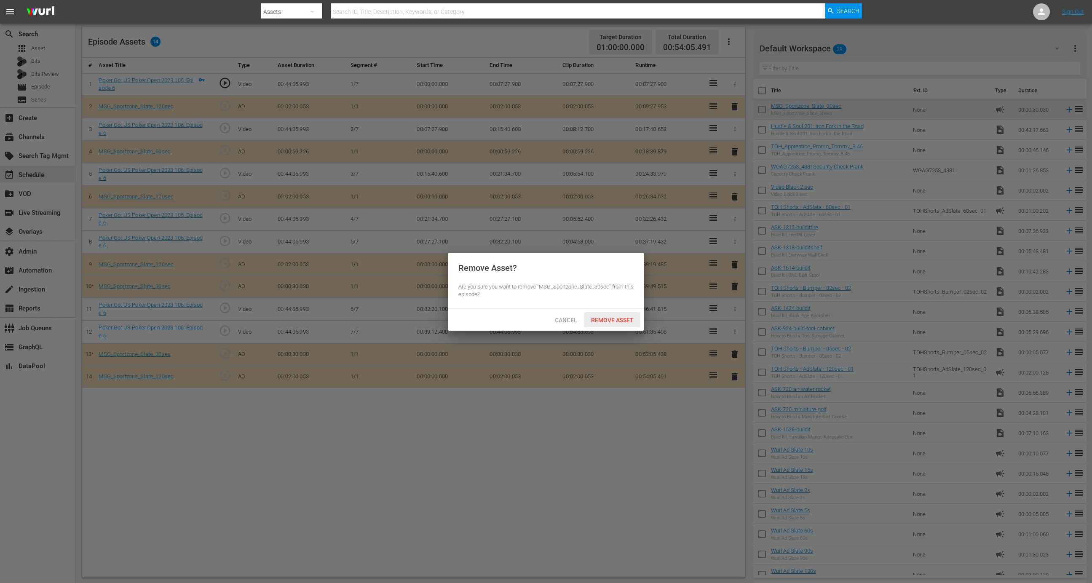
click at [628, 319] on span "Remove Asset" at bounding box center [613, 320] width 56 height 7
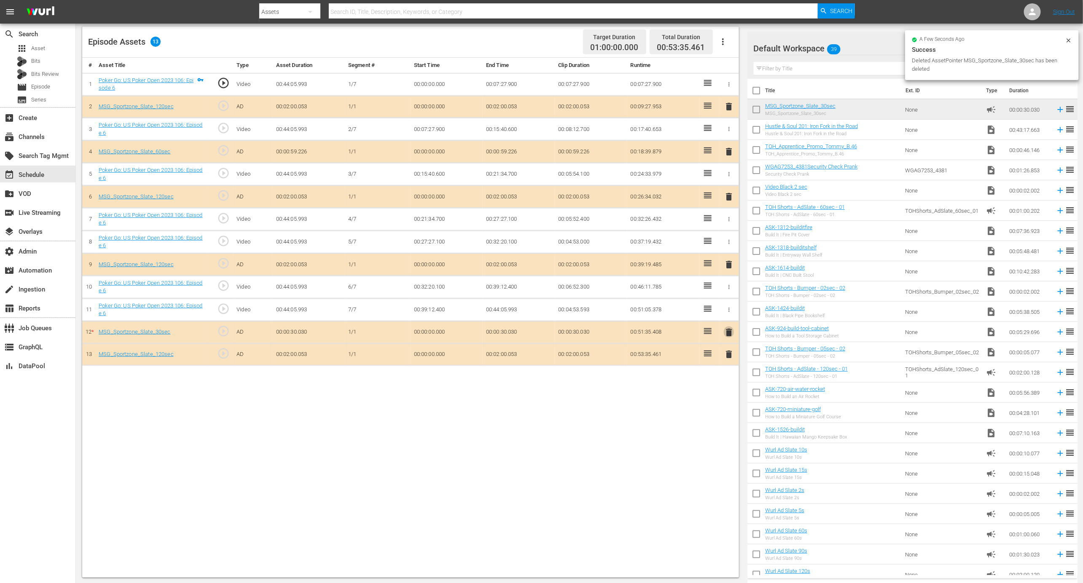
click at [730, 332] on span "delete" at bounding box center [729, 332] width 10 height 10
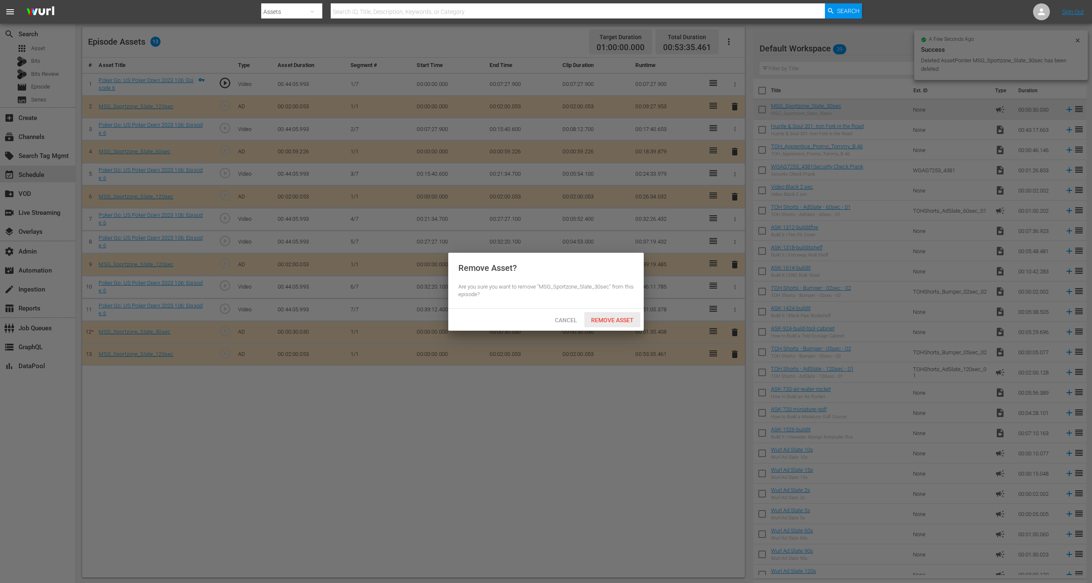
click at [629, 318] on span "Remove Asset" at bounding box center [613, 320] width 56 height 7
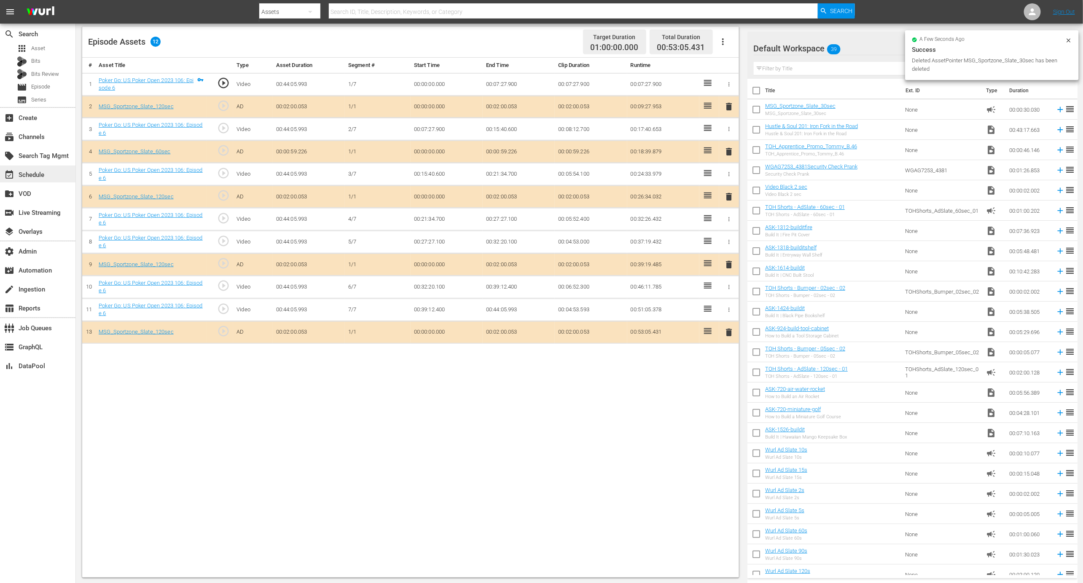
click at [43, 172] on div "event_available Schedule" at bounding box center [23, 174] width 47 height 8
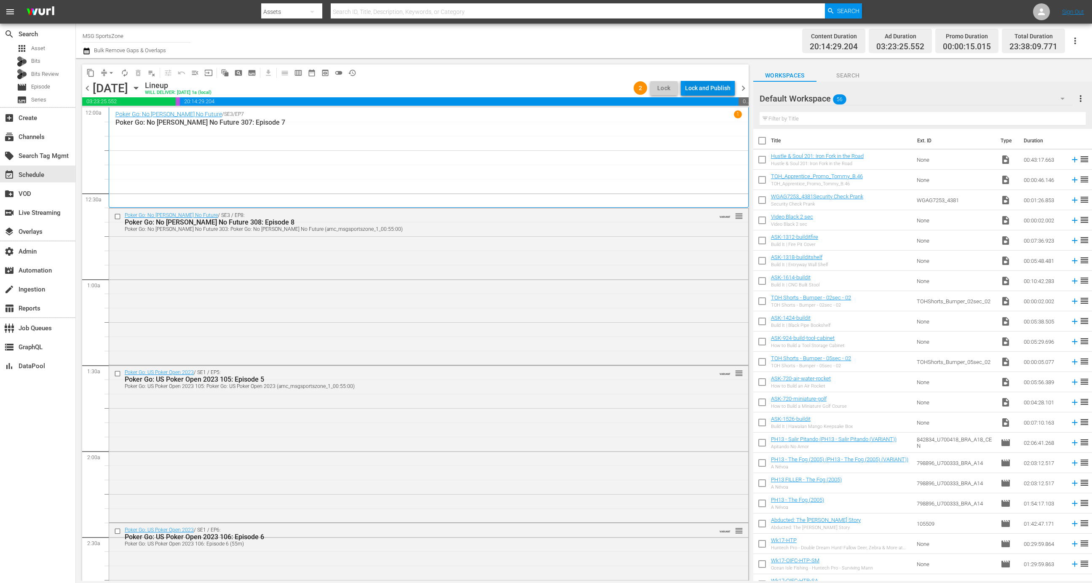
click at [703, 83] on div "Lock and Publish" at bounding box center [708, 88] width 46 height 15
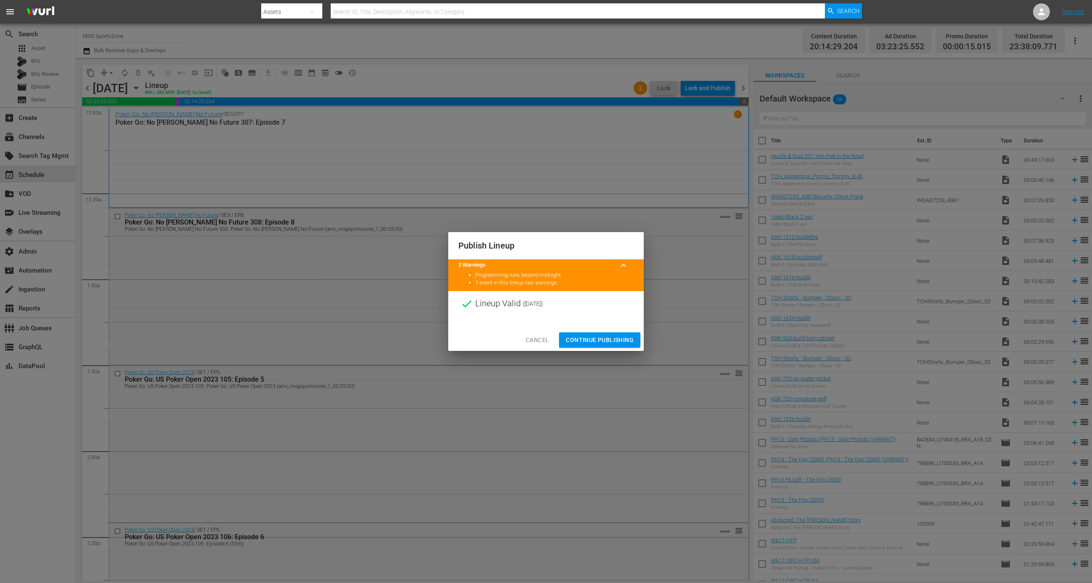
click at [612, 345] on button "Continue Publishing" at bounding box center [599, 341] width 81 height 16
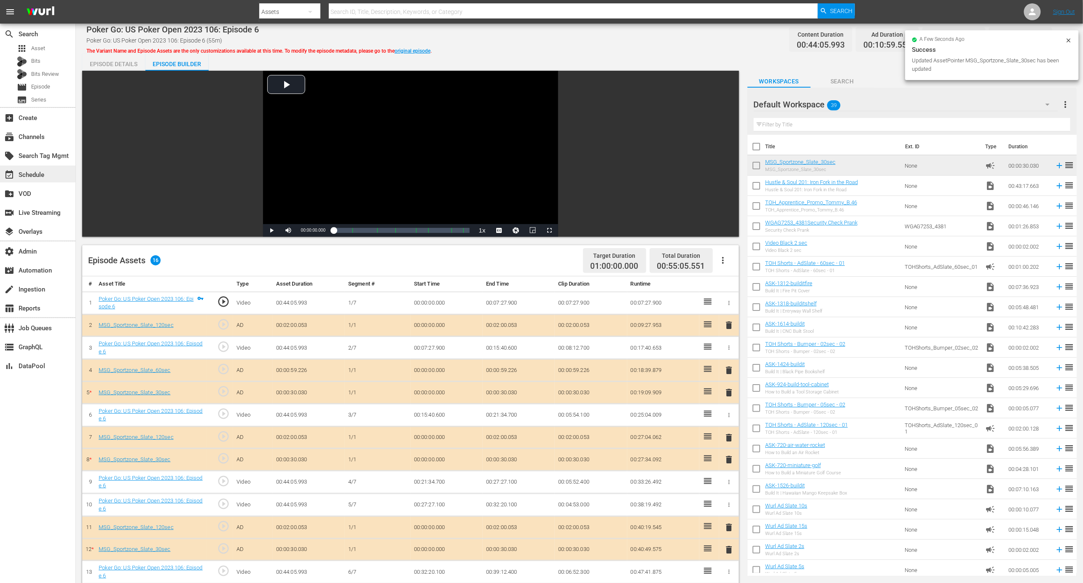
click at [54, 174] on div "event_available Schedule" at bounding box center [37, 174] width 75 height 17
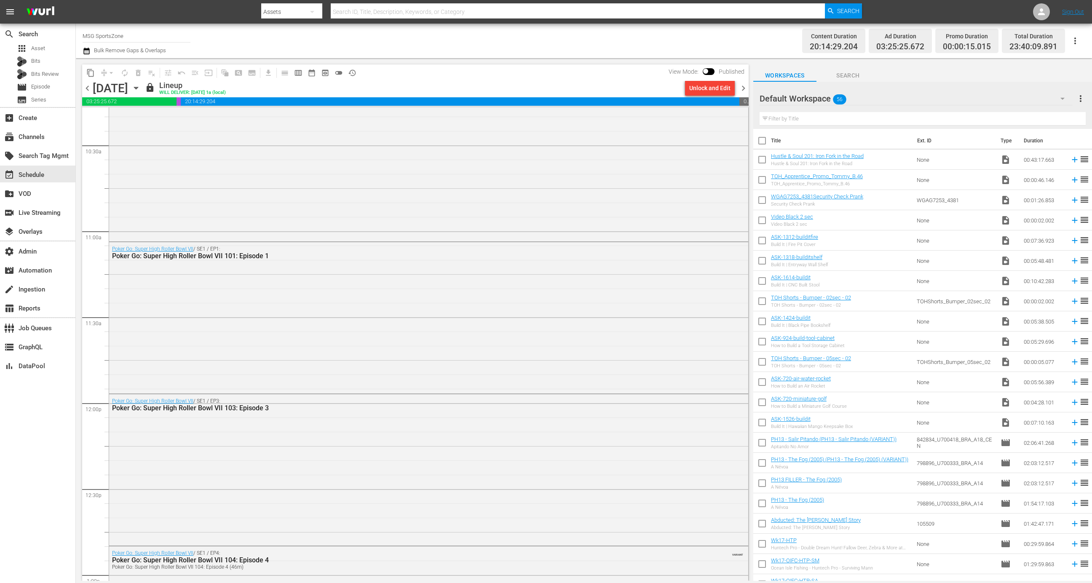
scroll to position [1441, 0]
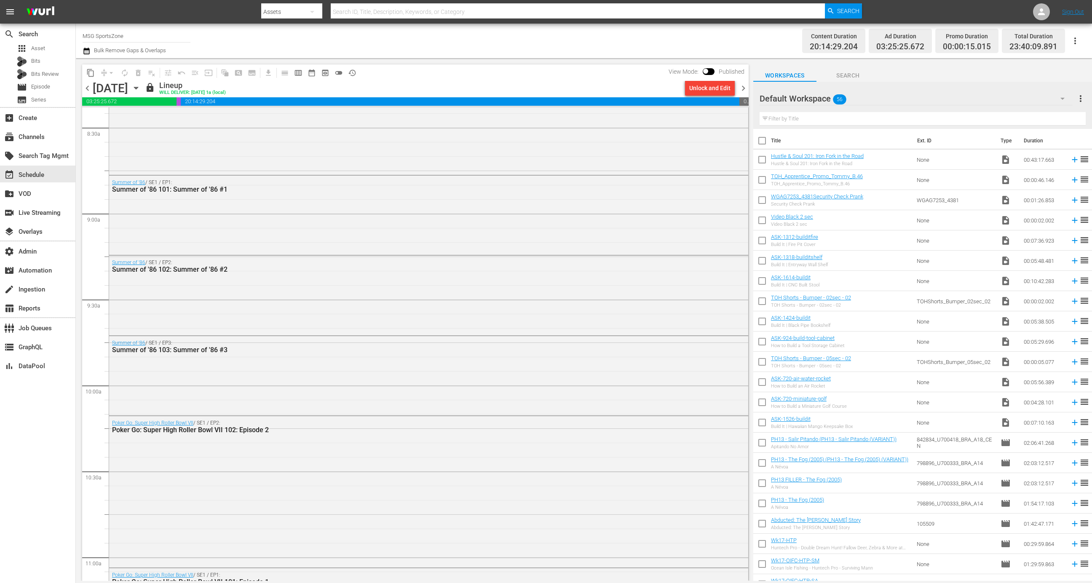
click at [711, 69] on span at bounding box center [709, 71] width 12 height 7
click at [709, 72] on input "checkbox" at bounding box center [706, 73] width 18 height 6
checkbox input "true"
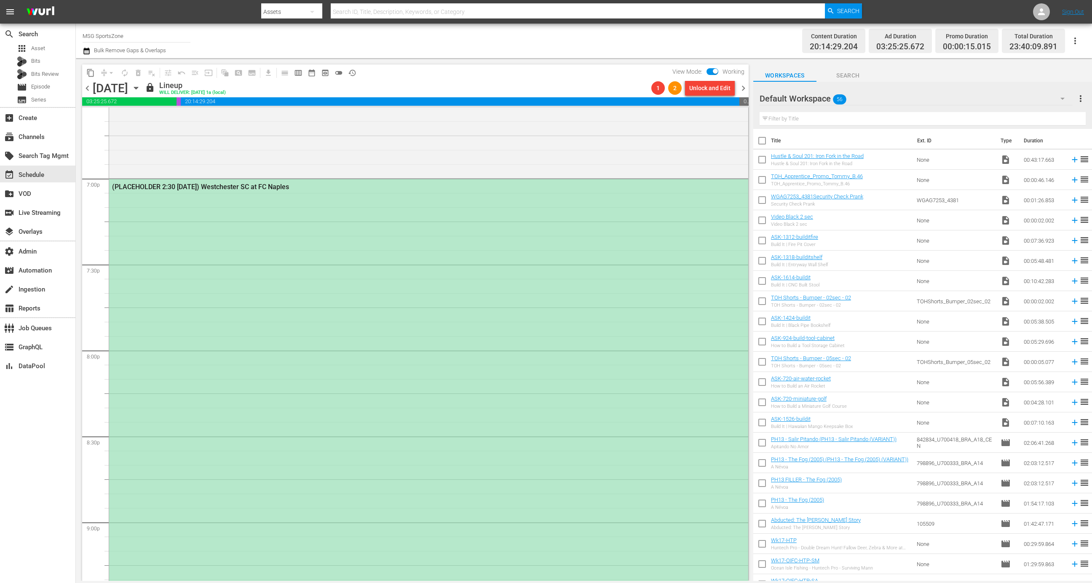
scroll to position [3239, 0]
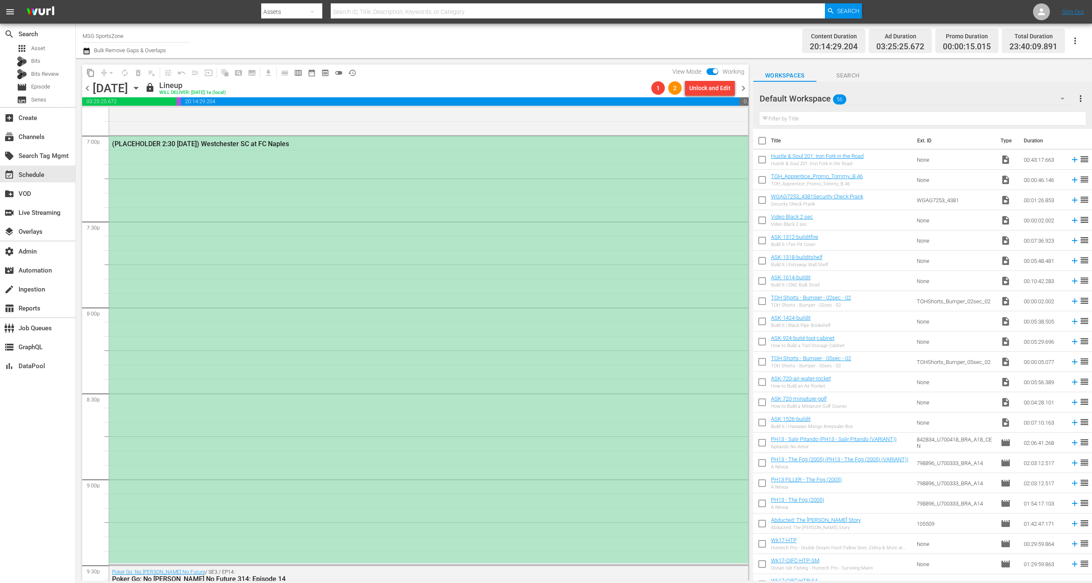
click at [252, 258] on div "(PLACEHOLDER 2:30 [DATE]) Westchester SC at FC Naples" at bounding box center [428, 349] width 639 height 427
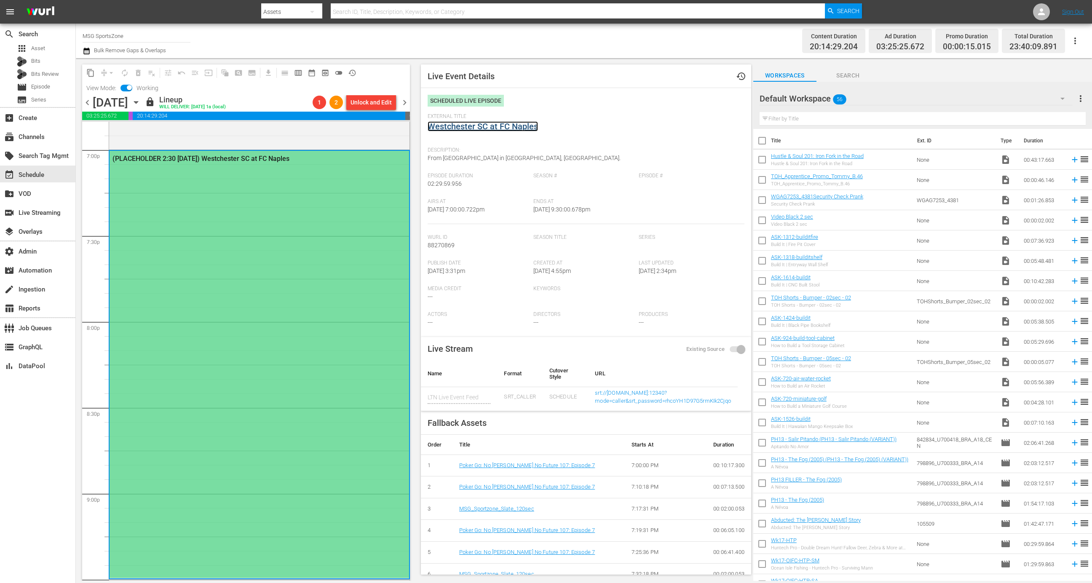
click at [518, 126] on link "Westchester SC at FC Naples" at bounding box center [483, 126] width 110 height 10
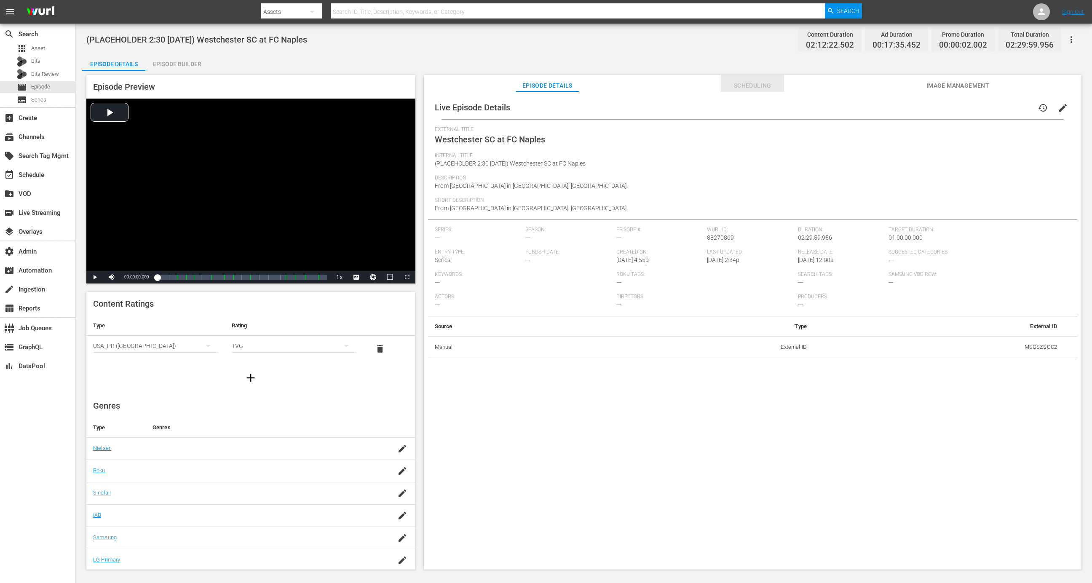
click at [750, 77] on button "Scheduling" at bounding box center [752, 83] width 63 height 17
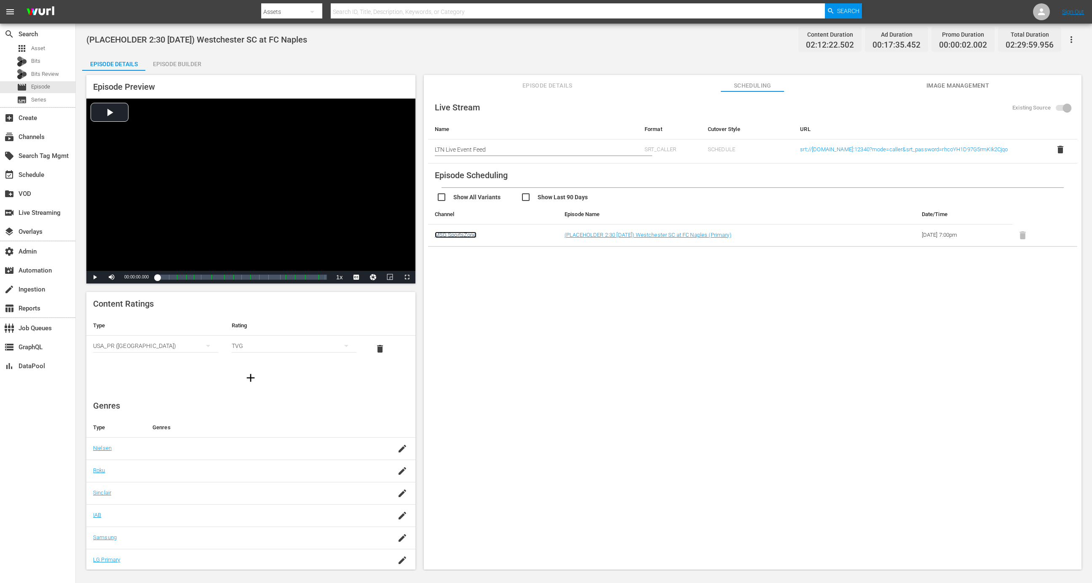
click at [469, 234] on link "MSG SportsZone" at bounding box center [456, 235] width 42 height 6
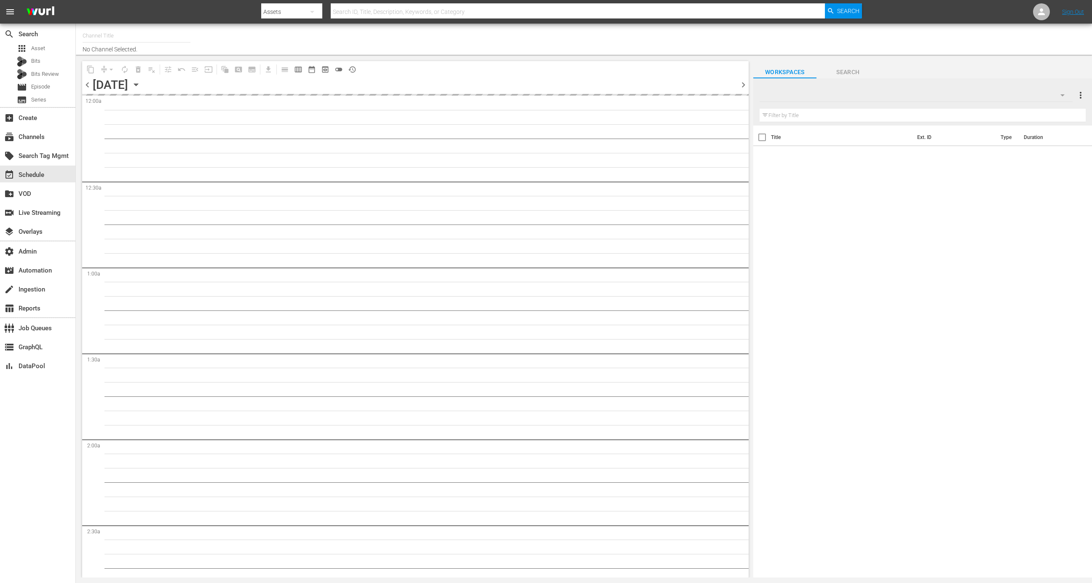
type input "MSG SportsZone (1386)"
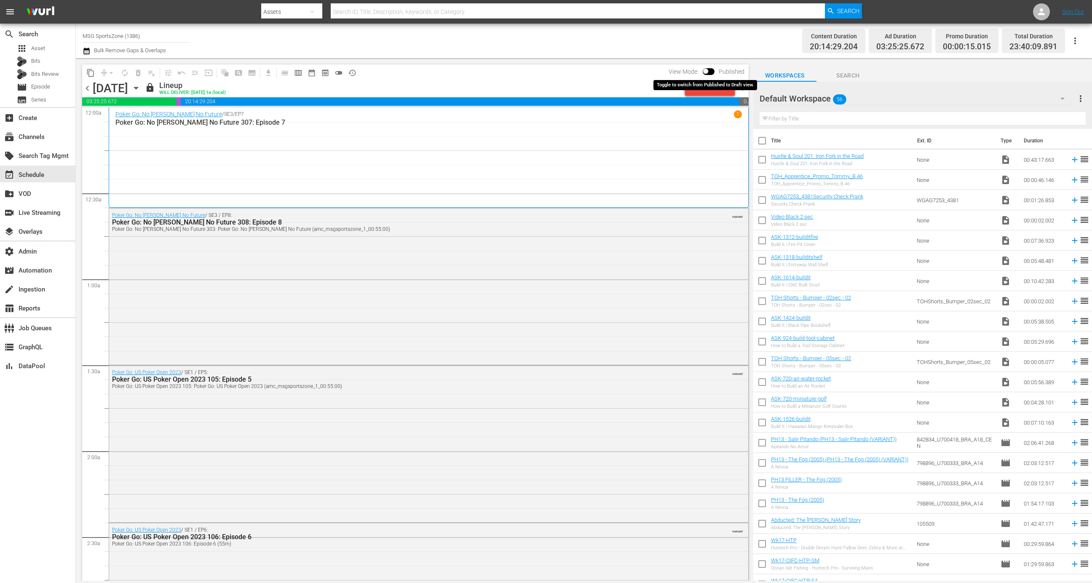
click at [709, 70] on input "checkbox" at bounding box center [706, 73] width 18 height 6
checkbox input "true"
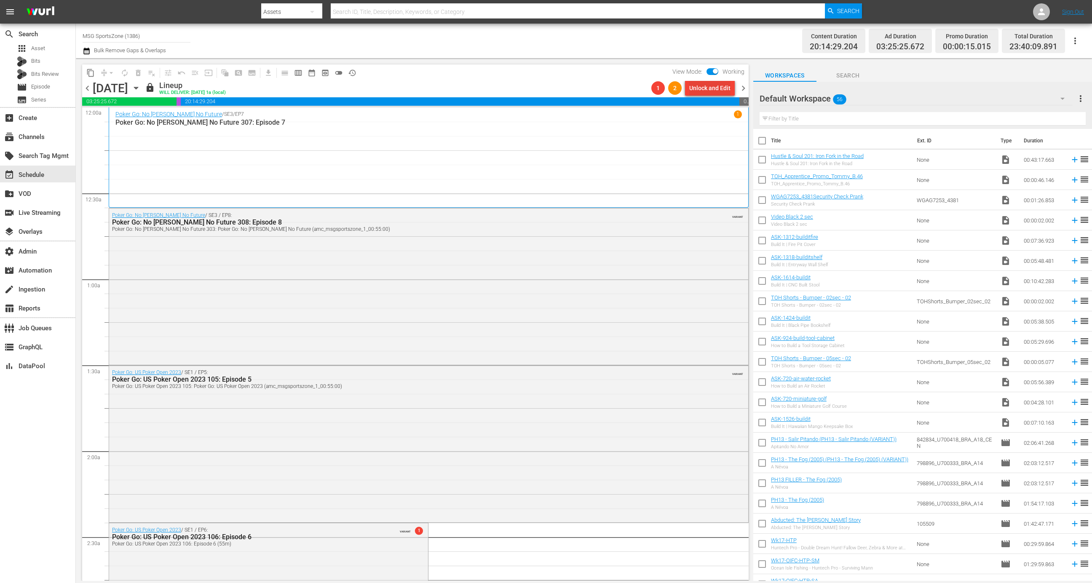
click at [708, 90] on div "Unlock and Edit" at bounding box center [710, 88] width 41 height 15
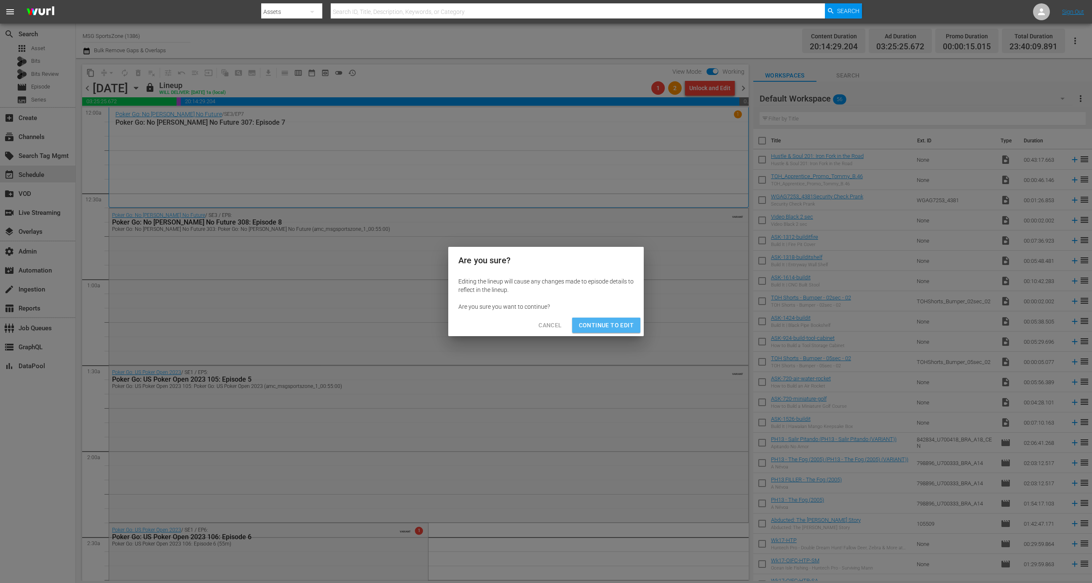
click at [614, 329] on span "Continue to Edit" at bounding box center [606, 325] width 55 height 11
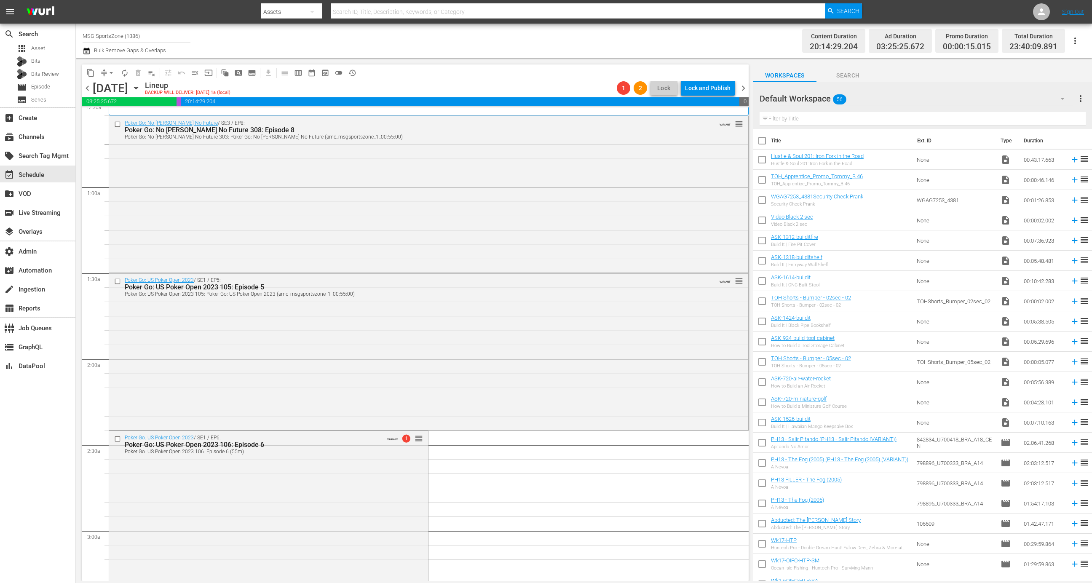
scroll to position [134, 0]
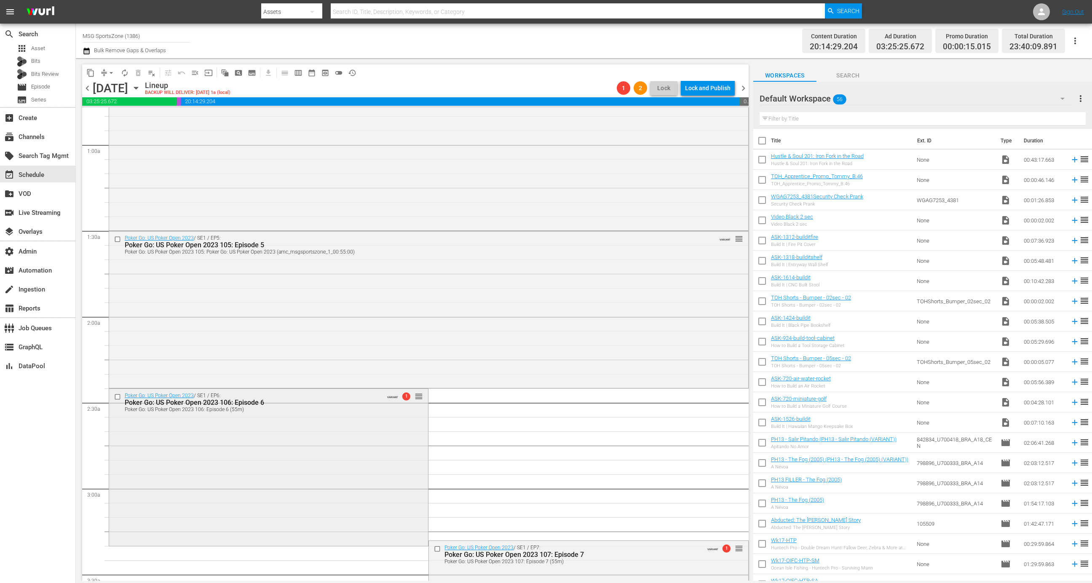
click at [356, 432] on div "Poker Go: US Poker Open 2023 / SE1 / EP6: Poker Go: US Poker Open 2023 106: Epi…" at bounding box center [268, 467] width 319 height 156
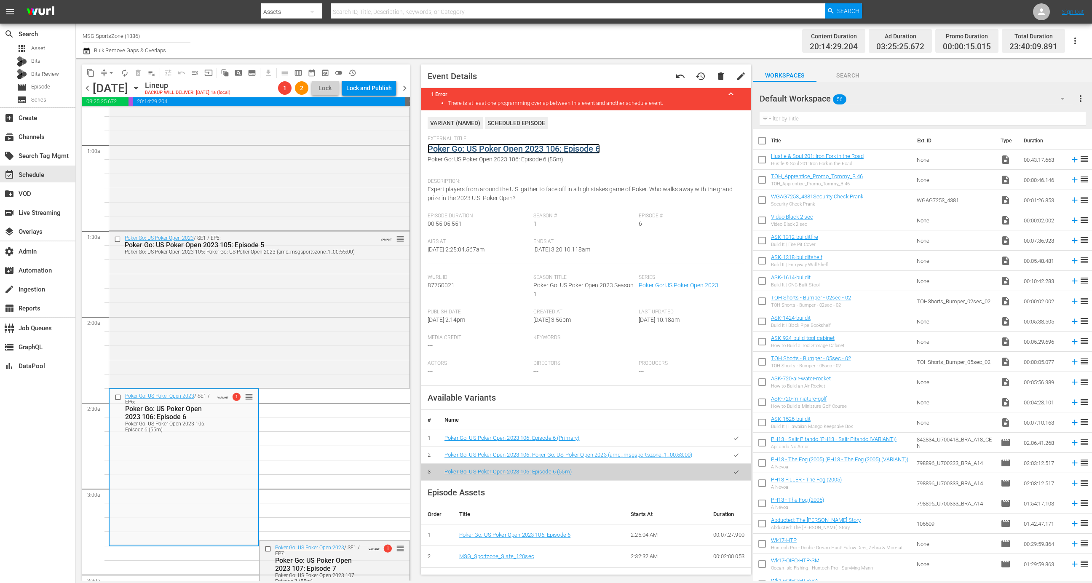
click at [496, 151] on link "Poker Go: US Poker Open 2023 106: Episode 6" at bounding box center [514, 149] width 172 height 10
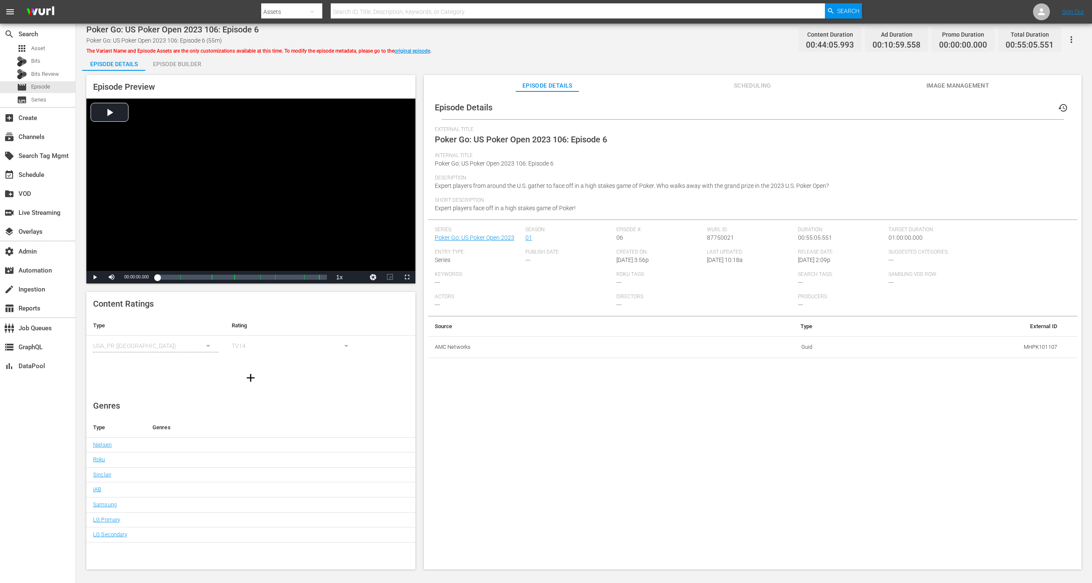
click at [180, 61] on div "Episode Builder" at bounding box center [176, 64] width 63 height 20
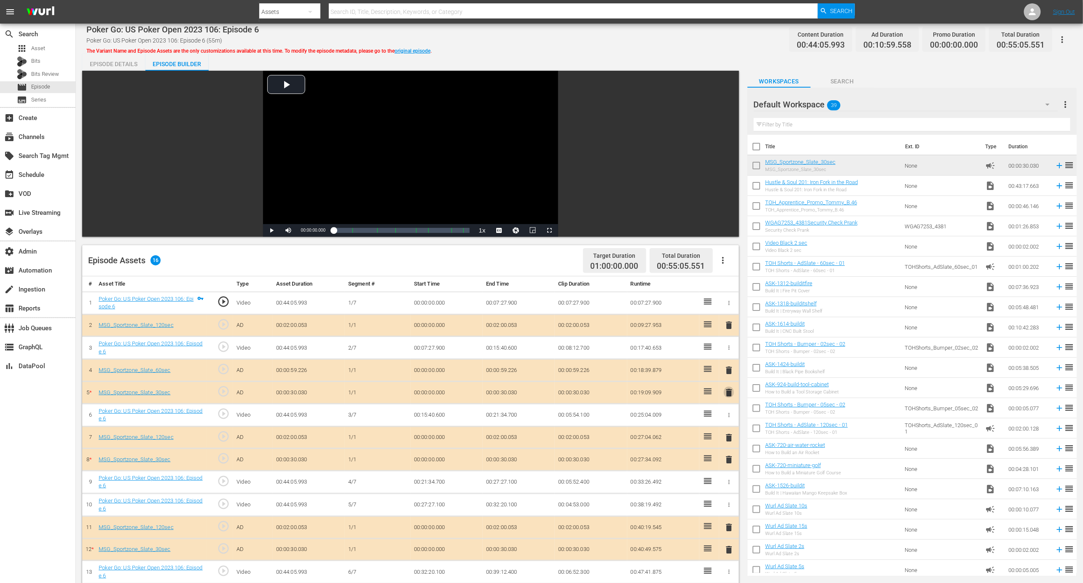
click at [727, 393] on span "delete" at bounding box center [729, 393] width 10 height 10
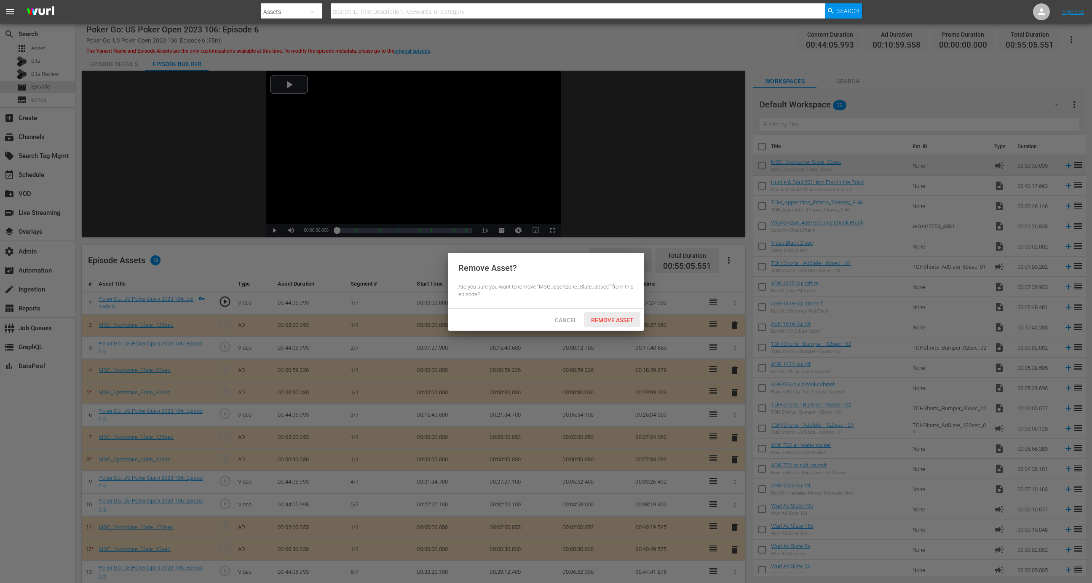
click at [617, 322] on span "Remove Asset" at bounding box center [613, 320] width 56 height 7
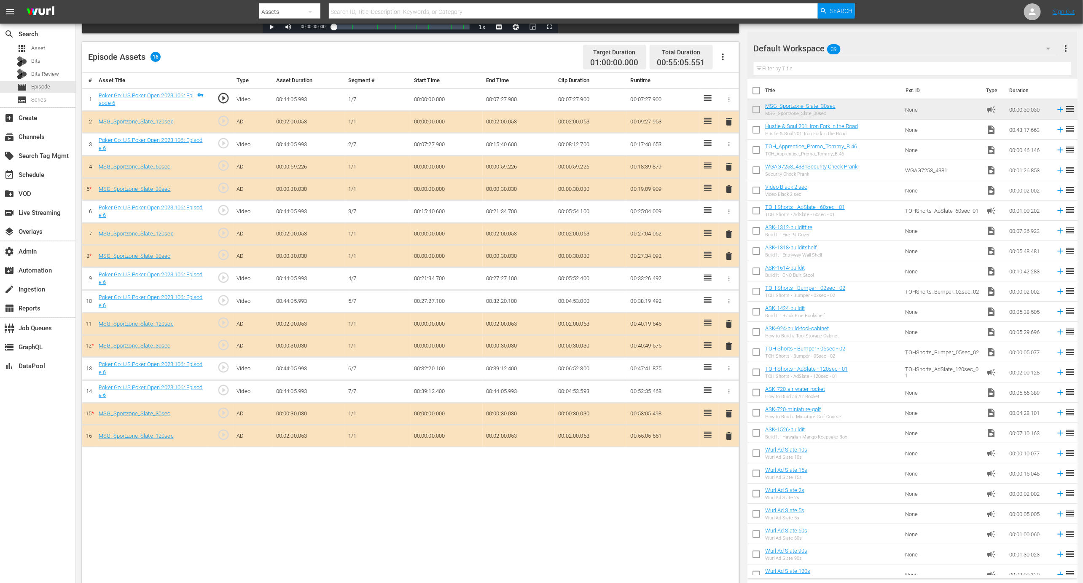
scroll to position [199, 0]
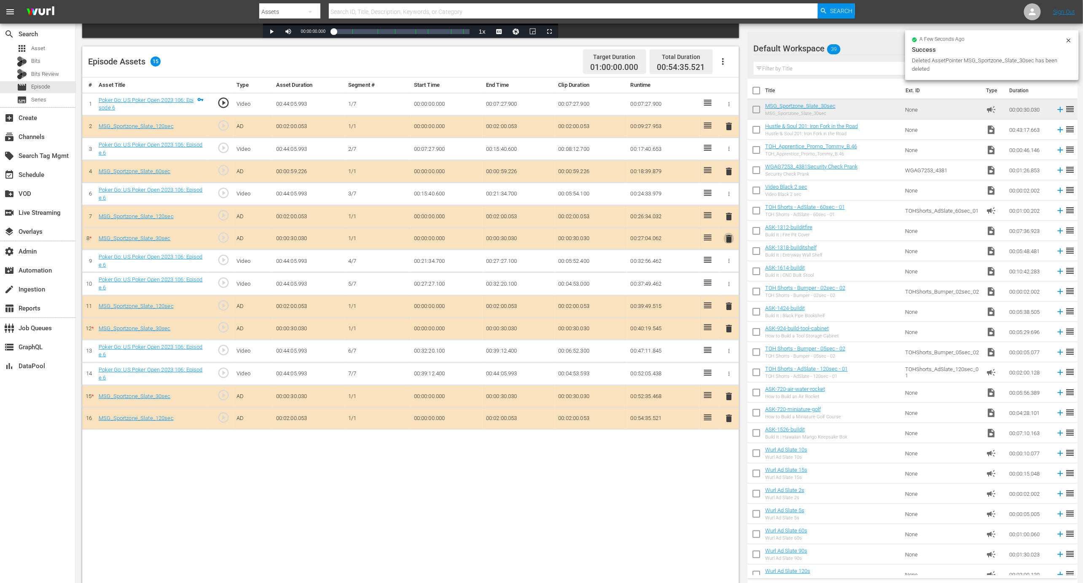
click at [725, 237] on span "delete" at bounding box center [729, 239] width 10 height 10
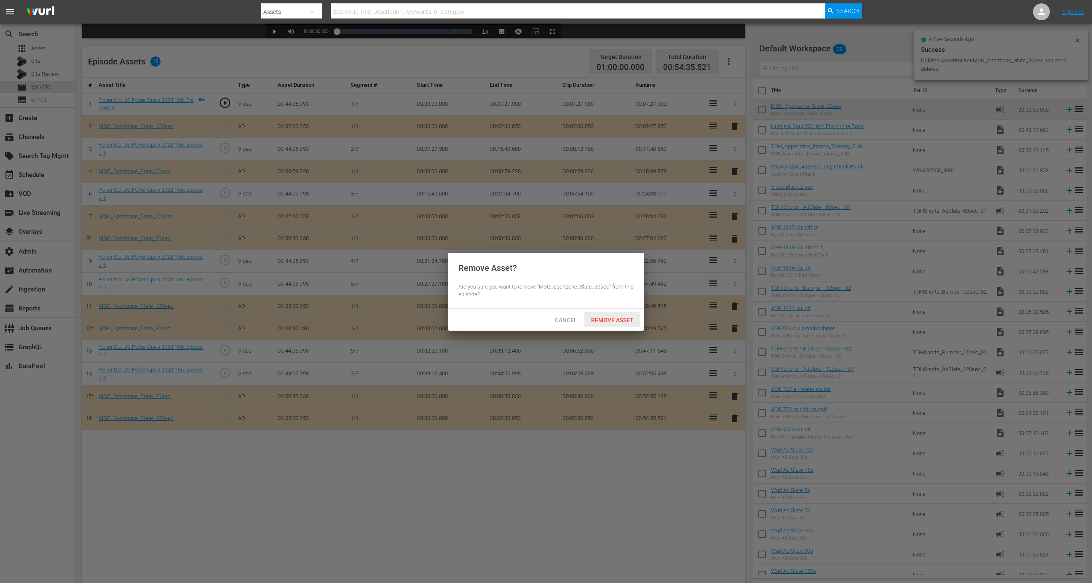
click at [601, 319] on span "Remove Asset" at bounding box center [613, 320] width 56 height 7
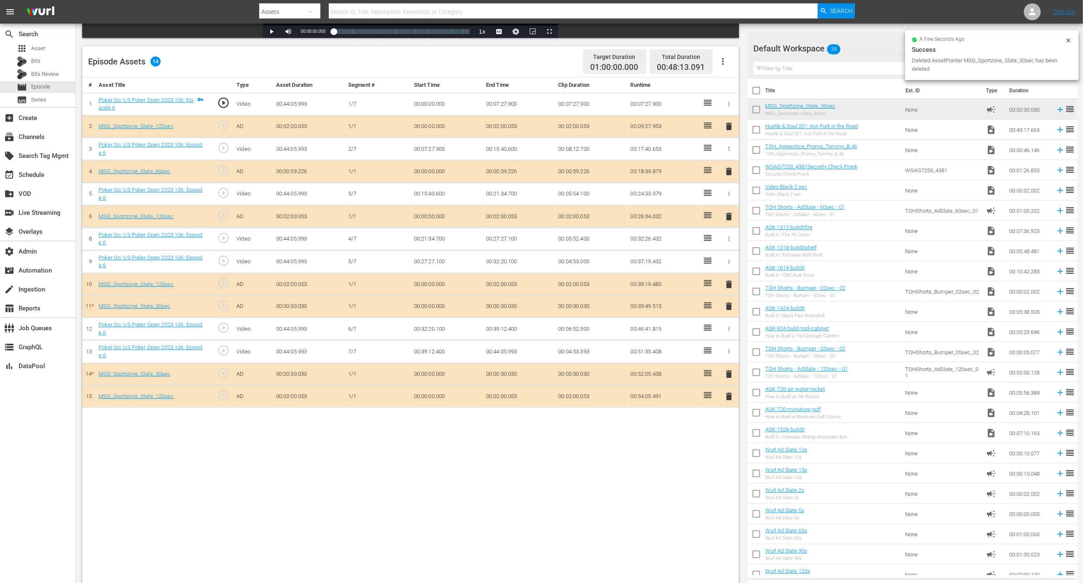
click at [729, 306] on span "delete" at bounding box center [729, 306] width 10 height 10
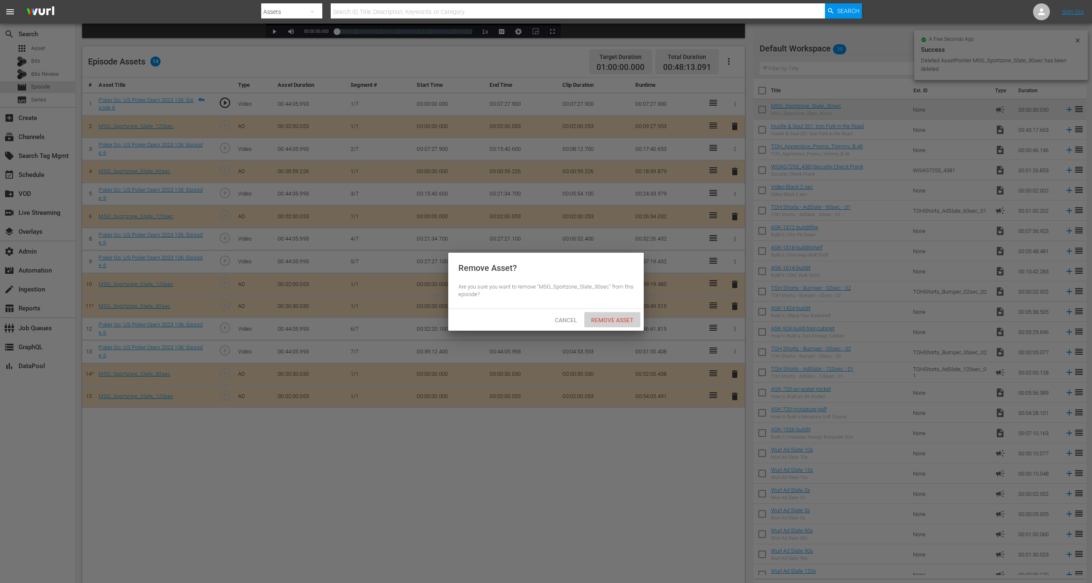
click at [617, 320] on span "Remove Asset" at bounding box center [613, 320] width 56 height 7
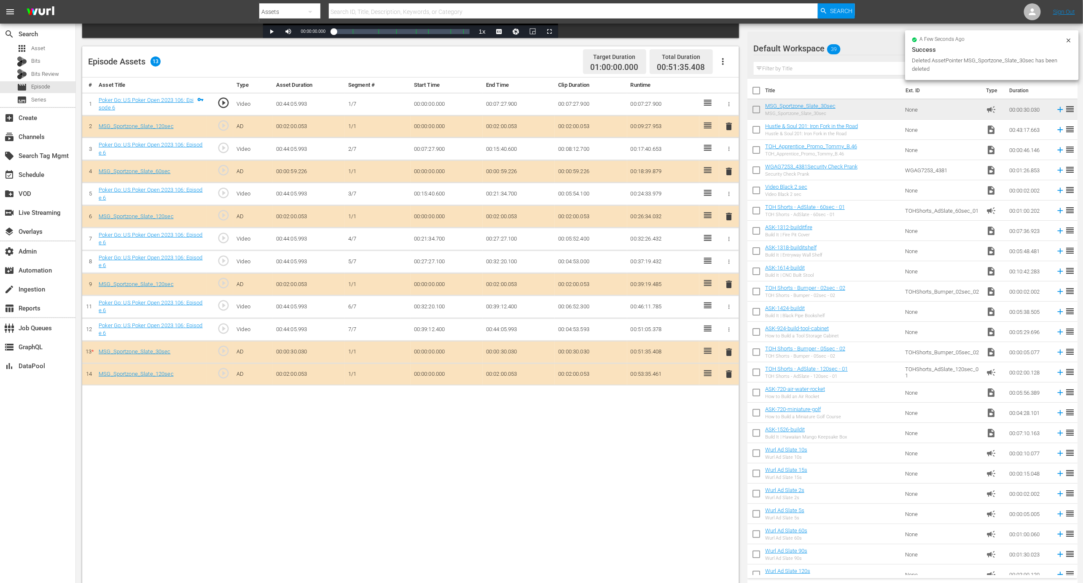
click at [726, 348] on span "delete" at bounding box center [729, 352] width 10 height 10
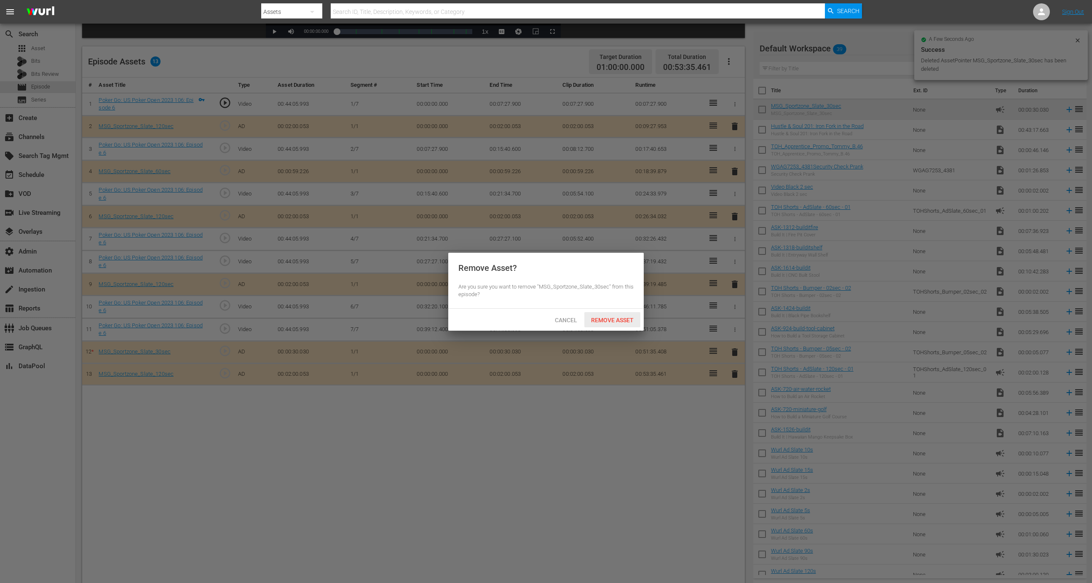
click at [622, 312] on div "Remove Asset" at bounding box center [613, 320] width 56 height 16
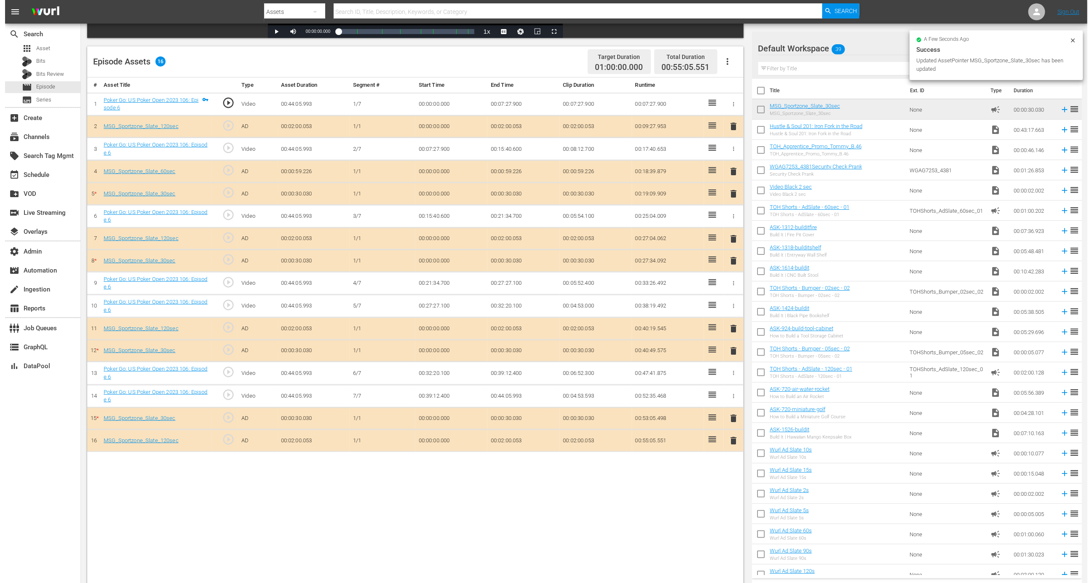
scroll to position [0, 0]
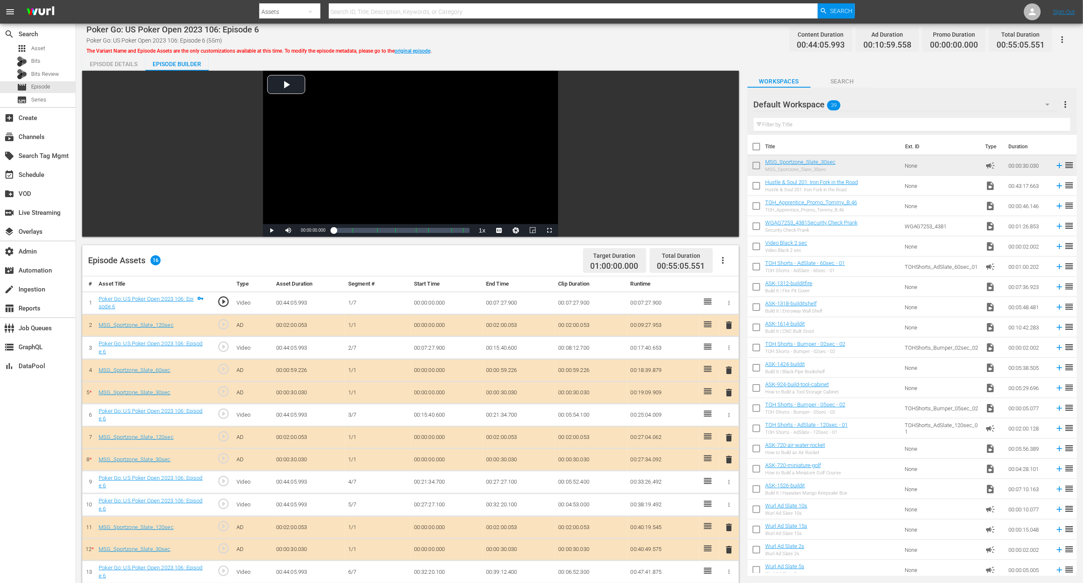
click at [117, 72] on div "Video Player is loading. Play Video Play Mute Current Time 00:00:00.000 / Durat…" at bounding box center [410, 154] width 657 height 166
click at [117, 64] on div "Episode Details" at bounding box center [113, 64] width 63 height 20
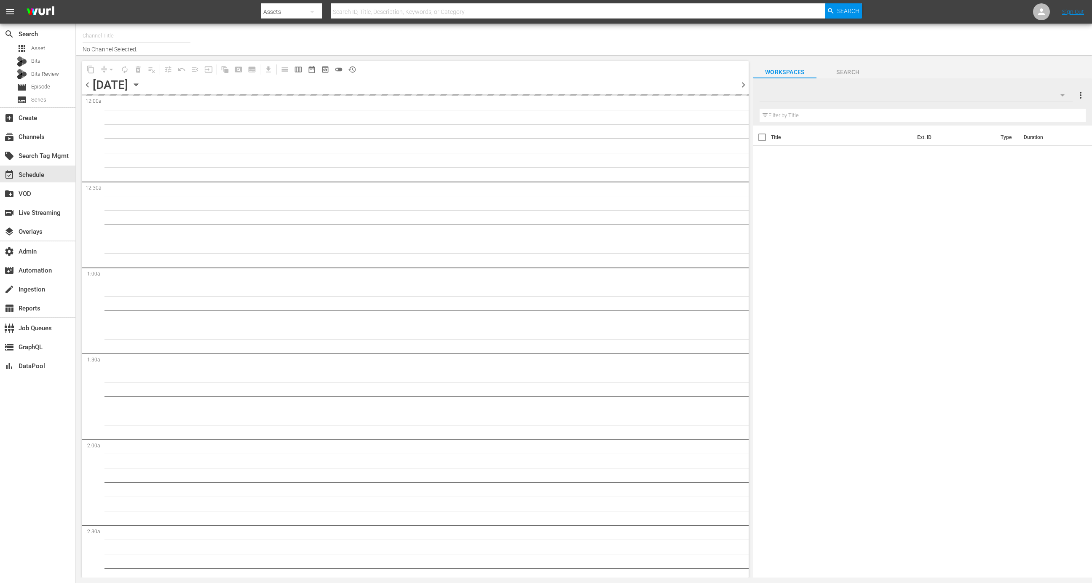
type input "MSG SportsZone (1386)"
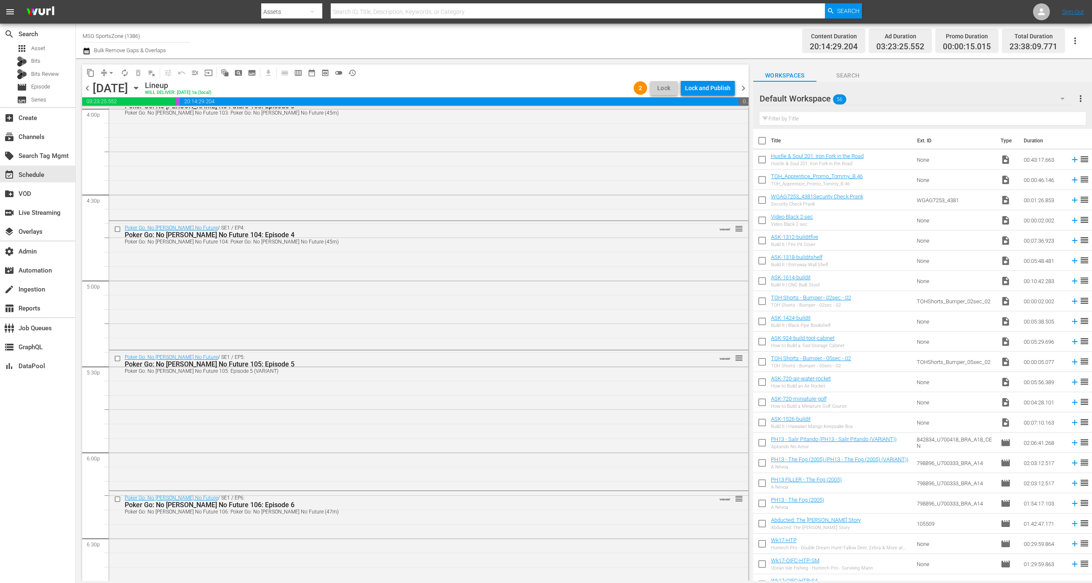
scroll to position [3121, 0]
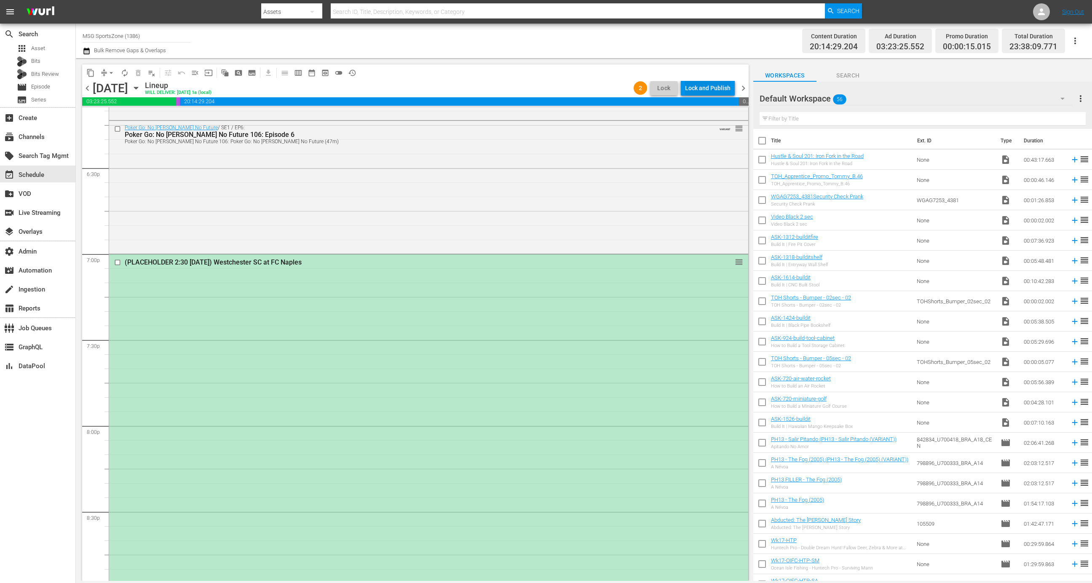
click at [701, 87] on div "Lock and Publish" at bounding box center [708, 88] width 46 height 15
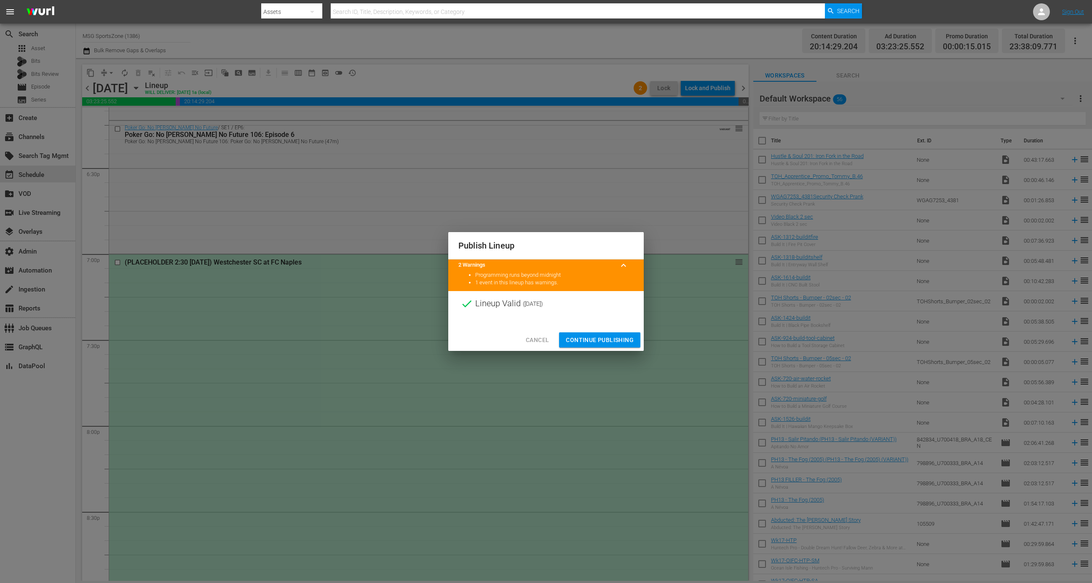
click at [602, 335] on span "Continue Publishing" at bounding box center [600, 340] width 68 height 11
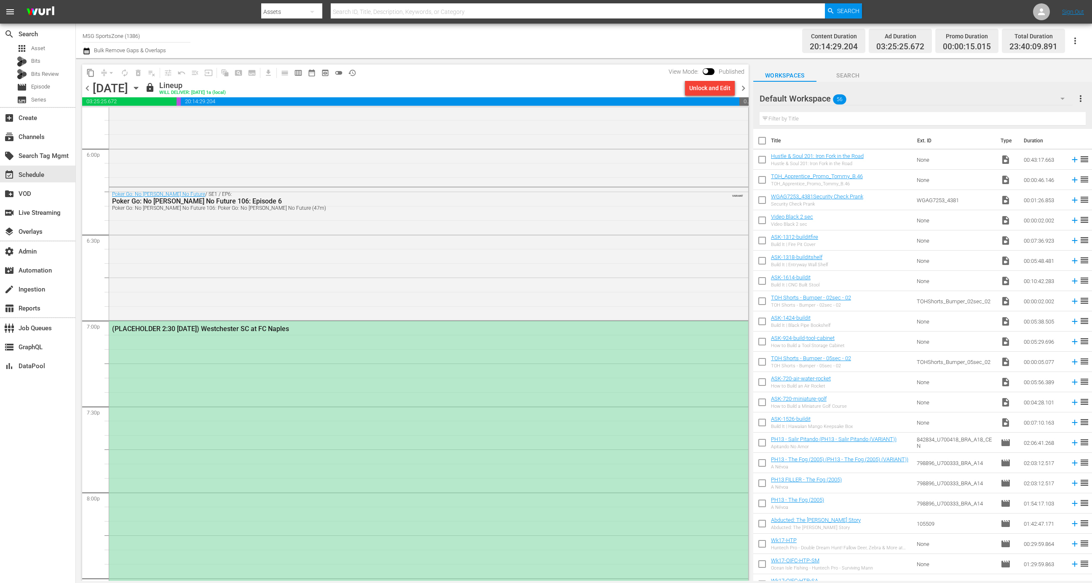
scroll to position [3089, 0]
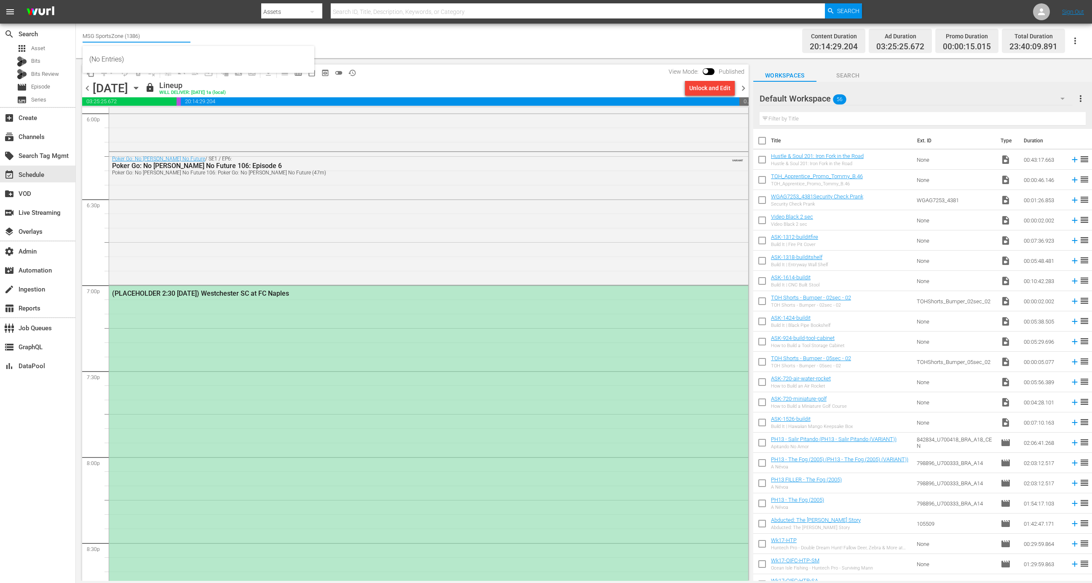
click at [151, 28] on input "MSG SportsZone (1386)" at bounding box center [137, 36] width 108 height 20
click at [183, 95] on div "MSG SportsZone - Roku Feed (1582 - amc_msgsportszone_3)" at bounding box center [198, 100] width 218 height 20
type input "MSG SportsZone - Roku Feed (1582 - amc_msgsportszone_3)"
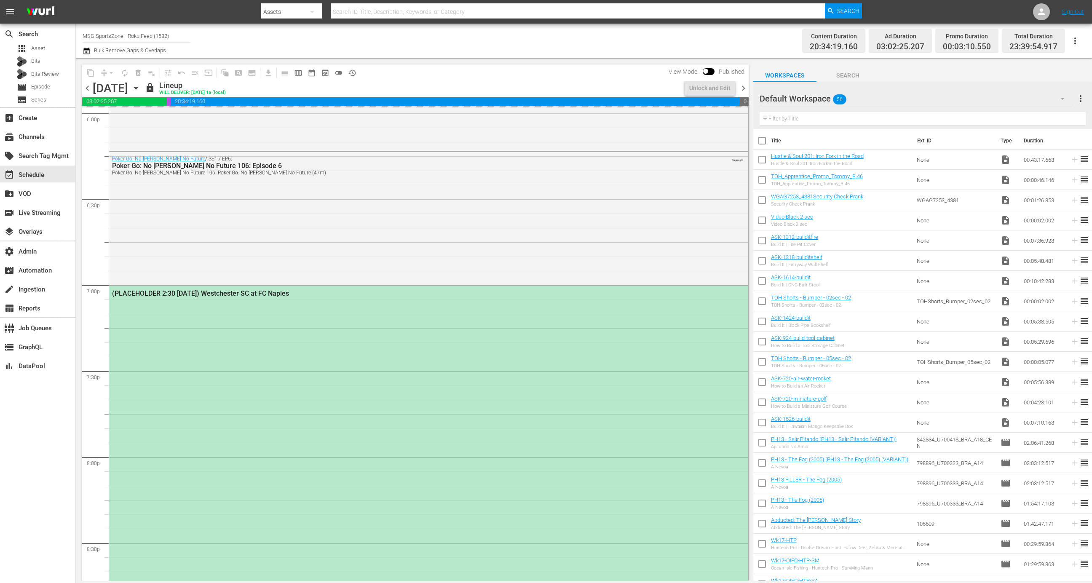
scroll to position [3003, 0]
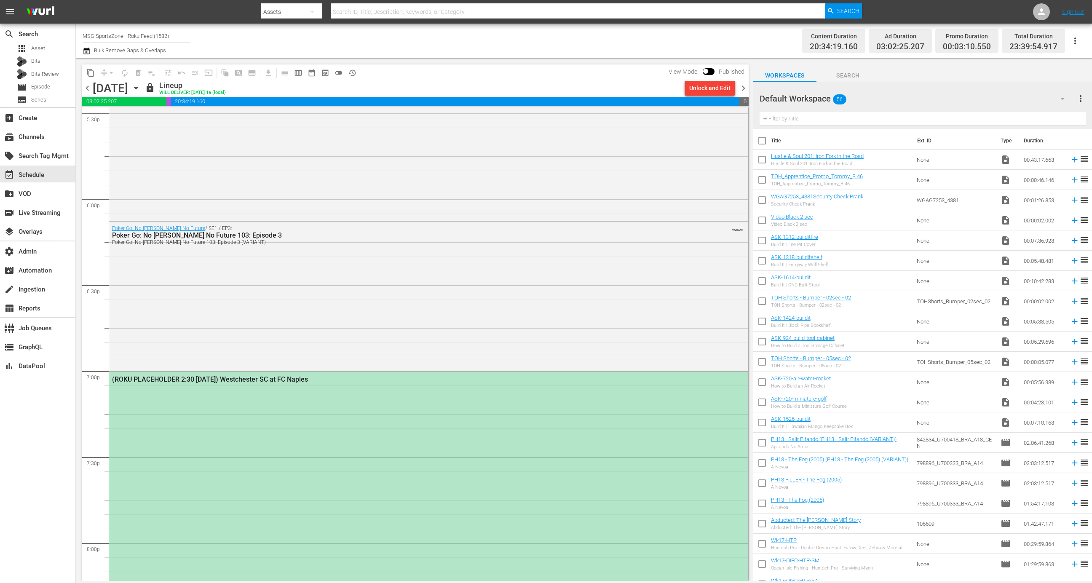
click at [320, 495] on div "(ROKU PLACEHOLDER 2:30 - 8/30) Westchester SC at FC Naples" at bounding box center [428, 585] width 639 height 427
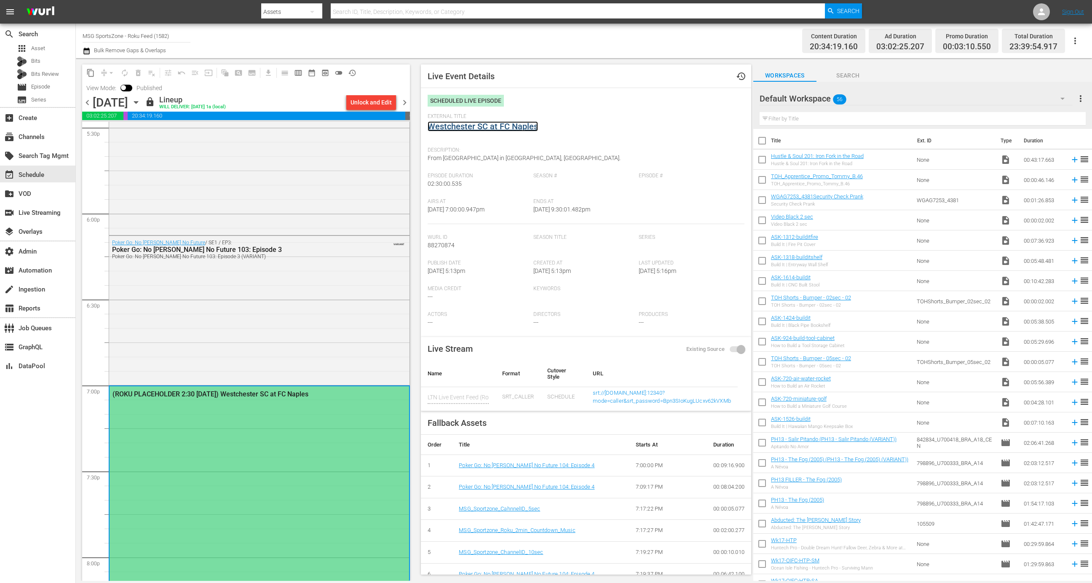
click at [490, 124] on link "Westchester SC at FC Naples" at bounding box center [483, 126] width 110 height 10
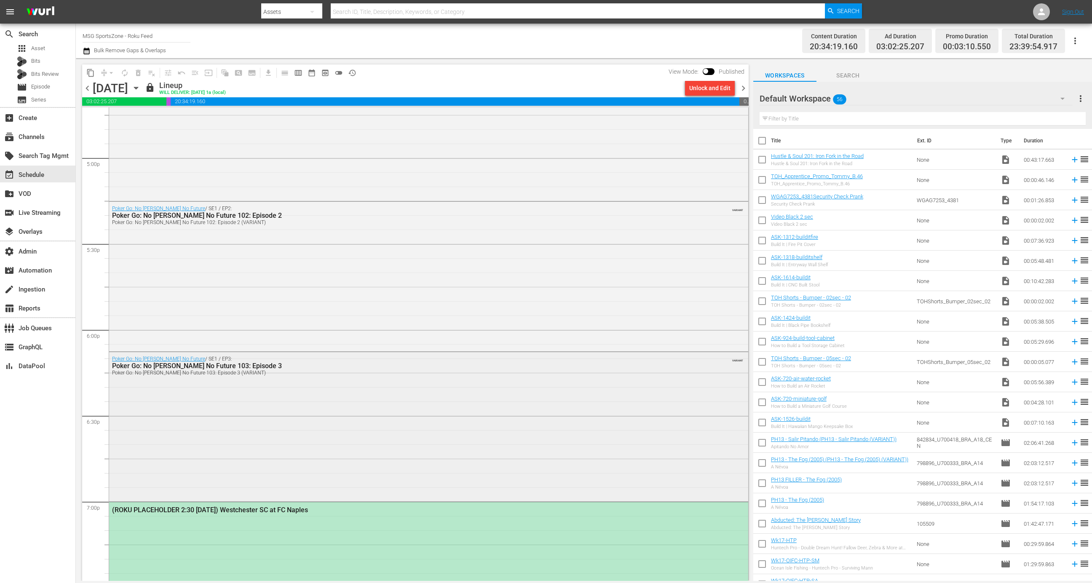
scroll to position [3182, 0]
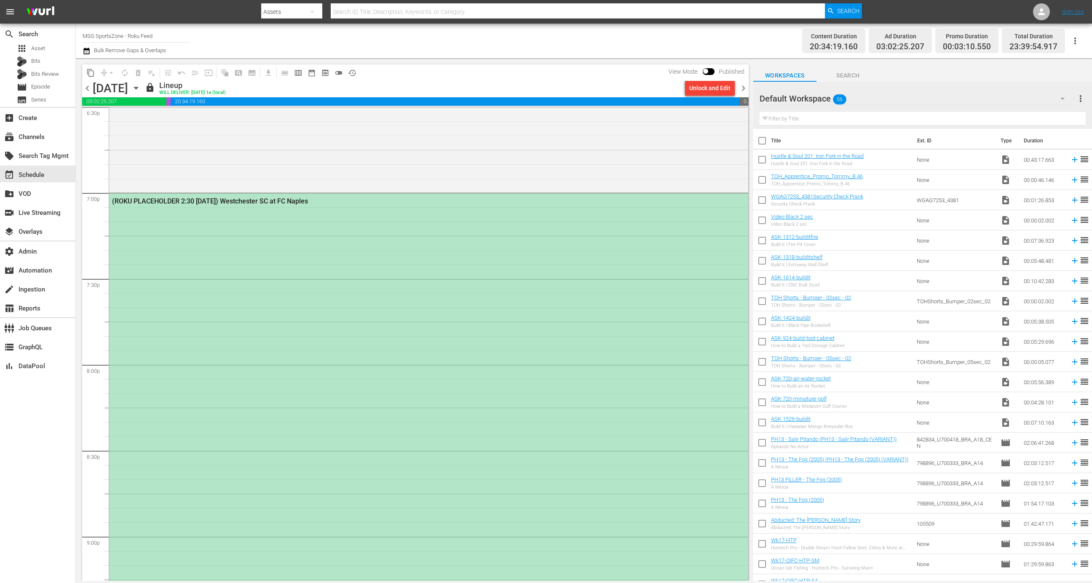
click at [529, 435] on div "(ROKU PLACEHOLDER 2:30 [DATE]) Westchester SC at FC Naples" at bounding box center [428, 406] width 639 height 427
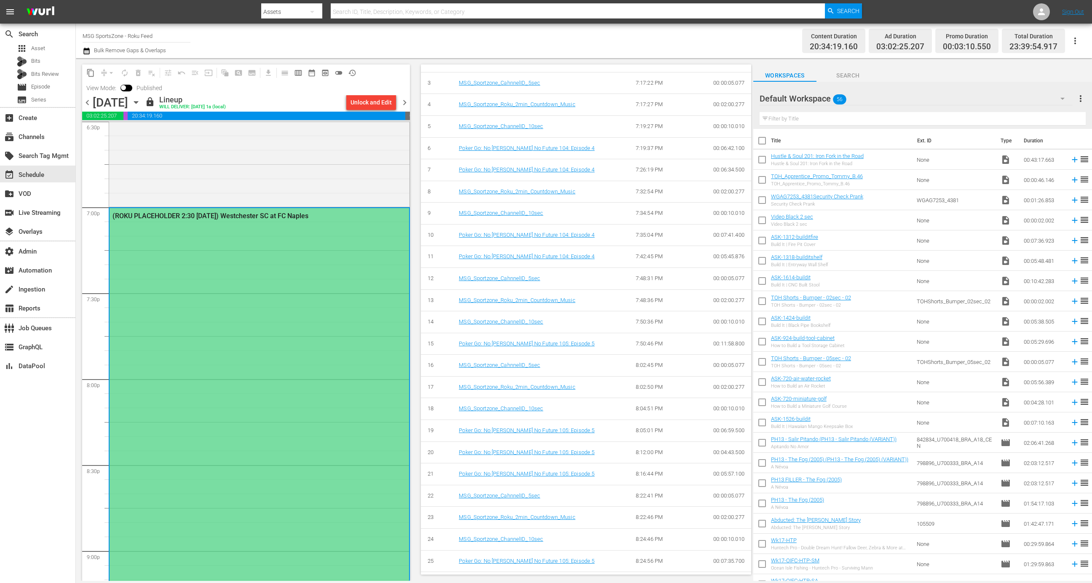
scroll to position [437, 0]
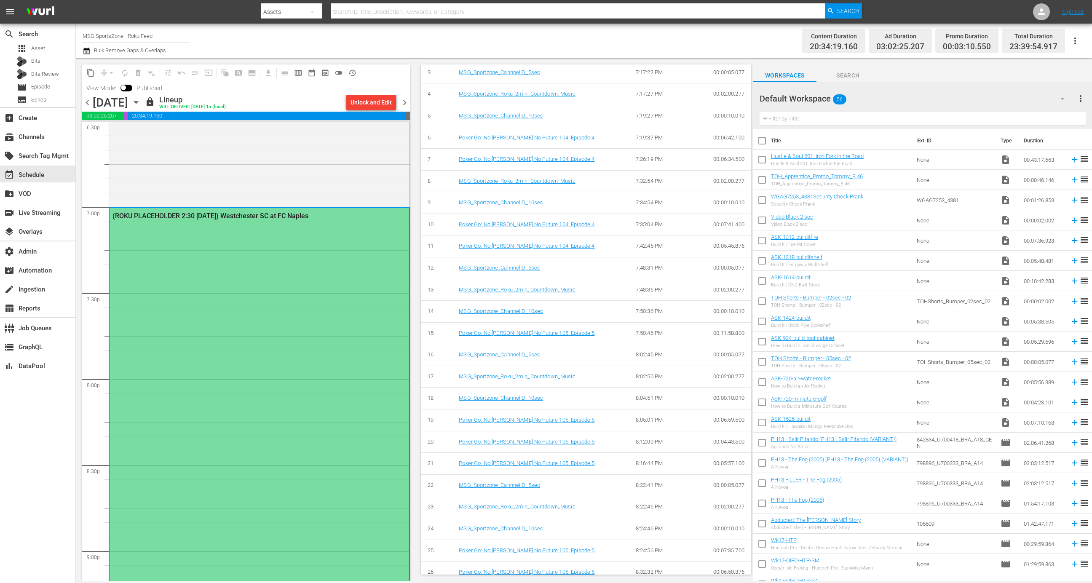
click at [364, 99] on div "Unlock and Edit" at bounding box center [371, 102] width 41 height 15
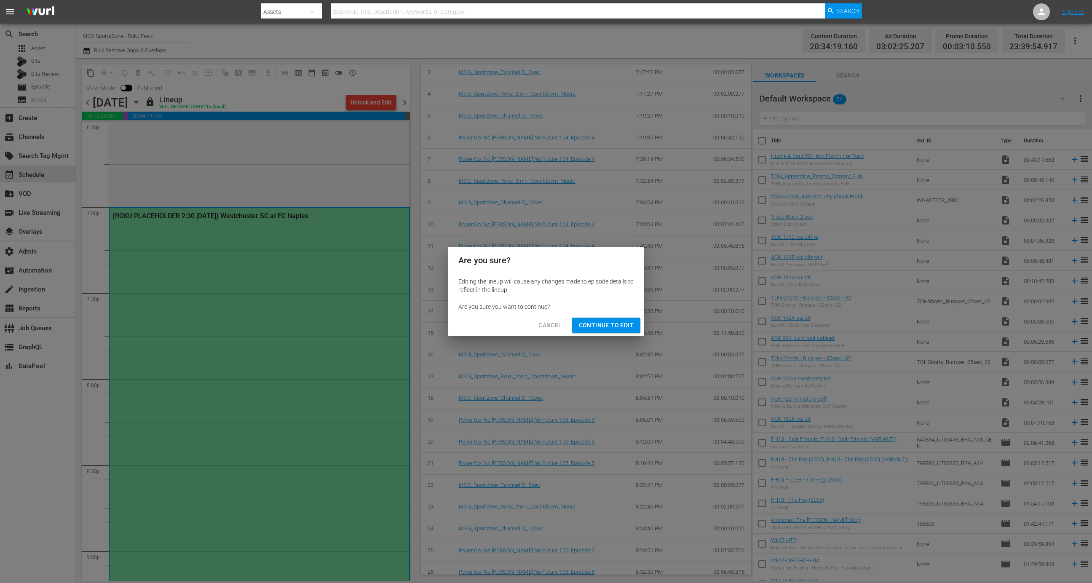
click at [609, 323] on span "Continue to Edit" at bounding box center [606, 325] width 55 height 11
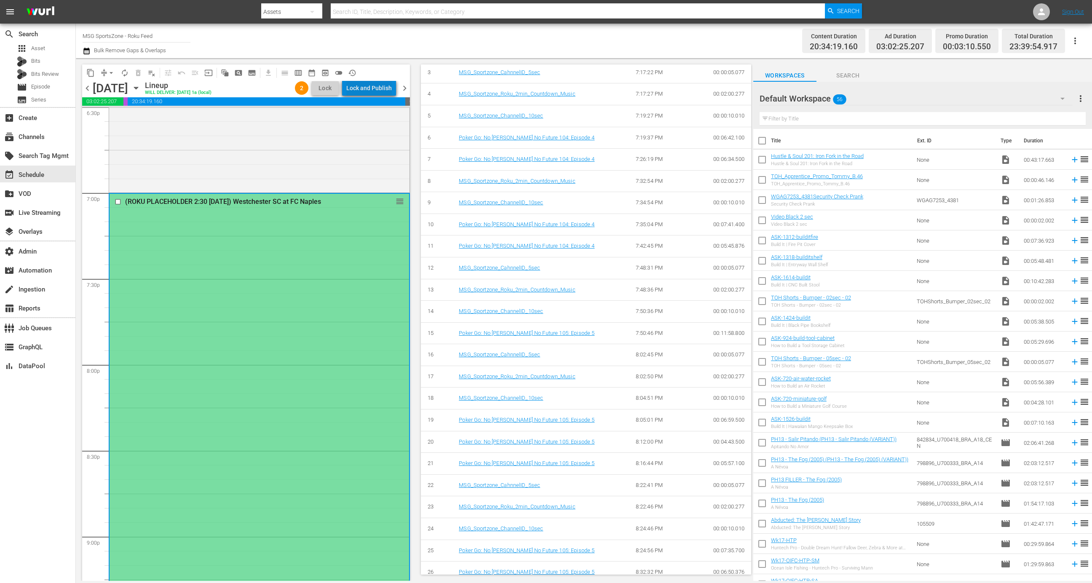
click at [379, 87] on div "Lock and Publish" at bounding box center [369, 88] width 46 height 15
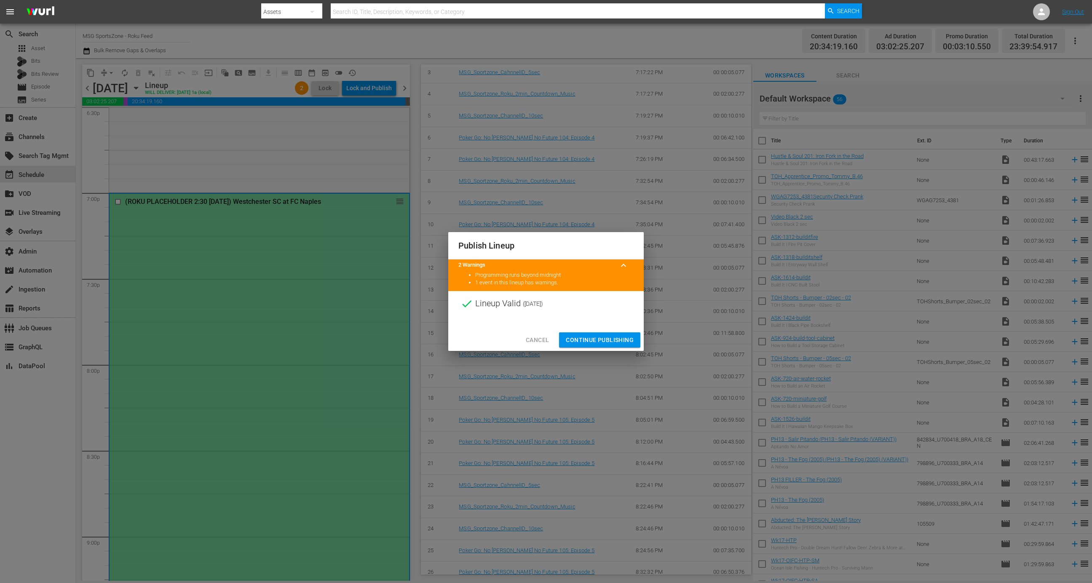
click at [615, 338] on span "Continue Publishing" at bounding box center [600, 340] width 68 height 11
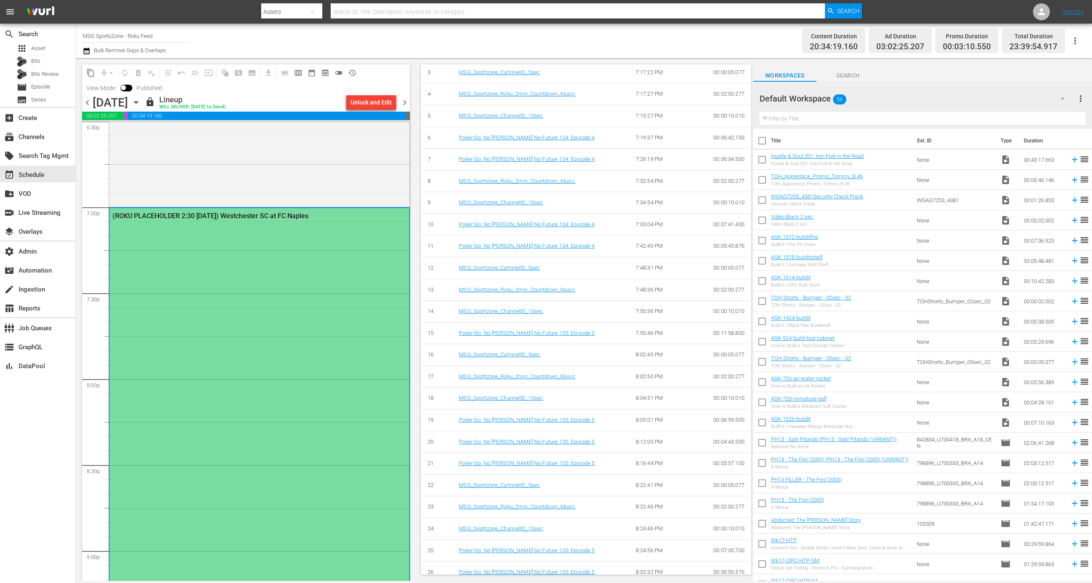
scroll to position [0, 0]
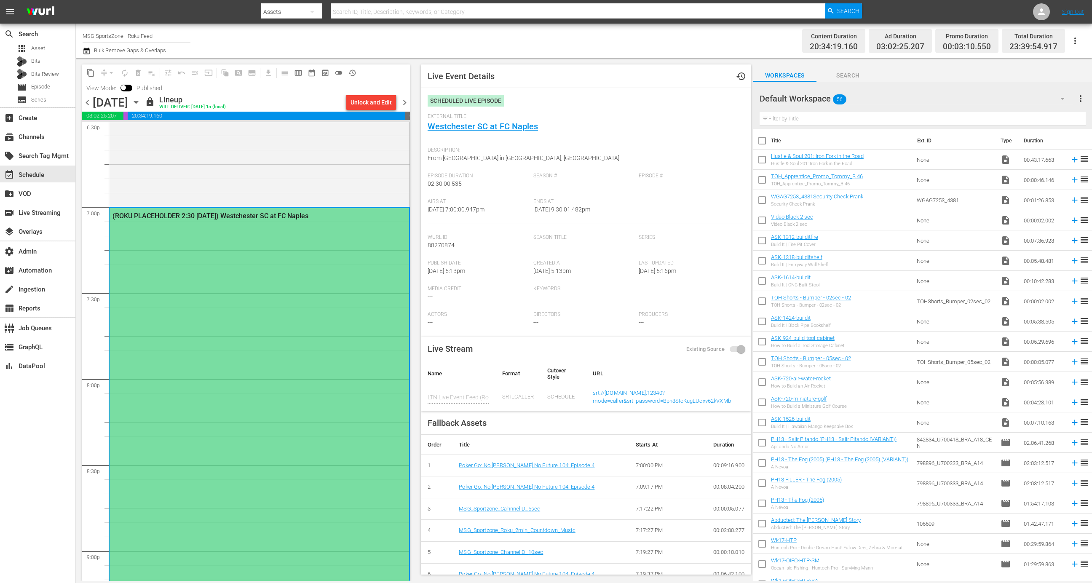
click at [494, 137] on div "External Title Westchester SC at FC Naples" at bounding box center [586, 128] width 317 height 30
click at [498, 132] on link "Westchester SC at FC Naples" at bounding box center [483, 126] width 110 height 10
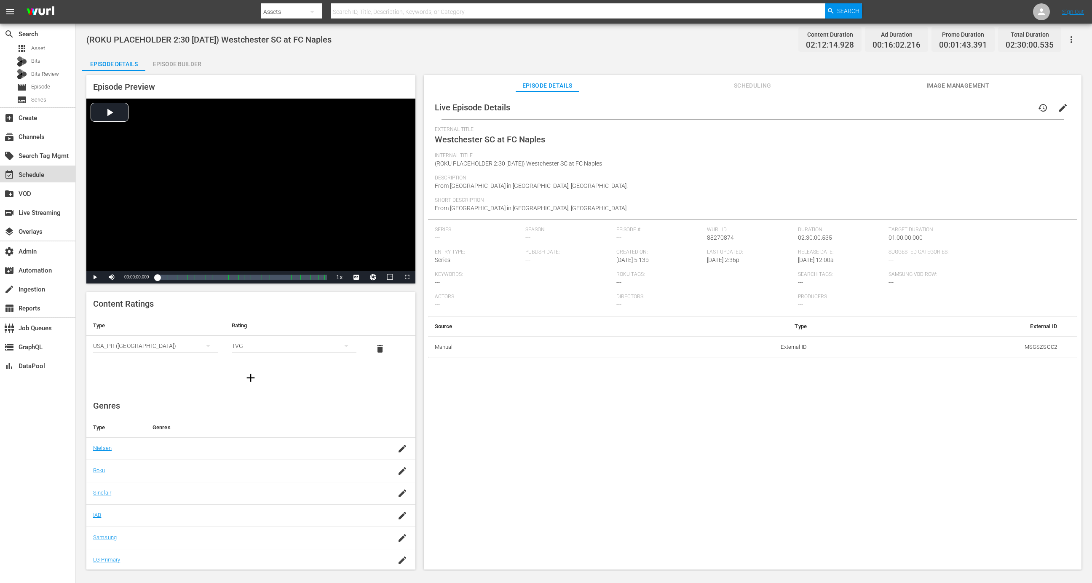
click at [35, 175] on div "event_available Schedule" at bounding box center [23, 174] width 47 height 8
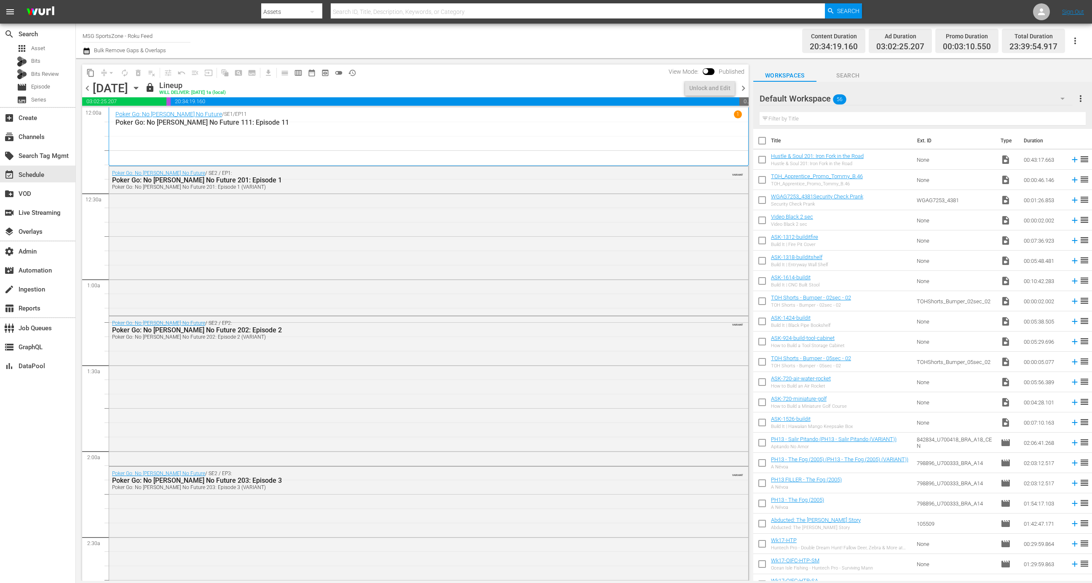
click at [141, 89] on icon "button" at bounding box center [136, 87] width 9 height 9
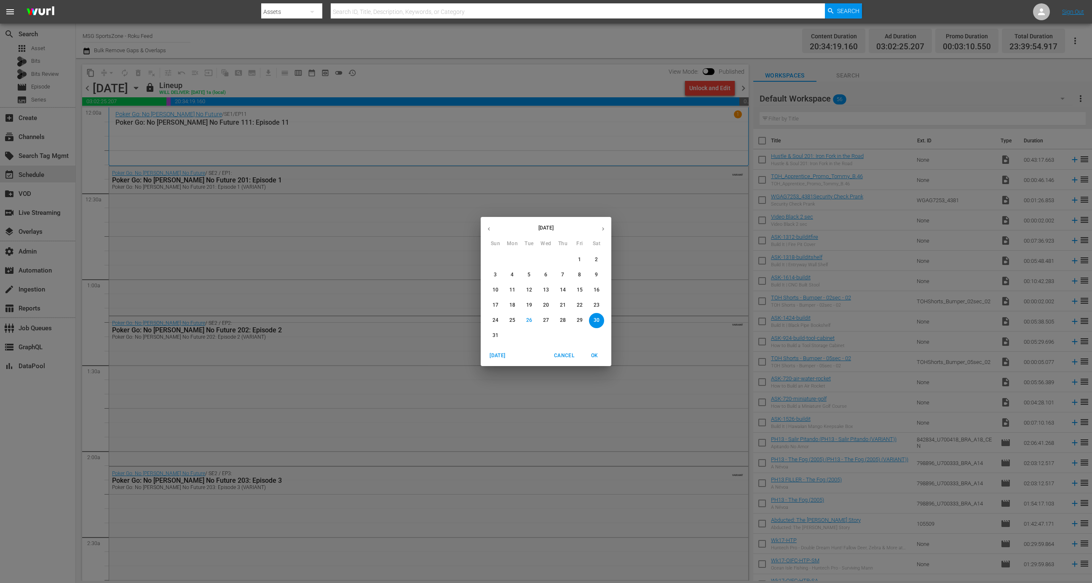
click at [495, 322] on p "24" at bounding box center [496, 320] width 6 height 7
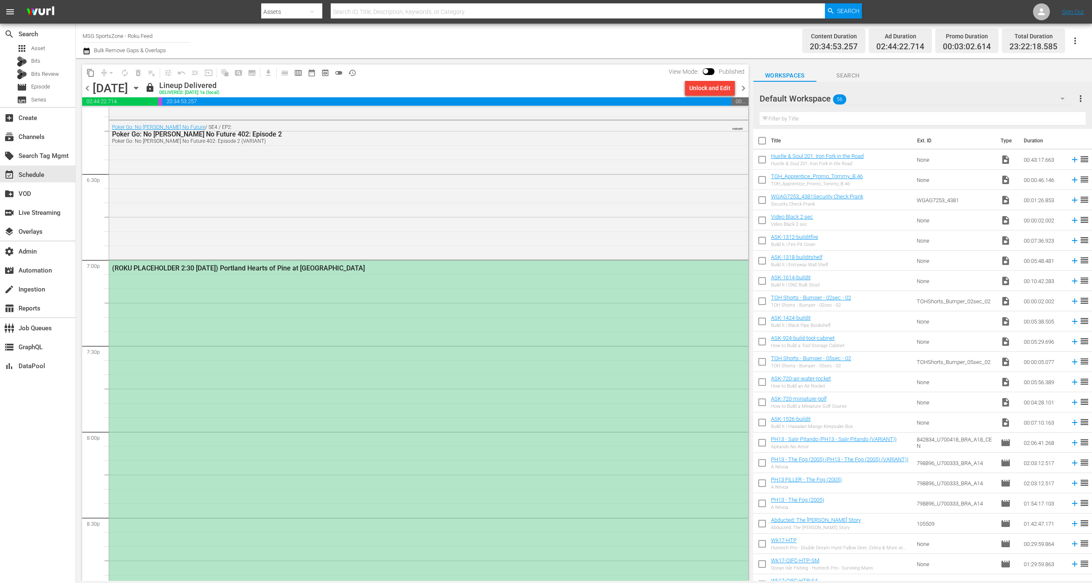
scroll to position [3160, 0]
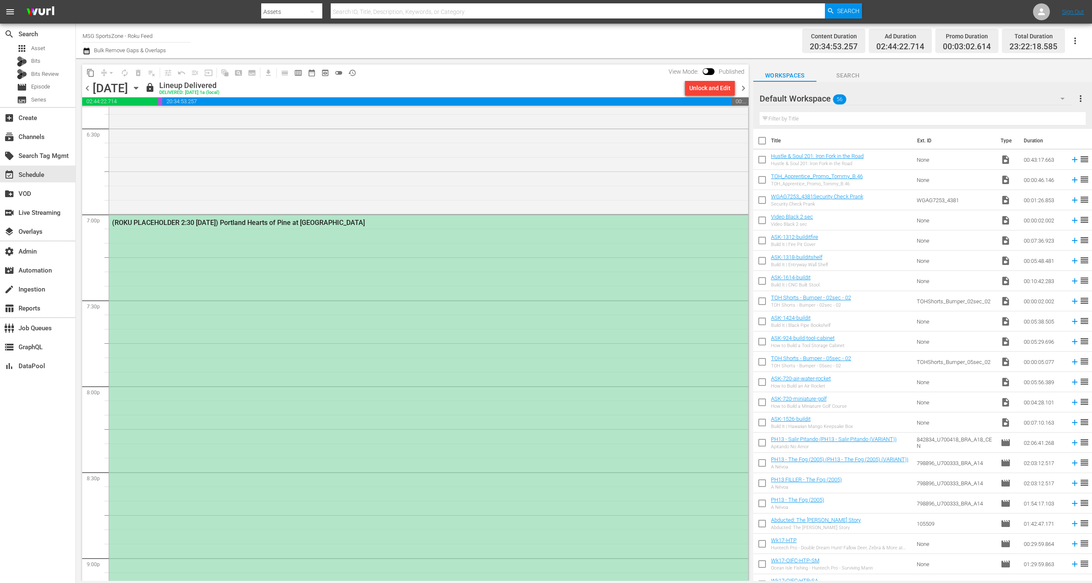
click at [372, 403] on div "(ROKU PLACEHOLDER 2:30 - 8/24) Portland Hearts of Pine at Westchester SC" at bounding box center [428, 428] width 639 height 427
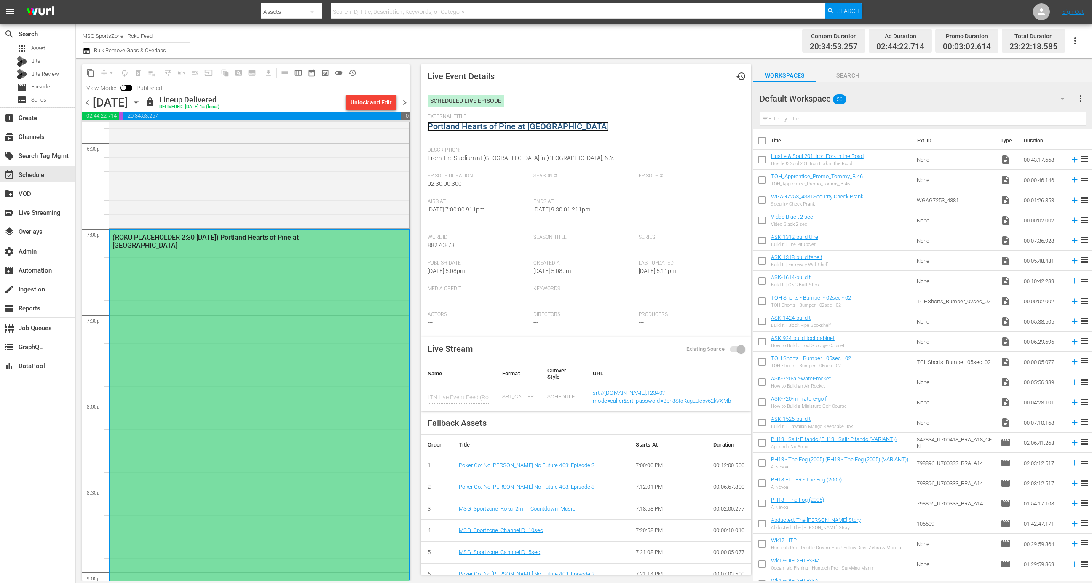
click at [493, 122] on link "Portland Hearts of Pine at Westchester SC" at bounding box center [518, 126] width 181 height 10
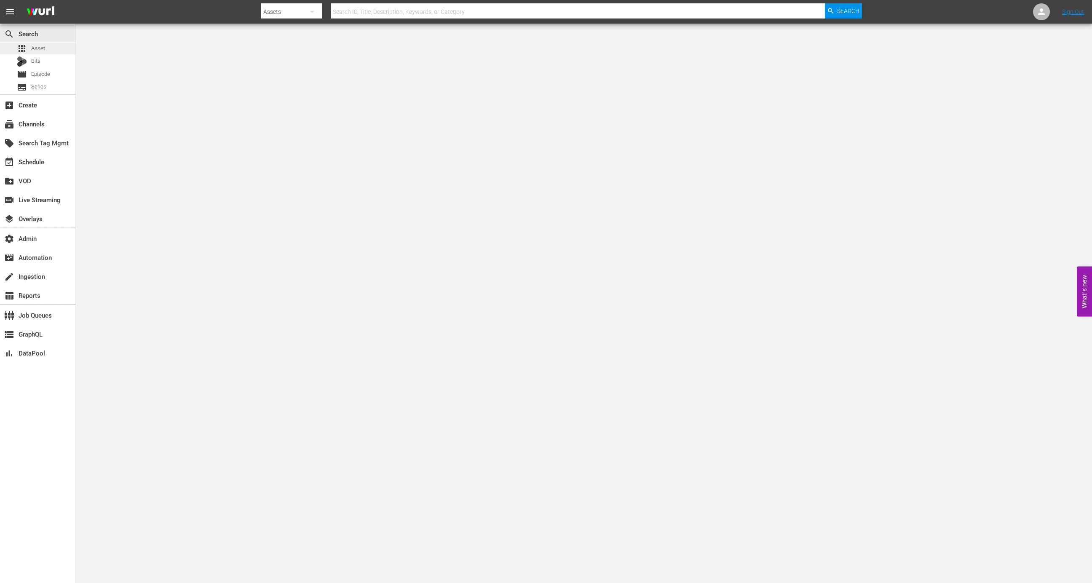
click at [44, 49] on span "Asset" at bounding box center [38, 48] width 14 height 8
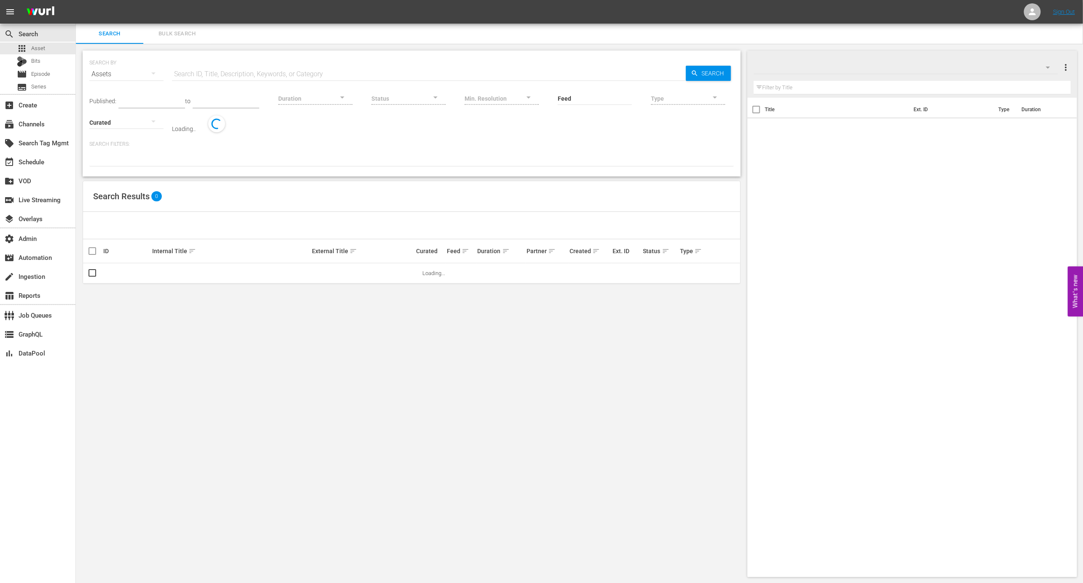
click at [295, 71] on input "text" at bounding box center [429, 74] width 514 height 20
paste input "412684970"
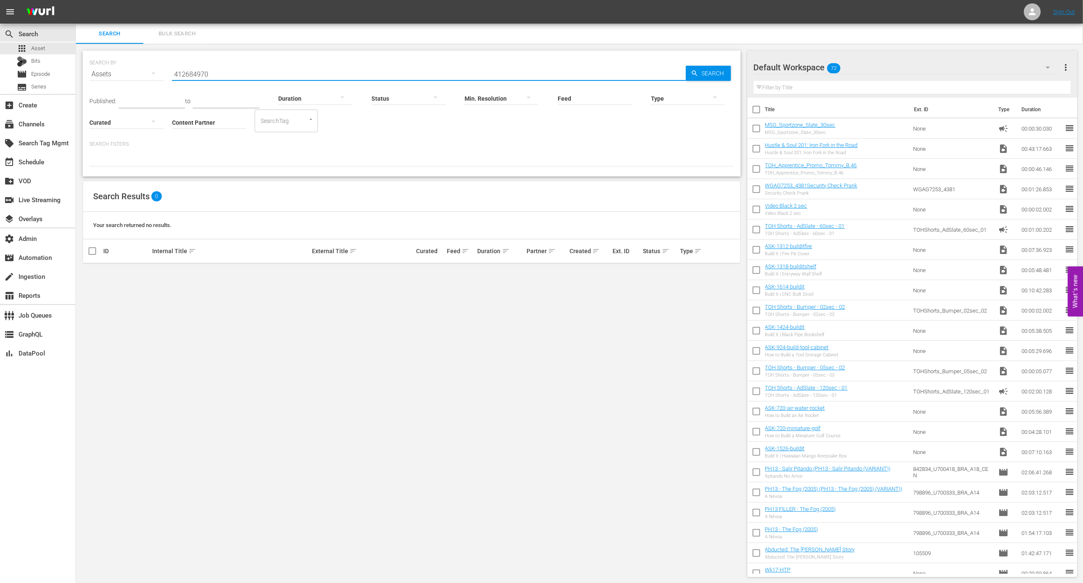
click at [219, 79] on input "412684970" at bounding box center [429, 74] width 514 height 20
paste input "MHPK10112"
type input "MHPK101120"
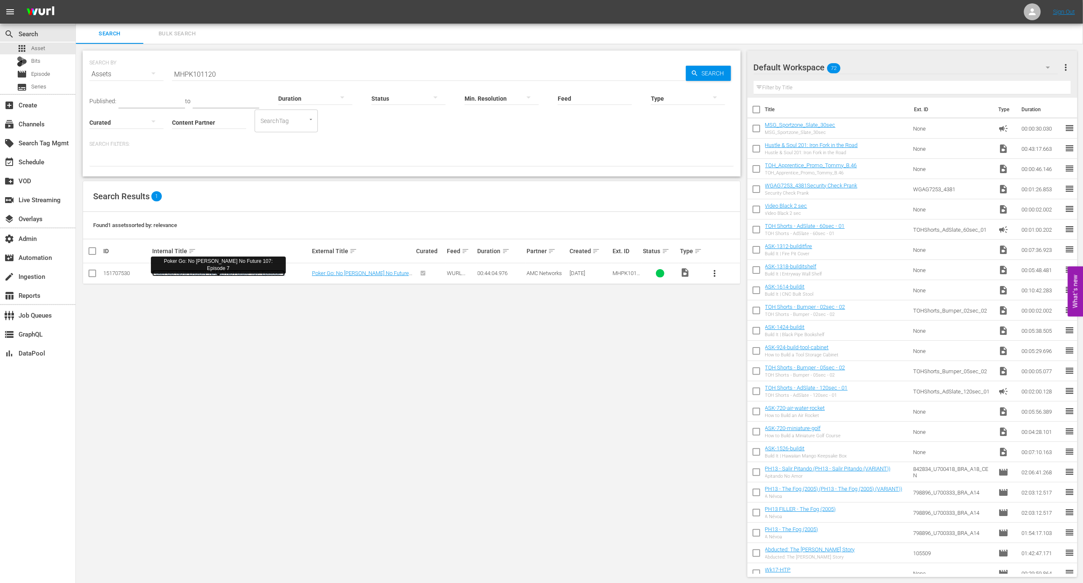
click at [204, 275] on link "Poker Go: No [PERSON_NAME] No Future 107: Episode 7" at bounding box center [218, 273] width 133 height 6
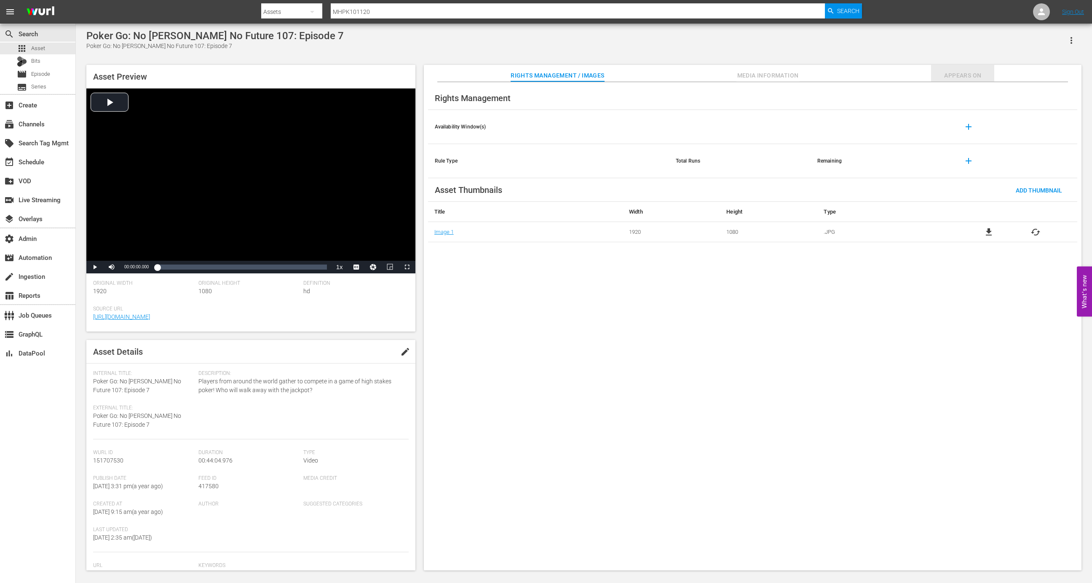
click at [960, 69] on button "Appears On" at bounding box center [962, 73] width 63 height 17
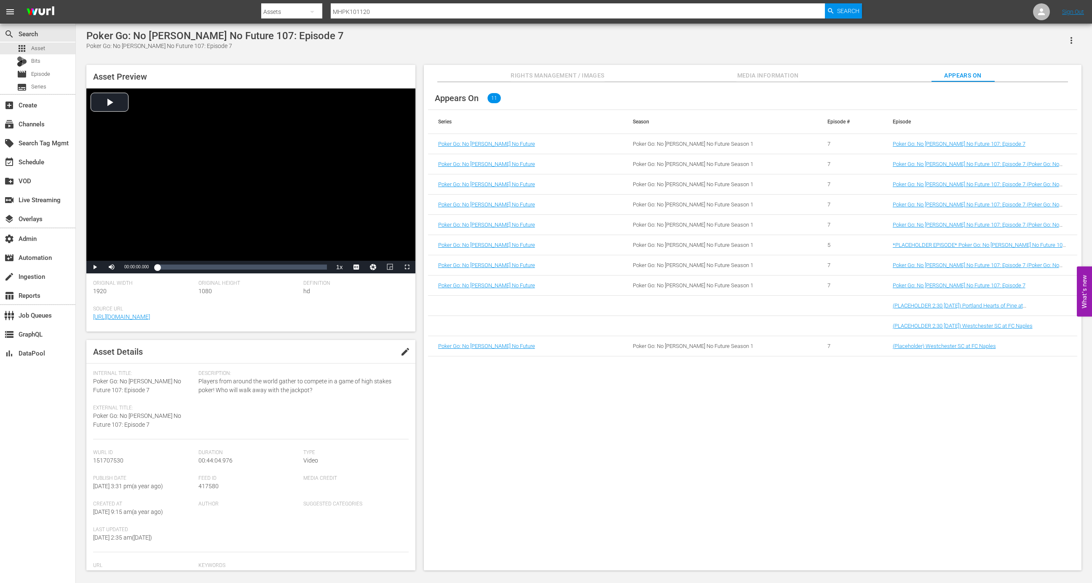
click at [973, 310] on td "(PLACEHOLDER 2:30 - 8/24) Portland Hearts of Pine at Westchester SC" at bounding box center [980, 306] width 195 height 20
click at [973, 307] on link "(PLACEHOLDER 2:30 - 8/24) Portland Hearts of Pine at Westchester SC" at bounding box center [958, 309] width 130 height 13
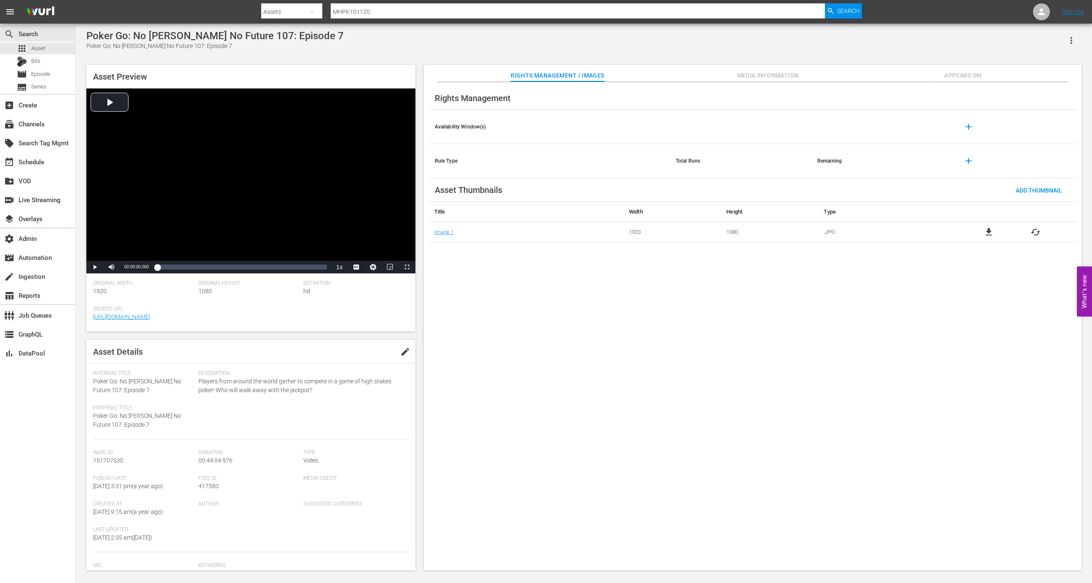
click at [974, 75] on span "Appears On" at bounding box center [962, 75] width 63 height 11
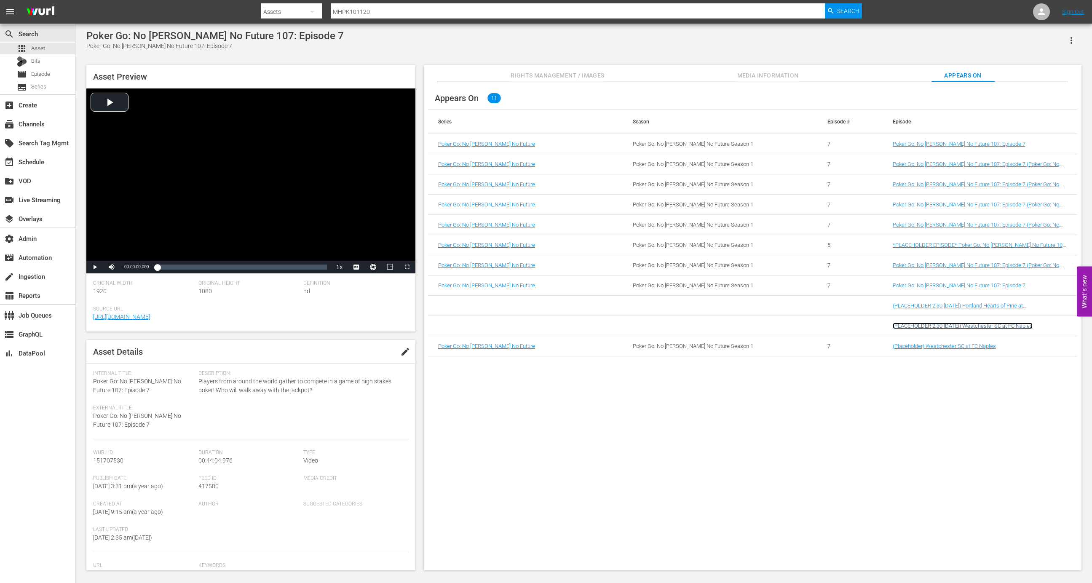
click at [989, 324] on link "(PLACEHOLDER 2:30 - 8/30) Westchester SC at FC Naples" at bounding box center [963, 326] width 140 height 6
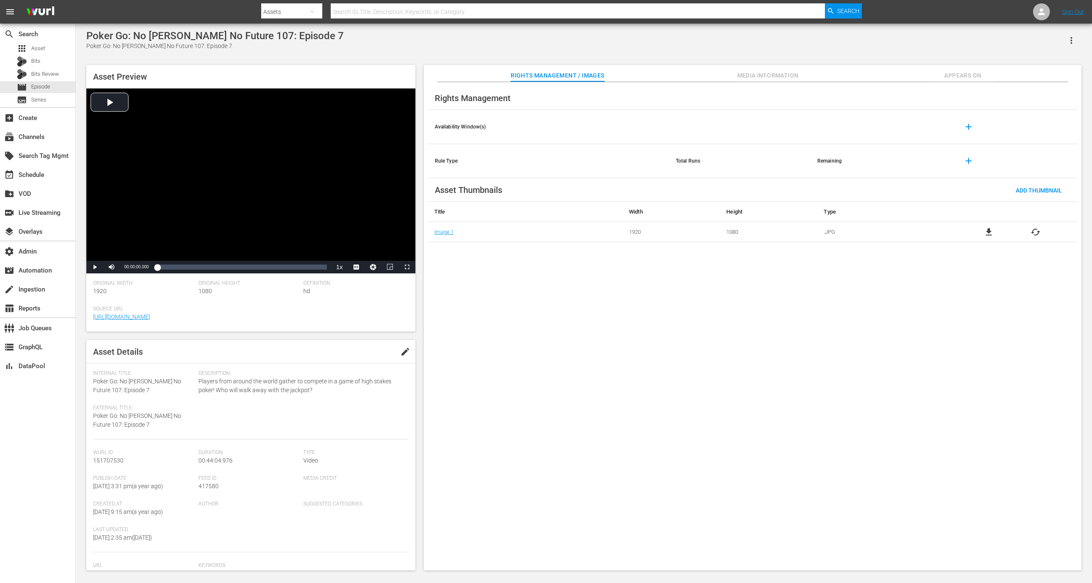
click at [948, 76] on span "Appears On" at bounding box center [962, 75] width 63 height 11
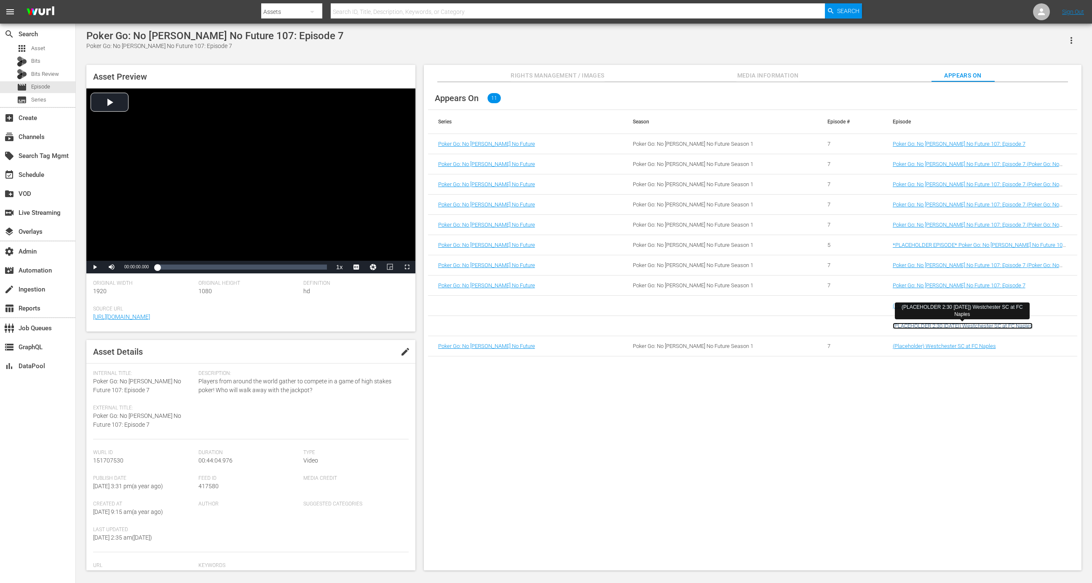
click at [993, 326] on link "(PLACEHOLDER 2:30 [DATE]) Westchester SC at FC Naples" at bounding box center [963, 326] width 140 height 6
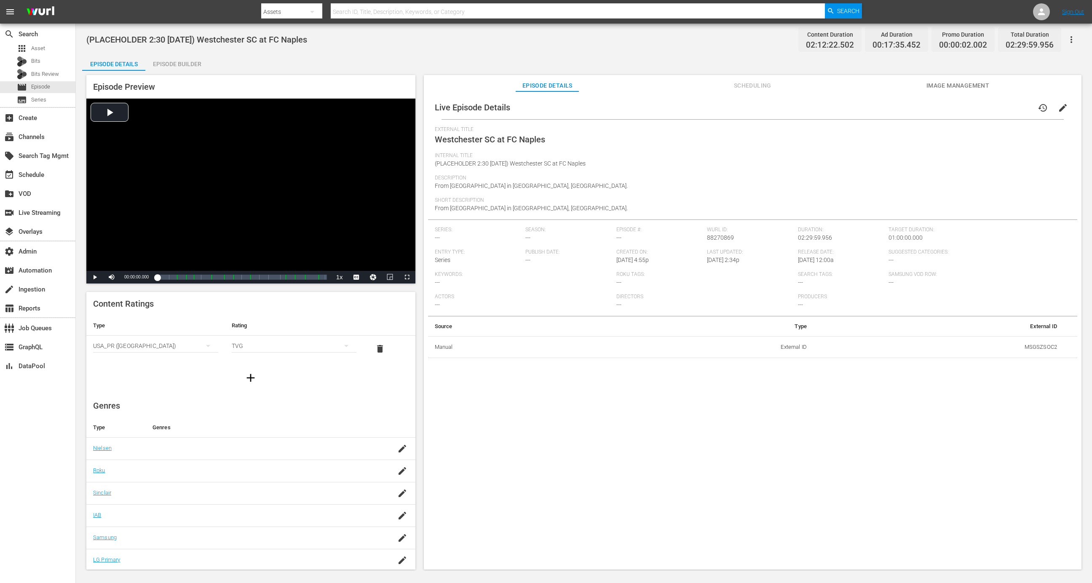
scroll to position [18, 0]
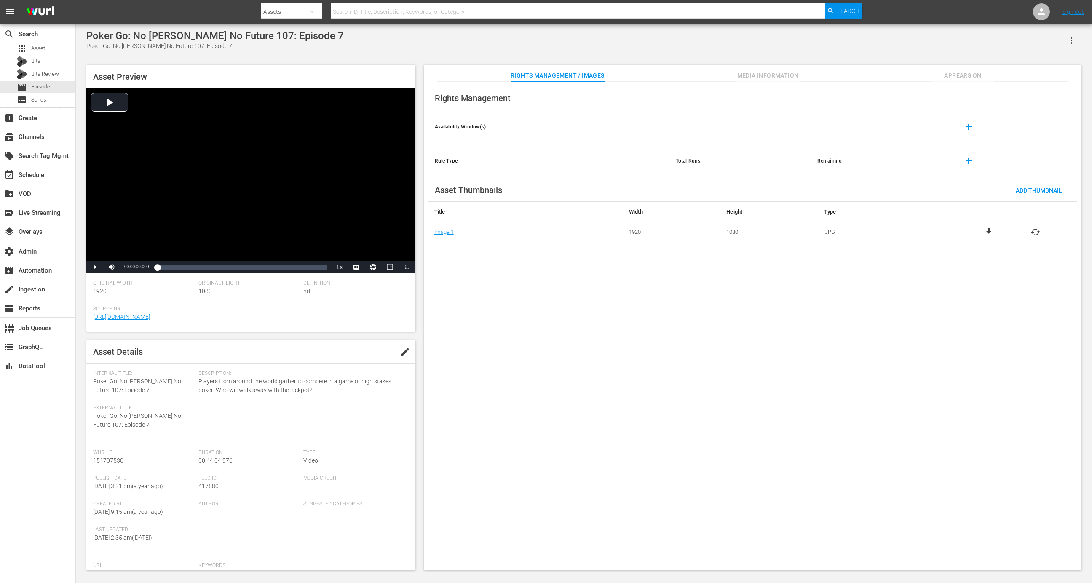
click at [948, 84] on div "Rights Management Availability Window(s) add Rule Type Total Runs Remaining add…" at bounding box center [753, 326] width 658 height 489
click at [952, 76] on span "Appears On" at bounding box center [962, 75] width 63 height 11
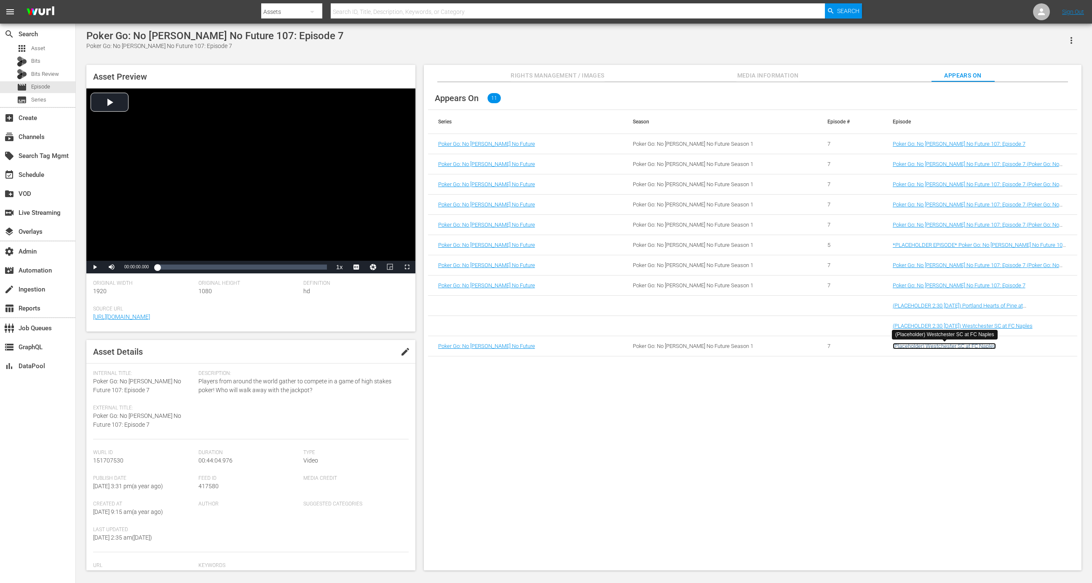
click at [958, 346] on link "(Placeholder) Westchester SC at FC Naples" at bounding box center [944, 346] width 103 height 6
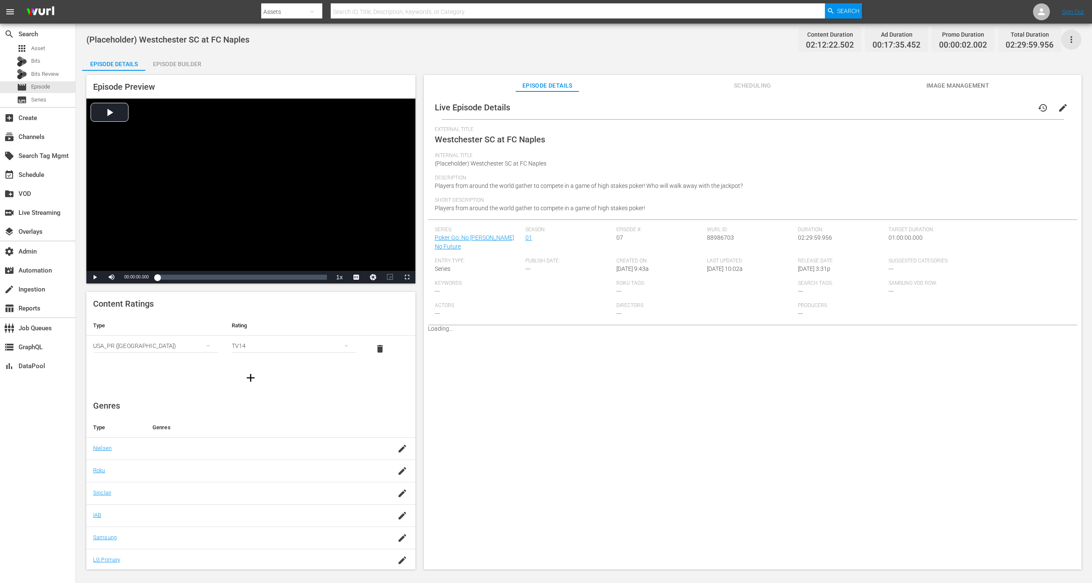
click at [1068, 38] on icon "button" at bounding box center [1072, 40] width 10 height 10
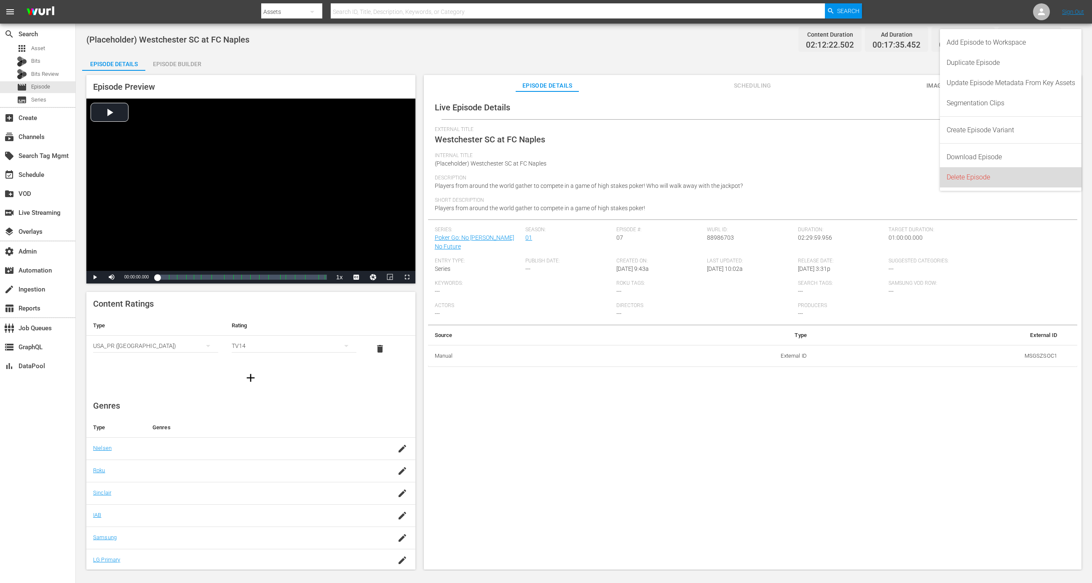
click at [992, 179] on div "Delete Episode" at bounding box center [1011, 177] width 129 height 20
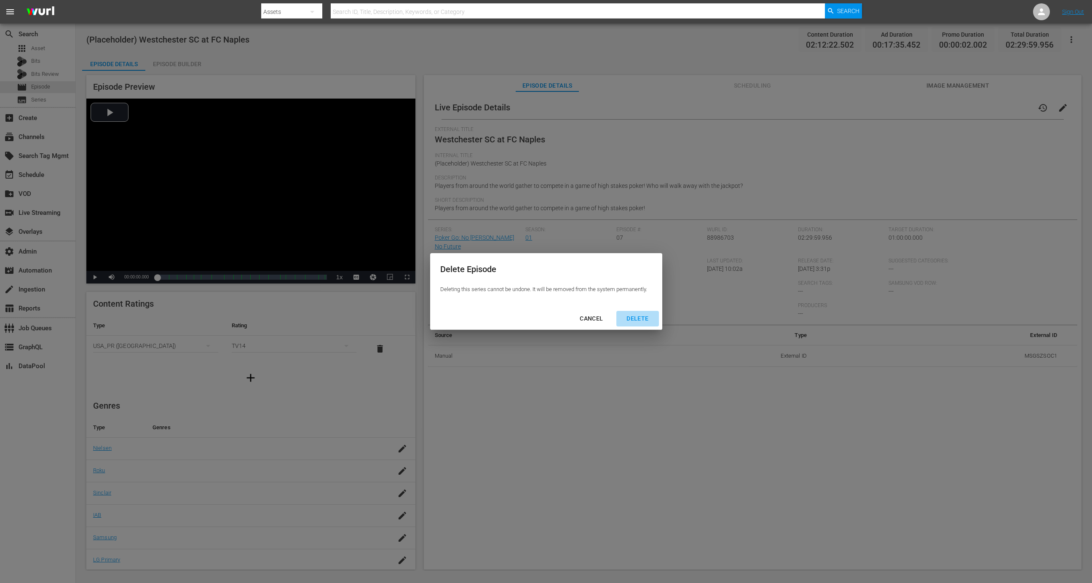
click at [639, 318] on div "DELETE" at bounding box center [637, 319] width 35 height 11
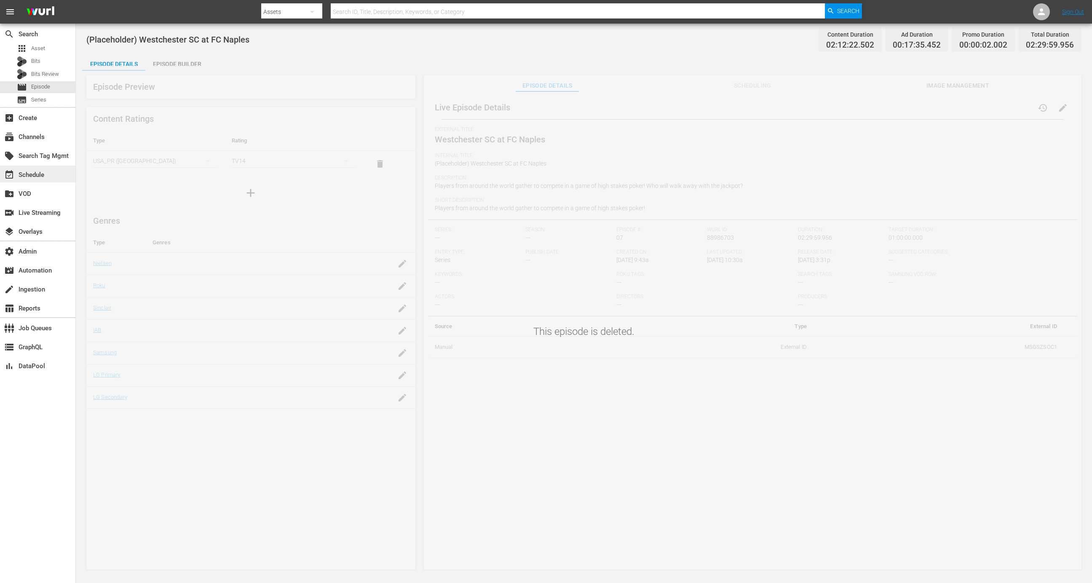
click at [49, 172] on div "event_available Schedule" at bounding box center [37, 174] width 75 height 17
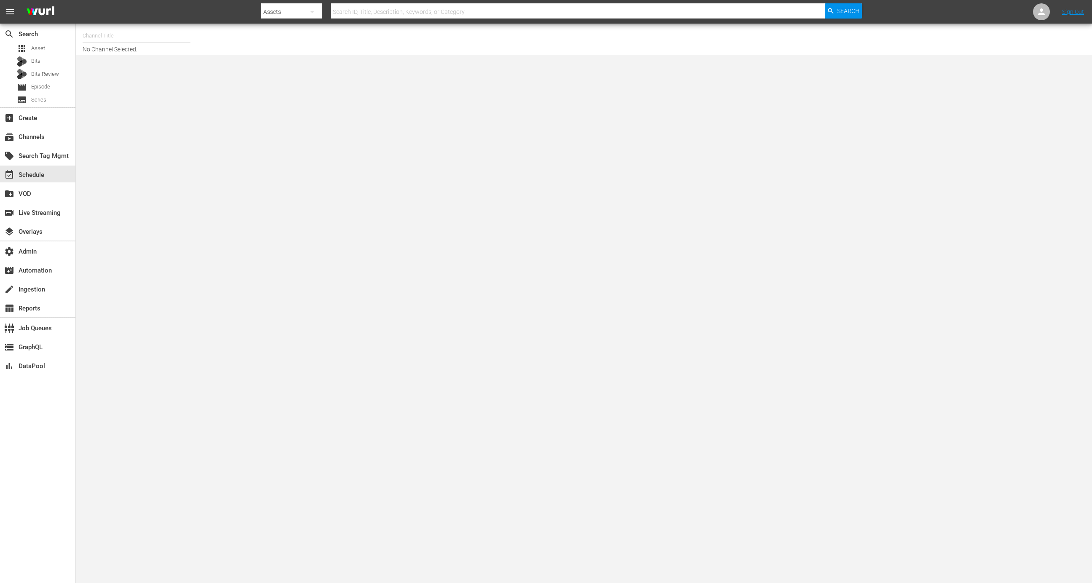
click at [134, 32] on input "text" at bounding box center [137, 36] width 108 height 20
click at [182, 106] on div "MSG SportsZone - Roku Feed (1582 - amc_msgsportszone_3)" at bounding box center [198, 100] width 218 height 20
type input "MSG SportsZone - Roku Feed (1582 - amc_msgsportszone_3)"
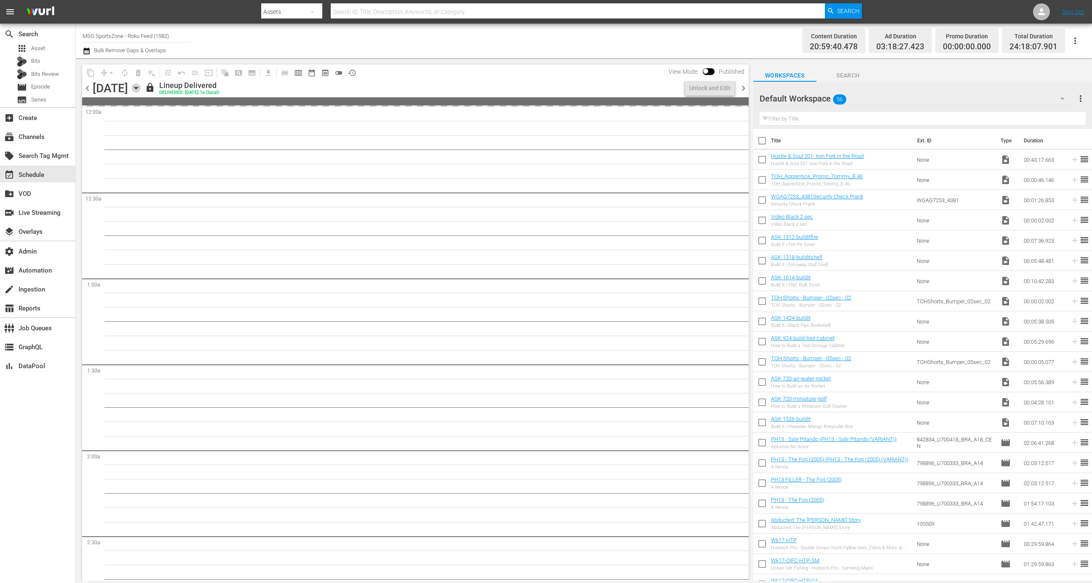
click at [138, 88] on icon "button" at bounding box center [136, 88] width 4 height 2
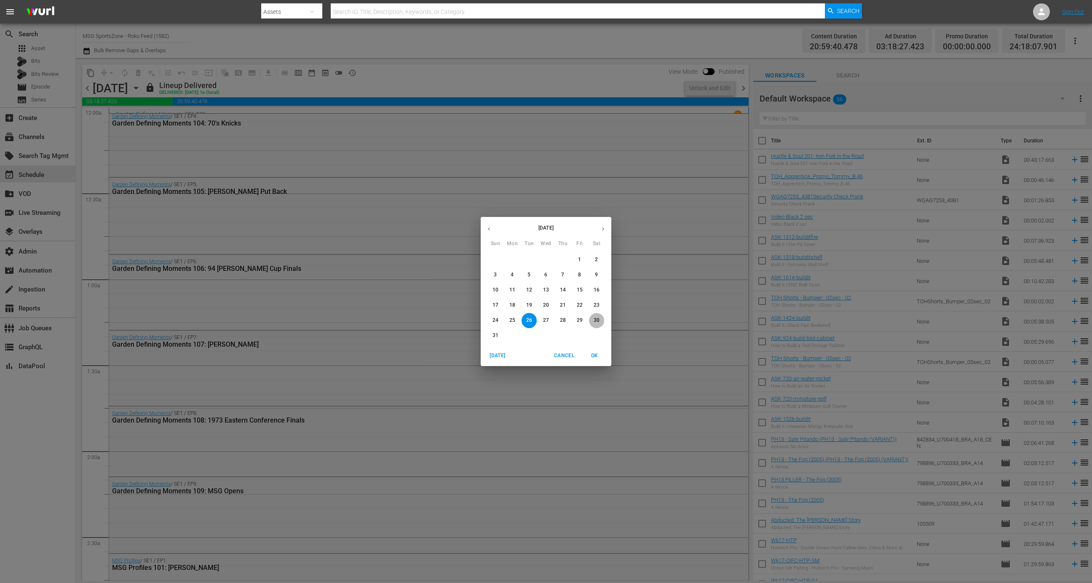
click at [603, 322] on span "30" at bounding box center [596, 320] width 15 height 7
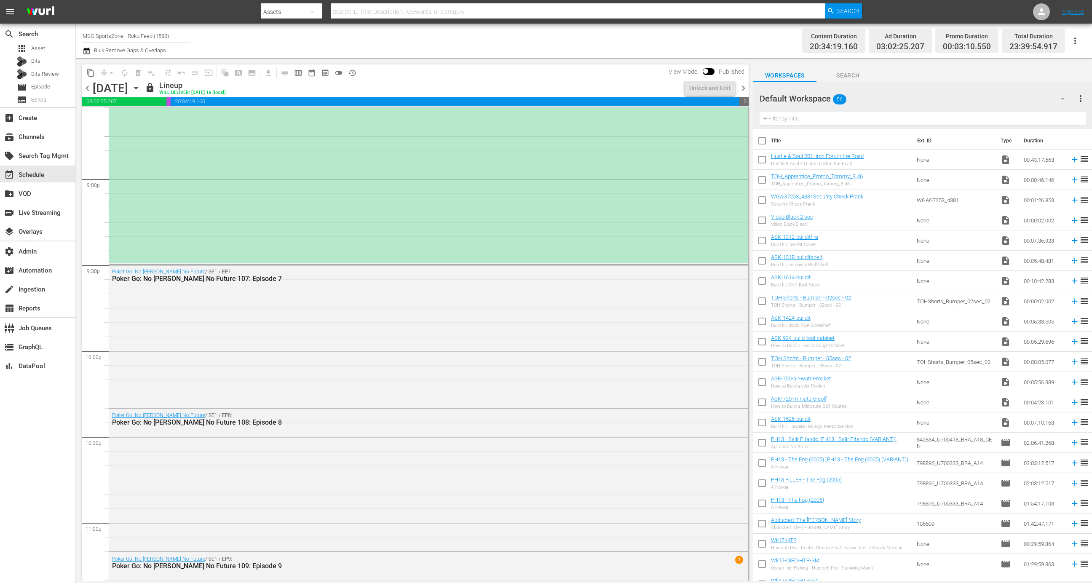
scroll to position [3197, 0]
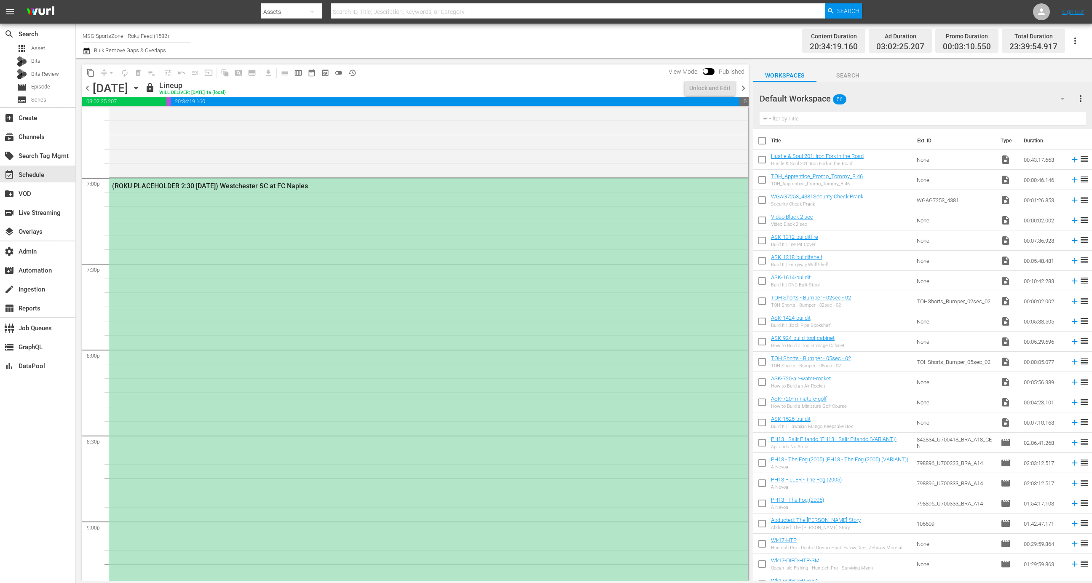
click at [483, 350] on div "(ROKU PLACEHOLDER 2:30 [DATE]) Westchester SC at FC Naples" at bounding box center [428, 391] width 639 height 427
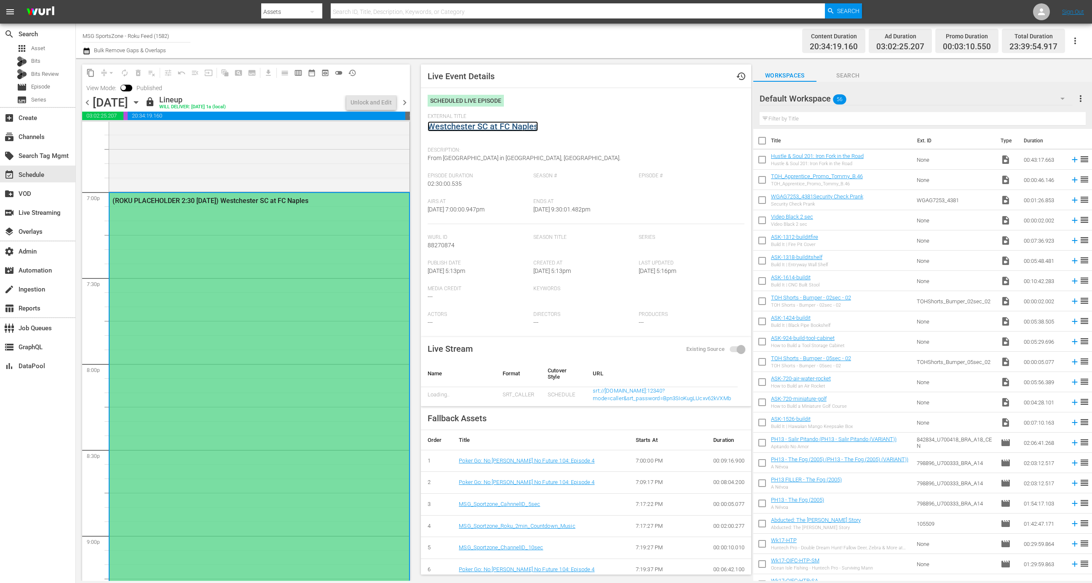
click at [493, 124] on link "Westchester SC at FC Naples" at bounding box center [483, 126] width 110 height 10
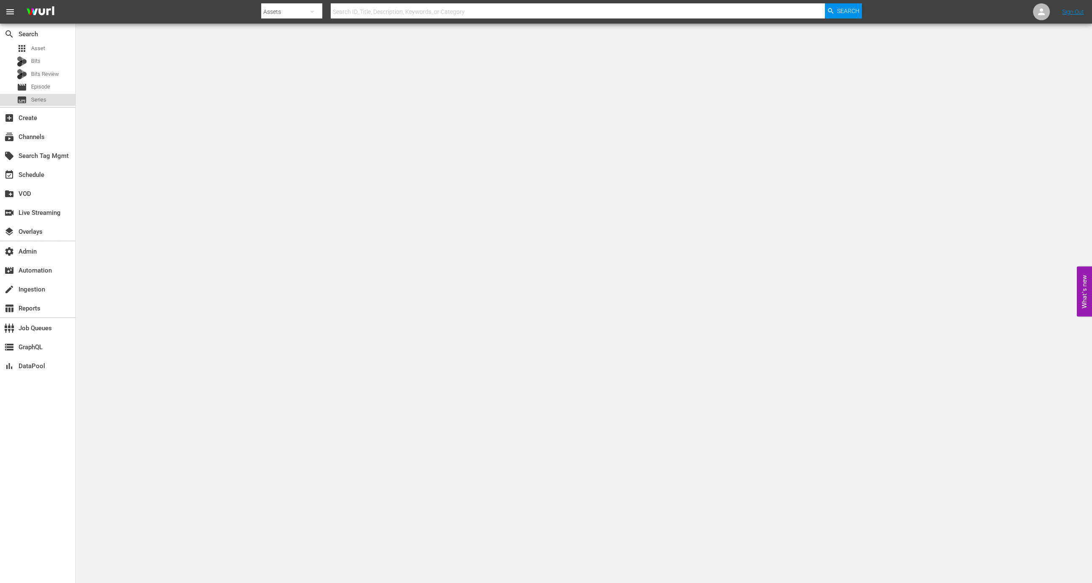
click at [41, 105] on div "subtitles Series" at bounding box center [32, 100] width 30 height 12
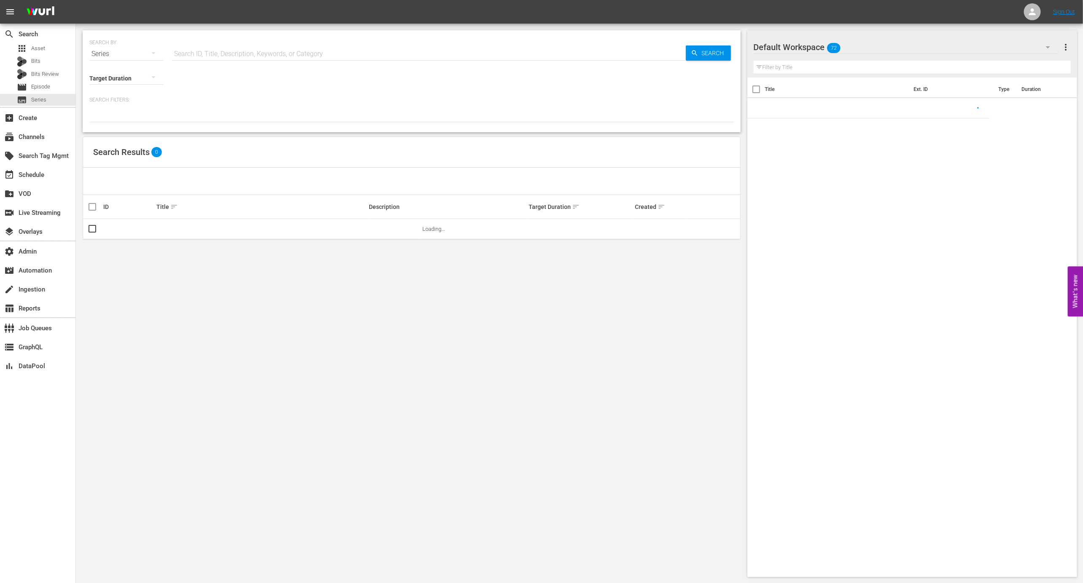
click at [197, 45] on input "text" at bounding box center [429, 54] width 514 height 20
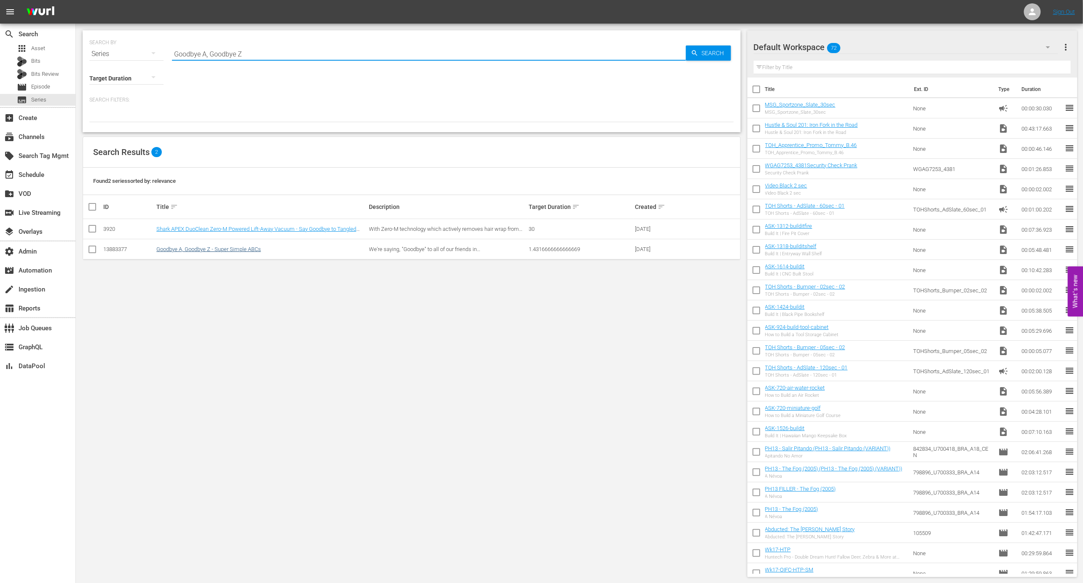
type input "Goodbye A, Goodbye Z"
click at [236, 251] on link "Goodbye A, Goodbye Z - Super Simple ABCs" at bounding box center [208, 249] width 105 height 6
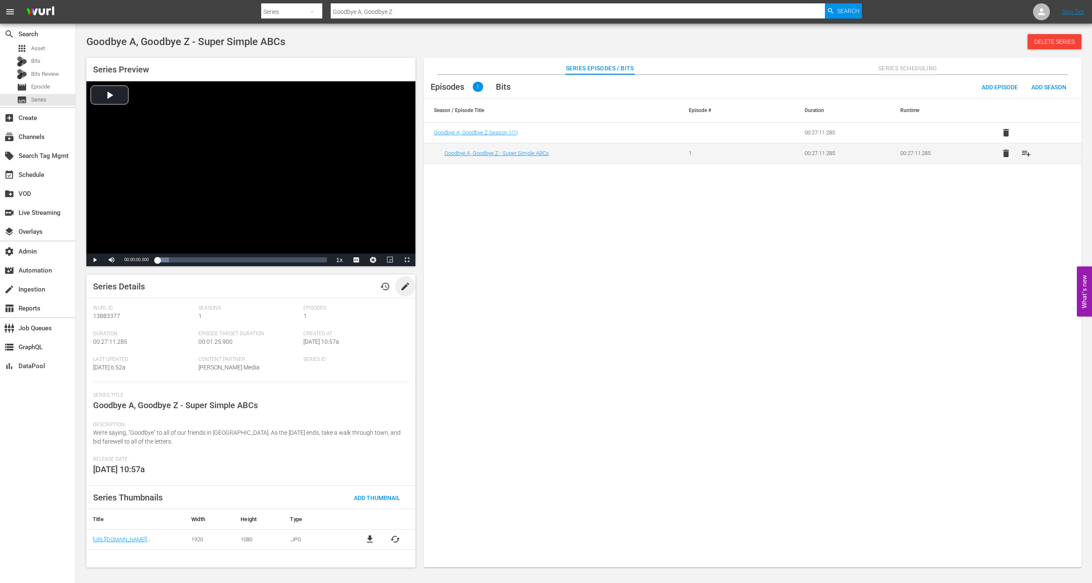
click at [408, 291] on span "edit" at bounding box center [405, 287] width 10 height 10
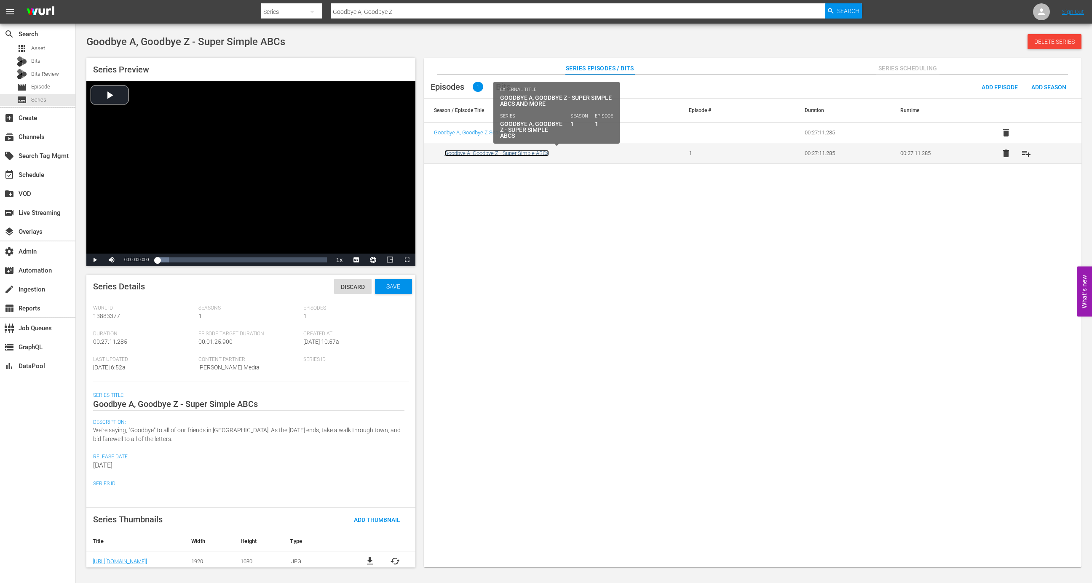
click at [530, 152] on link "Goodbye A, Goodbye Z - Super Simple ABCs" at bounding box center [497, 153] width 105 height 6
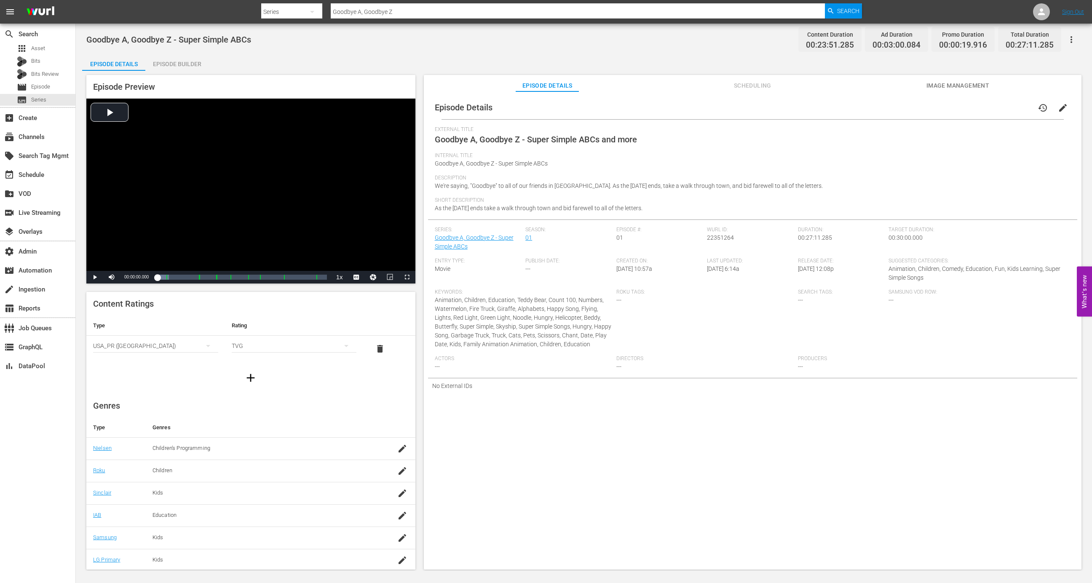
click at [1059, 110] on span "edit" at bounding box center [1063, 108] width 10 height 10
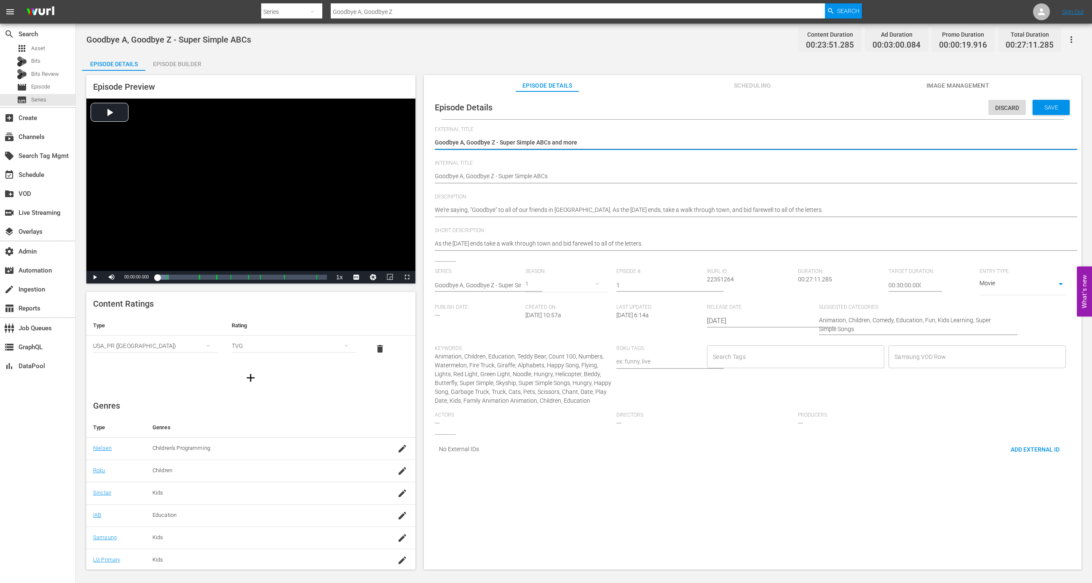
click at [466, 141] on textarea "Goodbye A, Goodbye Z - Super Simple ABCs and more" at bounding box center [751, 143] width 632 height 10
click at [497, 142] on textarea "Goodbye A, Goodbye Z - Super Simple ABCs and more" at bounding box center [751, 143] width 632 height 10
click at [1001, 103] on div "Discard" at bounding box center [1008, 108] width 38 height 16
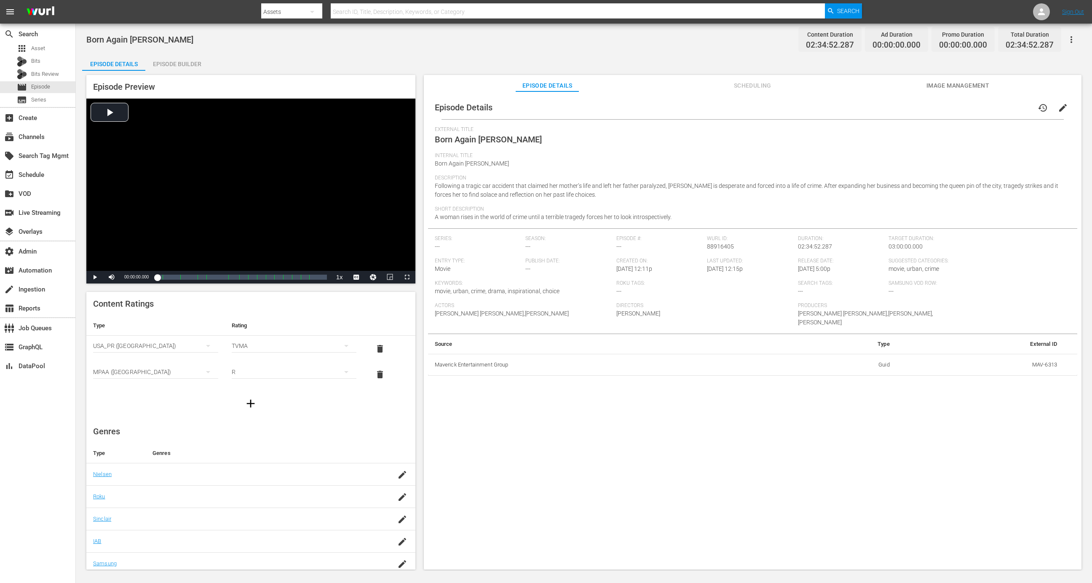
click at [182, 50] on div "Born Again Baddie Content Duration 02:34:52.287 Ad Duration 00:00:00.000 Promo …" at bounding box center [584, 298] width 1017 height 548
click at [182, 54] on div "Episode Builder" at bounding box center [176, 64] width 63 height 20
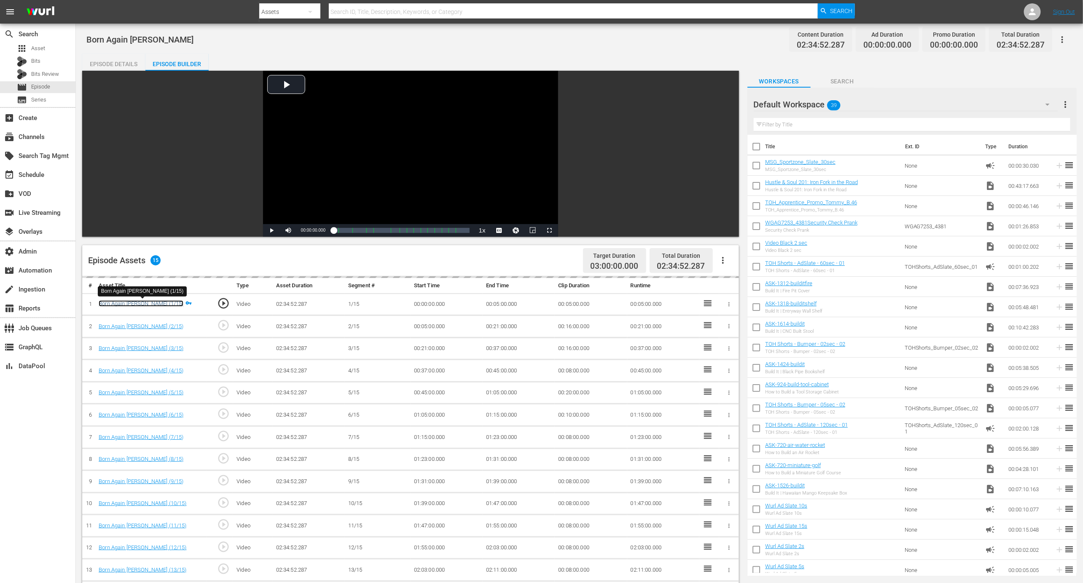
click at [146, 304] on link "Born Again Baddie (1/15)" at bounding box center [141, 304] width 85 height 6
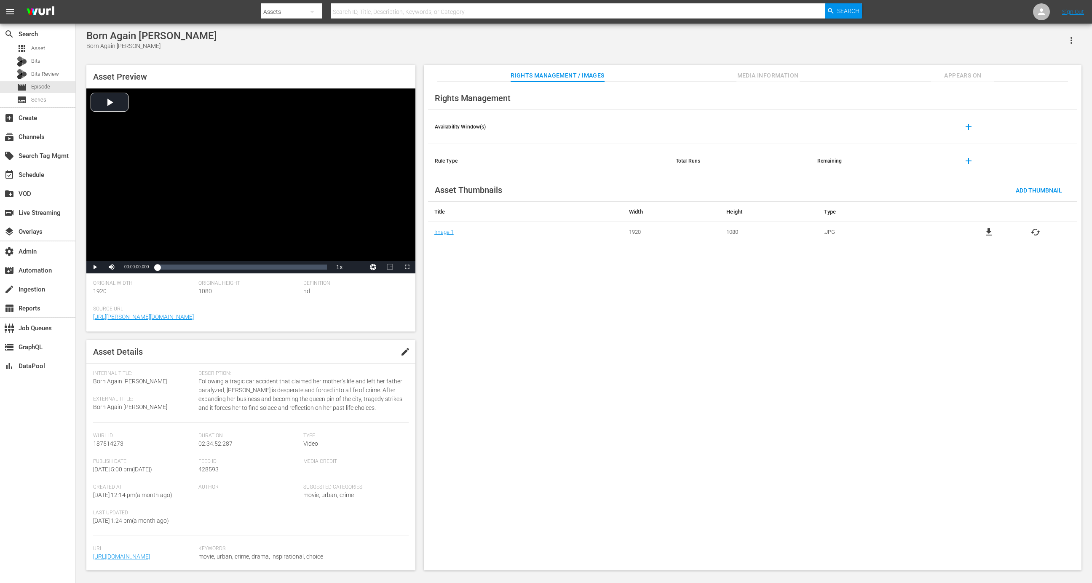
click at [728, 66] on button "Appears On" at bounding box center [962, 73] width 63 height 17
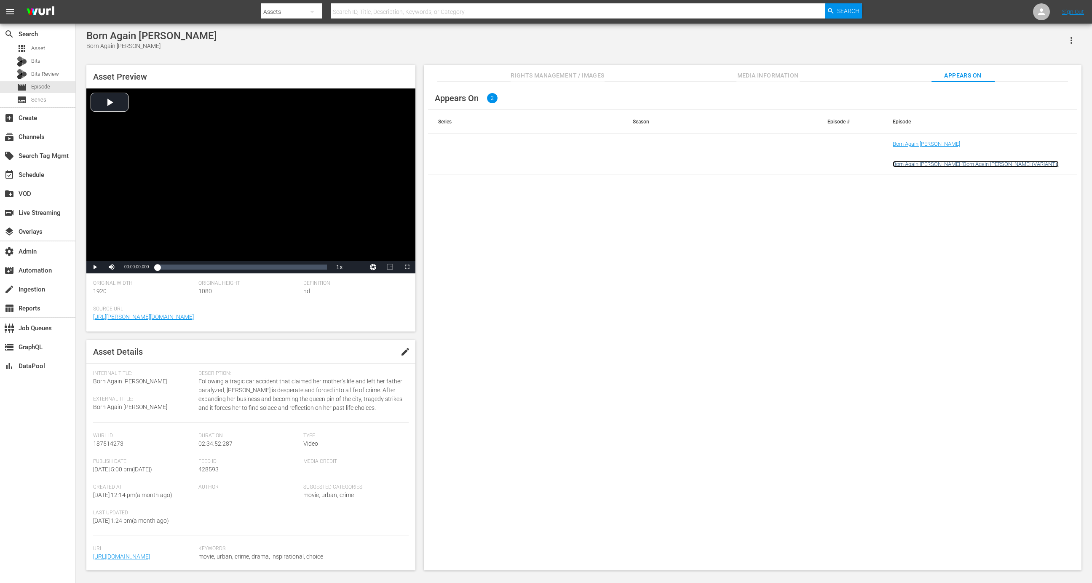
click at [728, 167] on link "Born Again Baddie (Born Again Baddie (VARIANT))" at bounding box center [976, 164] width 166 height 6
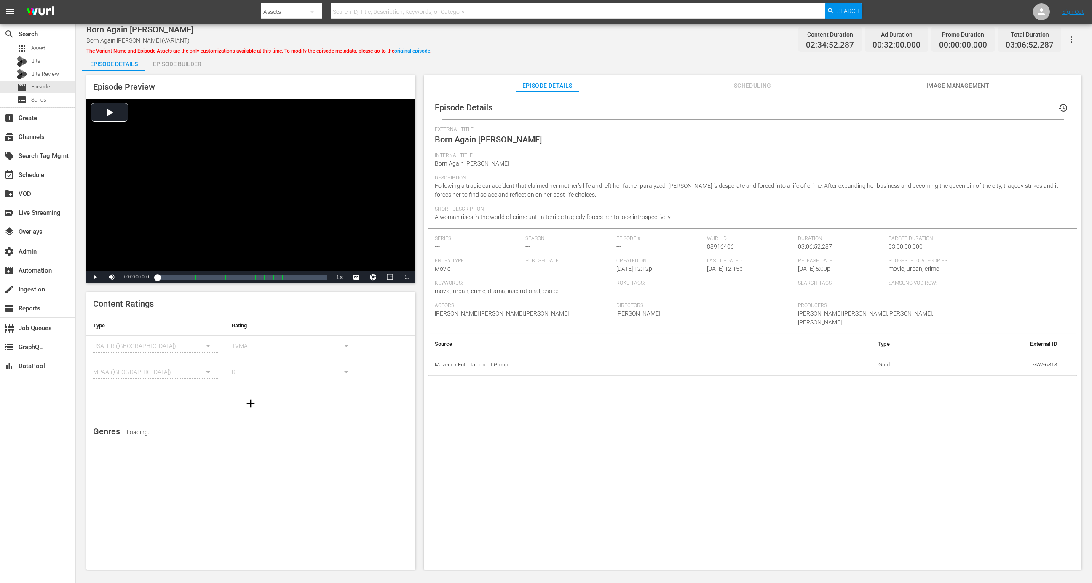
click at [154, 31] on span "Born Again Baddie" at bounding box center [139, 29] width 107 height 10
drag, startPoint x: 163, startPoint y: 31, endPoint x: 80, endPoint y: 27, distance: 83.1
click at [80, 27] on div "Born Again Baddie Born Again Baddie (VARIANT) The Variant Name and Episode Asse…" at bounding box center [584, 298] width 1017 height 548
copy span "Born Again Baddie"
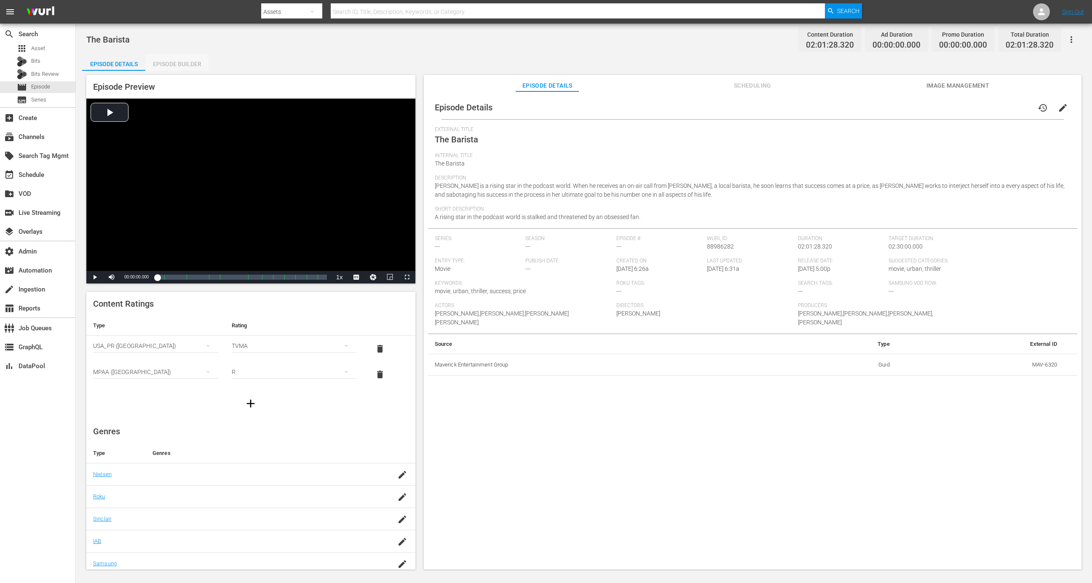
click at [161, 56] on div "Episode Builder" at bounding box center [176, 64] width 63 height 20
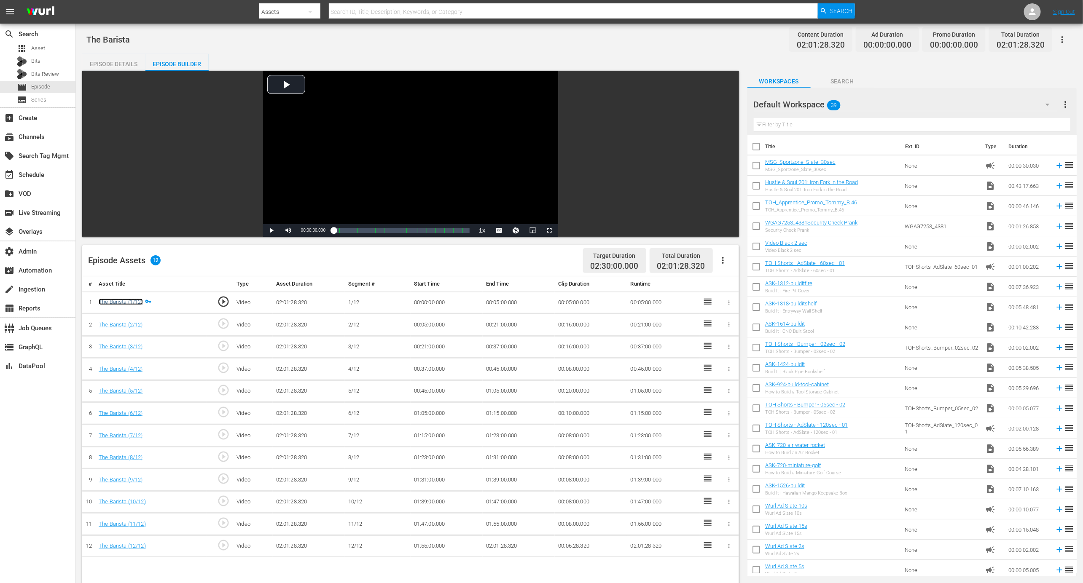
click at [123, 302] on link "The Barista (1/12)" at bounding box center [121, 302] width 44 height 6
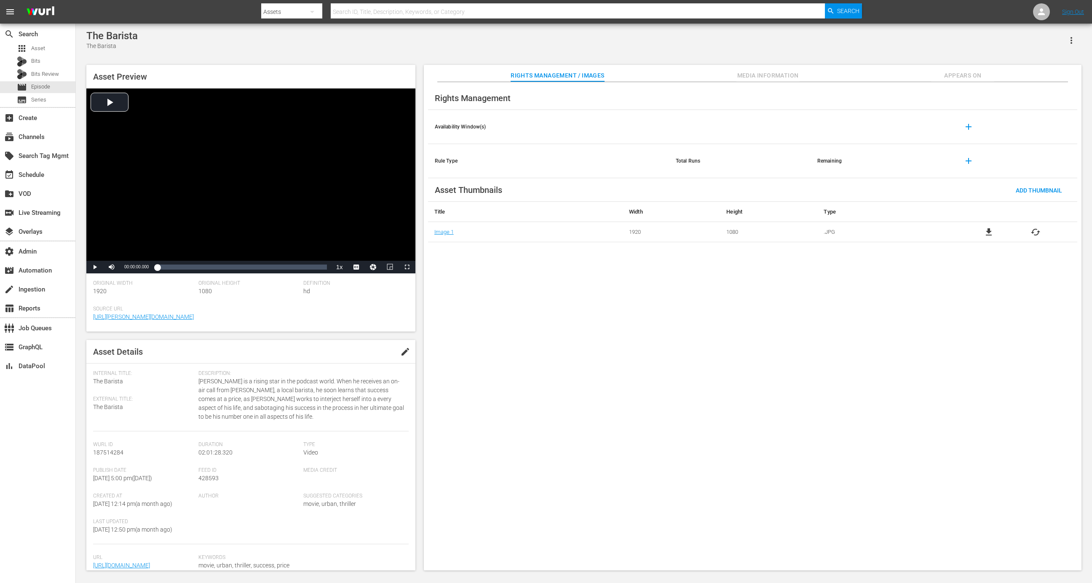
click at [958, 72] on span "Appears On" at bounding box center [962, 75] width 63 height 11
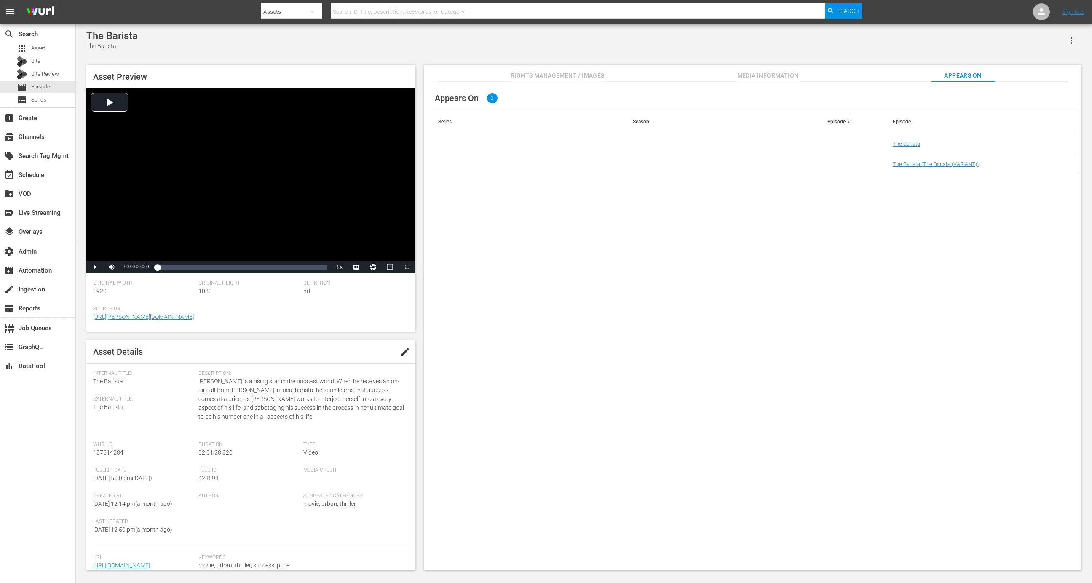
click at [945, 160] on td "The Barista (The Barista (VARIANT))" at bounding box center [980, 164] width 195 height 20
click at [945, 161] on link "The Barista (The Barista (VARIANT))" at bounding box center [936, 164] width 86 height 6
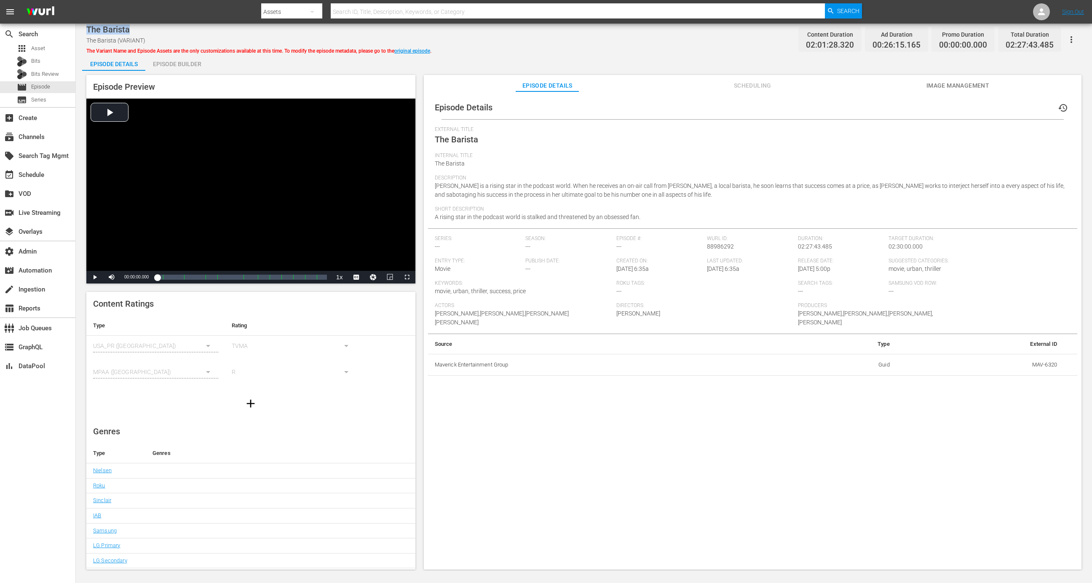
drag, startPoint x: 135, startPoint y: 28, endPoint x: 83, endPoint y: 29, distance: 52.3
click at [83, 29] on div "The Barista The Barista (VARIANT) The Variant Name and Episode Assets are the o…" at bounding box center [584, 298] width 1017 height 548
copy span "The Barista"
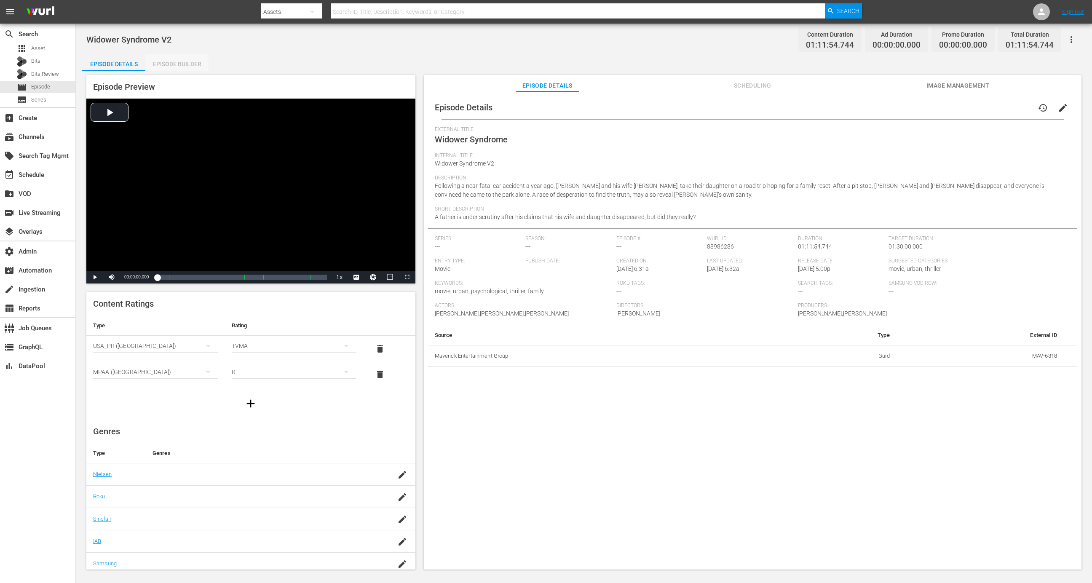
click at [193, 66] on div "Episode Builder" at bounding box center [176, 64] width 63 height 20
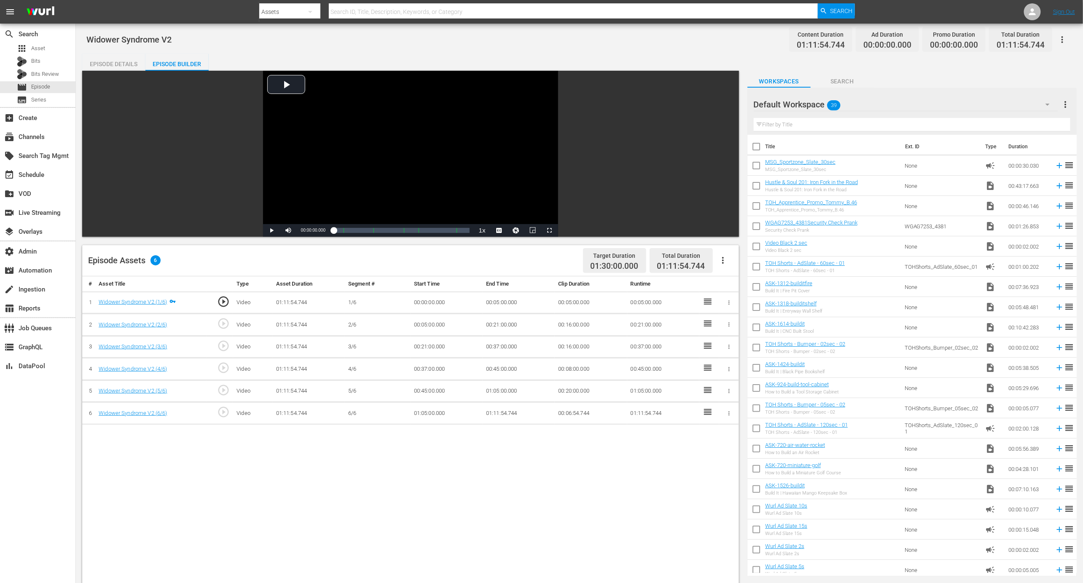
click at [127, 296] on td "Widower Syndrome V2 (1/6)" at bounding box center [151, 303] width 112 height 22
click at [127, 298] on td "Widower Syndrome V2 (1/6)" at bounding box center [151, 303] width 112 height 22
click at [127, 298] on div "Widower Syndrome V2 (1/6)" at bounding box center [133, 302] width 68 height 8
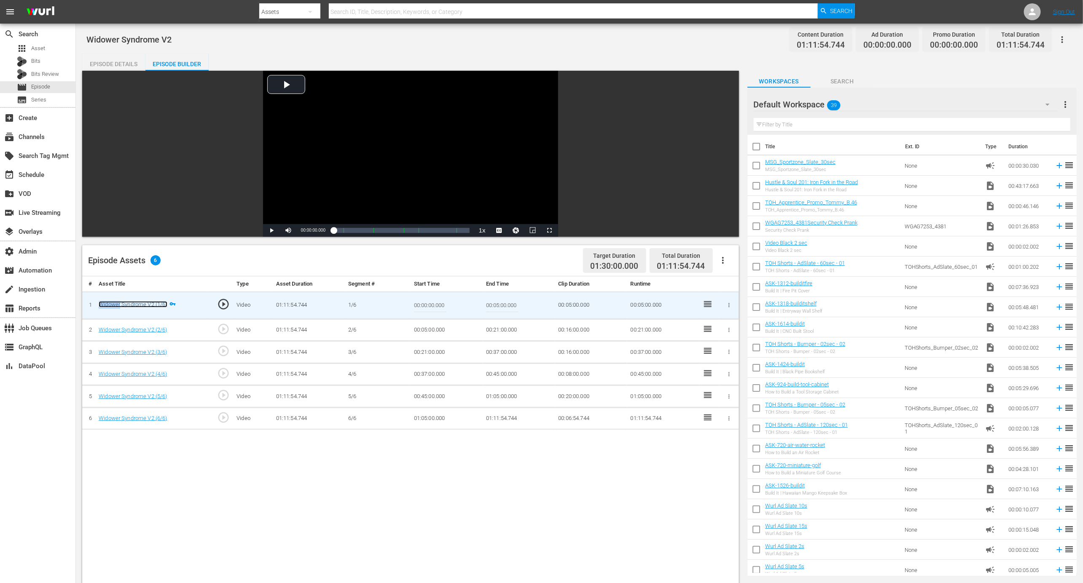
click at [145, 306] on link "Widower Syndrome V2 (1/6)" at bounding box center [133, 304] width 68 height 6
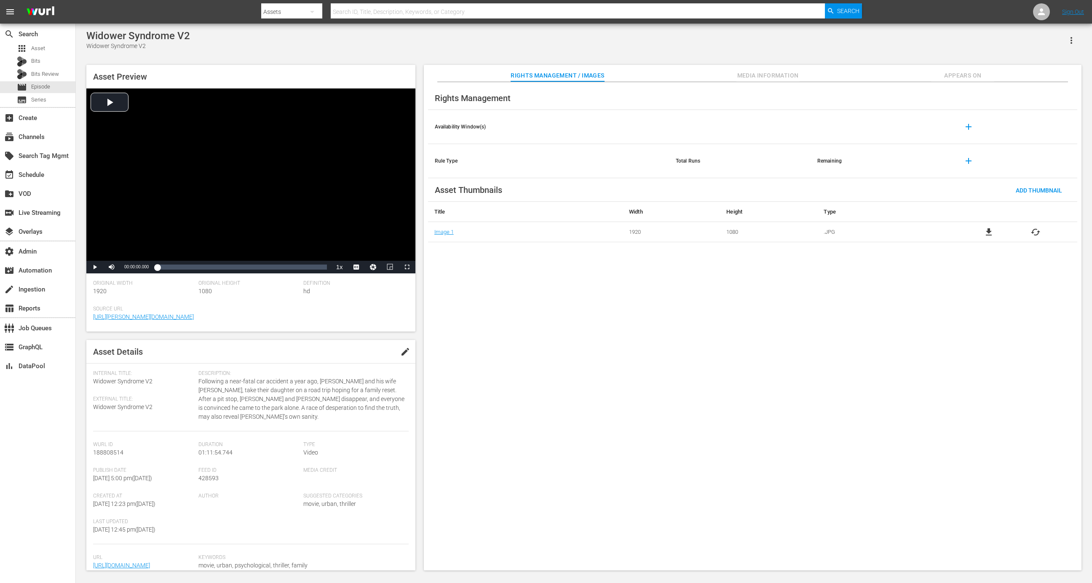
click at [958, 80] on span "Appears On" at bounding box center [962, 75] width 63 height 11
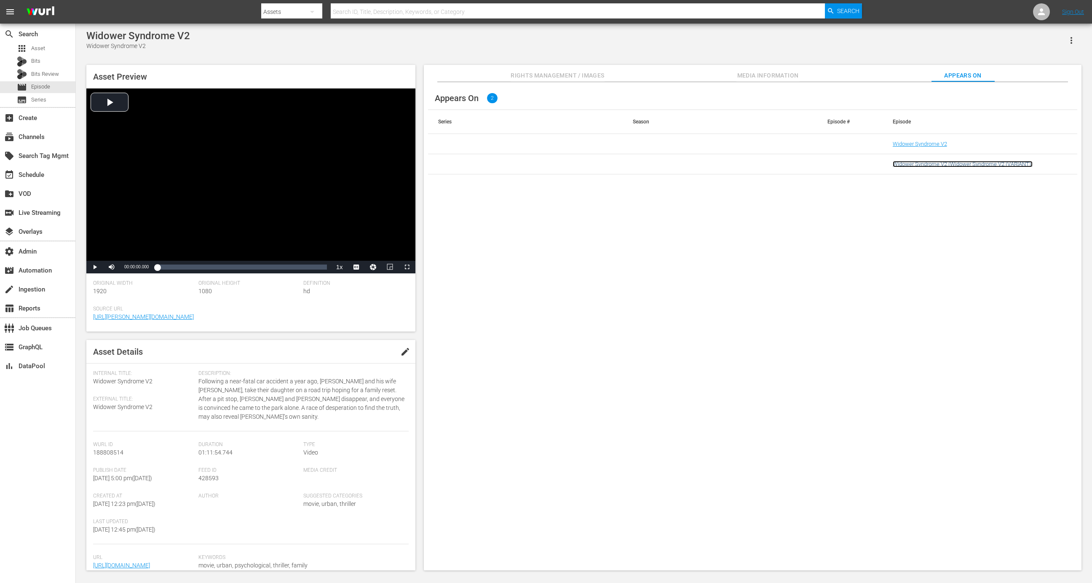
click at [908, 163] on link "Widower Syndrome V2 (Widower Syndrome V2 (VARIANT))" at bounding box center [963, 164] width 140 height 6
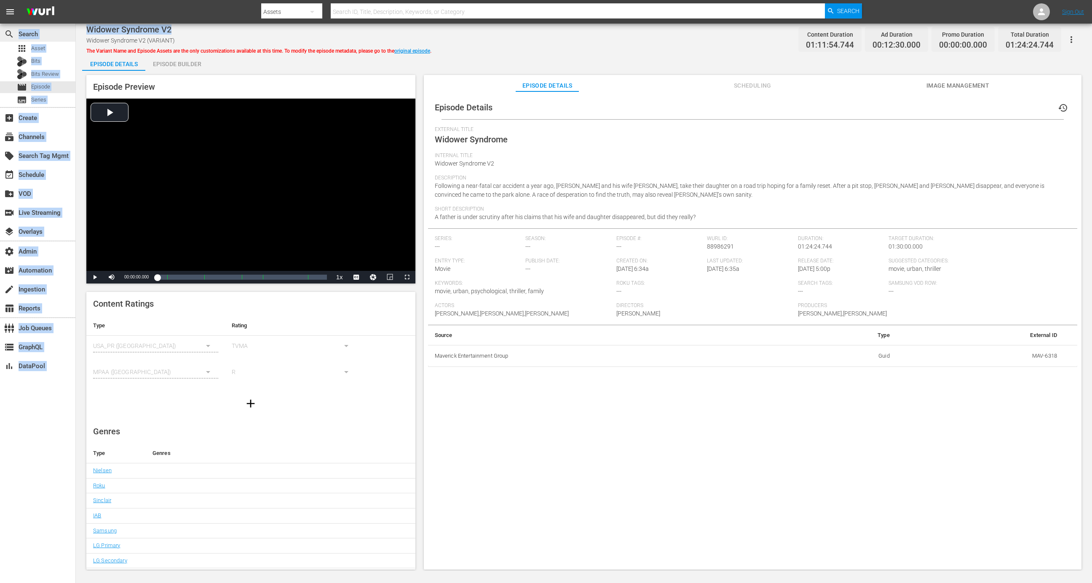
drag, startPoint x: 185, startPoint y: 30, endPoint x: 72, endPoint y: 27, distance: 113.4
click at [76, 0] on div "search Search apps Asset Bits Bits Review movie Episode subtitles Series add_bo…" at bounding box center [584, 0] width 1017 height 0
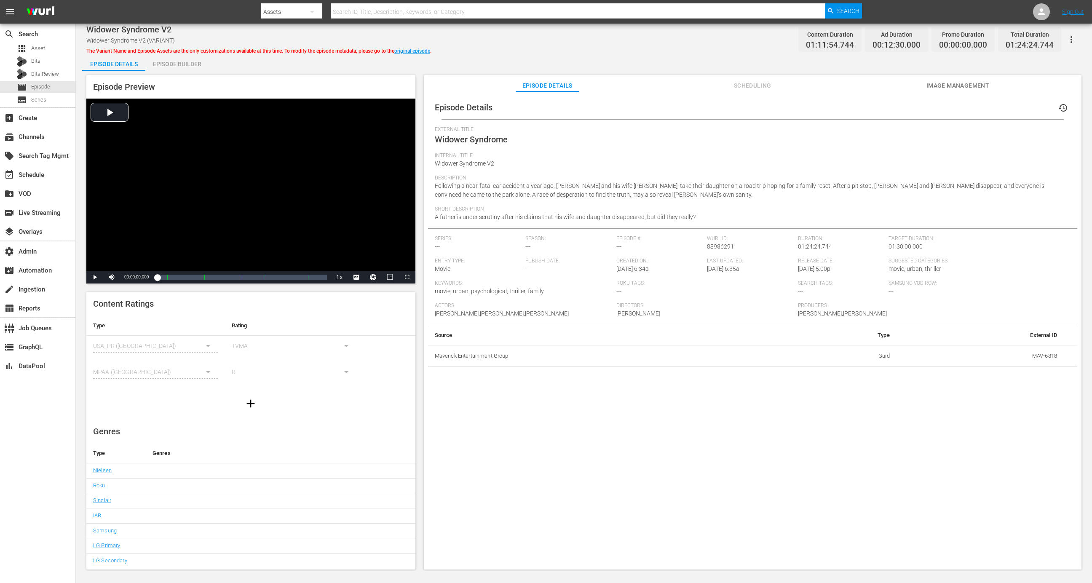
click at [166, 35] on div "Widower Syndrome V2 Widower Syndrome V2 (VARIANT) The Variant Name and Episode …" at bounding box center [258, 39] width 345 height 30
click at [166, 32] on span "Widower Syndrome V2" at bounding box center [128, 29] width 85 height 10
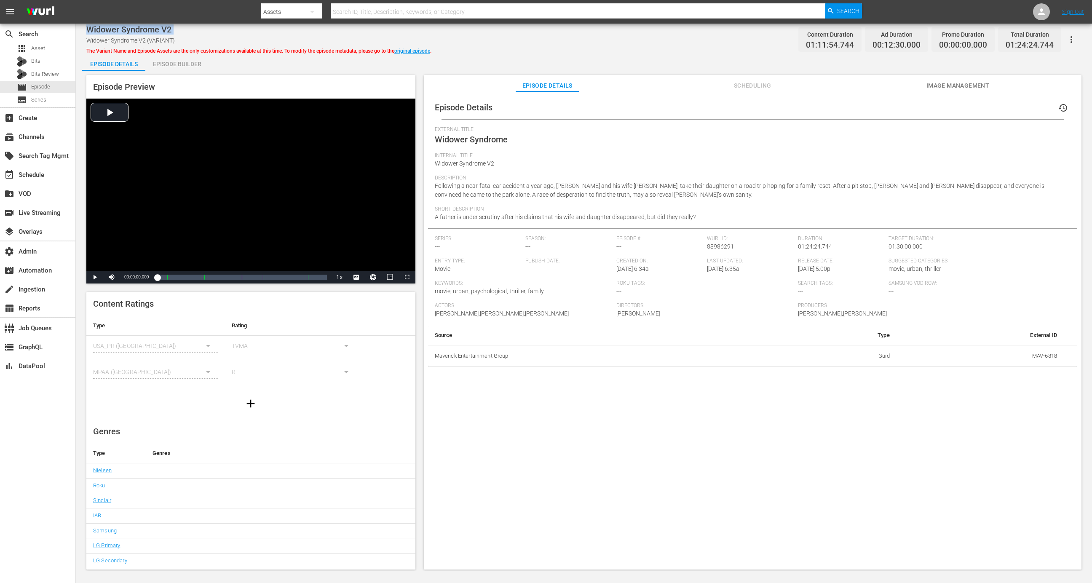
copy span "Widower Syndrome V2"
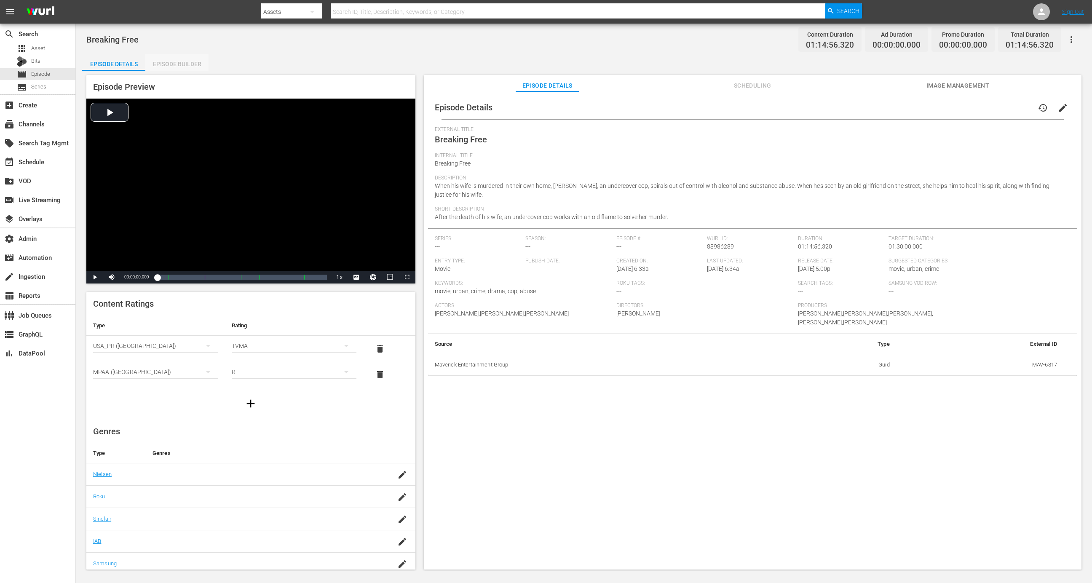
click at [165, 63] on div "Episode Builder" at bounding box center [176, 64] width 63 height 20
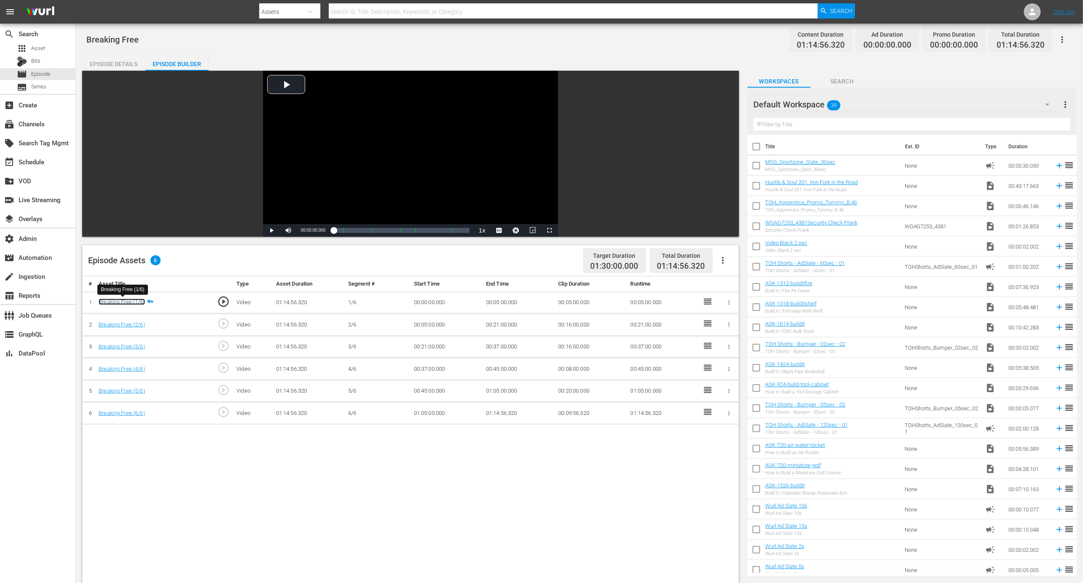
click at [133, 304] on link "Breaking Free (1/6)" at bounding box center [122, 302] width 46 height 6
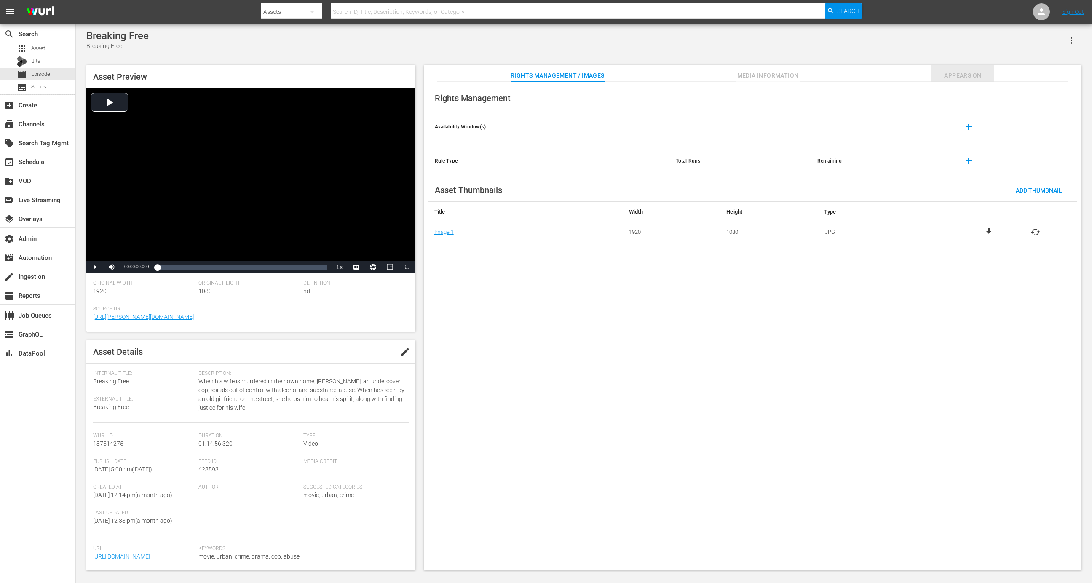
click at [960, 67] on button "Appears On" at bounding box center [962, 73] width 63 height 17
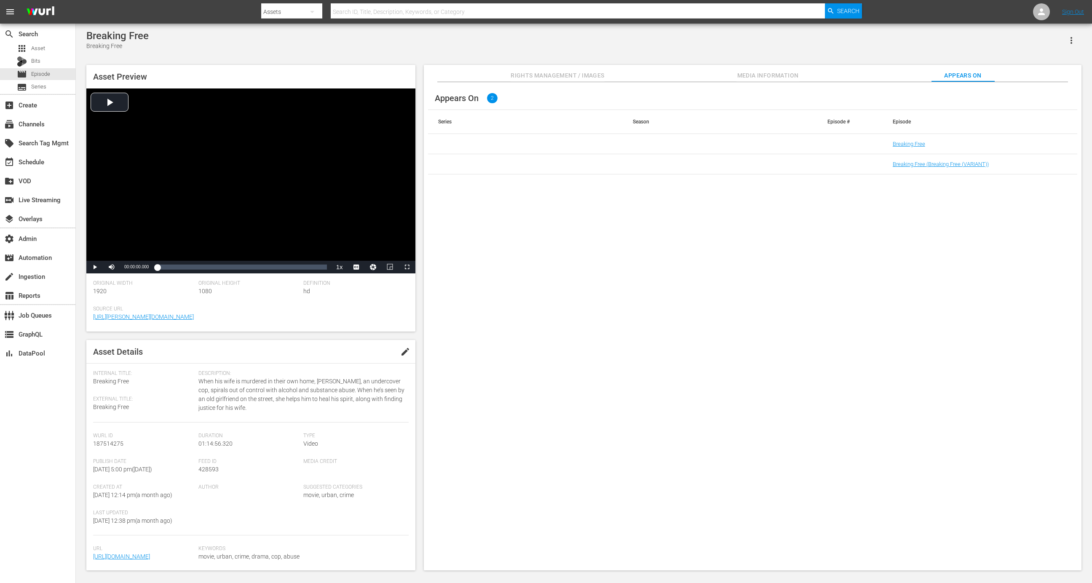
click at [942, 155] on td "Breaking Free (Breaking Free (VARIANT))" at bounding box center [980, 164] width 195 height 20
click at [942, 159] on td "Breaking Free (Breaking Free (VARIANT))" at bounding box center [980, 164] width 195 height 20
click at [942, 165] on link "Breaking Free (Breaking Free (VARIANT))" at bounding box center [941, 164] width 96 height 6
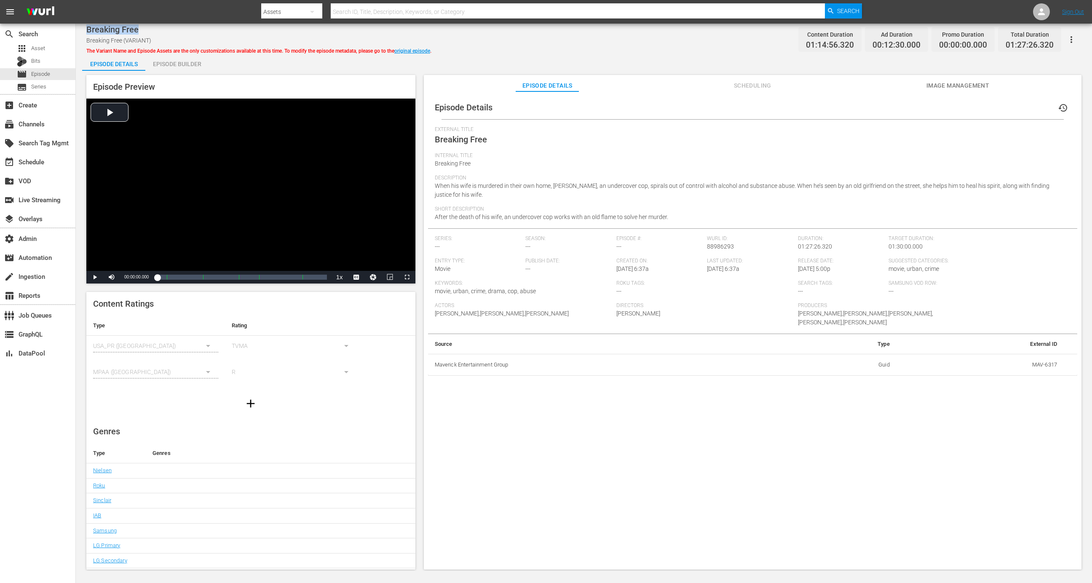
drag, startPoint x: 154, startPoint y: 29, endPoint x: 88, endPoint y: 27, distance: 66.2
click at [88, 27] on div "Breaking Free" at bounding box center [258, 29] width 345 height 10
copy span "Breaking Free"
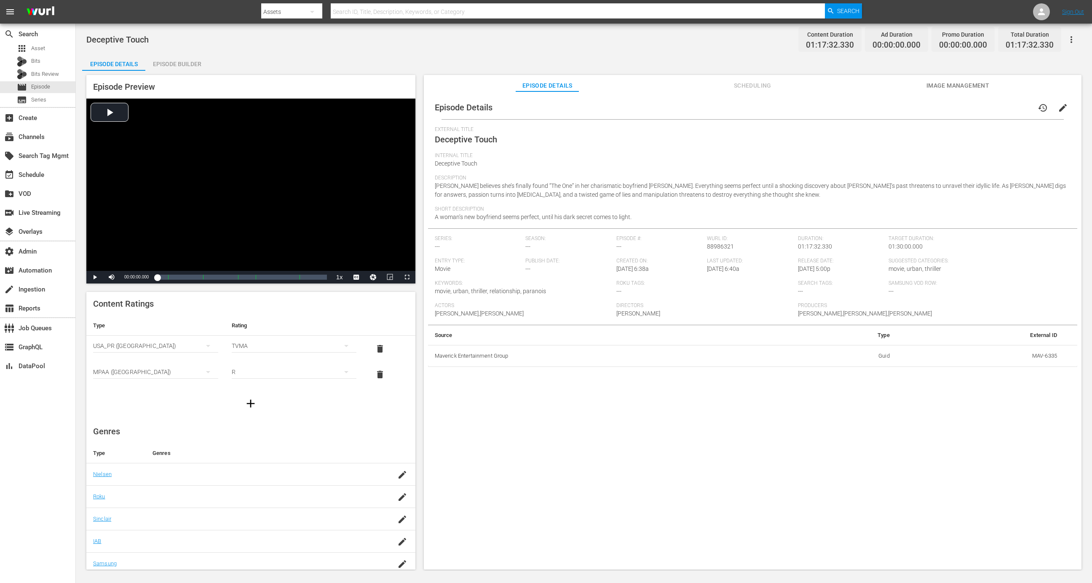
click at [159, 57] on div "Episode Builder" at bounding box center [176, 64] width 63 height 20
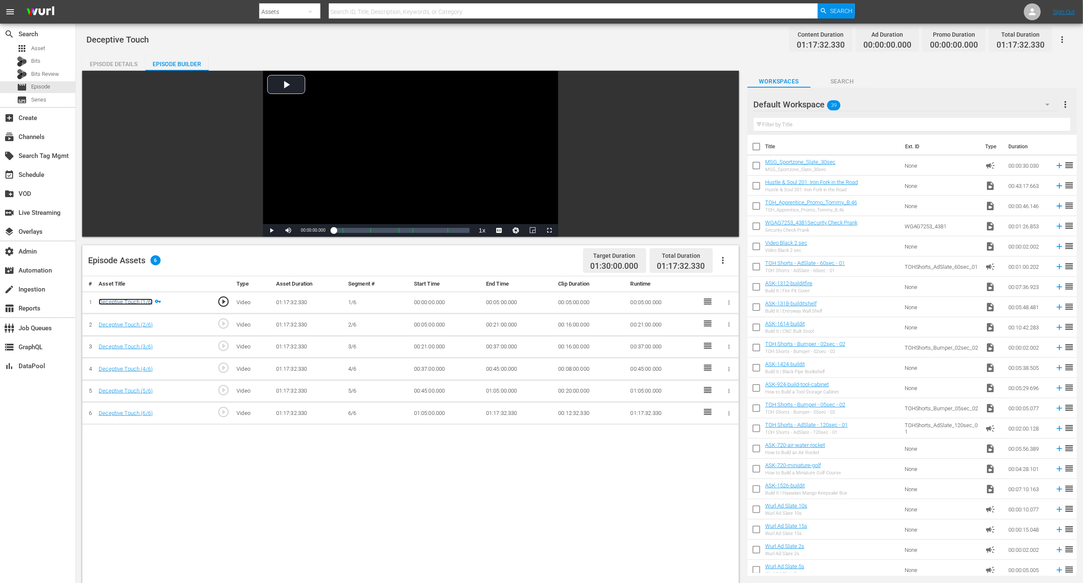
click at [135, 303] on link "Deceptive Touch (1/6)" at bounding box center [126, 302] width 54 height 6
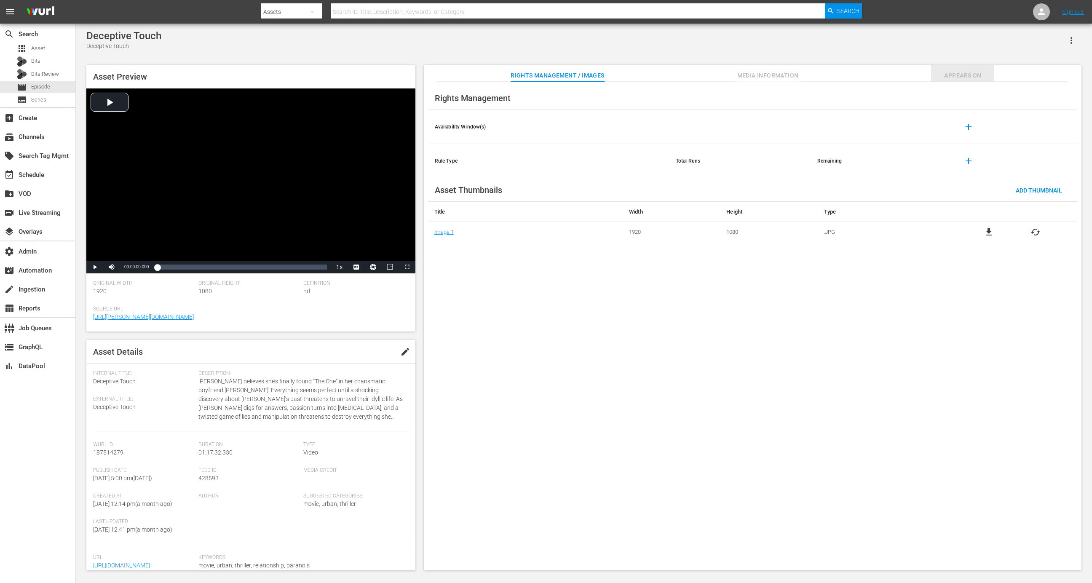
click at [728, 81] on button "Appears On" at bounding box center [962, 73] width 63 height 17
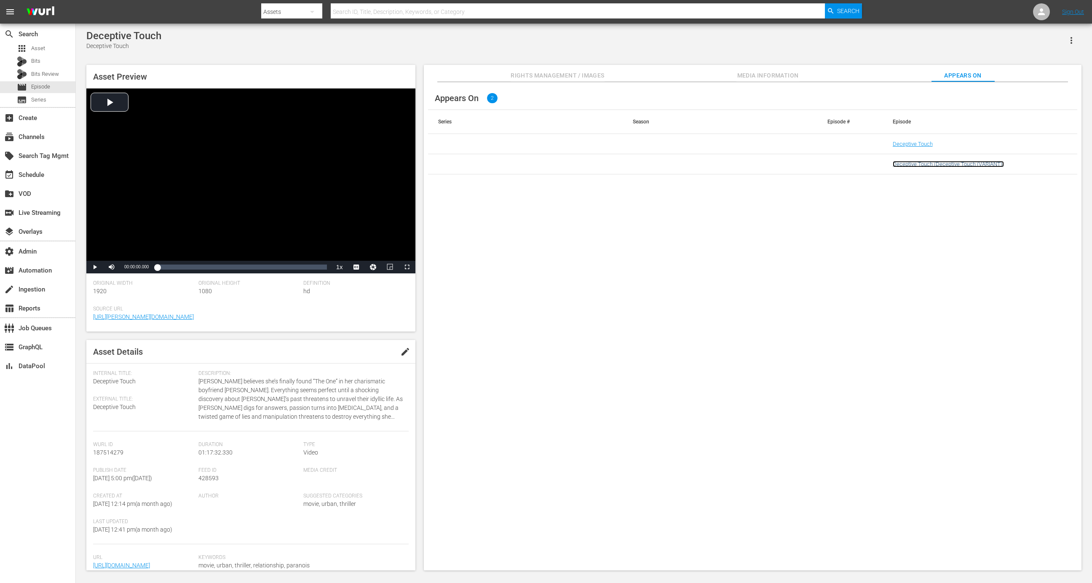
click at [728, 165] on link "Deceptive Touch (Deceptive Touch (VARIANT))" at bounding box center [948, 164] width 111 height 6
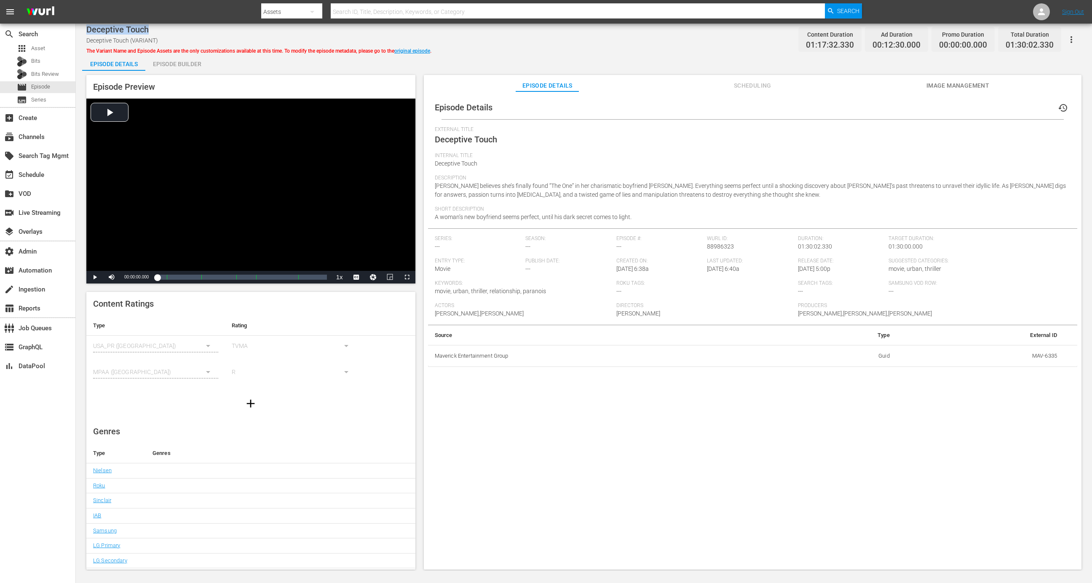
drag, startPoint x: 158, startPoint y: 29, endPoint x: 77, endPoint y: 29, distance: 81.8
click at [77, 29] on div "Deceptive Touch Deceptive Touch (VARIANT) The Variant Name and Episode Assets a…" at bounding box center [584, 298] width 1017 height 548
copy span "Deceptive Touch"
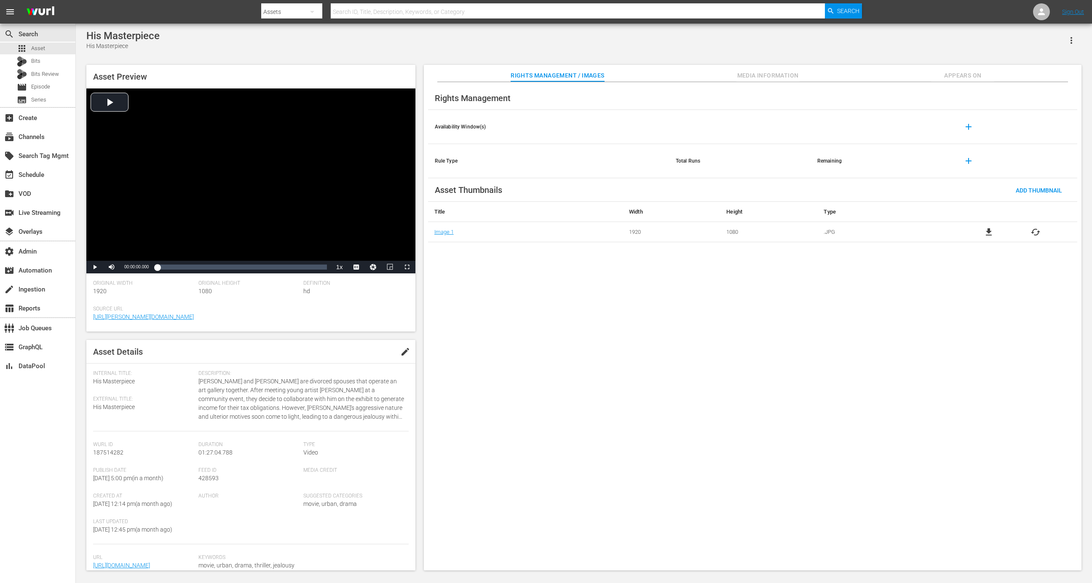
click at [974, 78] on span "Appears On" at bounding box center [962, 75] width 63 height 11
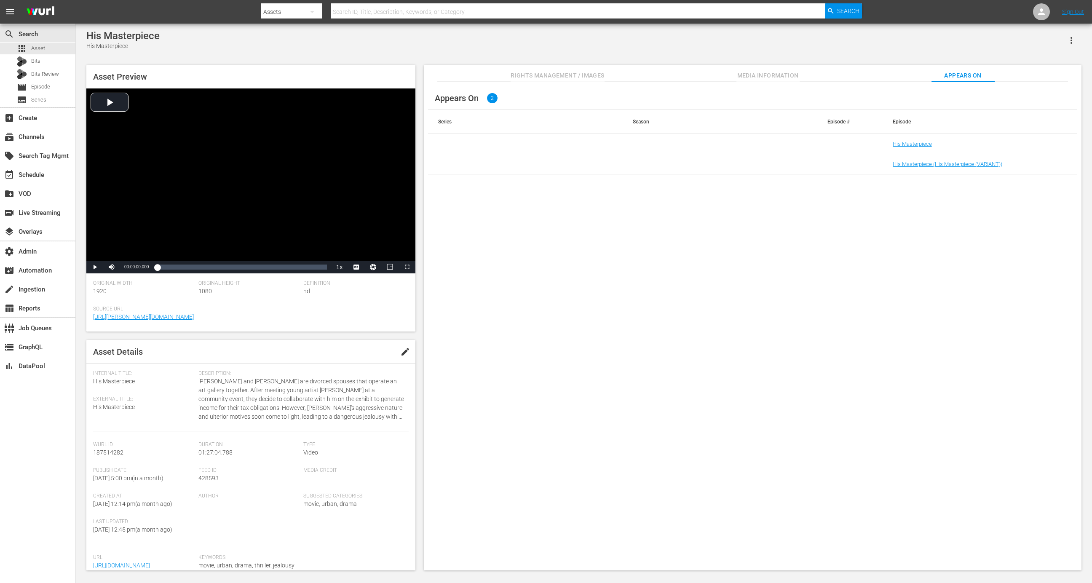
click at [954, 159] on td "His Masterpiece (His Masterpiece (VARIANT))" at bounding box center [980, 164] width 195 height 20
click at [954, 161] on link "His Masterpiece (His Masterpiece (VARIANT))" at bounding box center [948, 164] width 110 height 6
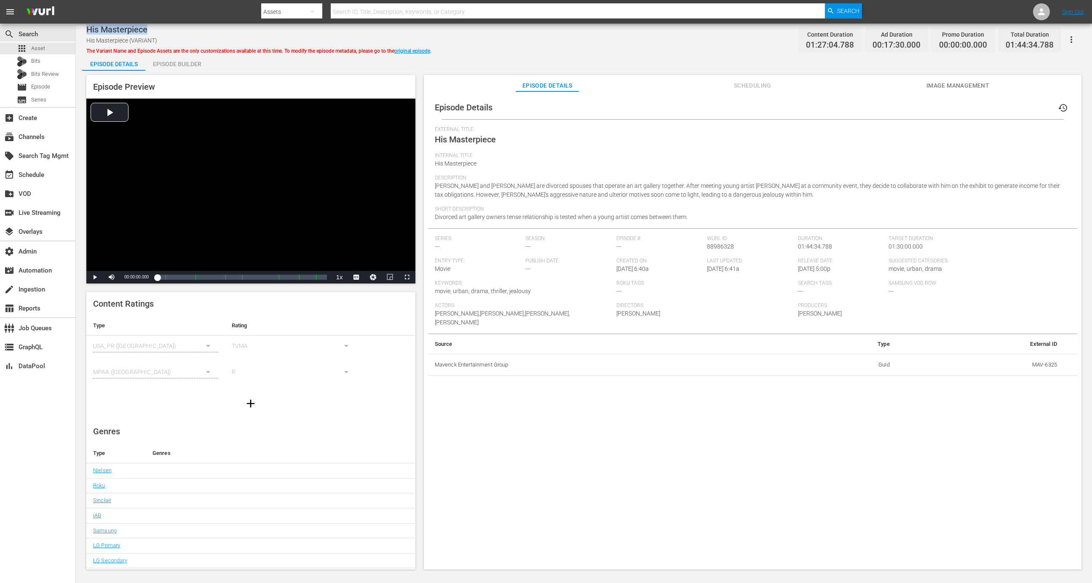
drag, startPoint x: 160, startPoint y: 29, endPoint x: 87, endPoint y: 28, distance: 73.3
click at [87, 28] on div "His Masterpiece" at bounding box center [258, 29] width 345 height 10
copy span "His Masterpiece"
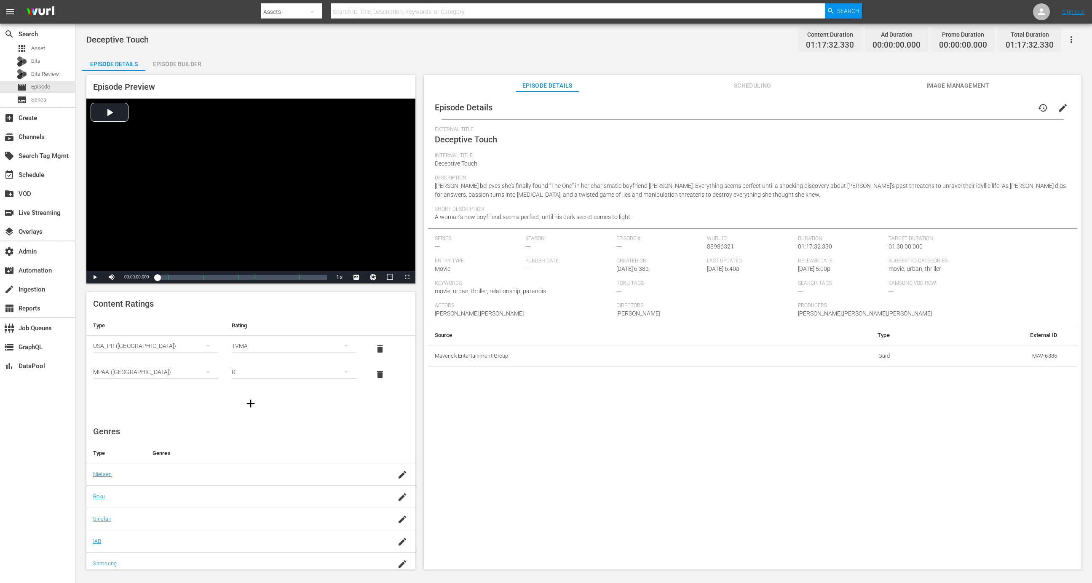
click at [169, 62] on div "Episode Builder" at bounding box center [176, 64] width 63 height 20
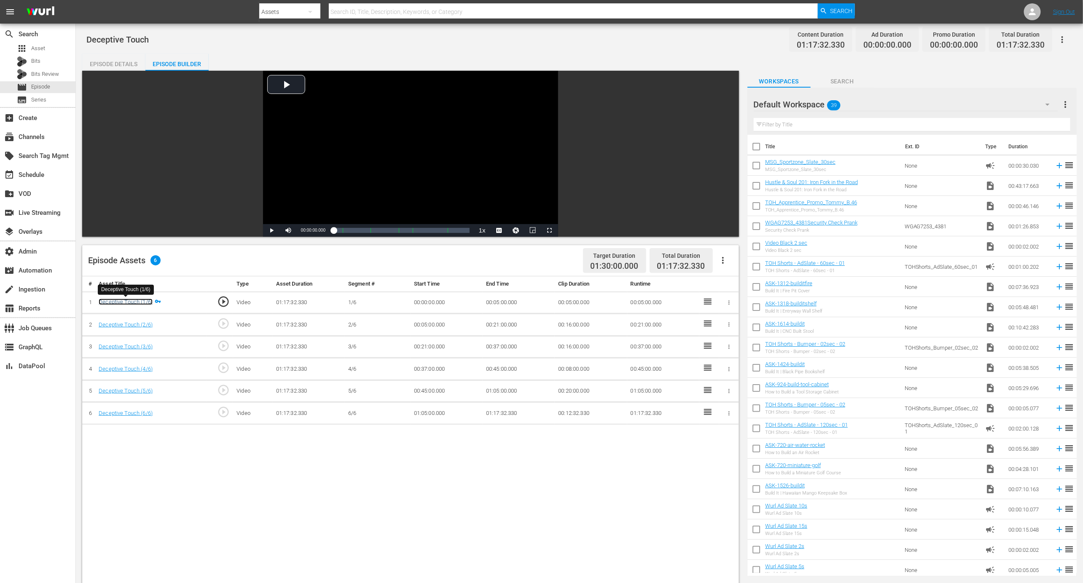
click at [119, 303] on link "Deceptive Touch (1/6)" at bounding box center [126, 302] width 54 height 6
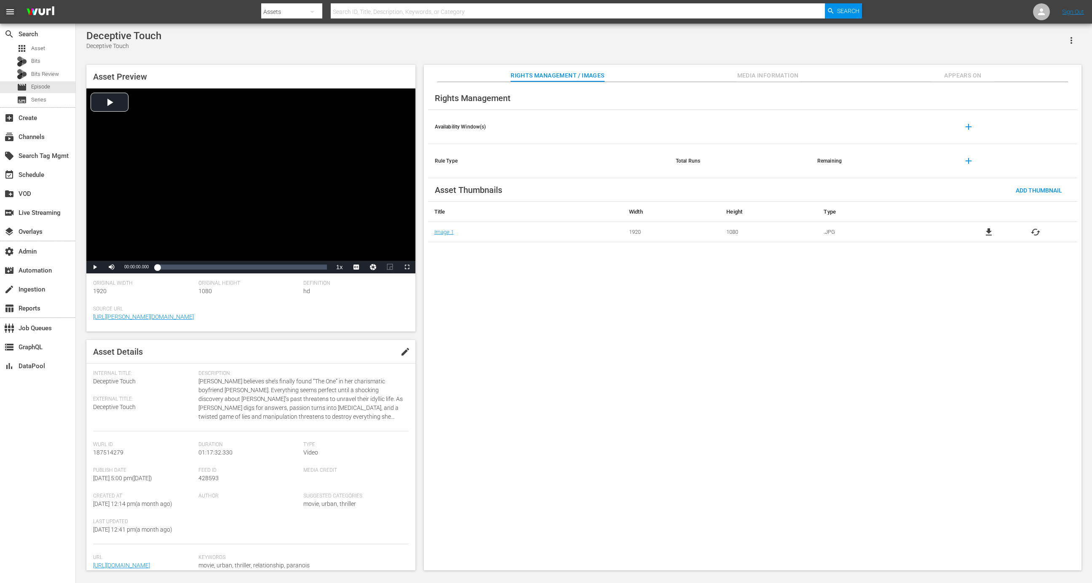
click at [952, 79] on span "Appears On" at bounding box center [962, 75] width 63 height 11
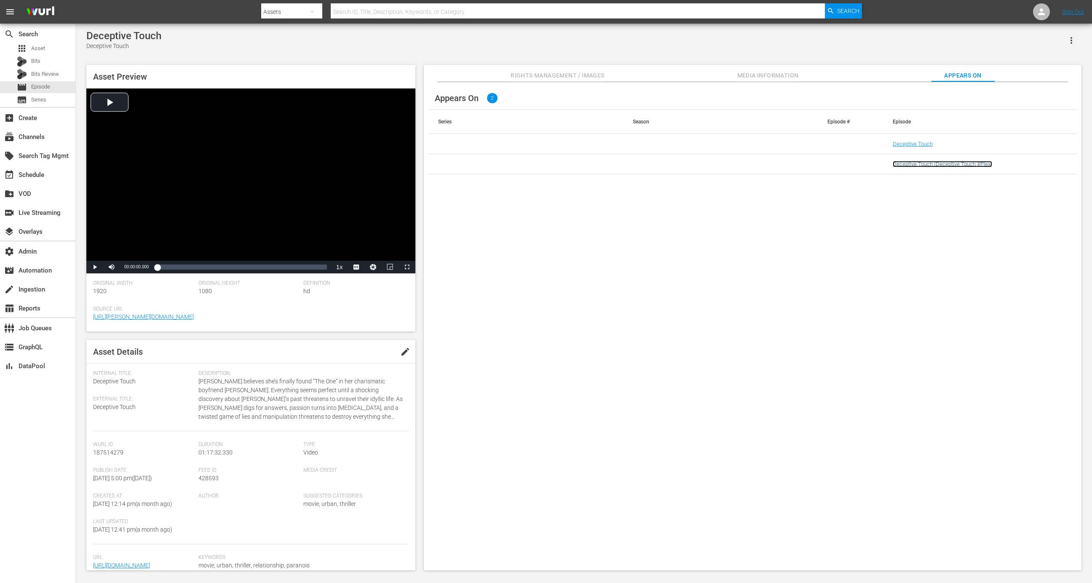
click at [959, 163] on link "Deceptive Touch (Deceptive Touch #Plex)" at bounding box center [942, 164] width 99 height 6
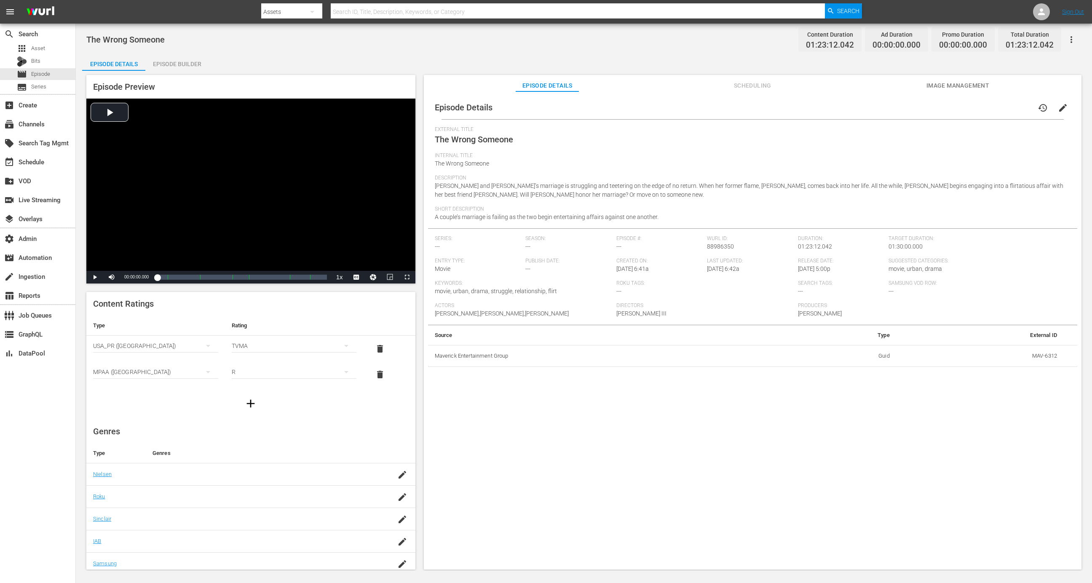
click at [178, 59] on div "Episode Builder" at bounding box center [176, 64] width 63 height 20
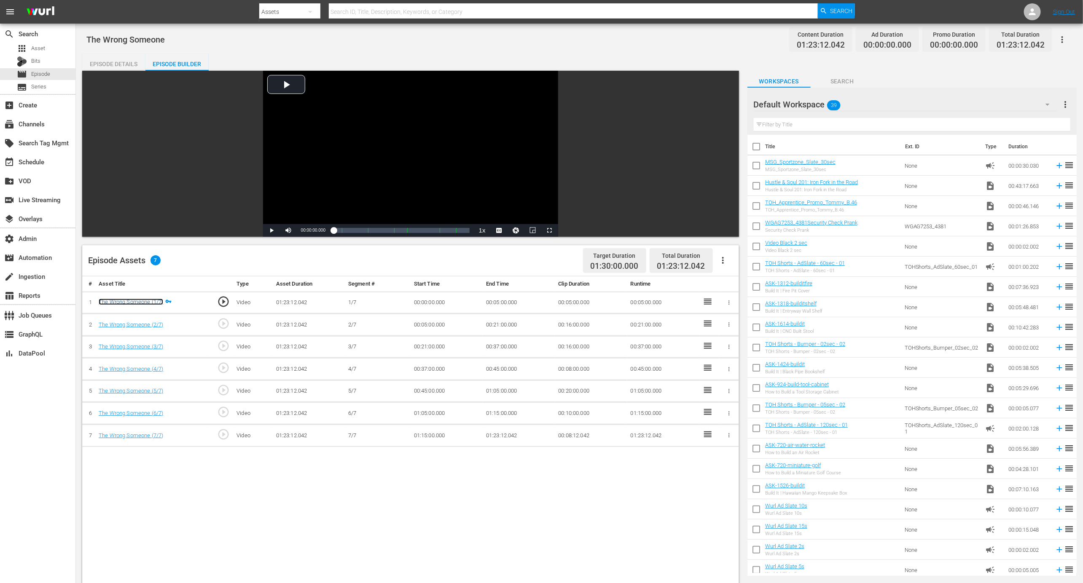
click at [147, 300] on link "The Wrong Someone (1/7)" at bounding box center [131, 302] width 64 height 6
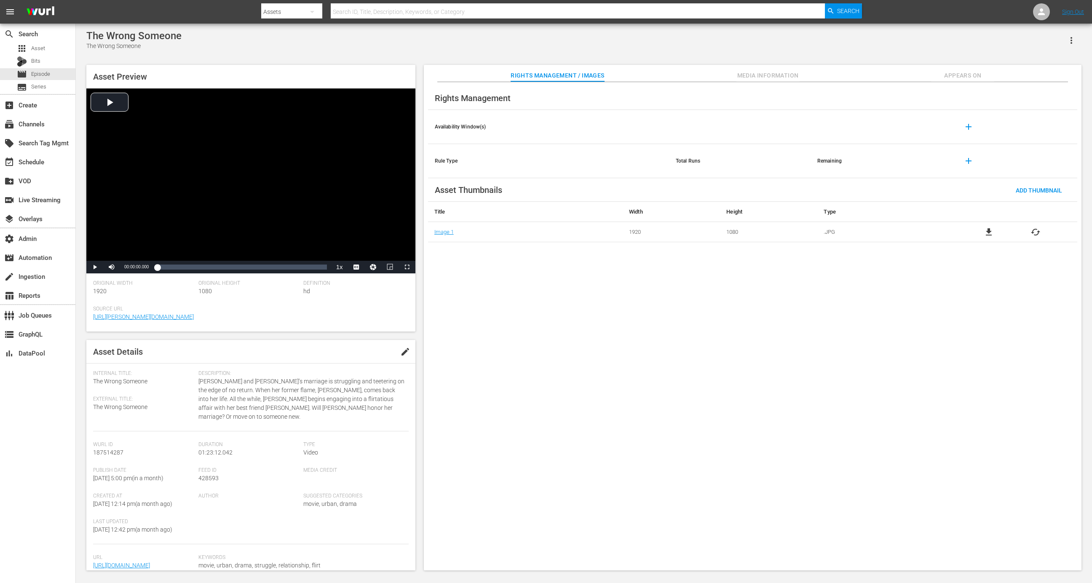
click at [728, 64] on div "Asset Preview Video Player is loading. Play Video Play Mute Current Time 00:00:…" at bounding box center [584, 314] width 1004 height 506
click at [728, 81] on button "Appears On" at bounding box center [962, 73] width 63 height 17
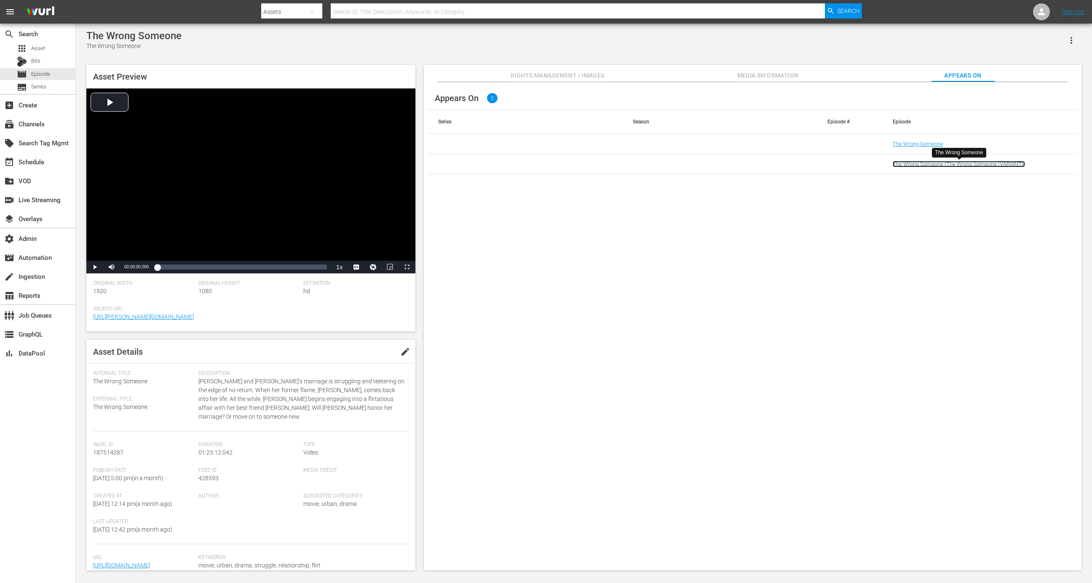
click at [728, 163] on link "The Wrong Someone (The Wrong Someone (VARIANT))" at bounding box center [959, 164] width 132 height 6
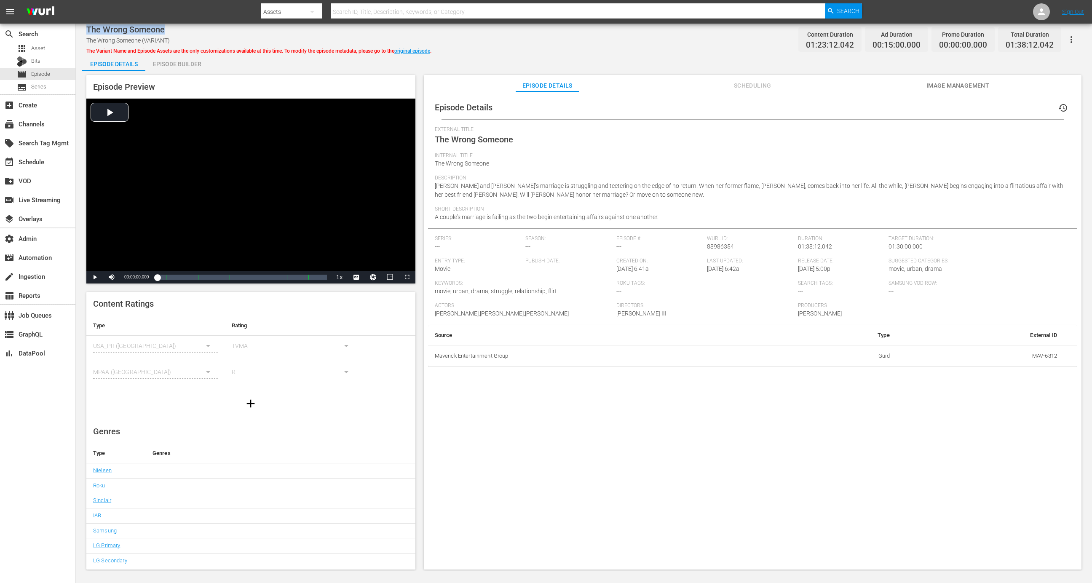
drag, startPoint x: 168, startPoint y: 27, endPoint x: 87, endPoint y: 31, distance: 80.6
click at [87, 31] on div "The Wrong Someone" at bounding box center [258, 29] width 345 height 10
copy span "The Wrong Someone"
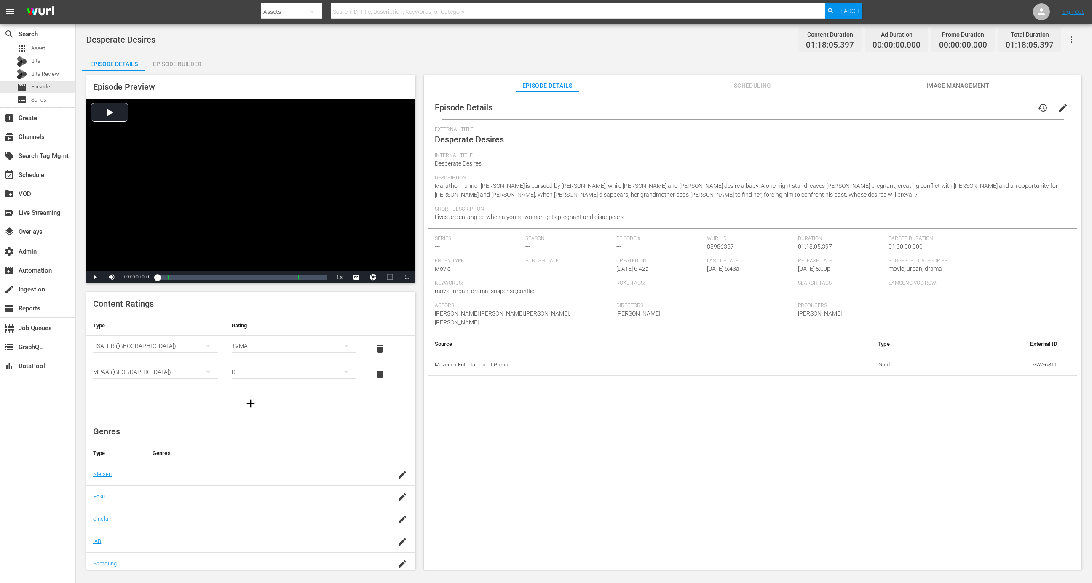
click at [190, 67] on div "Episode Builder" at bounding box center [176, 64] width 63 height 20
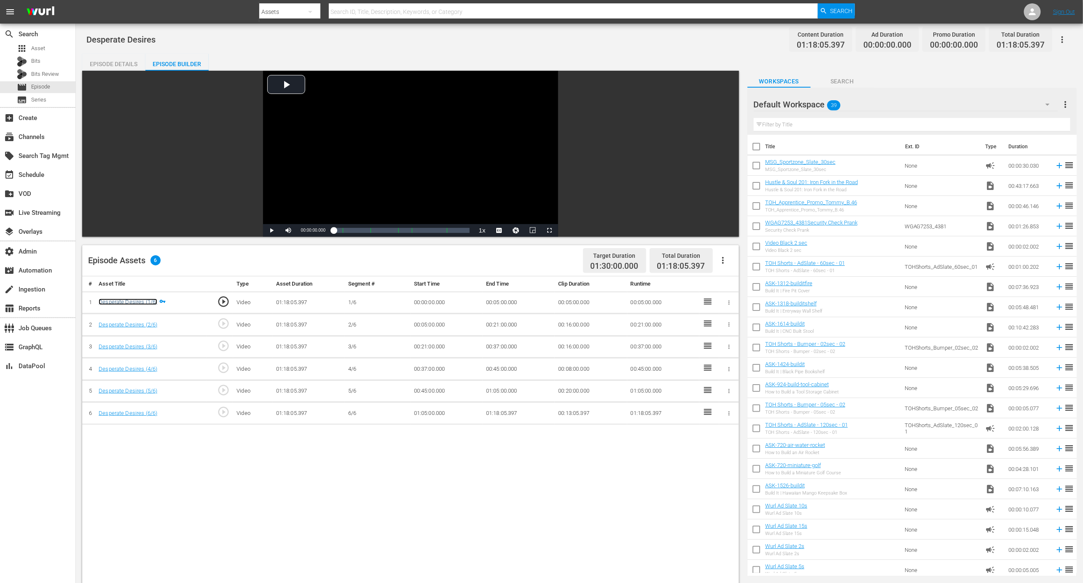
click at [145, 304] on link "Desperate Desires (1/6)" at bounding box center [128, 302] width 59 height 6
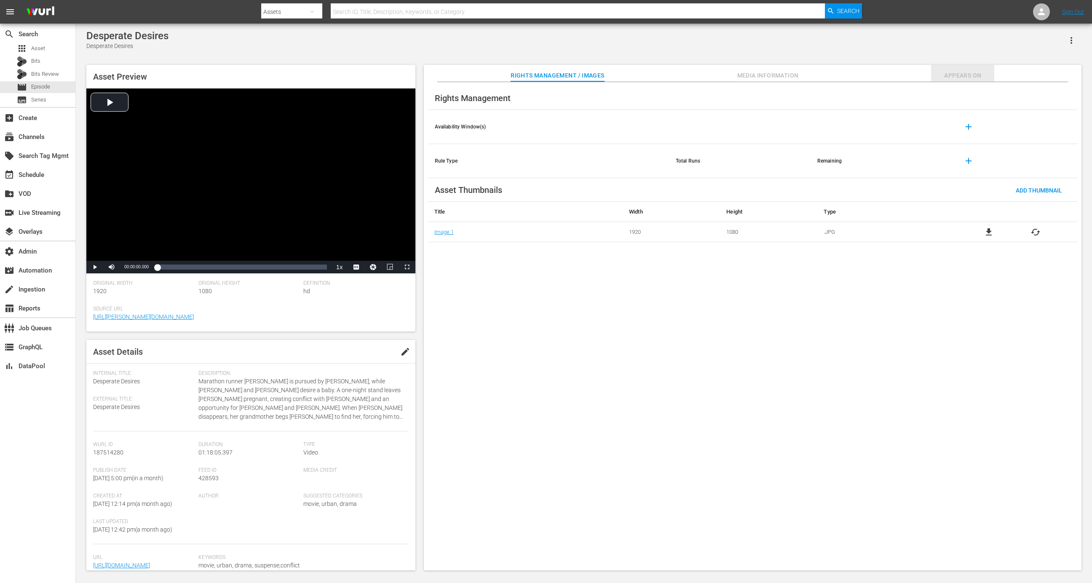
click at [965, 73] on span "Appears On" at bounding box center [962, 75] width 63 height 11
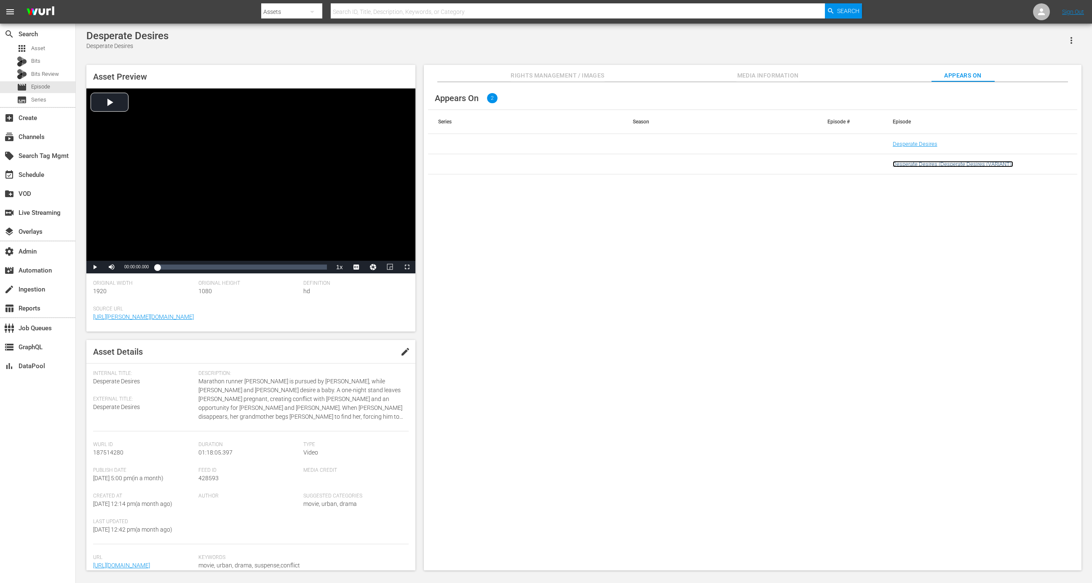
click at [973, 164] on link "Desperate Desires (Desperate Desires (VARIANT))" at bounding box center [953, 164] width 121 height 6
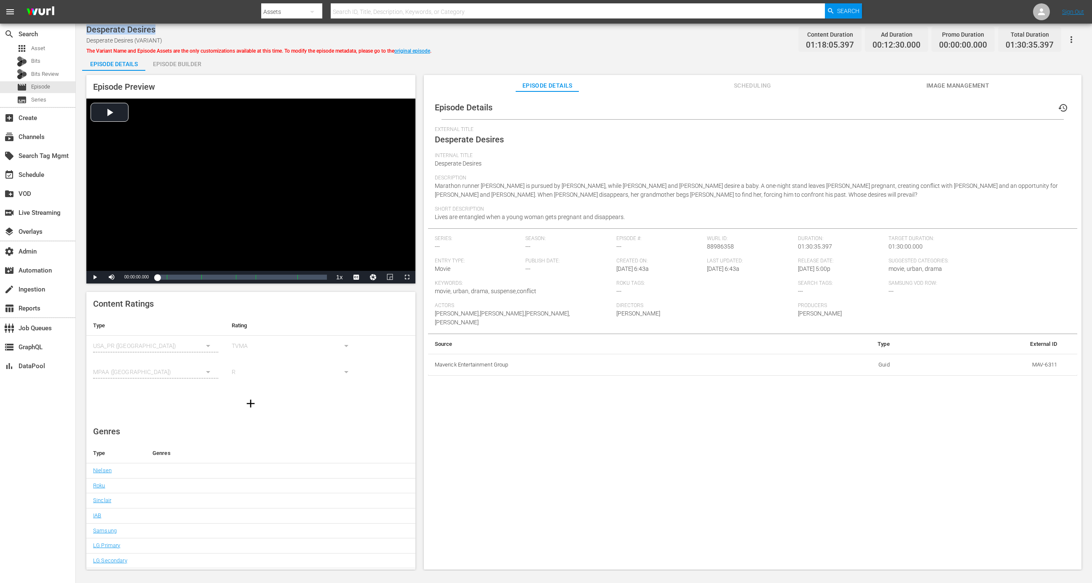
drag, startPoint x: 155, startPoint y: 28, endPoint x: 87, endPoint y: 27, distance: 67.9
click at [87, 27] on div "Desperate Desires" at bounding box center [258, 29] width 345 height 10
copy span "Desperate Desires"
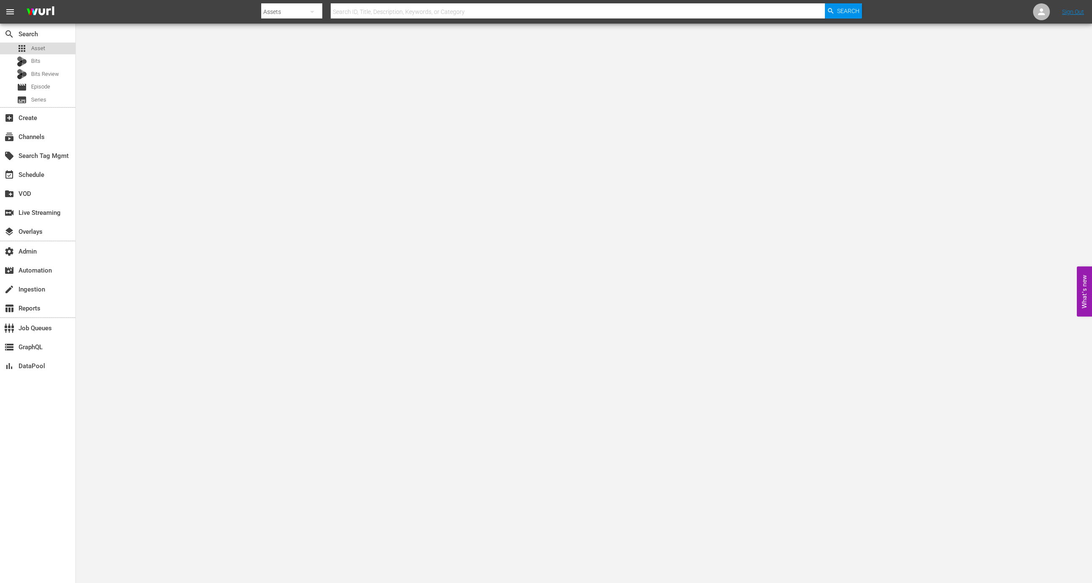
click at [40, 45] on span "Asset" at bounding box center [38, 48] width 14 height 8
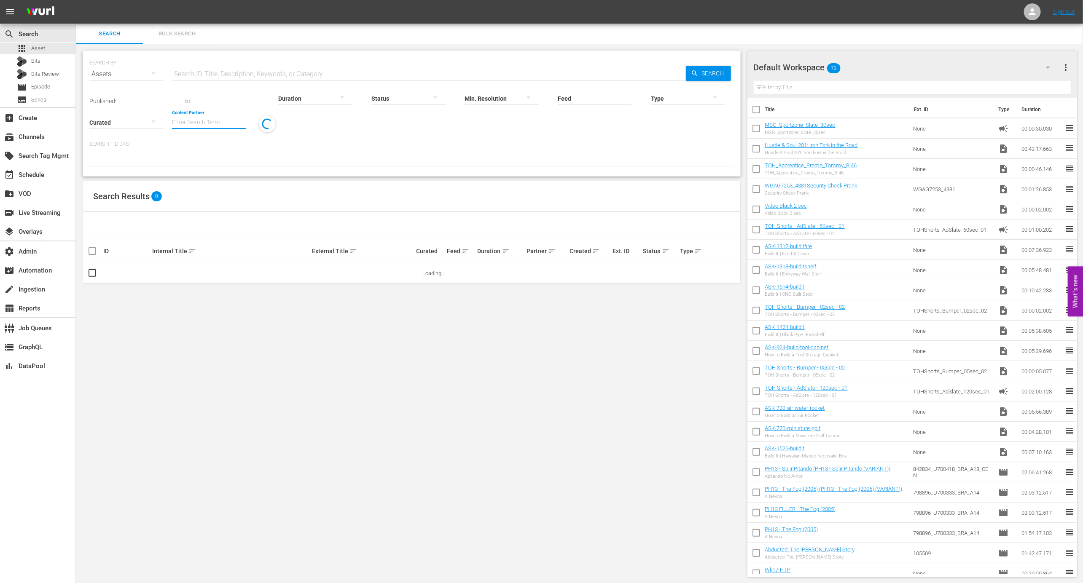
click at [201, 121] on input "Content Partner" at bounding box center [209, 123] width 74 height 30
type input "c"
click at [217, 160] on div "Game Show Network (133)" at bounding box center [240, 166] width 123 height 20
type input "Game Show Network (133)"
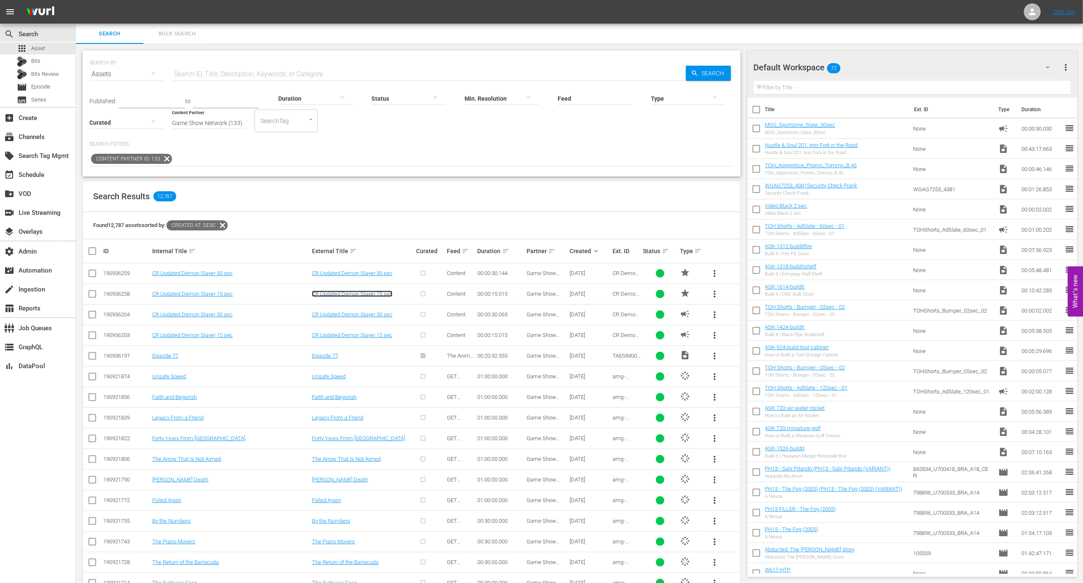
click at [341, 293] on link "CR Updated Demon Slayer 15 sec" at bounding box center [352, 294] width 81 height 6
click at [341, 271] on link "CR Updated Demon Slayer 30 sec" at bounding box center [352, 273] width 81 height 6
